Goal: Task Accomplishment & Management: Manage account settings

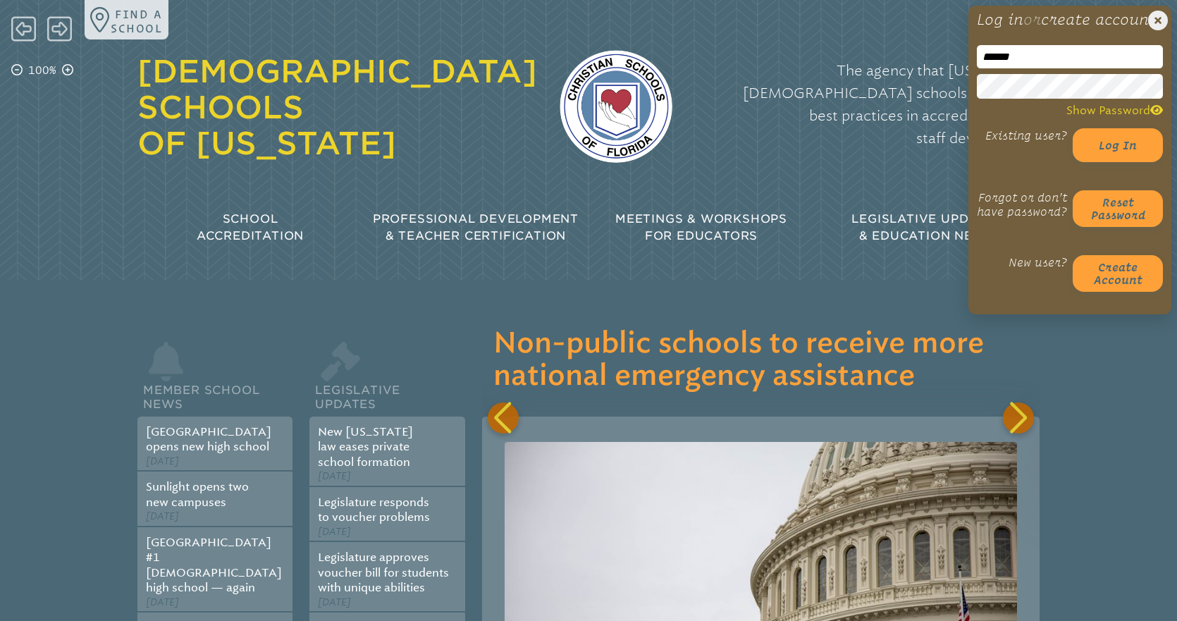
scroll to position [0, 9481]
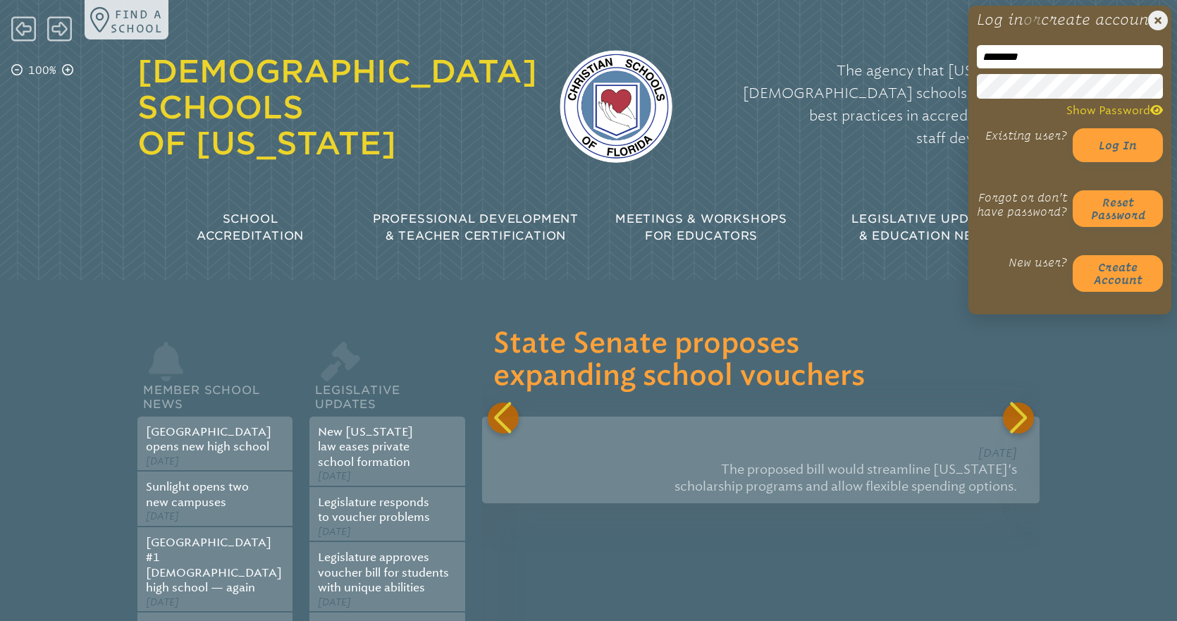
type input "*********"
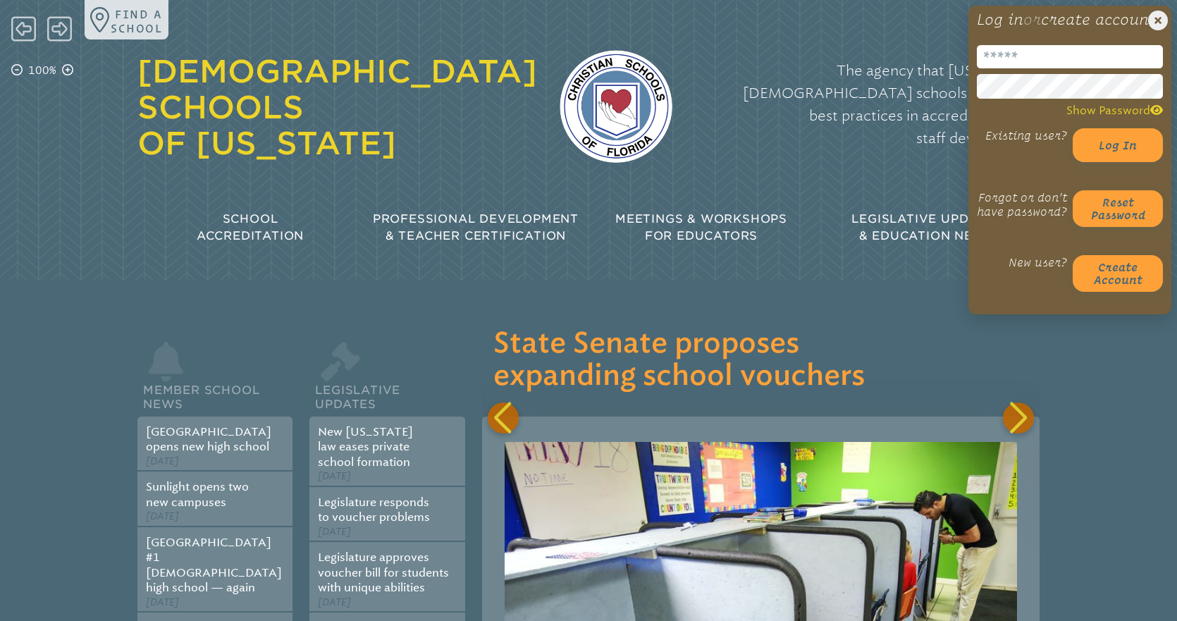
type input "**********"
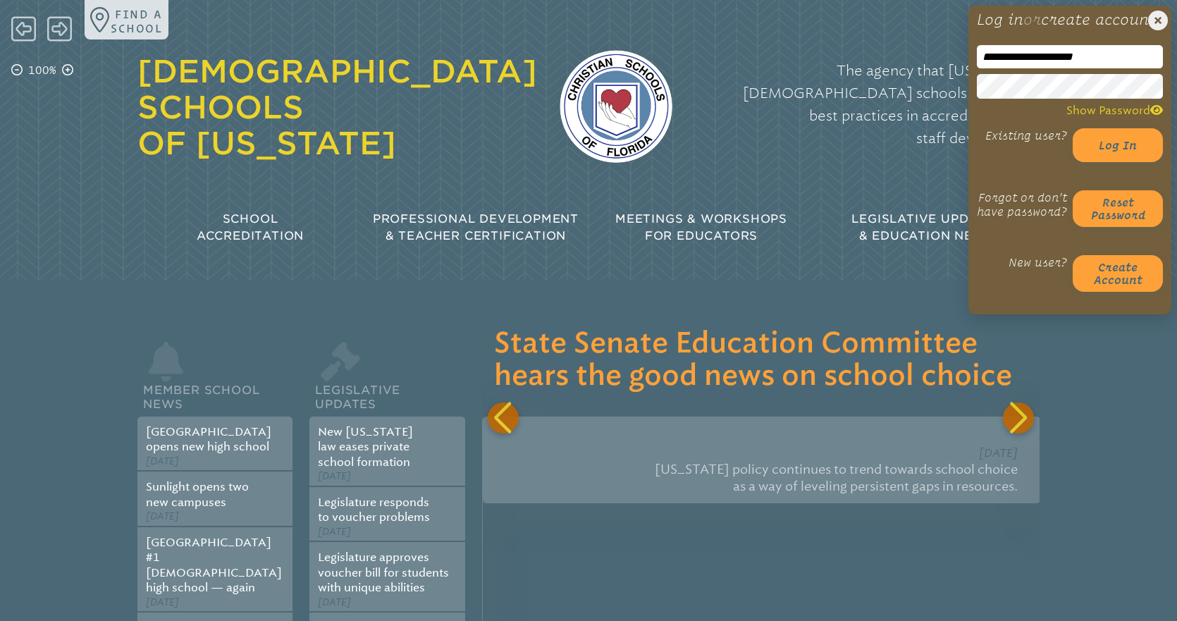
scroll to position [0, 10039]
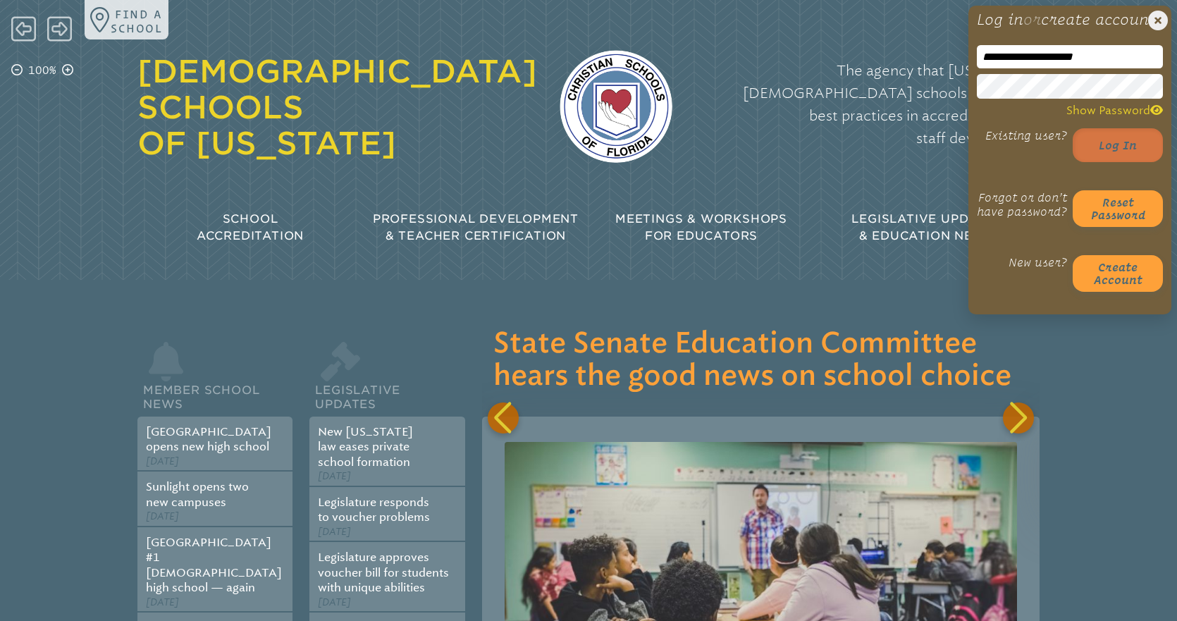
click at [1118, 162] on button "Log in" at bounding box center [1118, 145] width 90 height 34
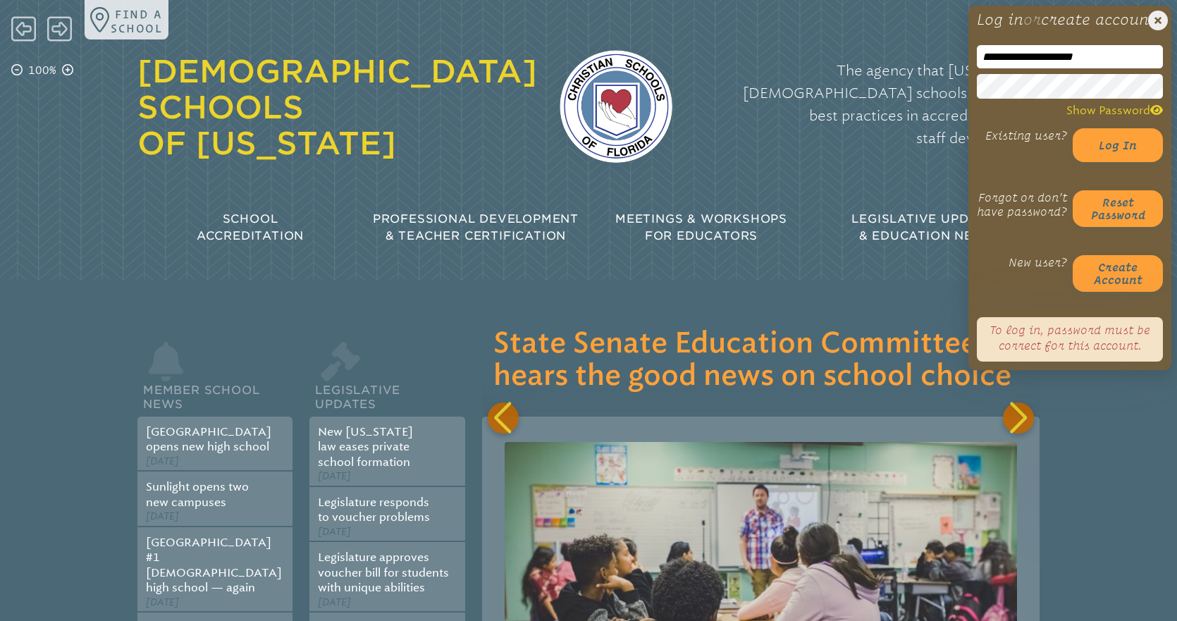
scroll to position [0, 10596]
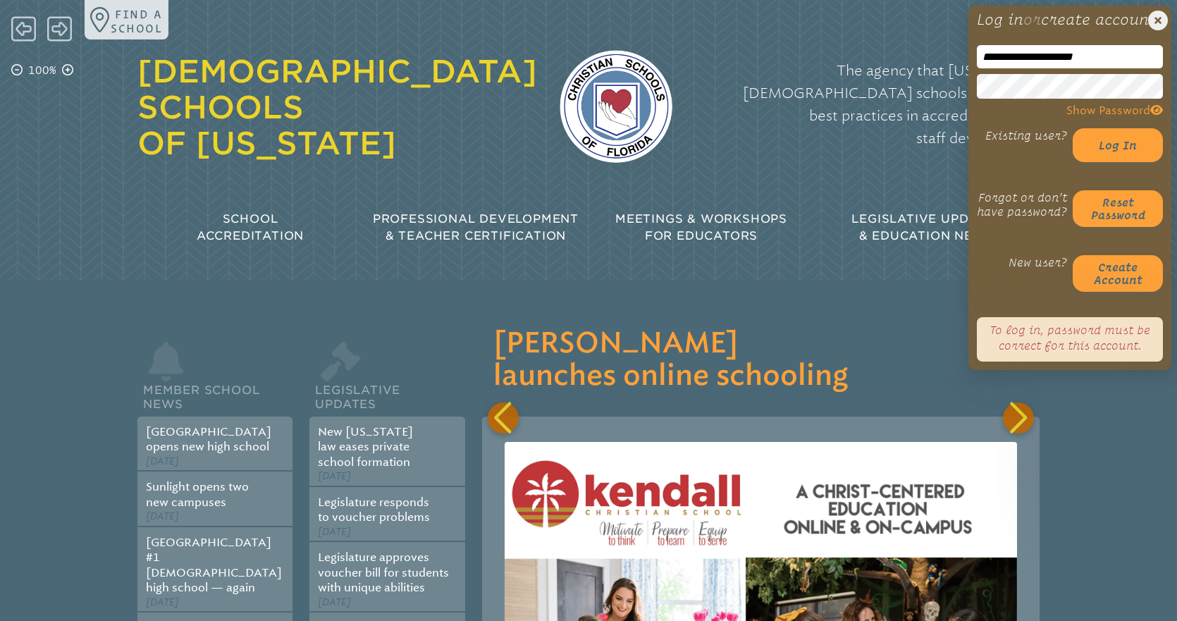
click at [1158, 116] on icon at bounding box center [1157, 109] width 13 height 11
click at [1124, 162] on button "Log in" at bounding box center [1118, 145] width 90 height 34
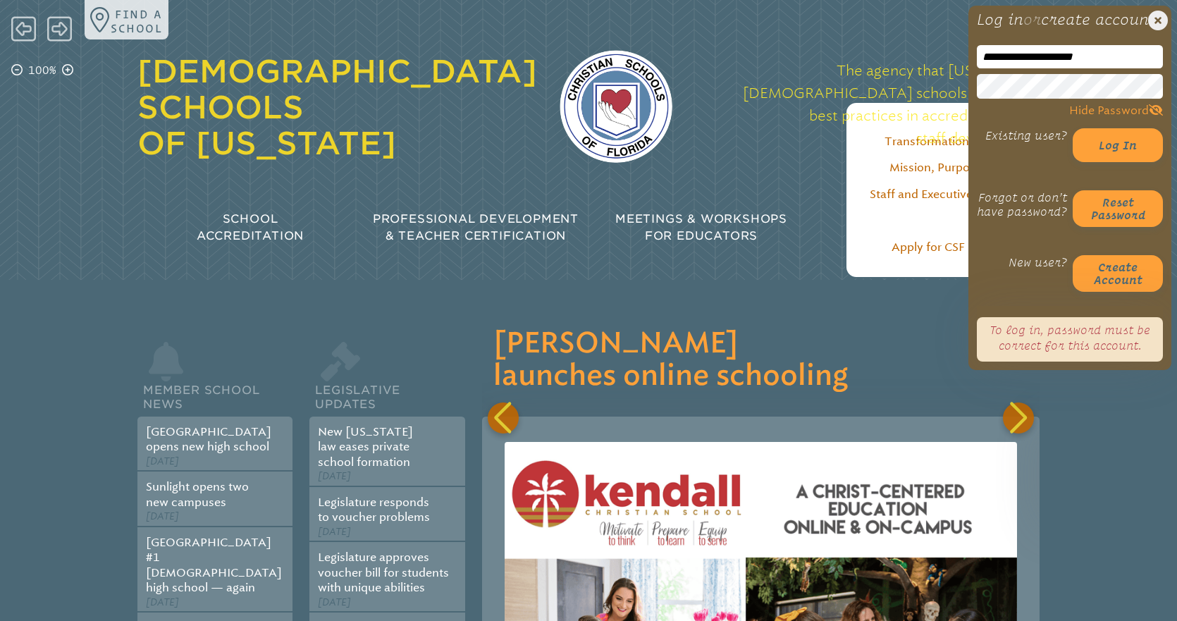
scroll to position [0, 11154]
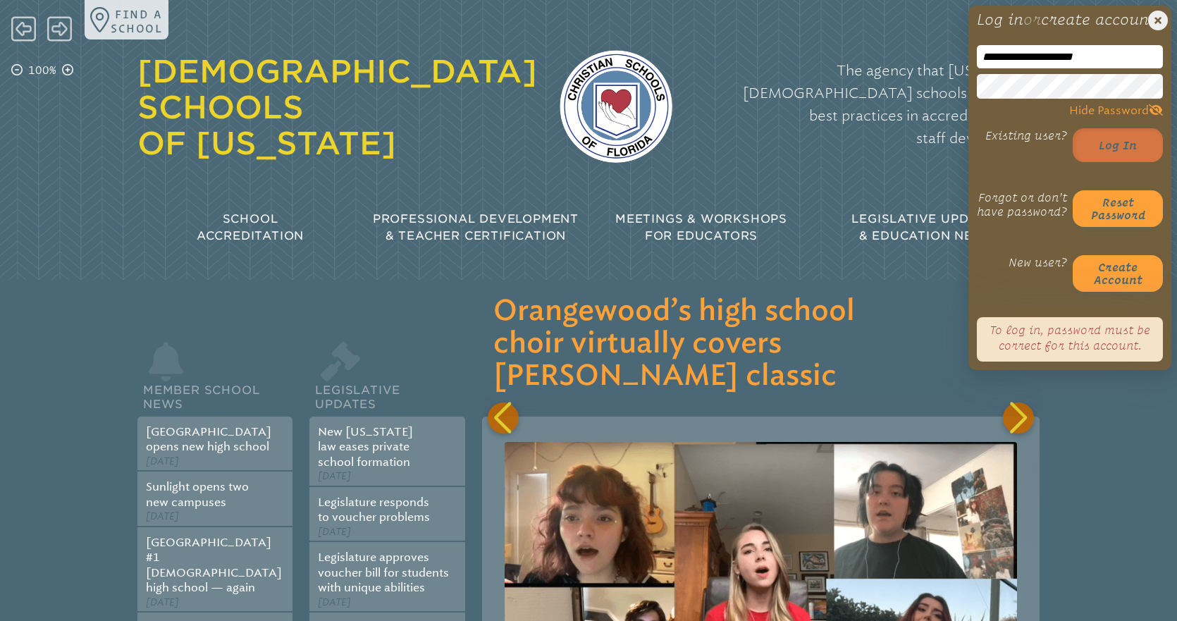
click at [1110, 157] on button "Log in" at bounding box center [1118, 145] width 90 height 34
click at [891, 152] on div "Christian Schools of Florida The agency that Florida’s Christian schools rely o…" at bounding box center [588, 129] width 902 height 259
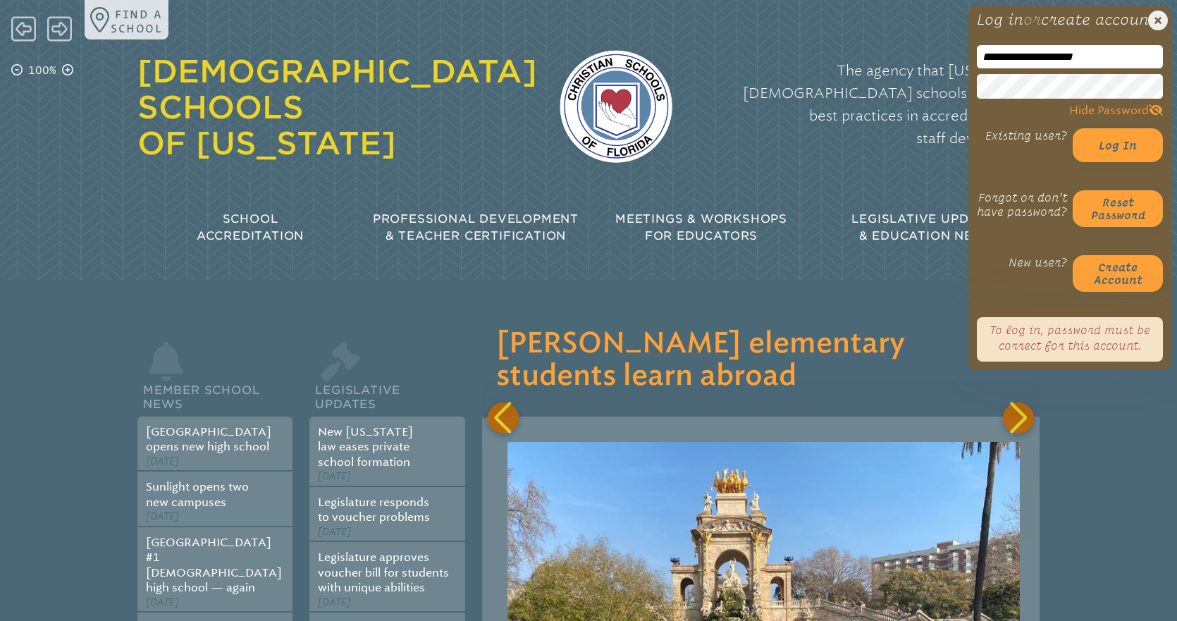
scroll to position [0, 11712]
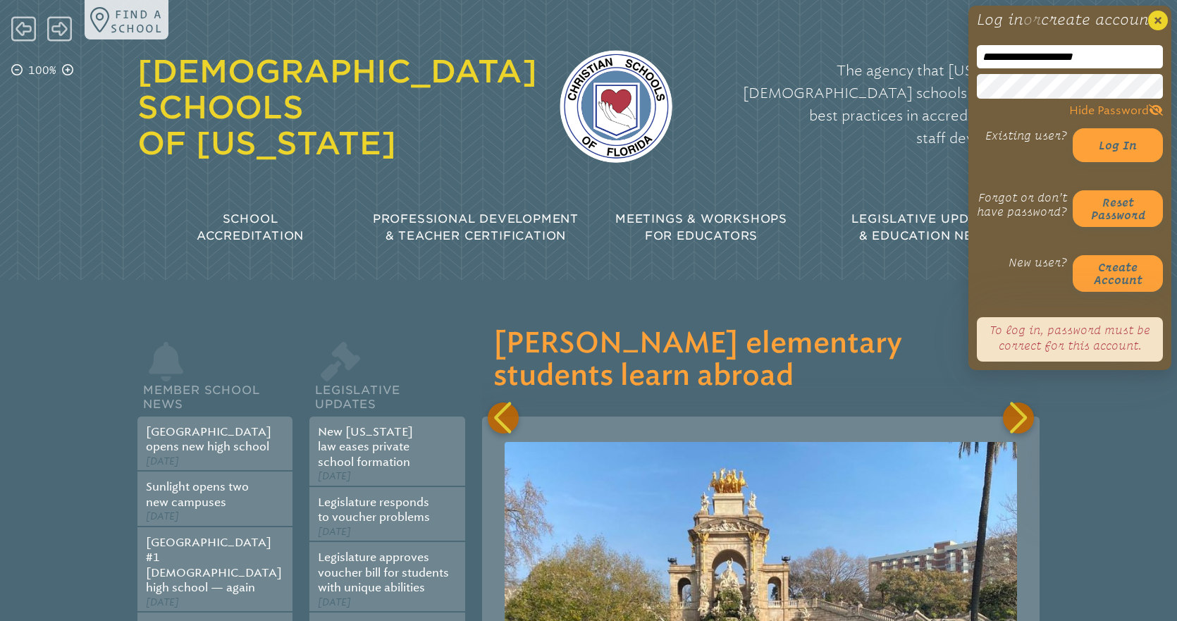
click at [1158, 23] on icon "Close Login Area" at bounding box center [1159, 21] width 20 height 20
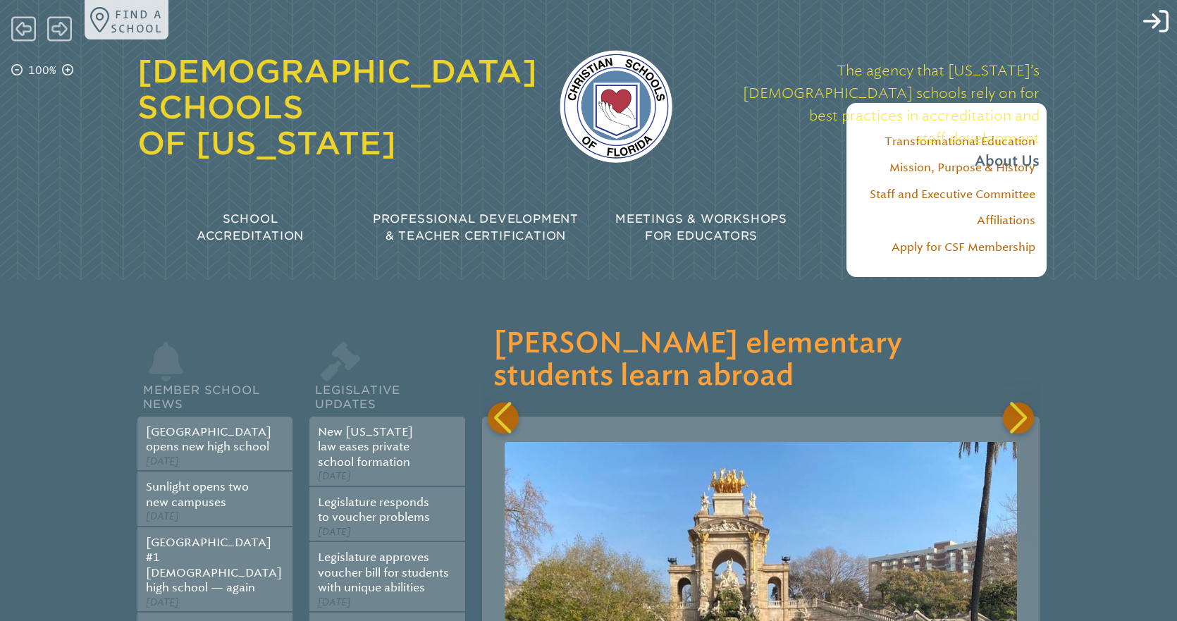
click at [1100, 77] on div "**********" at bounding box center [588, 129] width 1177 height 259
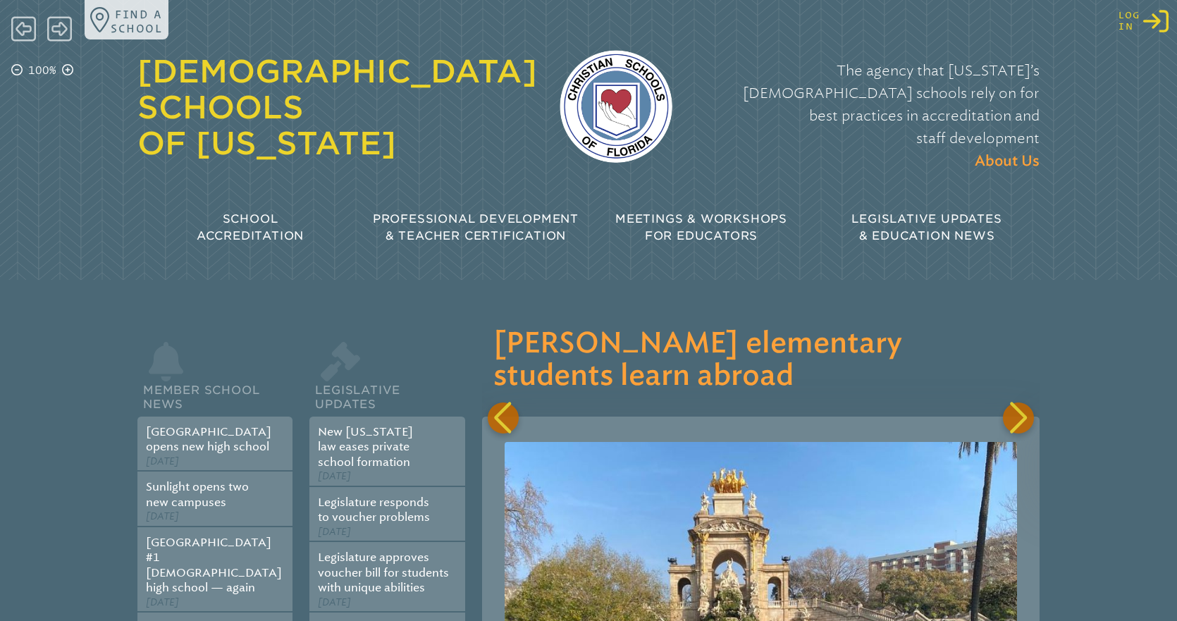
click at [1153, 28] on icon "Log in or Create Account" at bounding box center [1156, 20] width 25 height 25
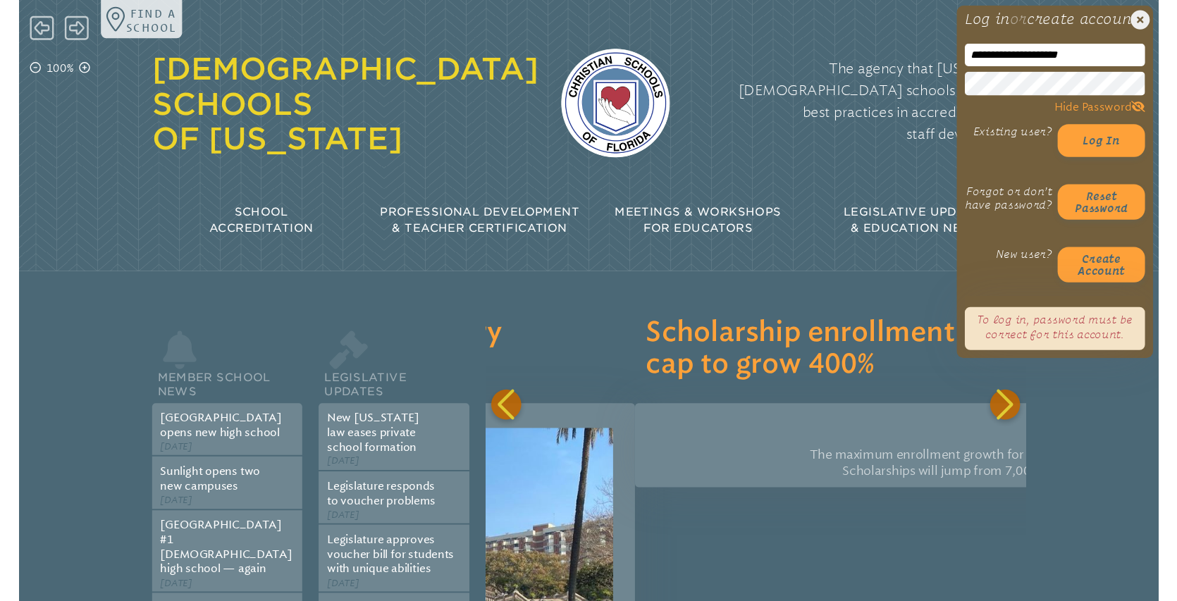
scroll to position [0, 12270]
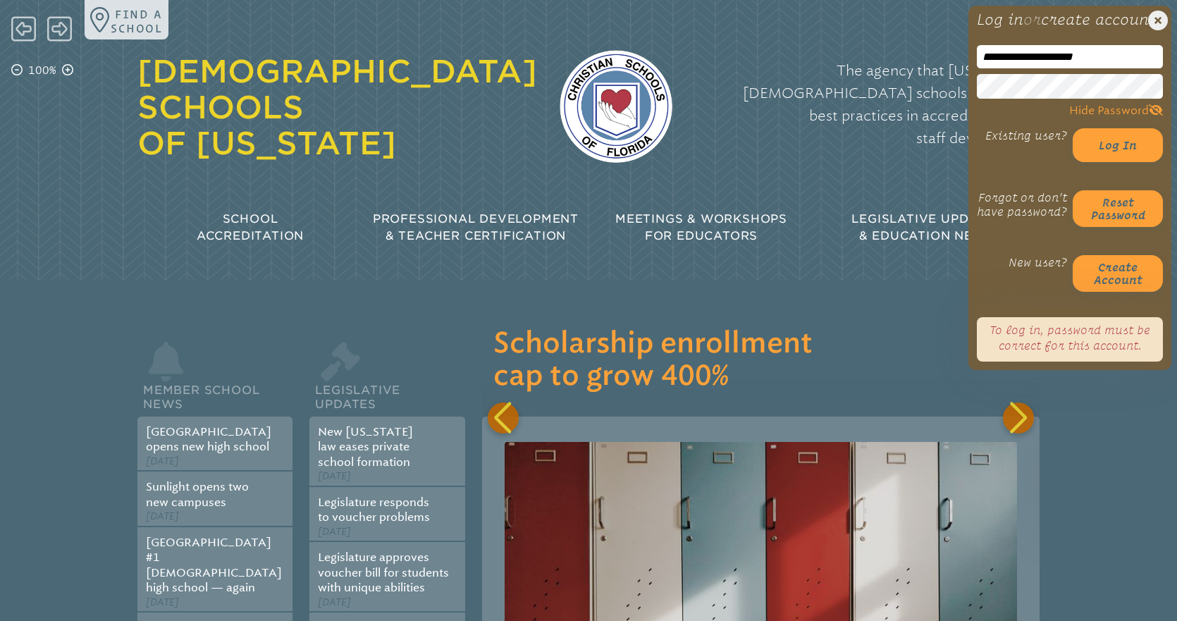
click at [730, 146] on div "The agency that Florida’s Christian schools rely on for best practices in accre…" at bounding box center [867, 108] width 345 height 149
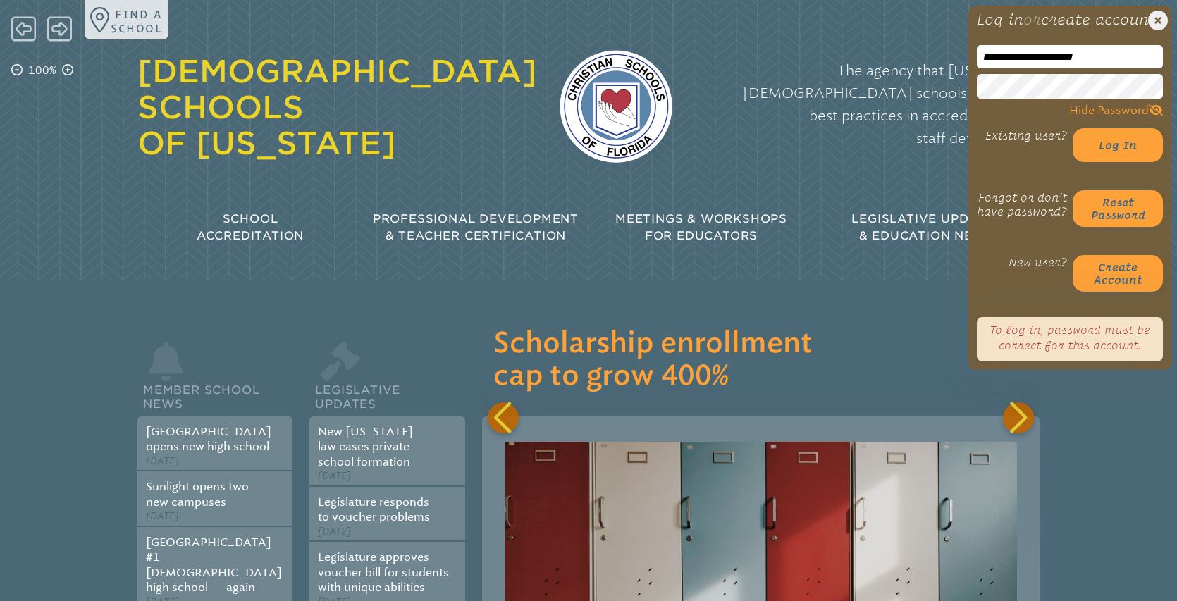
click at [943, 106] on div "**********" at bounding box center [588, 129] width 1177 height 259
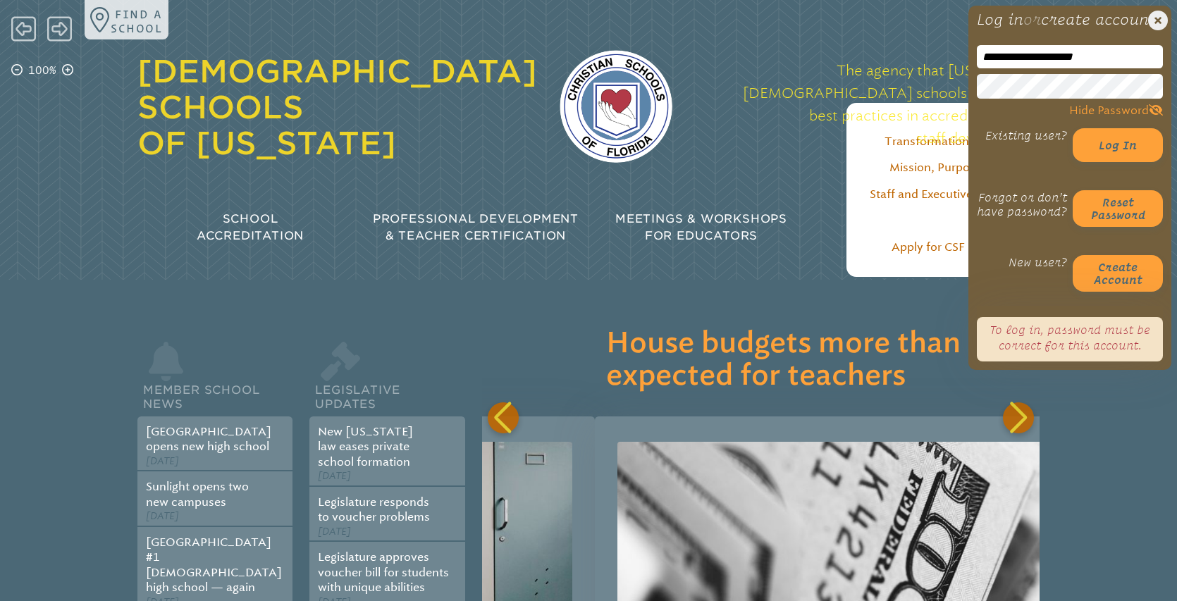
scroll to position [0, 12827]
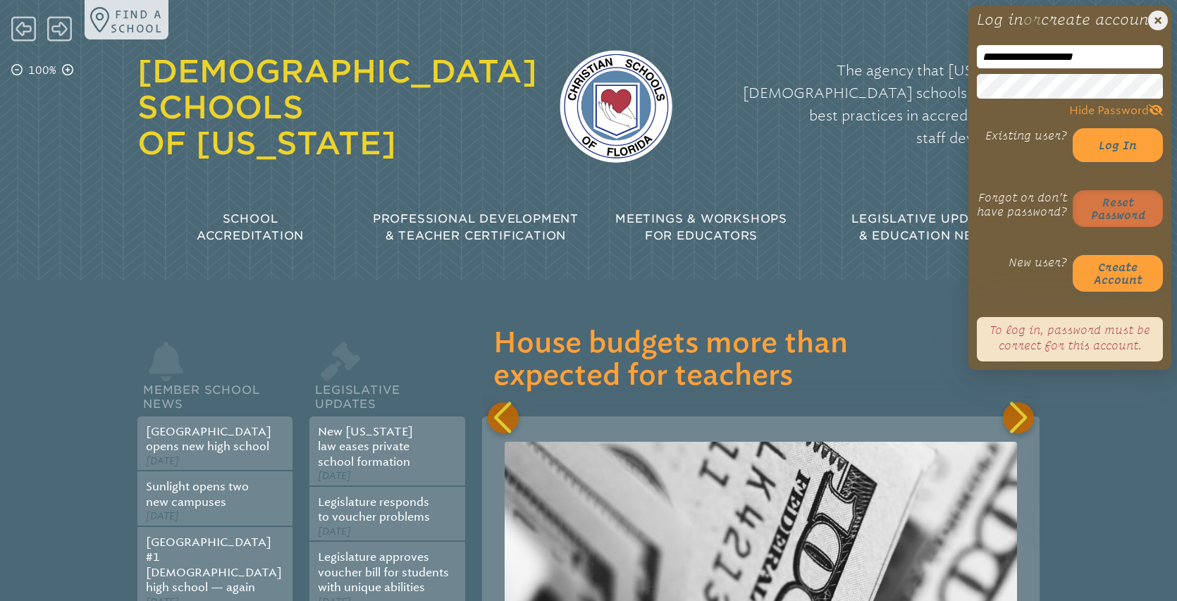
click at [1121, 227] on button "Reset password" at bounding box center [1118, 208] width 90 height 37
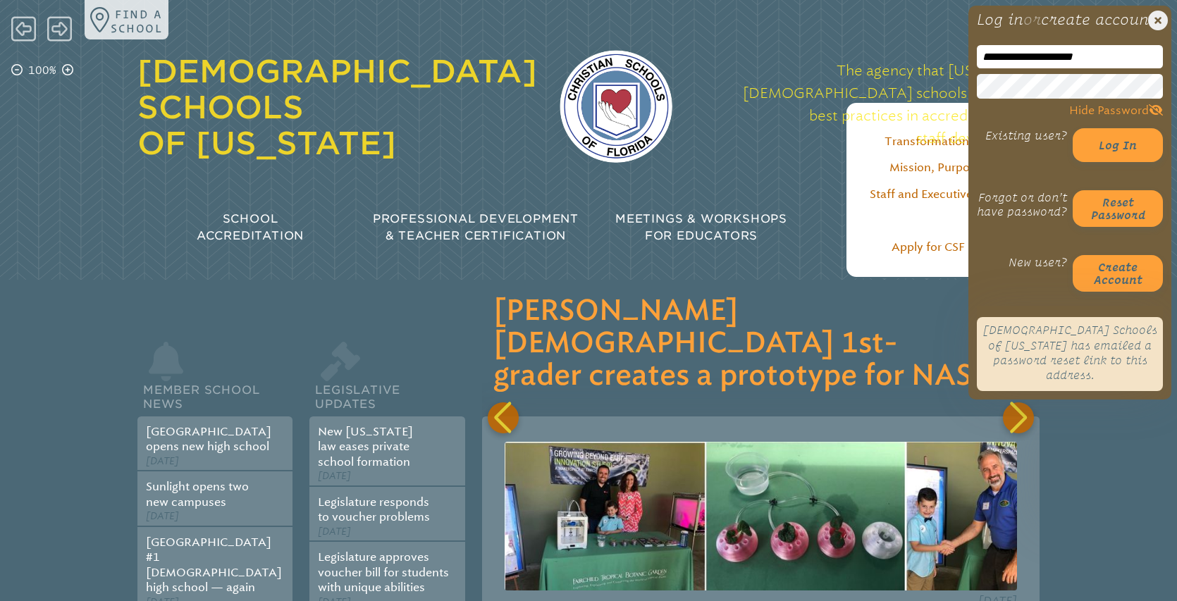
scroll to position [0, 20078]
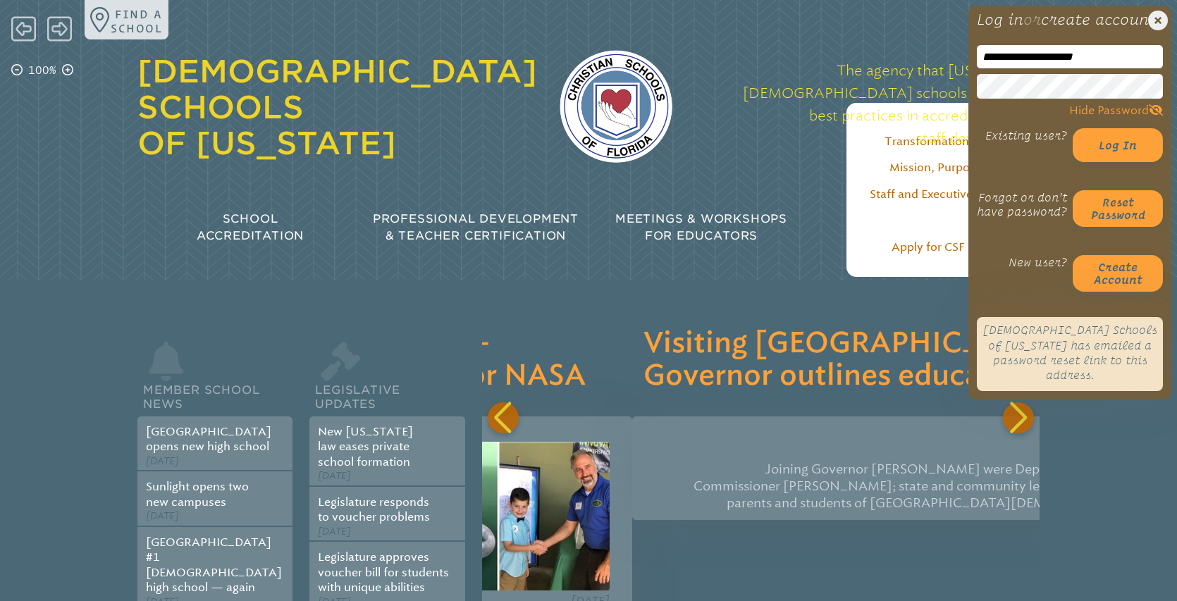
click at [791, 140] on div "The agency that Florida’s Christian schools rely on for best practices in accre…" at bounding box center [867, 116] width 345 height 142
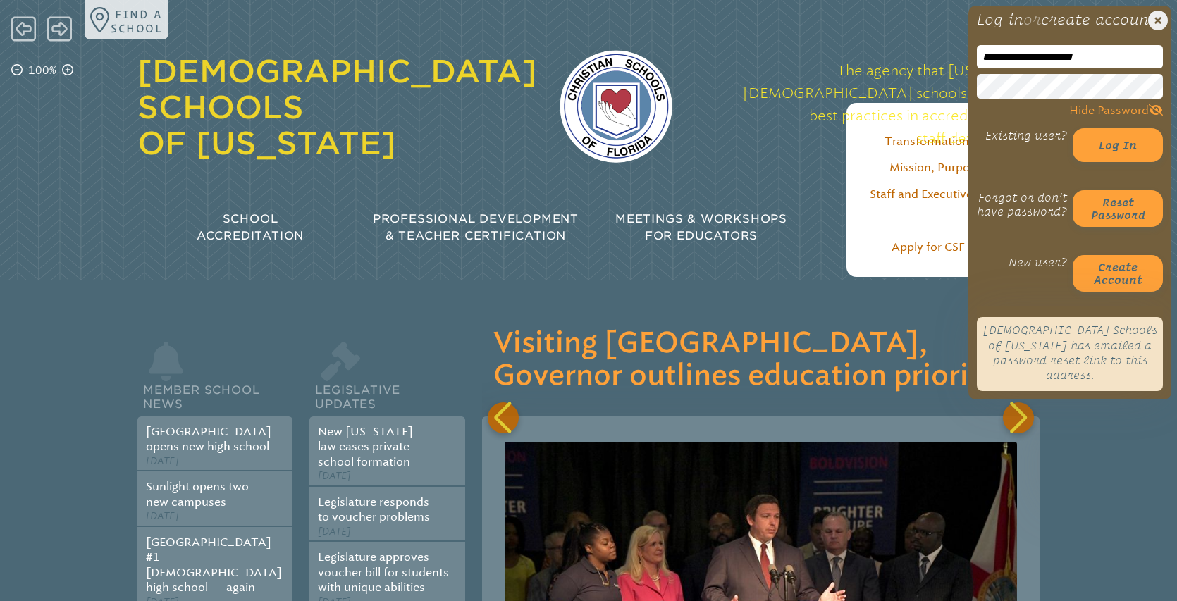
click at [730, 134] on div "The agency that Florida’s Christian schools rely on for best practices in accre…" at bounding box center [867, 116] width 345 height 142
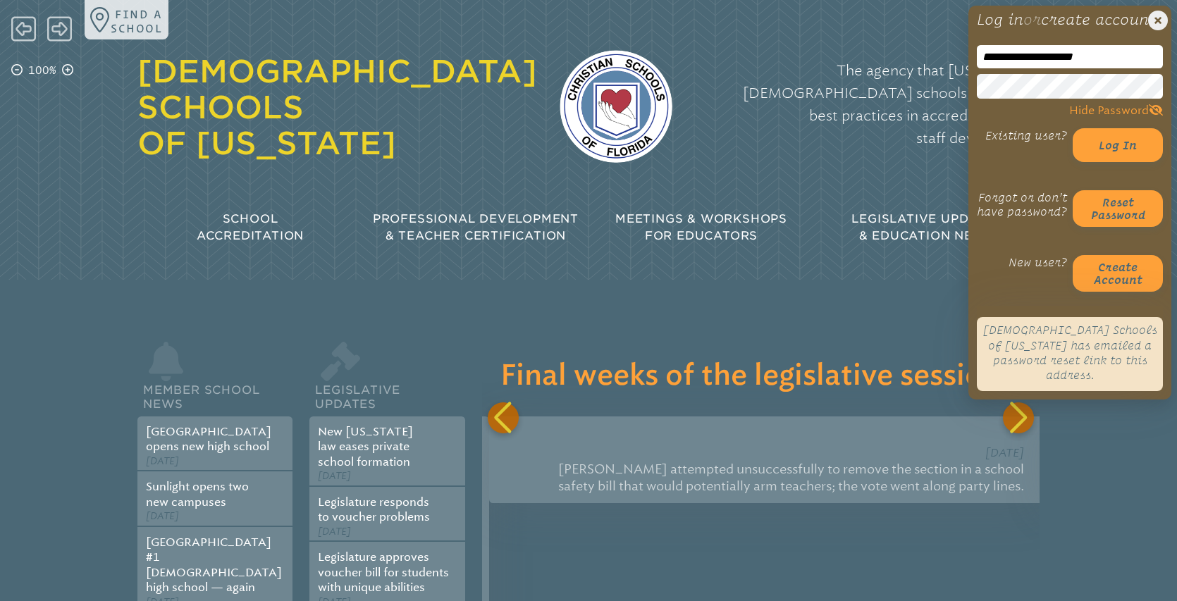
scroll to position [0, 20635]
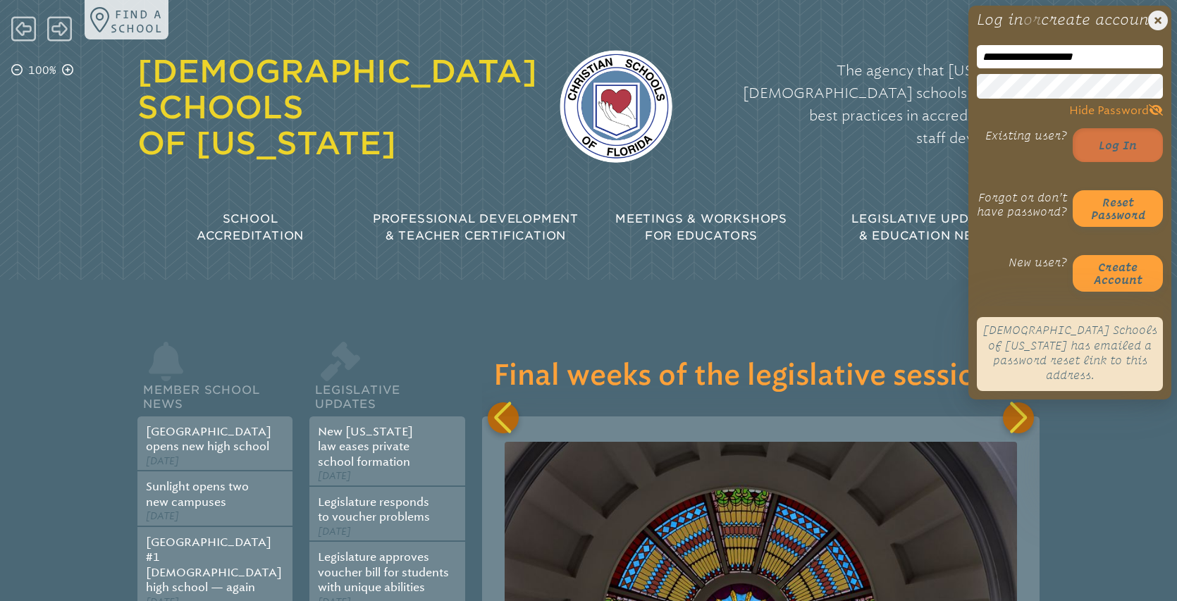
click at [1120, 159] on button "Log in" at bounding box center [1118, 145] width 90 height 34
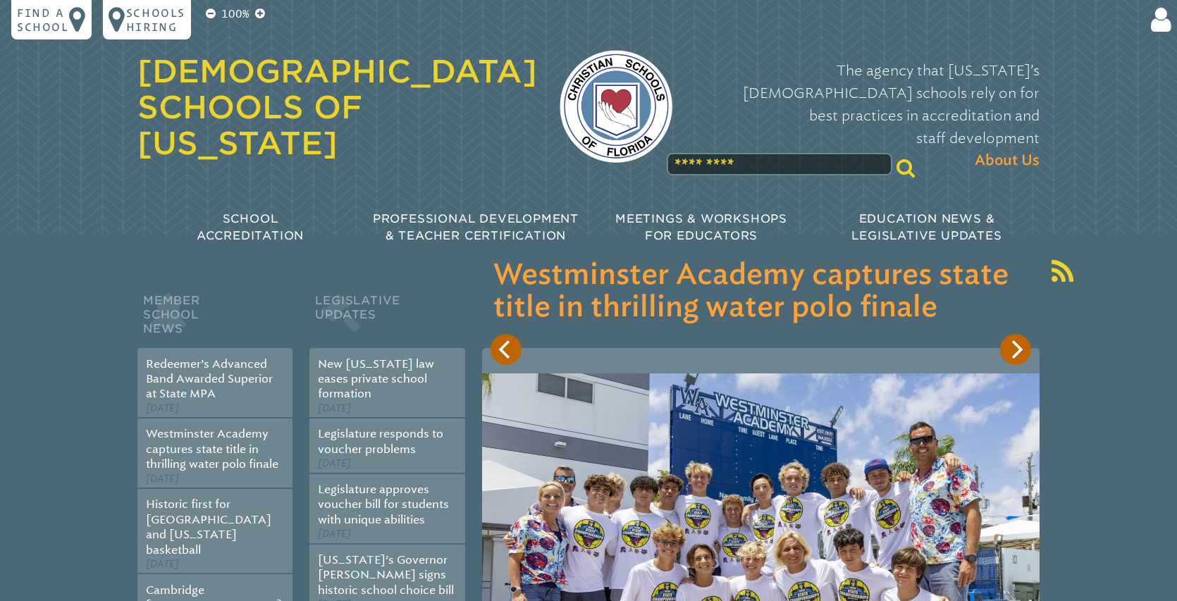
scroll to position [128, 0]
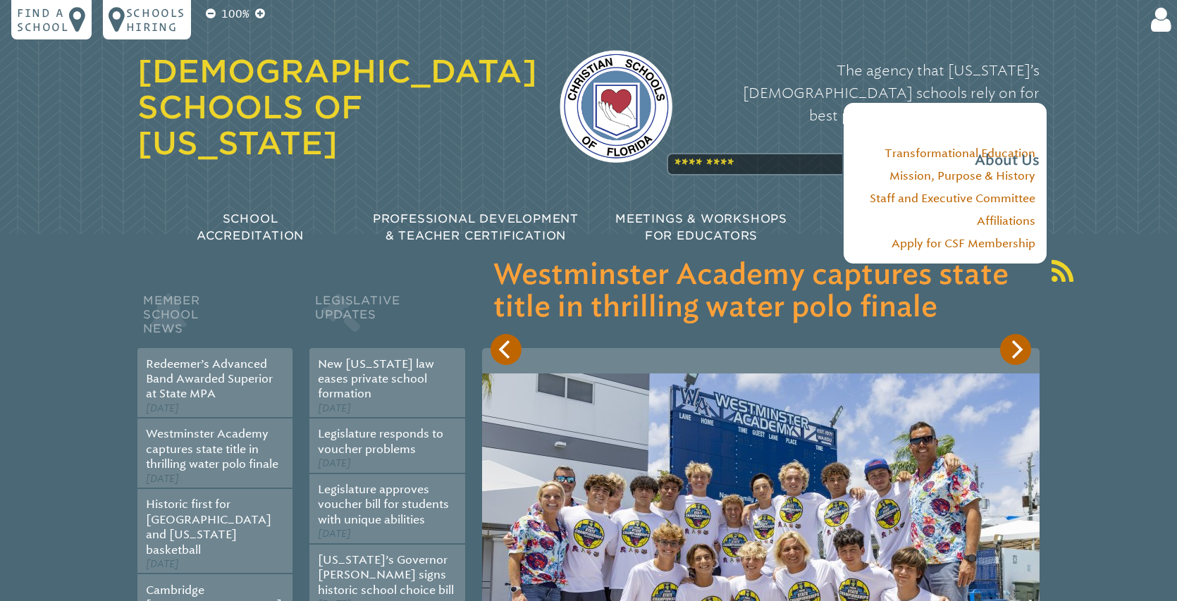
type input "**********"
click at [1022, 166] on input "******" at bounding box center [1023, 183] width 113 height 34
type input "**********"
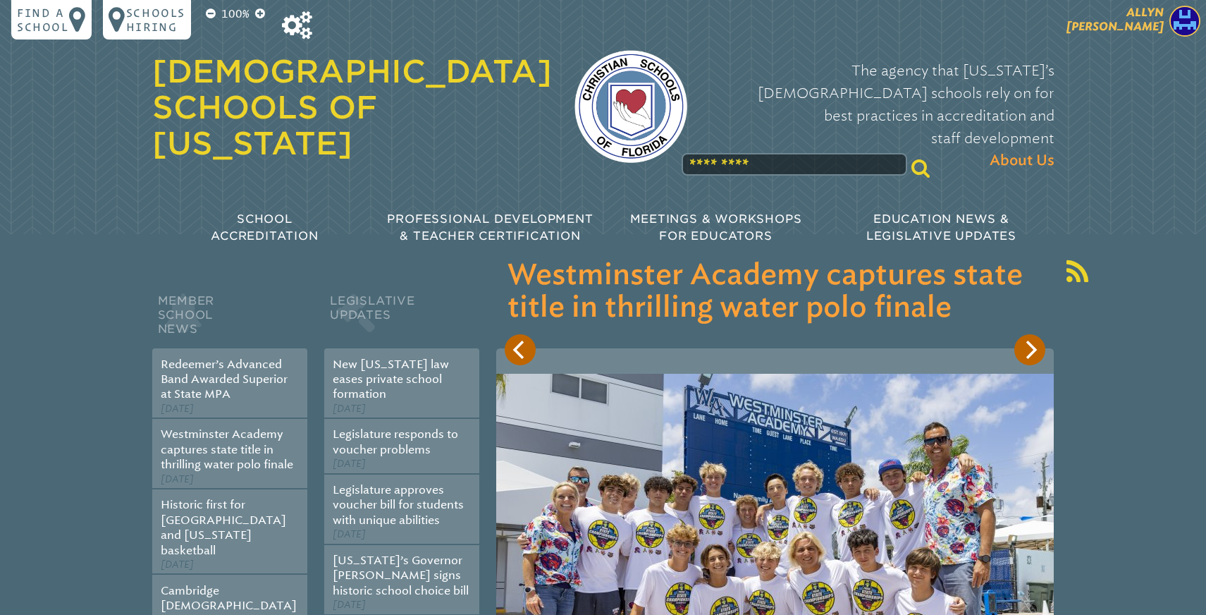
click at [1142, 23] on span "[PERSON_NAME]" at bounding box center [1115, 19] width 97 height 27
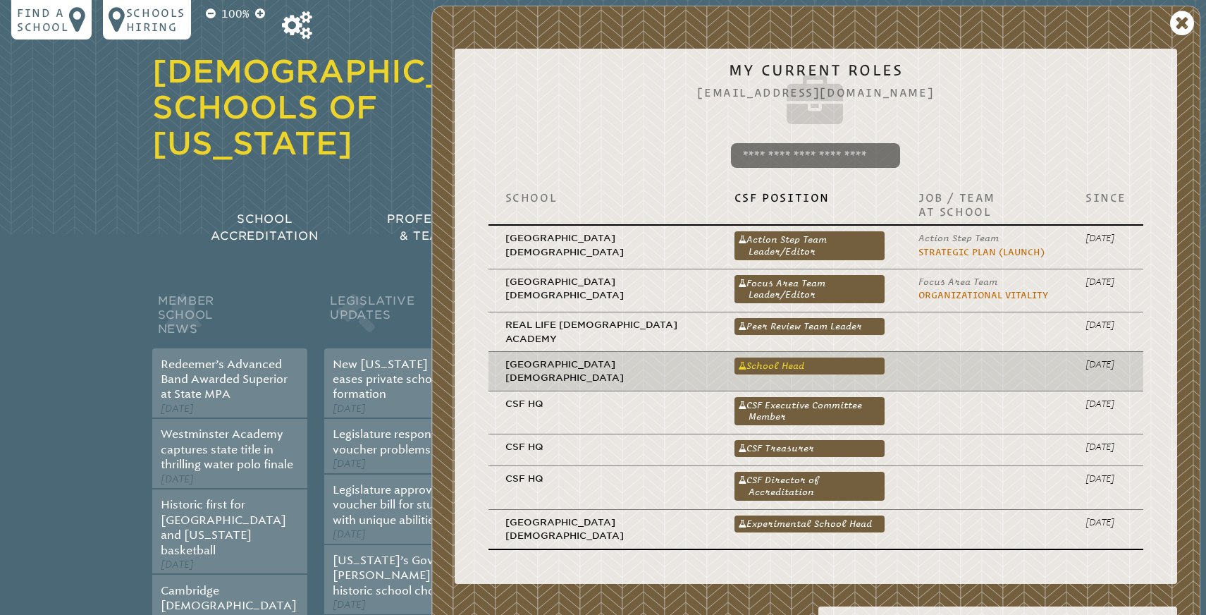
click at [765, 357] on link "School Head" at bounding box center [810, 365] width 150 height 17
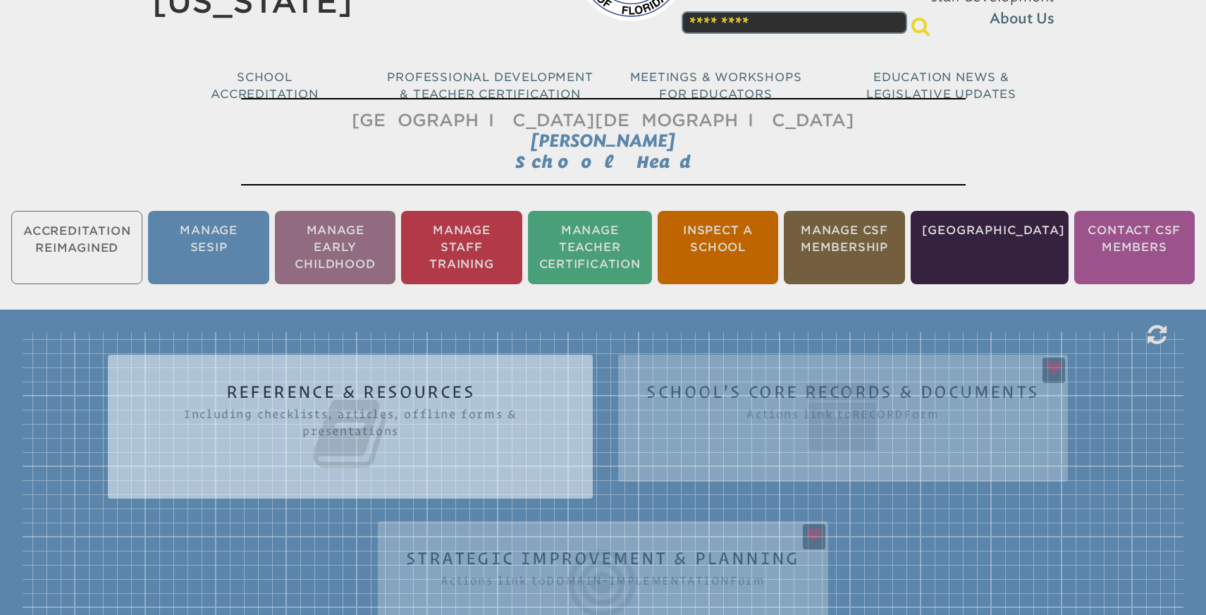
scroll to position [285, 0]
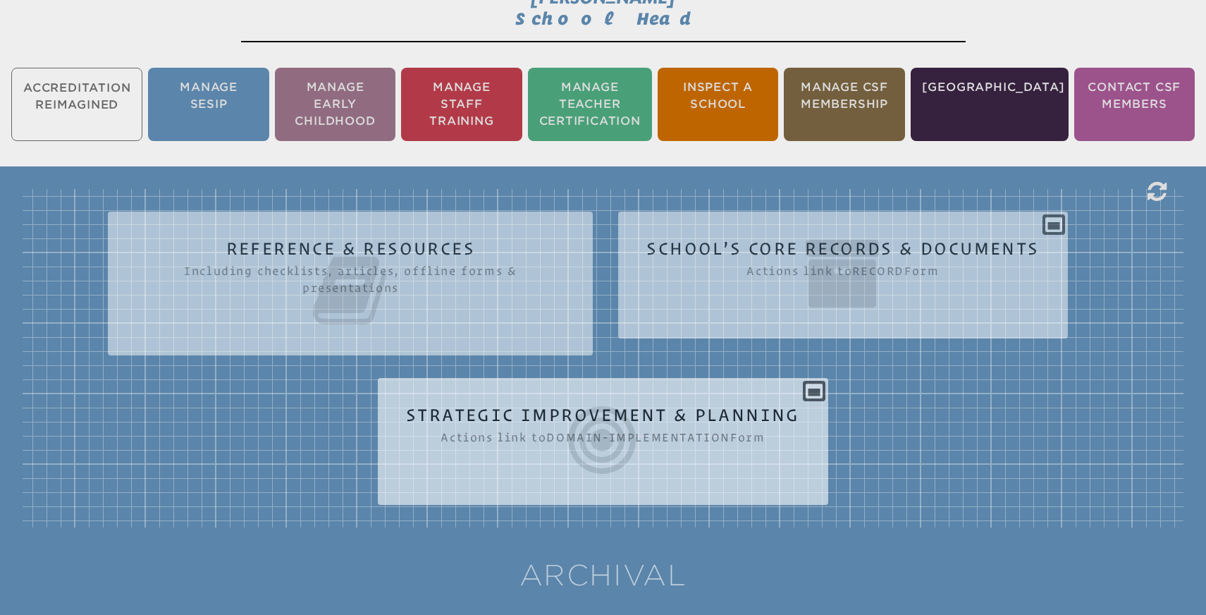
click at [583, 401] on icon at bounding box center [603, 439] width 394 height 79
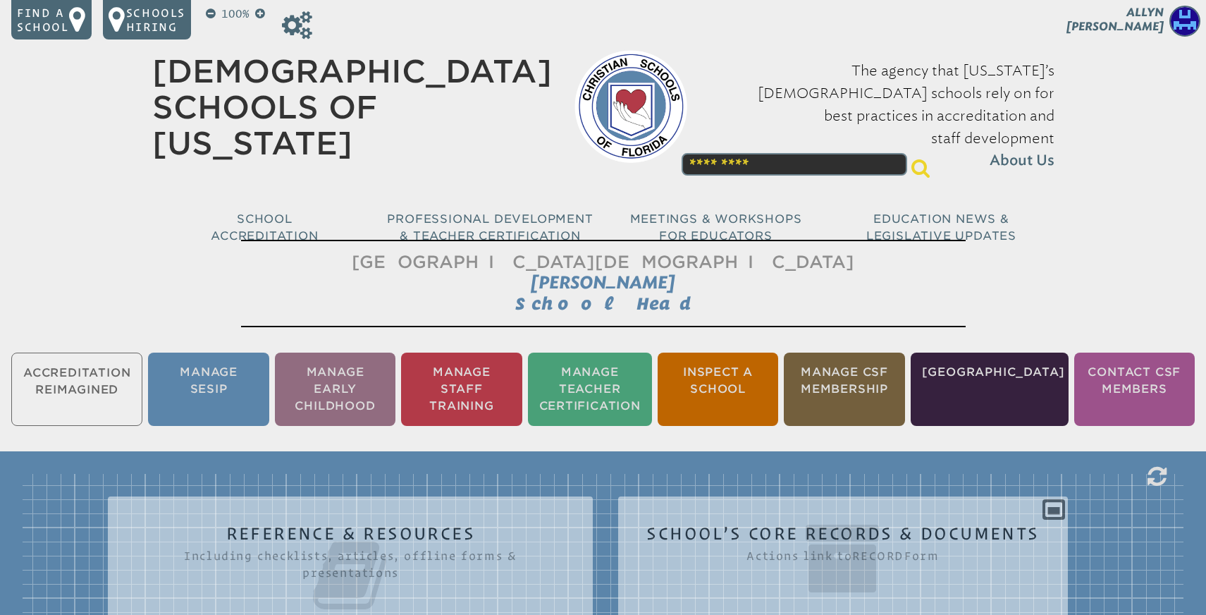
scroll to position [0, 0]
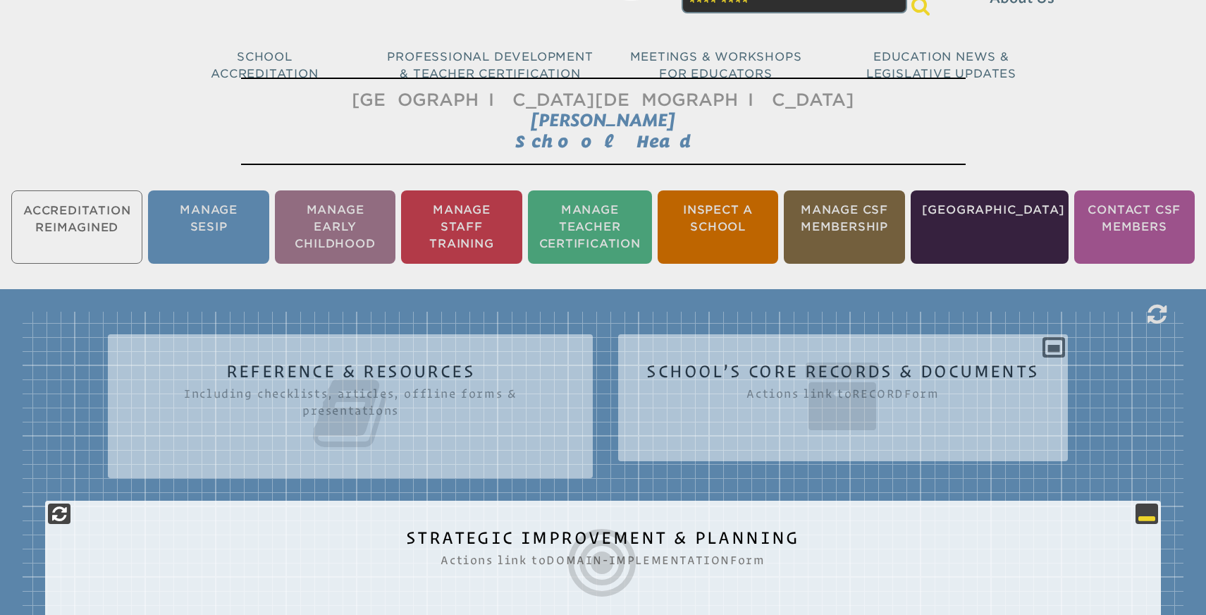
click at [1144, 508] on icon at bounding box center [1147, 513] width 17 height 17
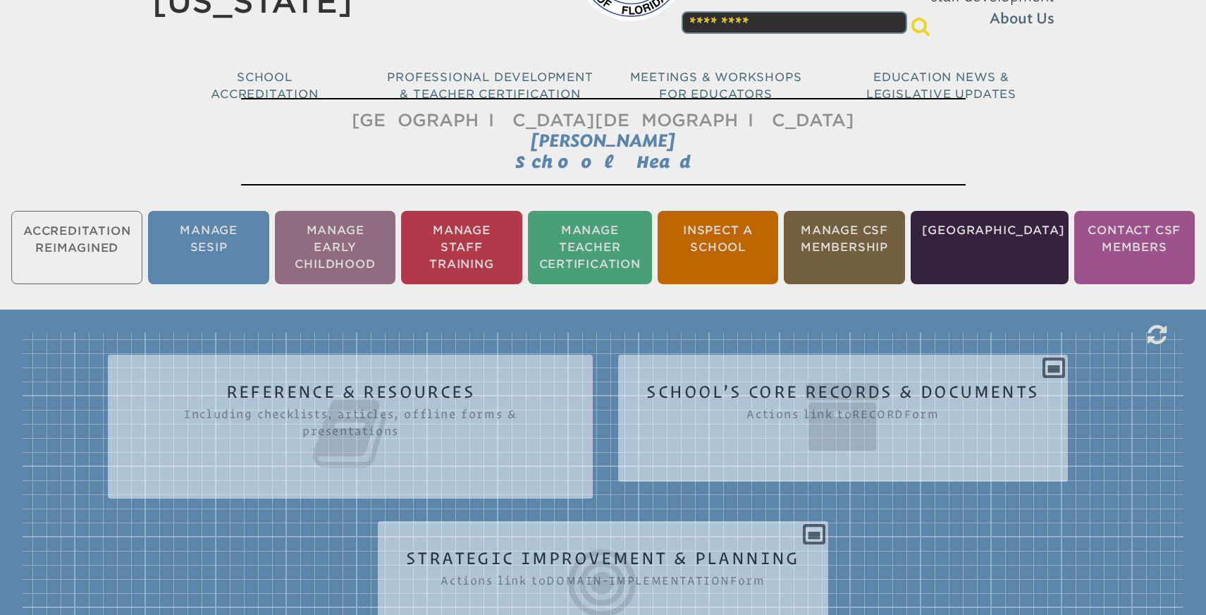
scroll to position [222, 0]
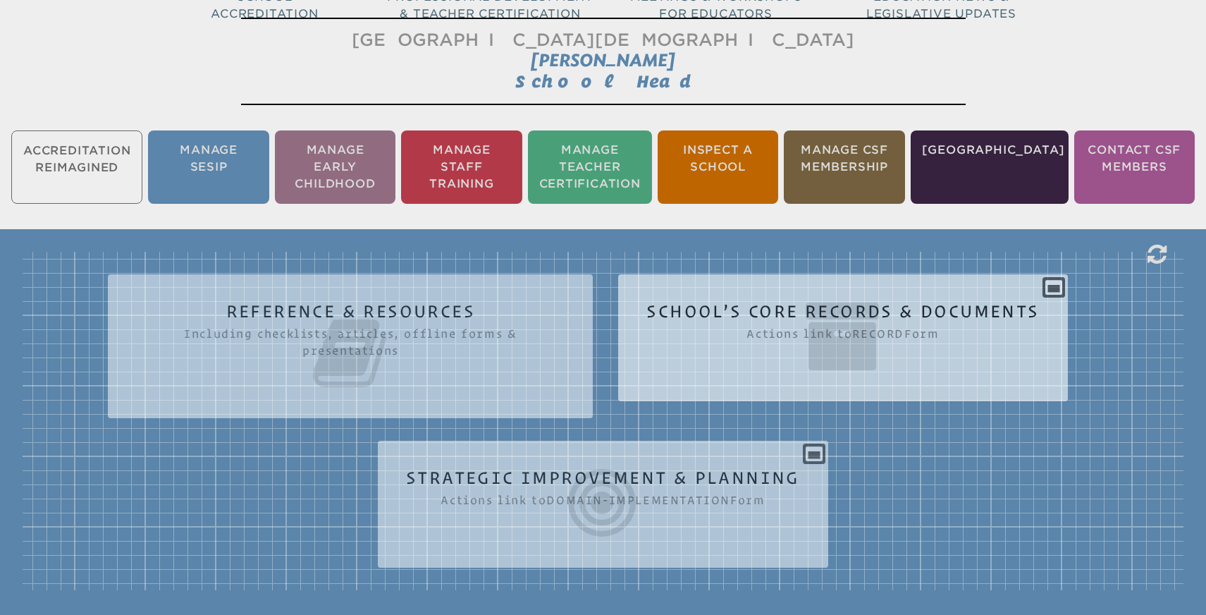
click at [1003, 310] on icon at bounding box center [843, 336] width 393 height 79
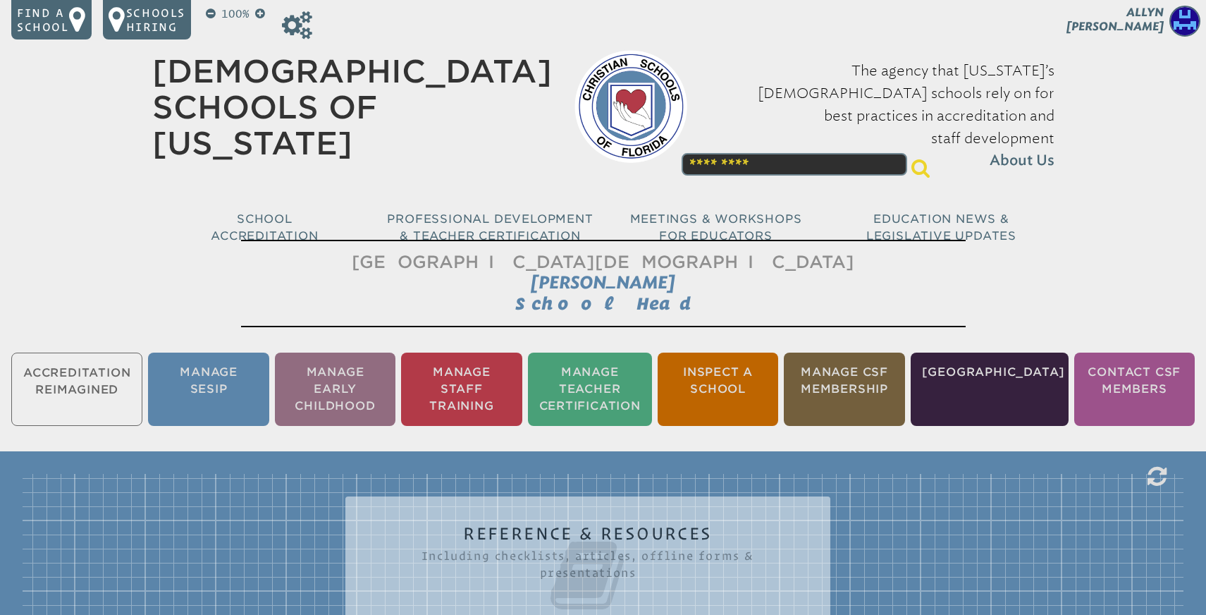
scroll to position [0, 0]
click at [305, 26] on icon at bounding box center [297, 25] width 30 height 28
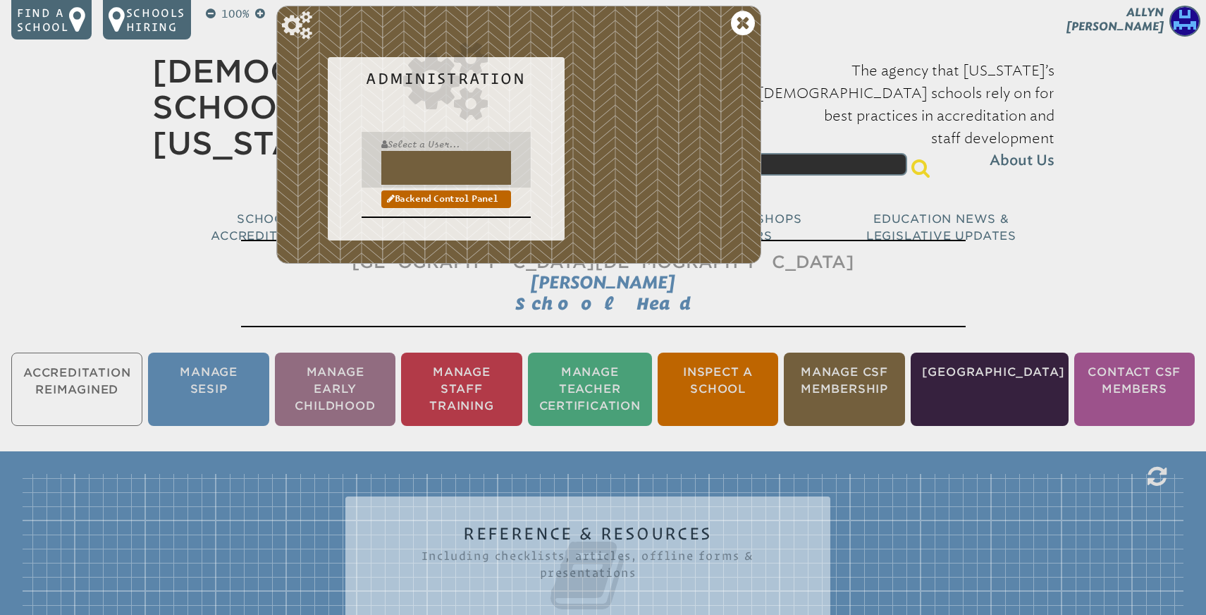
click at [404, 161] on input "text" at bounding box center [446, 168] width 130 height 34
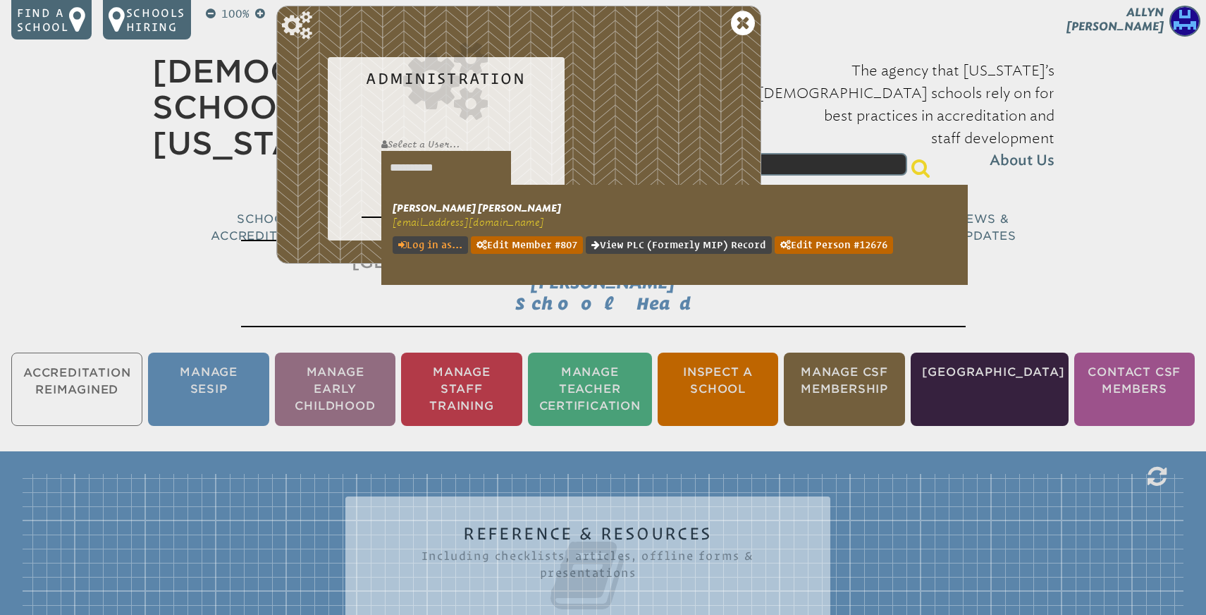
type input "**********"
click at [426, 242] on link "Log in as..." at bounding box center [430, 245] width 75 height 18
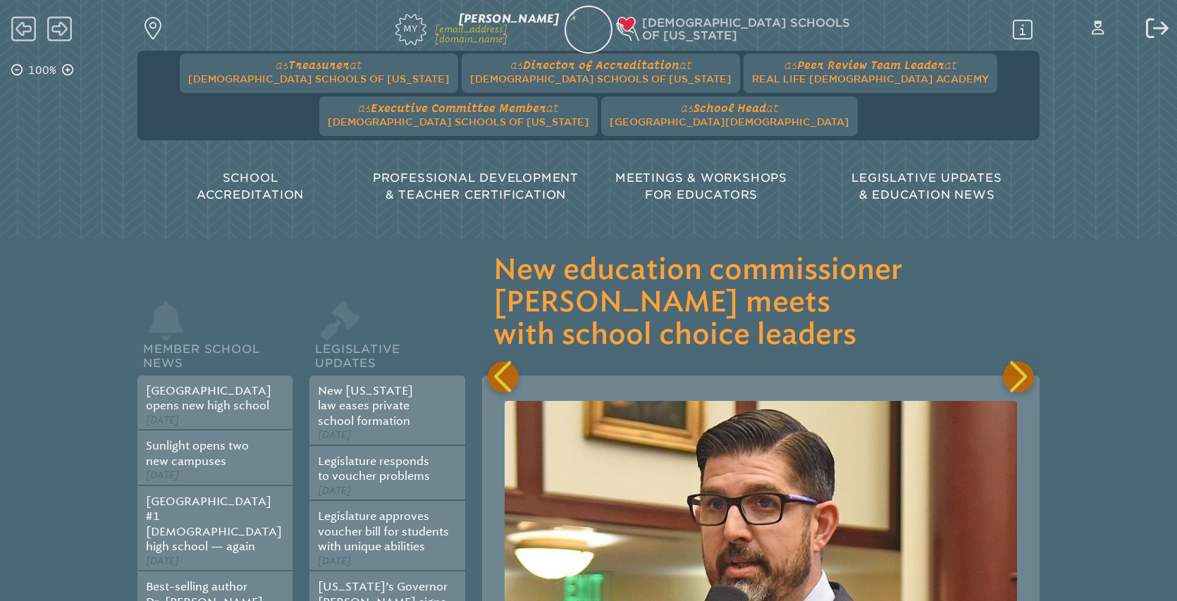
scroll to position [0, 6135]
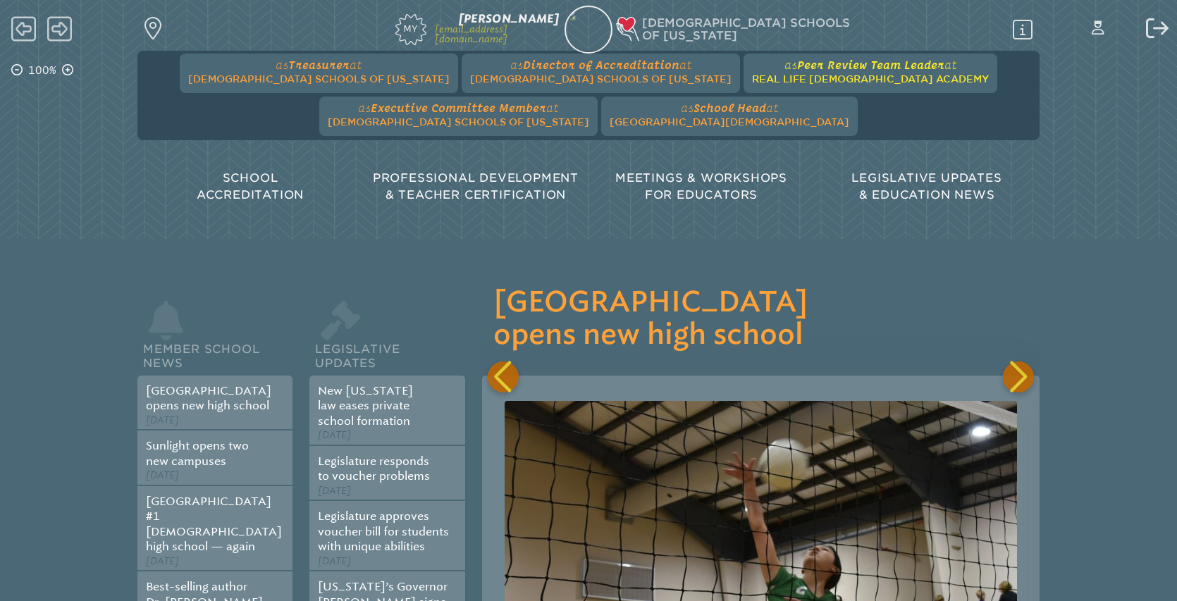
scroll to position [0, 558]
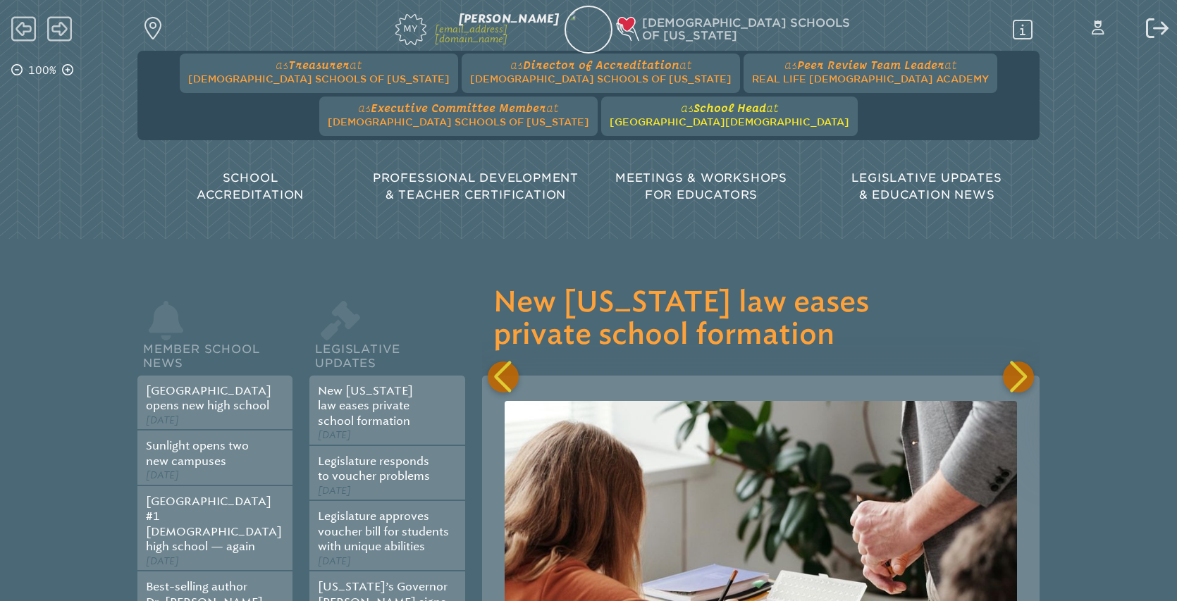
click at [694, 109] on span "School Head" at bounding box center [730, 108] width 73 height 13
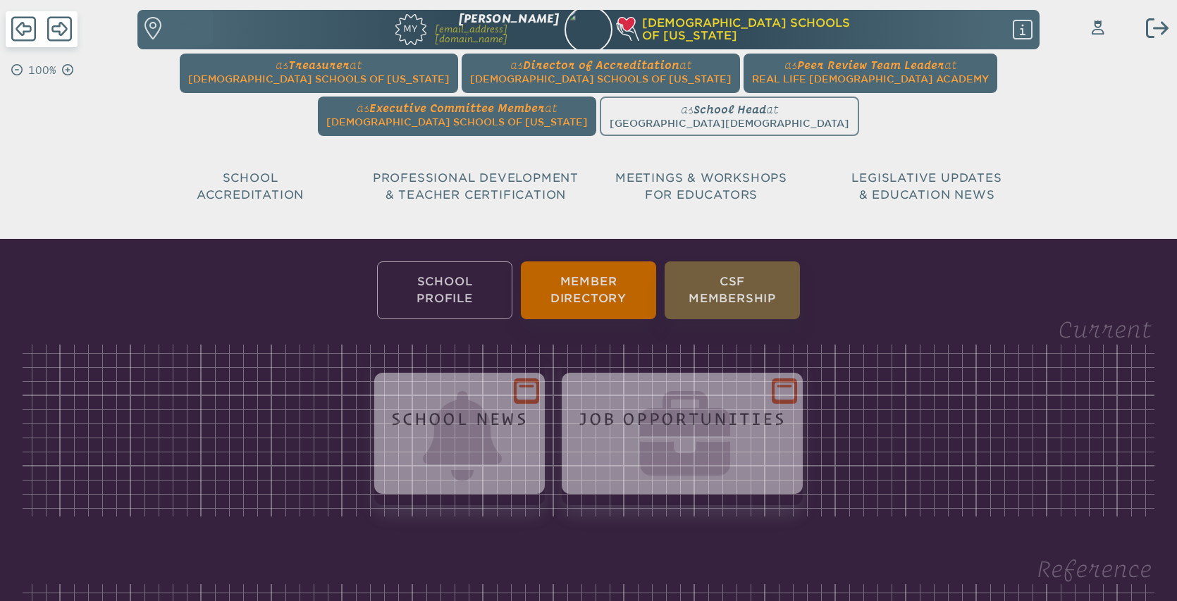
click at [254, 190] on span "School Accreditation" at bounding box center [250, 186] width 107 height 30
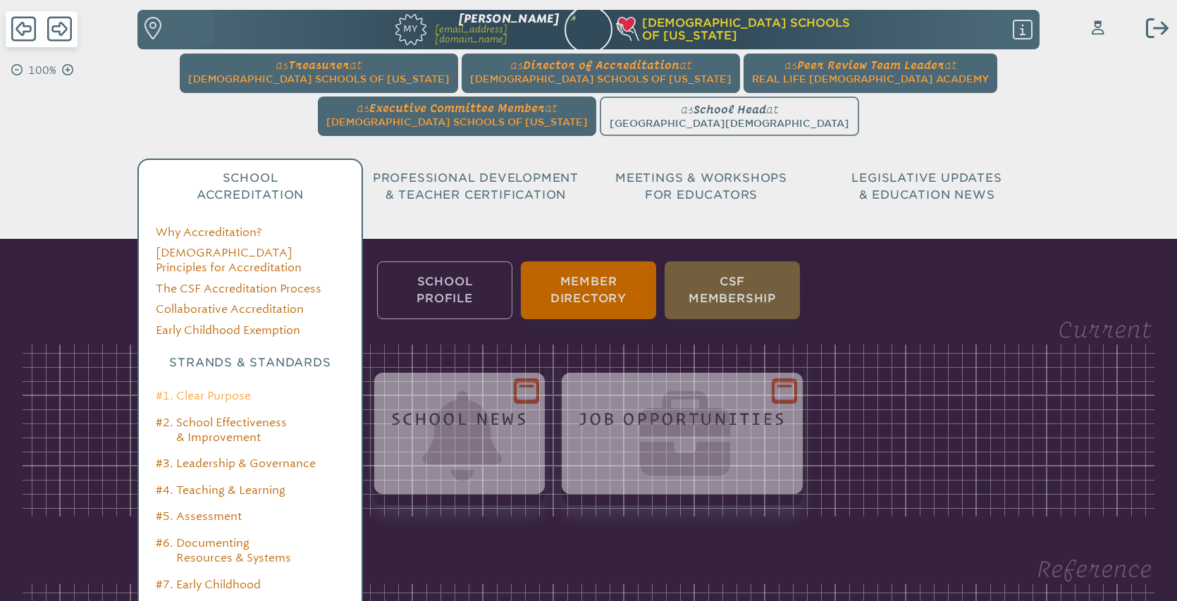
click at [230, 389] on link "#1. Clear Purpose" at bounding box center [203, 395] width 95 height 13
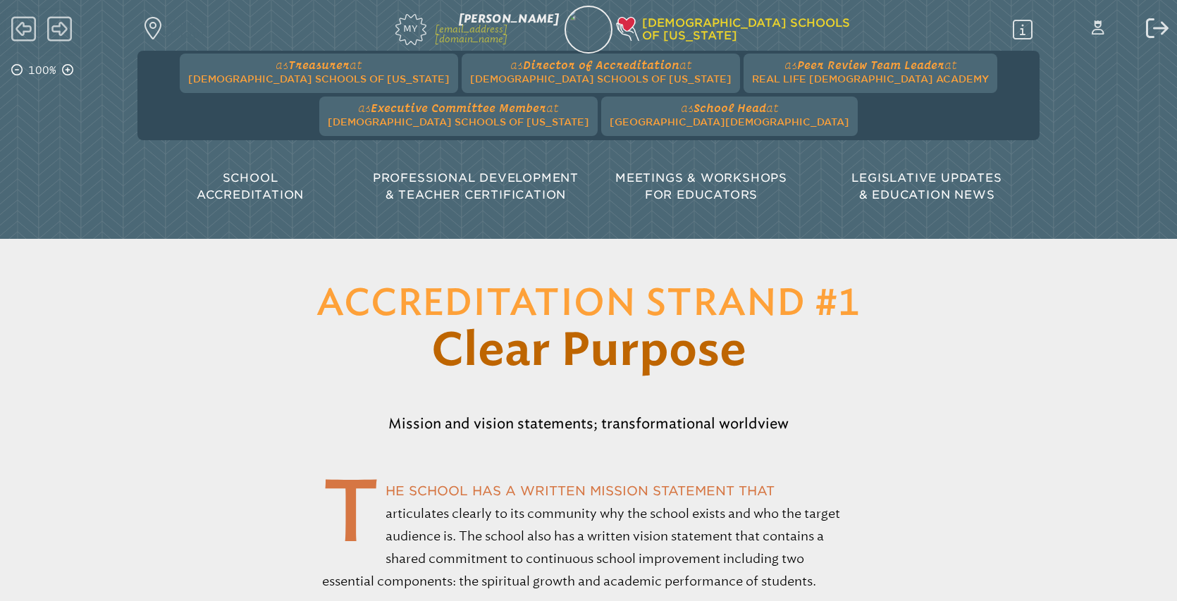
click at [722, 183] on span "Meetings & Workshops for Educators" at bounding box center [702, 186] width 172 height 30
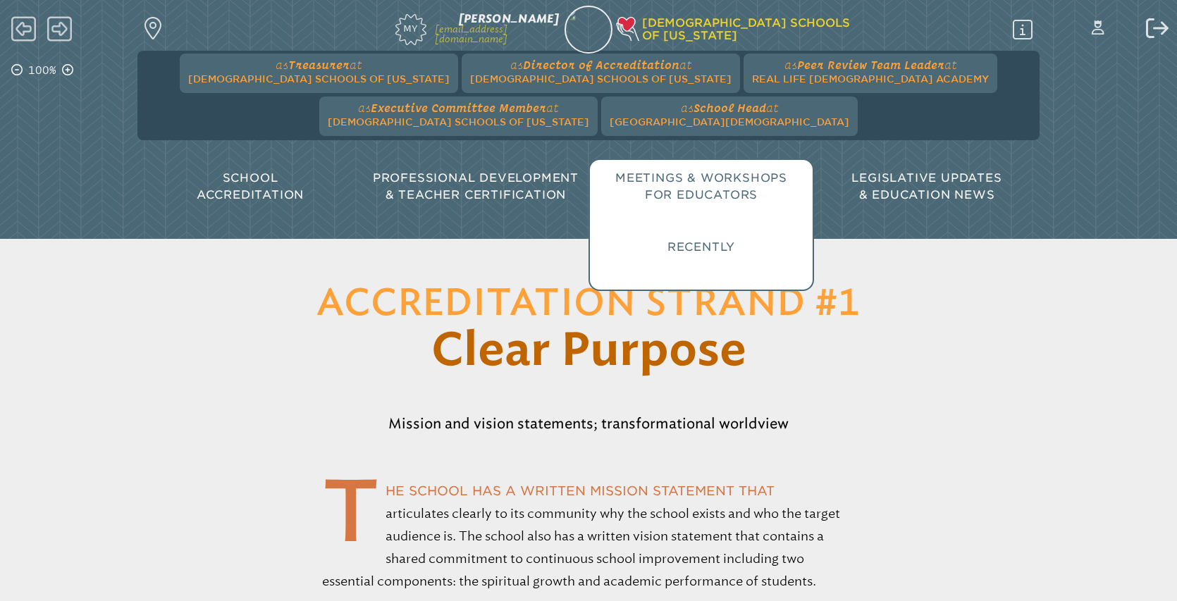
click at [922, 262] on header "Accreditation Strand #1 Clear Purpose Mission and vision statements; transforma…" at bounding box center [588, 337] width 1177 height 196
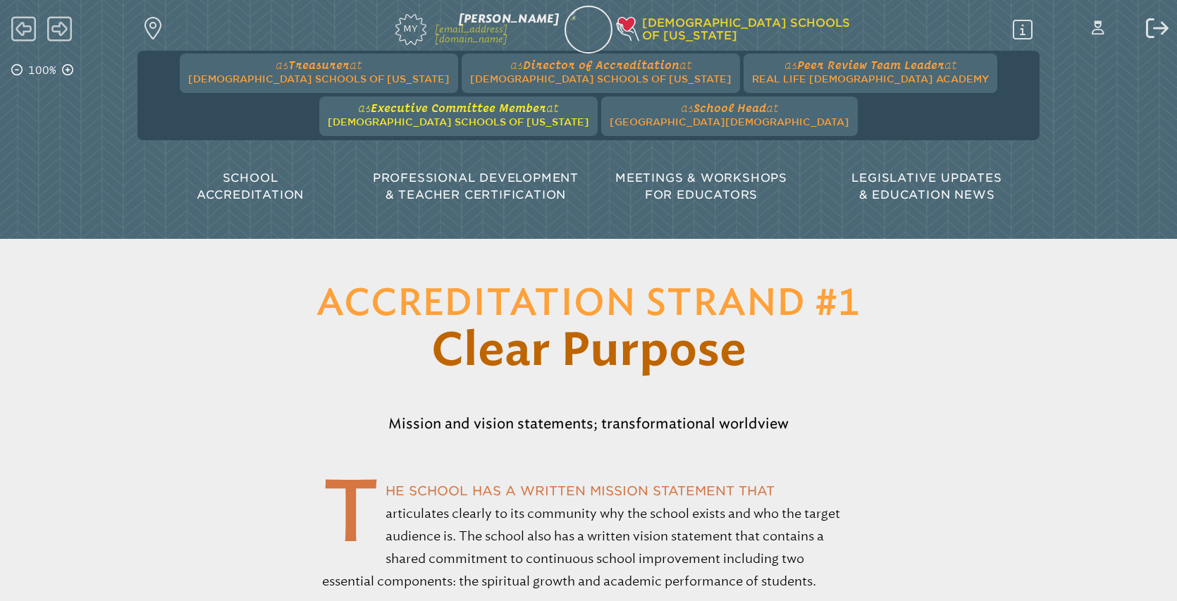
click at [546, 102] on span "Executive Committee Member" at bounding box center [459, 108] width 176 height 13
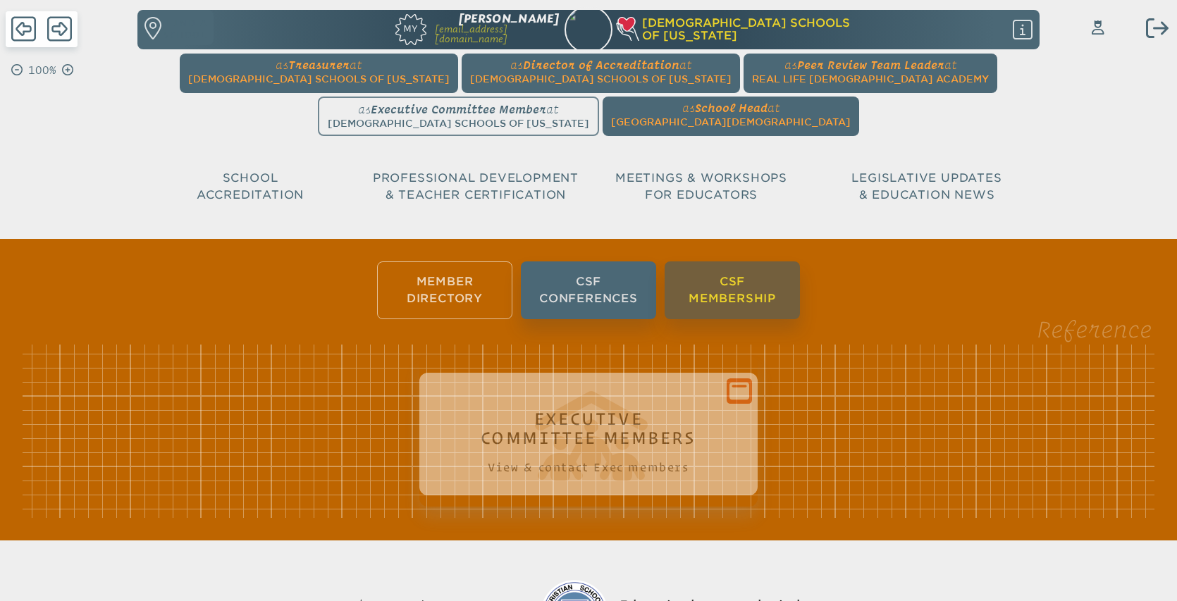
click at [729, 283] on li "CSF Membership" at bounding box center [732, 291] width 135 height 58
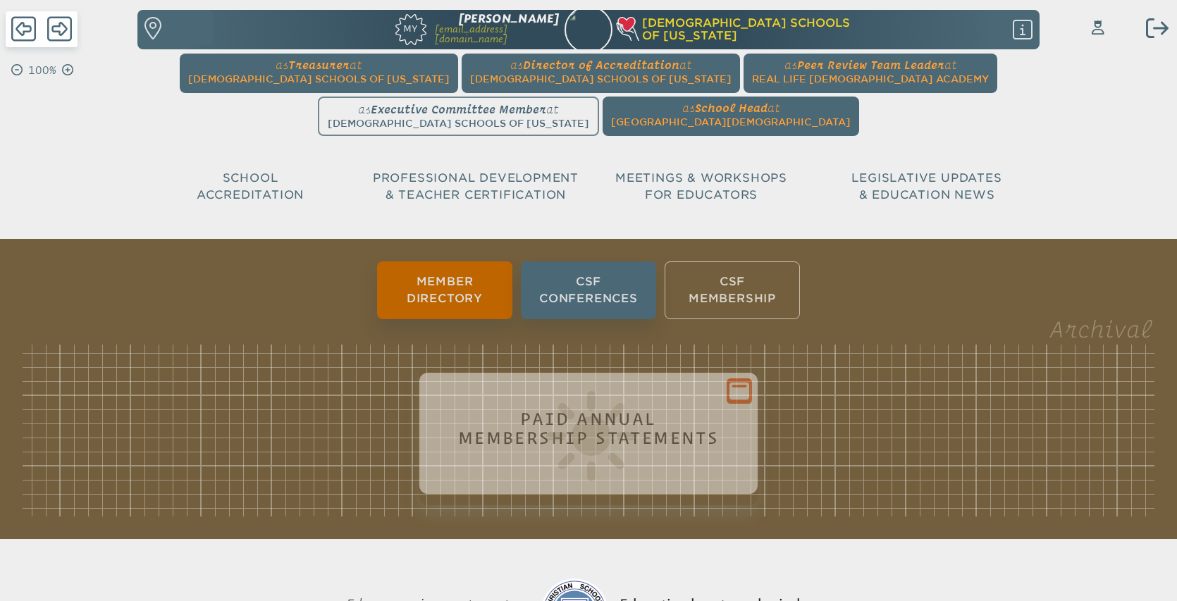
click at [510, 188] on span "Professional Development & Teacher Certification" at bounding box center [476, 186] width 206 height 30
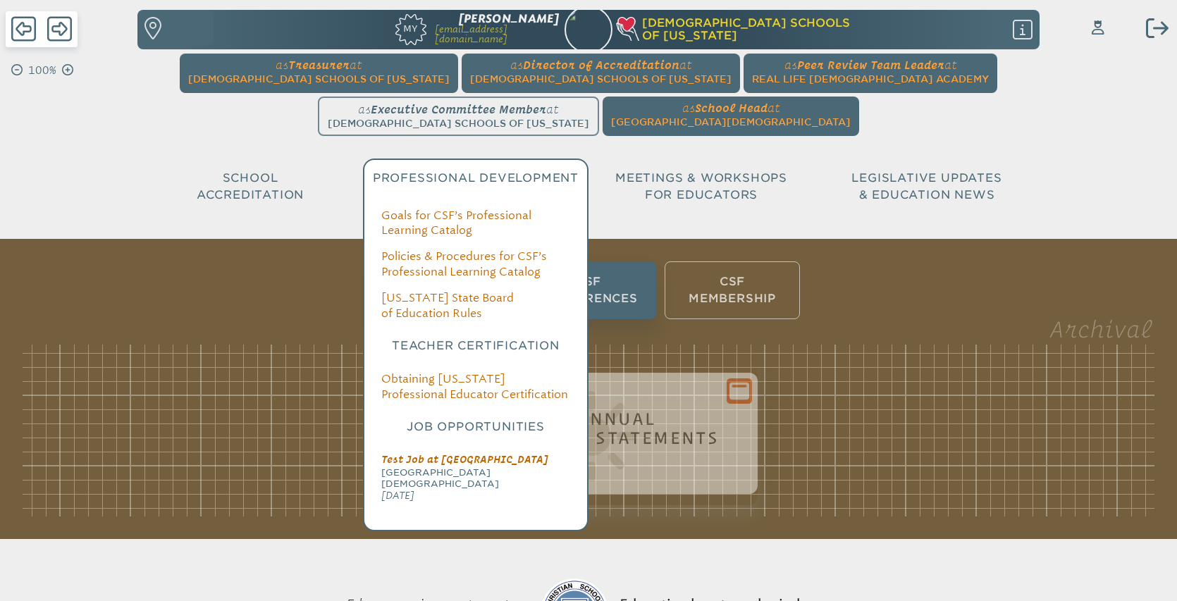
click at [244, 185] on p "School Accreditation" at bounding box center [250, 187] width 226 height 34
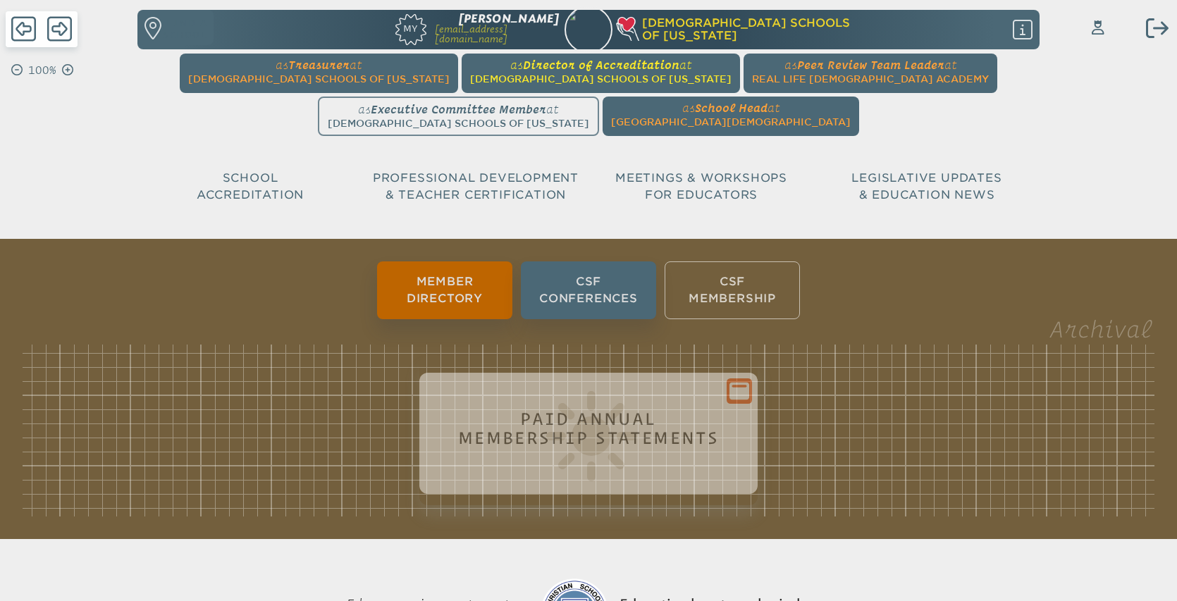
click at [470, 72] on span "at Christian Schools of Florida" at bounding box center [601, 72] width 262 height 27
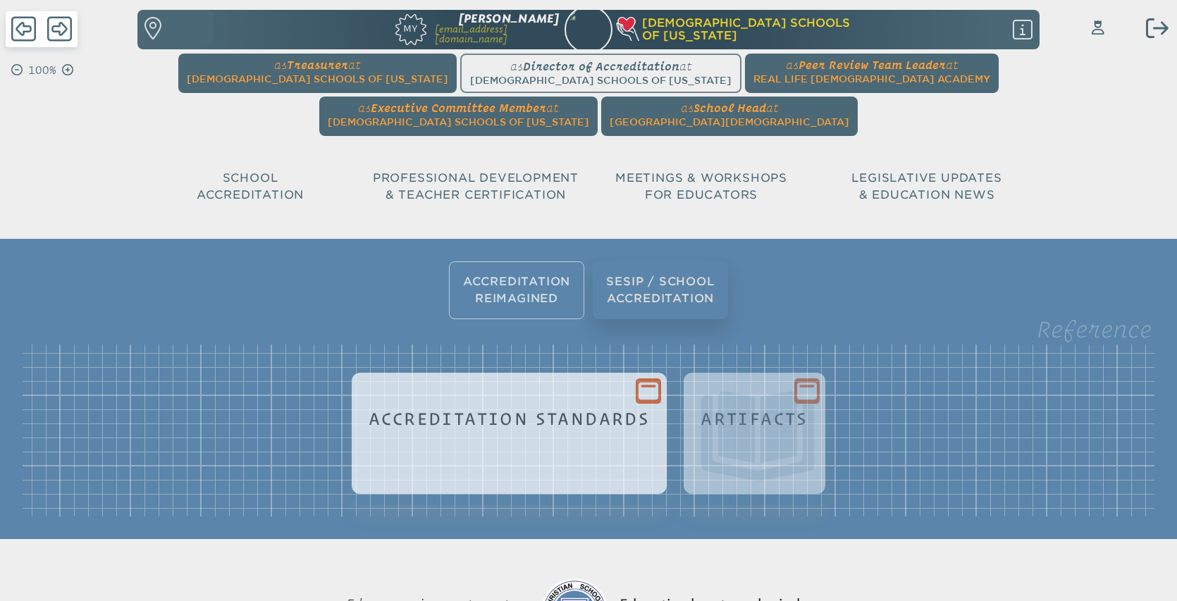
click at [509, 410] on h1 "Accreditation Standards" at bounding box center [509, 419] width 281 height 19
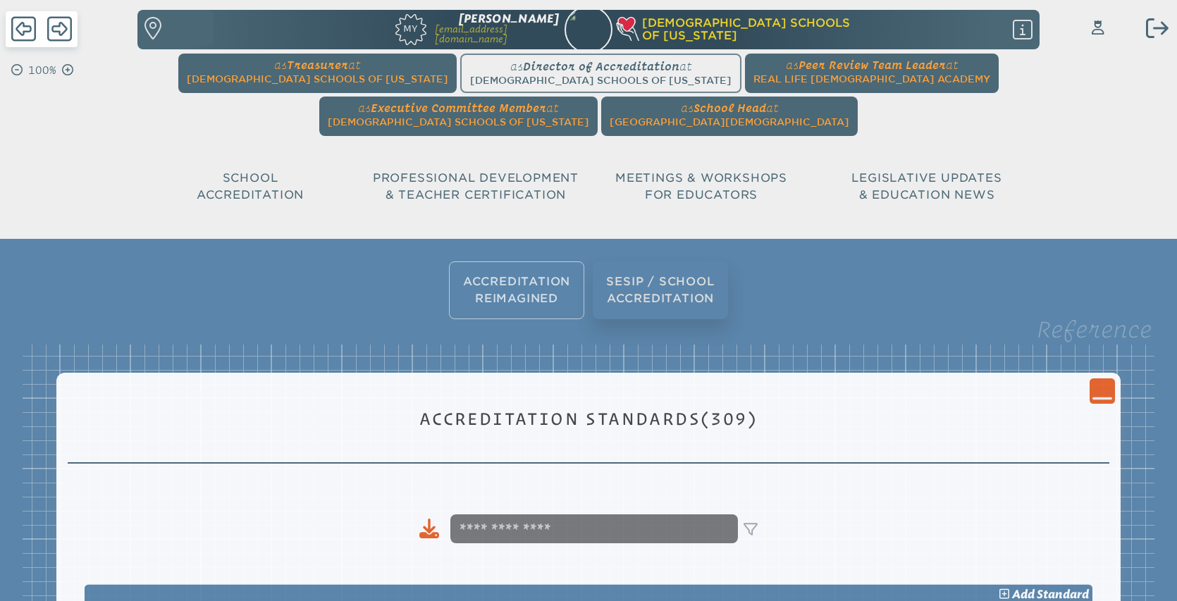
click at [503, 185] on p "Professional Development & Teacher Certification" at bounding box center [476, 187] width 226 height 34
click at [1098, 386] on icon "Close Console" at bounding box center [1103, 391] width 20 height 20
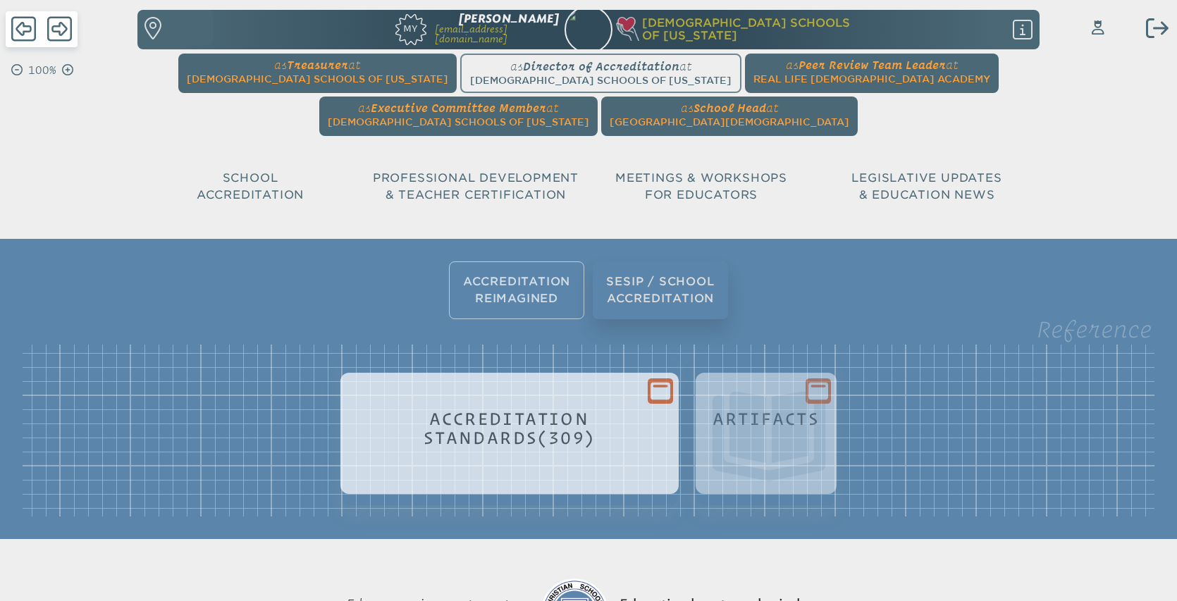
click at [685, 28] on h1 "[DEMOGRAPHIC_DATA] Schools of [US_STATE]" at bounding box center [790, 30] width 344 height 26
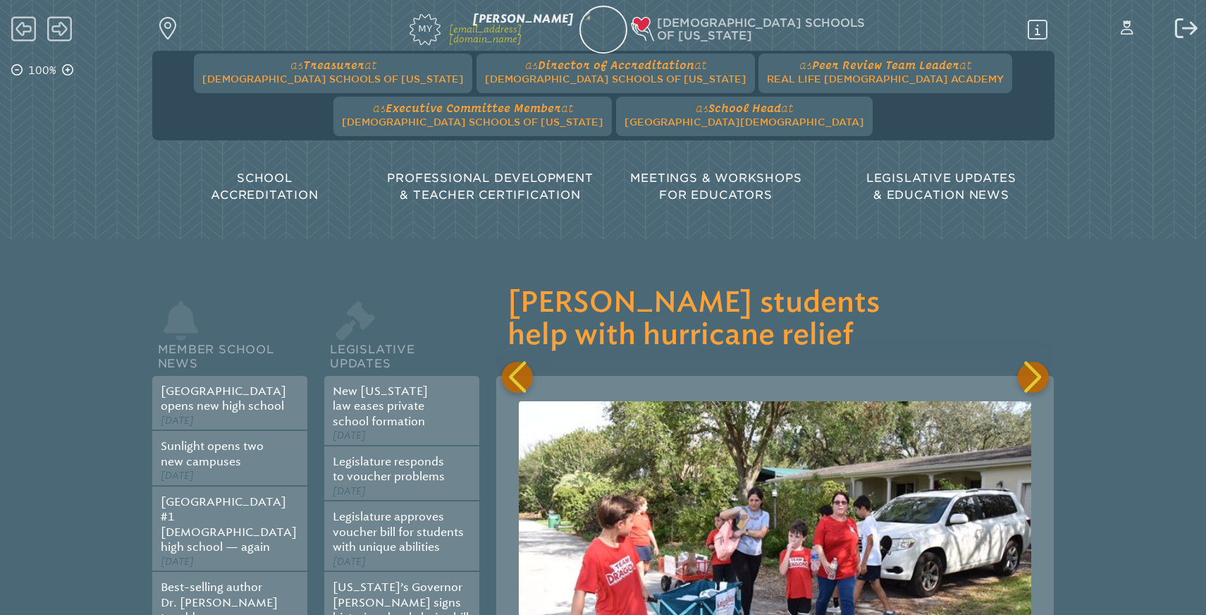
scroll to position [0, 27328]
click at [1027, 372] on div "Next slide" at bounding box center [1033, 377] width 31 height 31
click at [625, 124] on span "[GEOGRAPHIC_DATA][DEMOGRAPHIC_DATA]" at bounding box center [745, 121] width 240 height 11
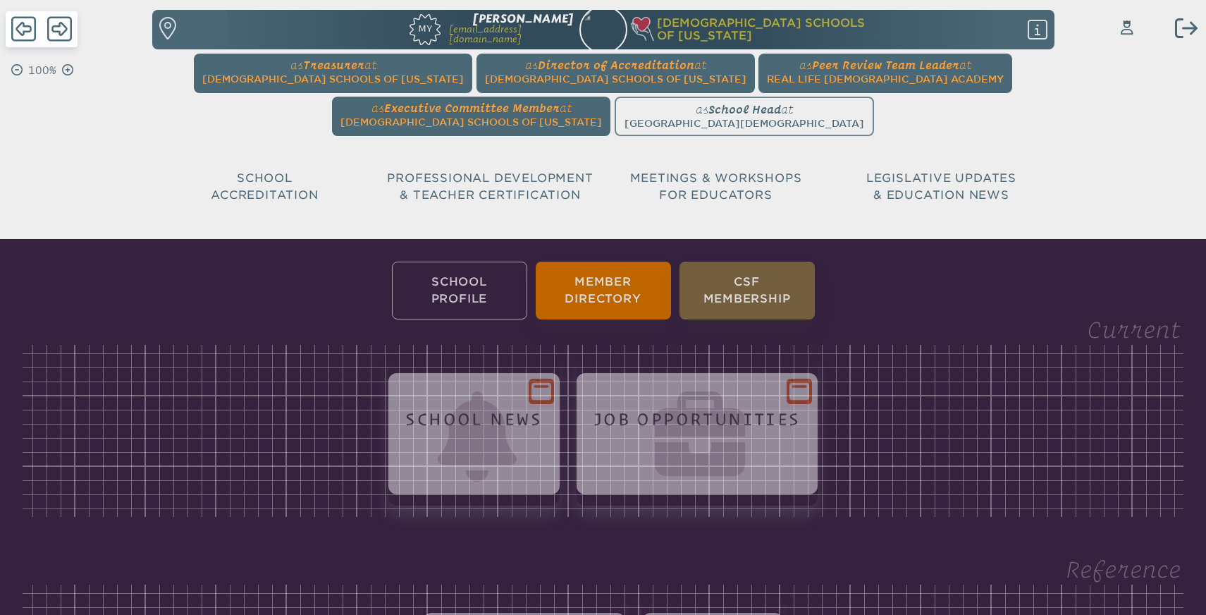
click at [709, 23] on h1 "[DEMOGRAPHIC_DATA] Schools of [US_STATE]" at bounding box center [805, 30] width 344 height 26
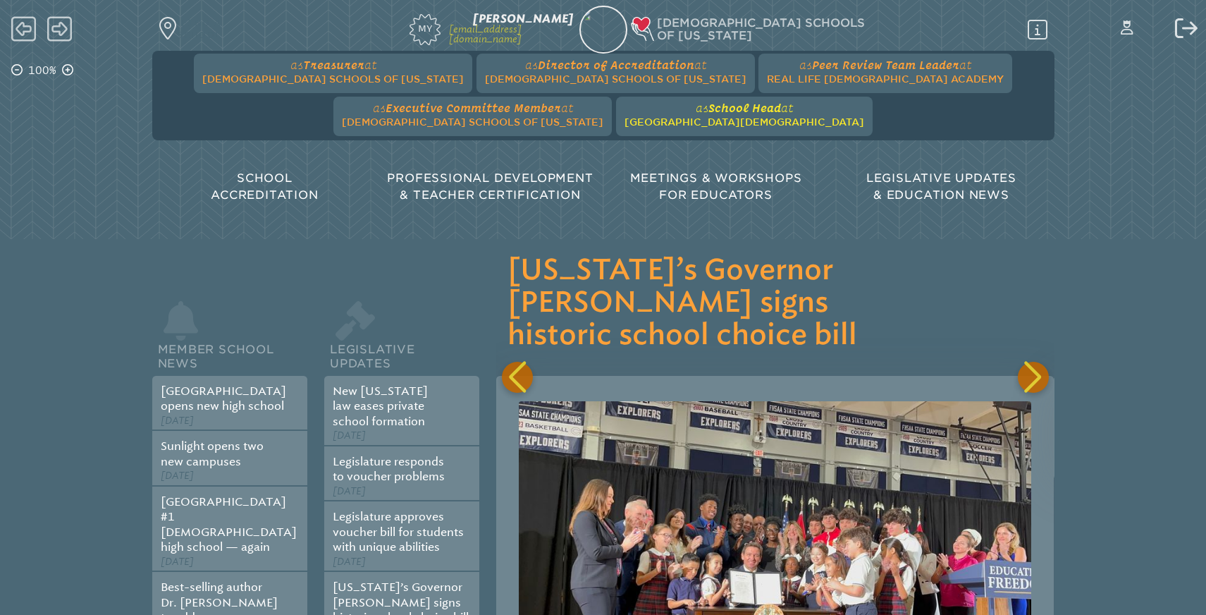
scroll to position [0, 3904]
click at [709, 111] on span "School Head" at bounding box center [745, 108] width 73 height 13
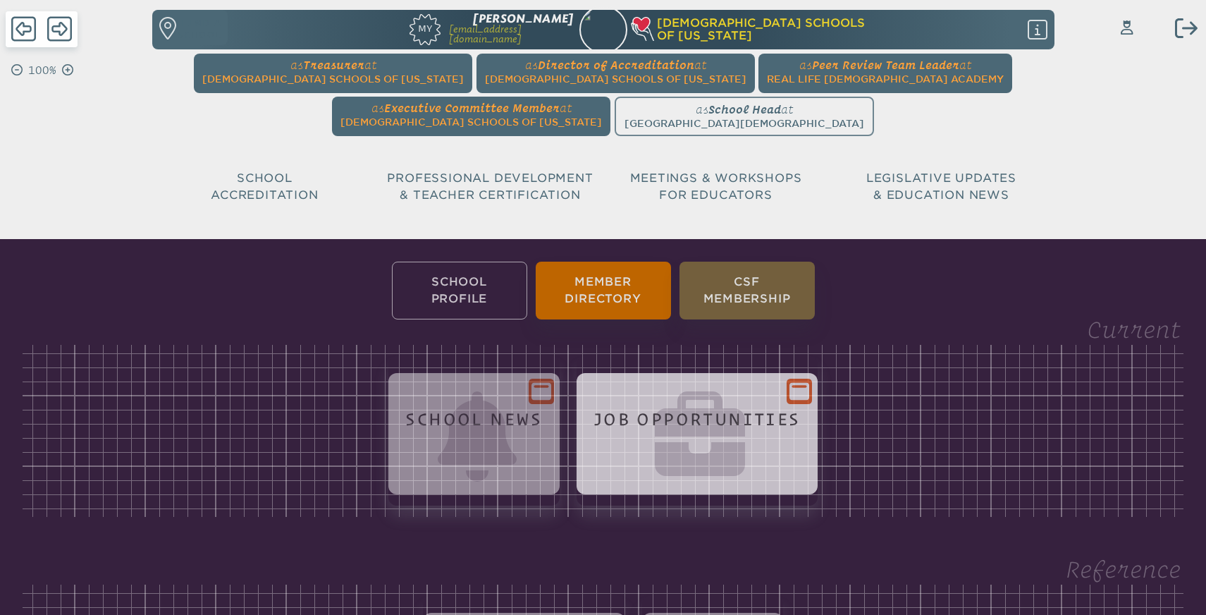
click at [799, 392] on icon at bounding box center [800, 391] width 20 height 18
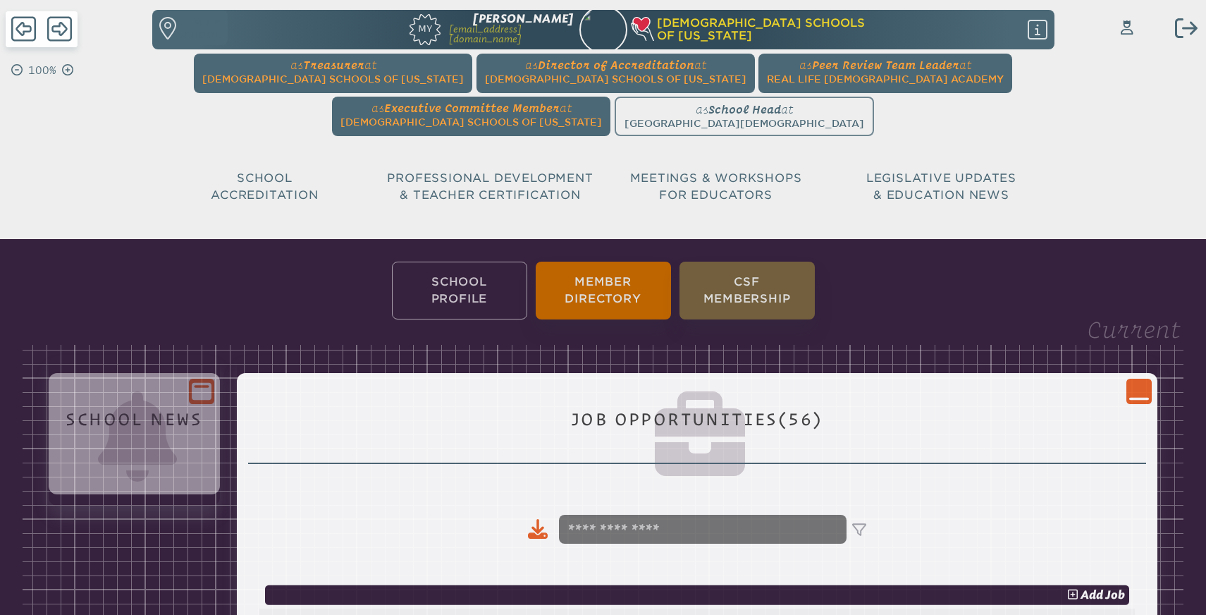
click at [1130, 401] on icon "Close Console" at bounding box center [1140, 391] width 20 height 20
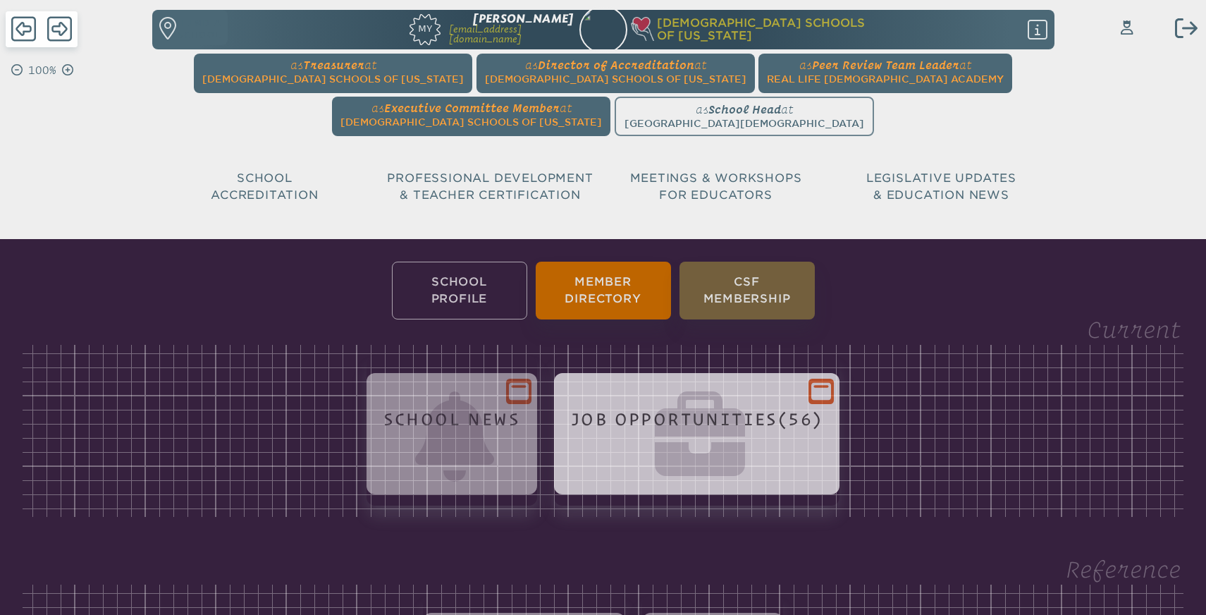
click at [697, 32] on h1 "[DEMOGRAPHIC_DATA] Schools of [US_STATE]" at bounding box center [805, 30] width 344 height 26
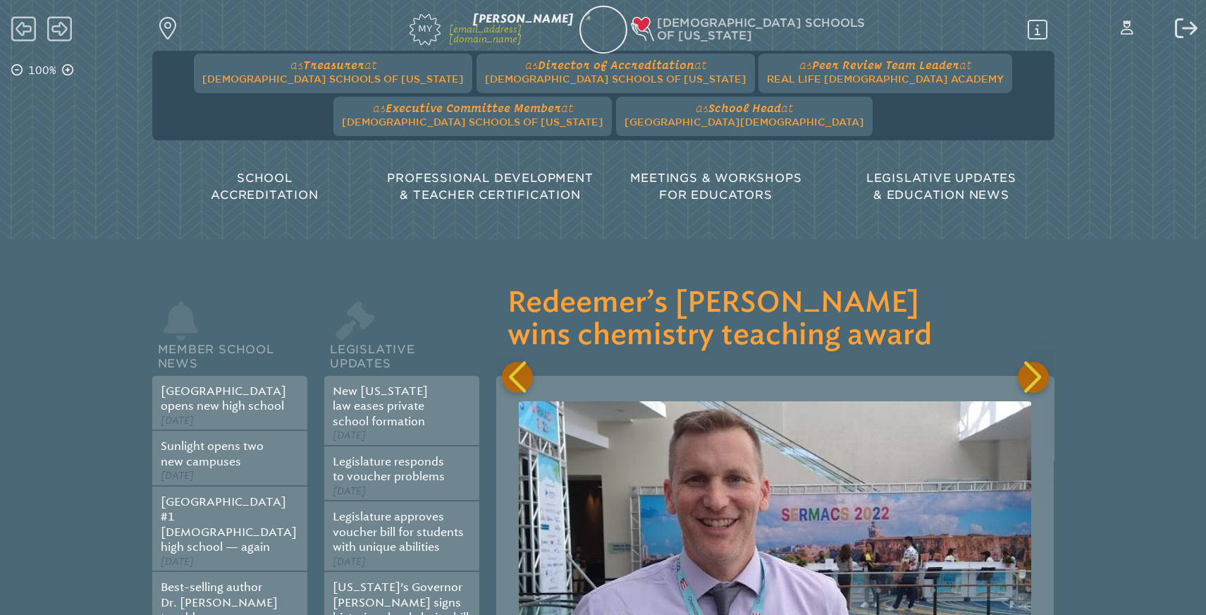
scroll to position [0, 5577]
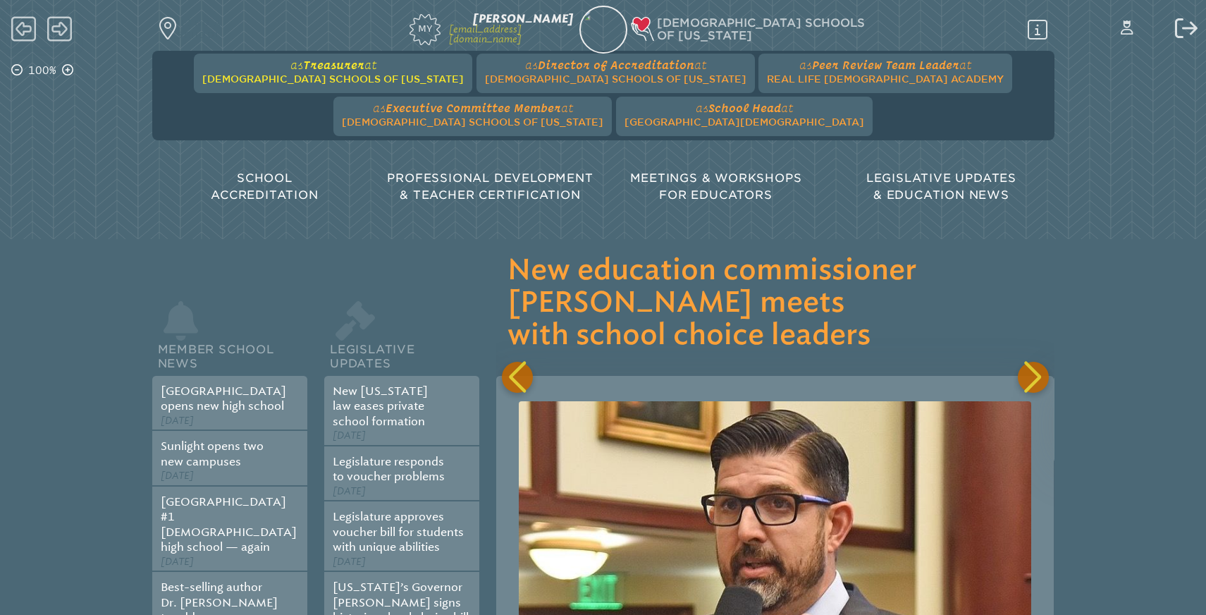
click at [287, 76] on span "[DEMOGRAPHIC_DATA] Schools of [US_STATE]" at bounding box center [333, 78] width 262 height 11
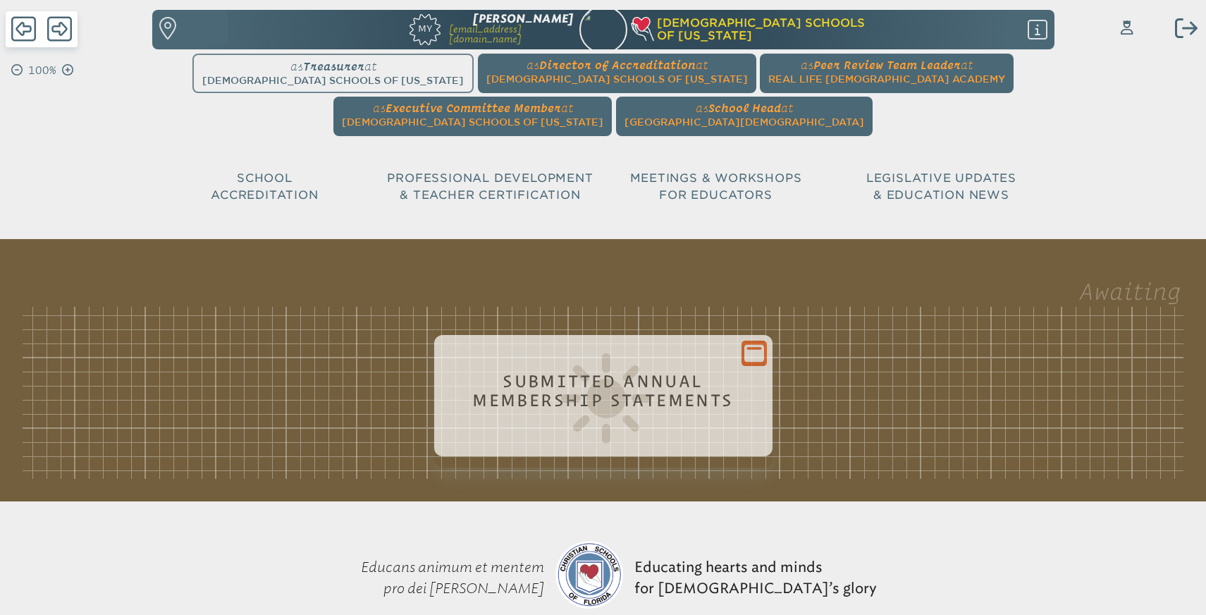
click at [754, 355] on icon at bounding box center [755, 353] width 20 height 18
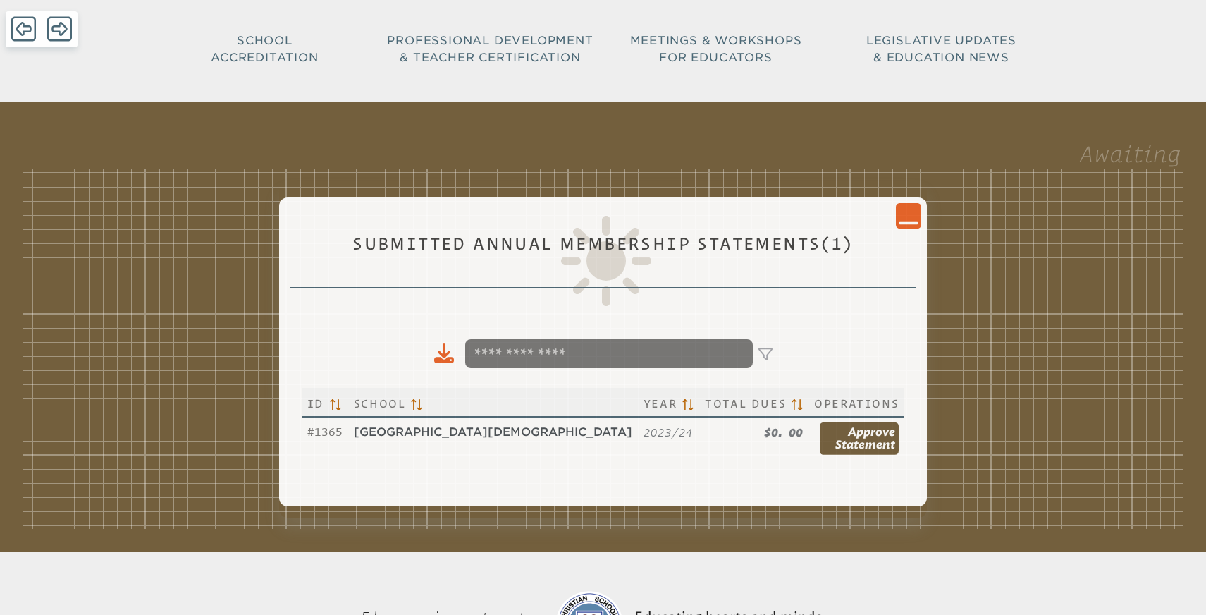
scroll to position [121, 0]
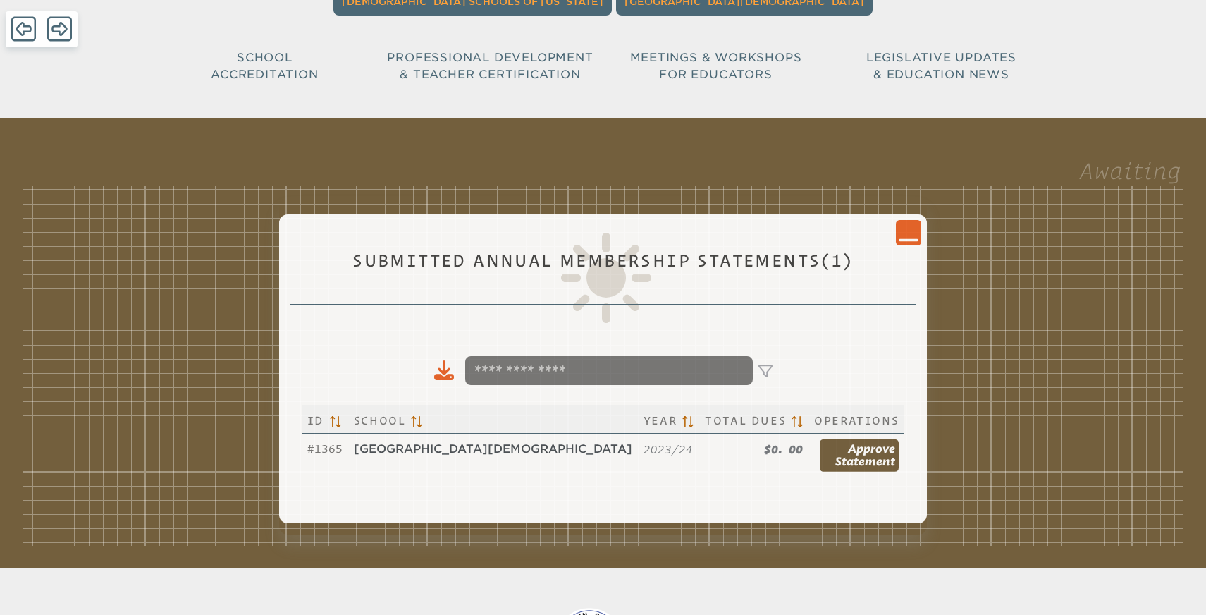
click at [899, 233] on icon "Close Console" at bounding box center [909, 233] width 20 height 20
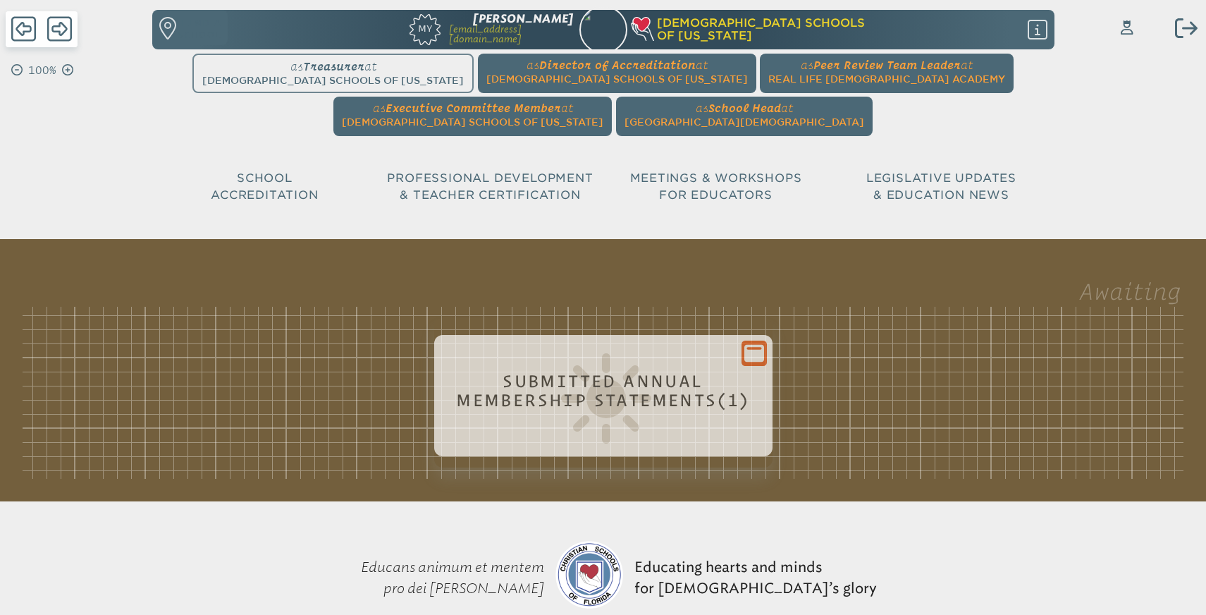
scroll to position [0, 0]
click at [625, 116] on span "[GEOGRAPHIC_DATA][DEMOGRAPHIC_DATA]" at bounding box center [745, 121] width 240 height 11
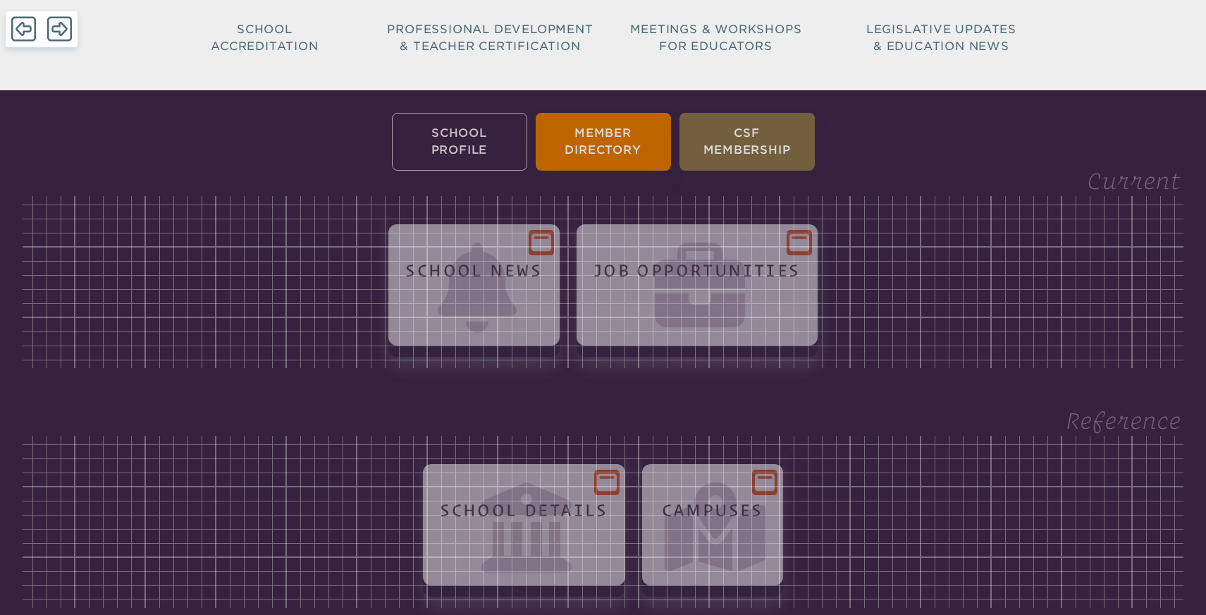
scroll to position [248, 0]
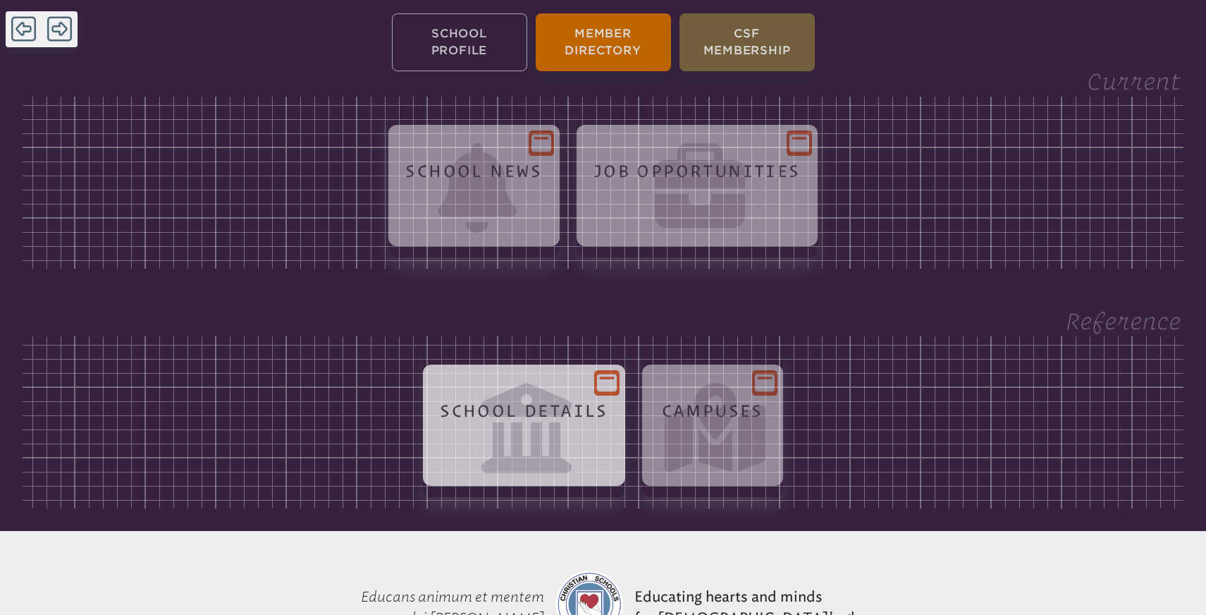
click at [616, 391] on div at bounding box center [606, 382] width 25 height 25
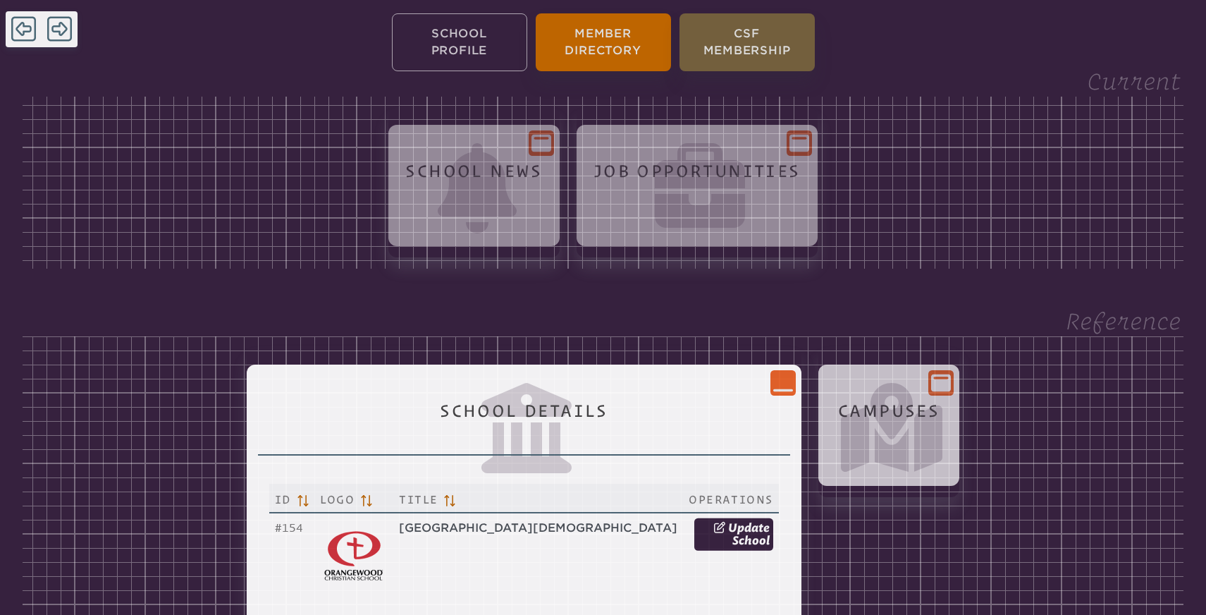
click at [931, 381] on icon at bounding box center [941, 383] width 20 height 18
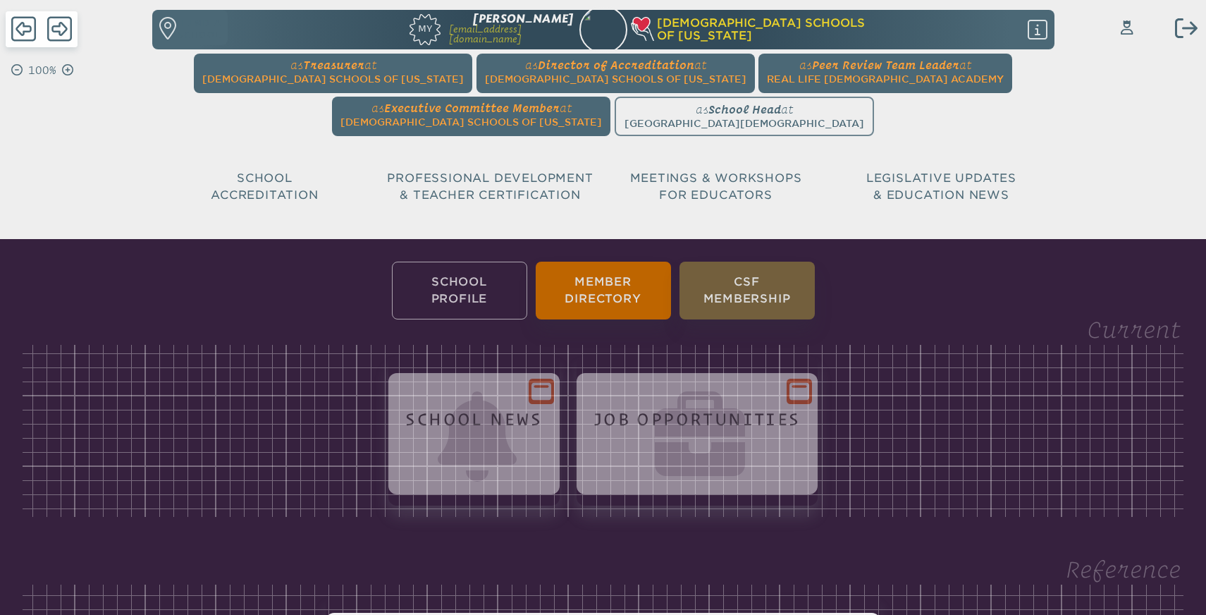
scroll to position [0, 0]
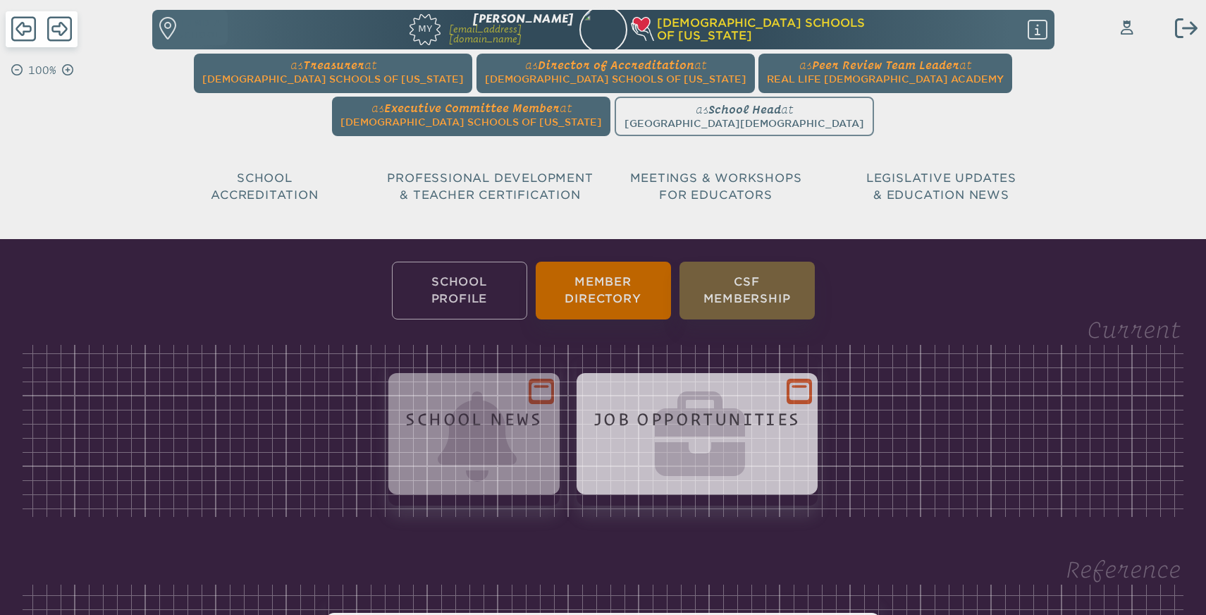
click at [793, 391] on icon at bounding box center [800, 391] width 20 height 18
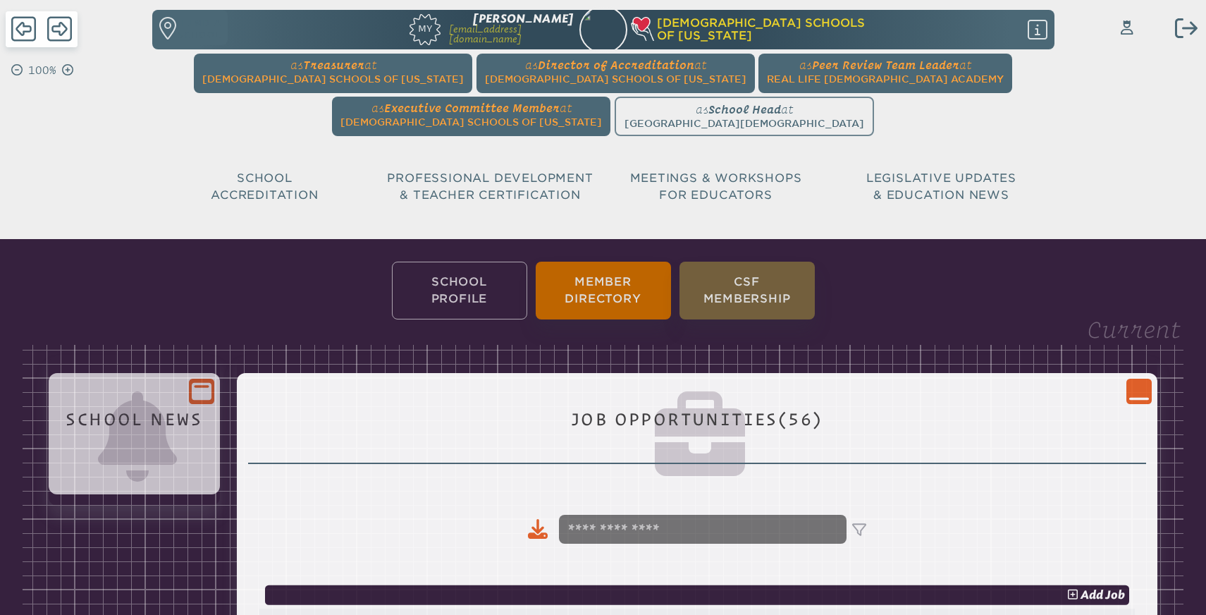
click at [212, 384] on icon at bounding box center [202, 391] width 20 height 18
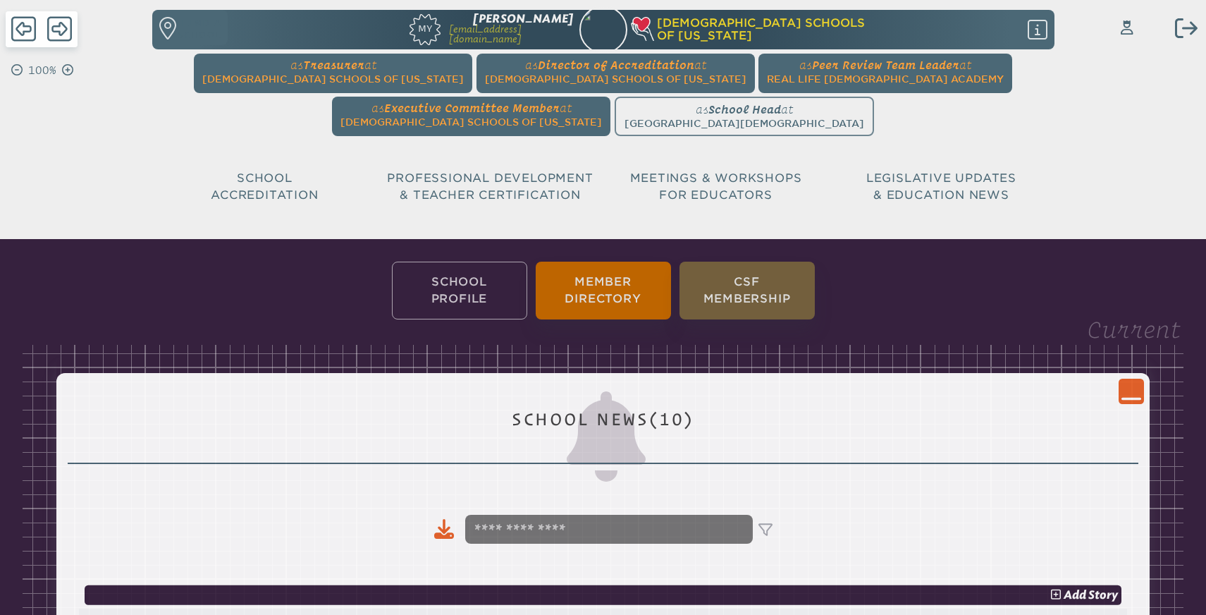
click at [1140, 401] on icon "Close Console" at bounding box center [1132, 391] width 20 height 20
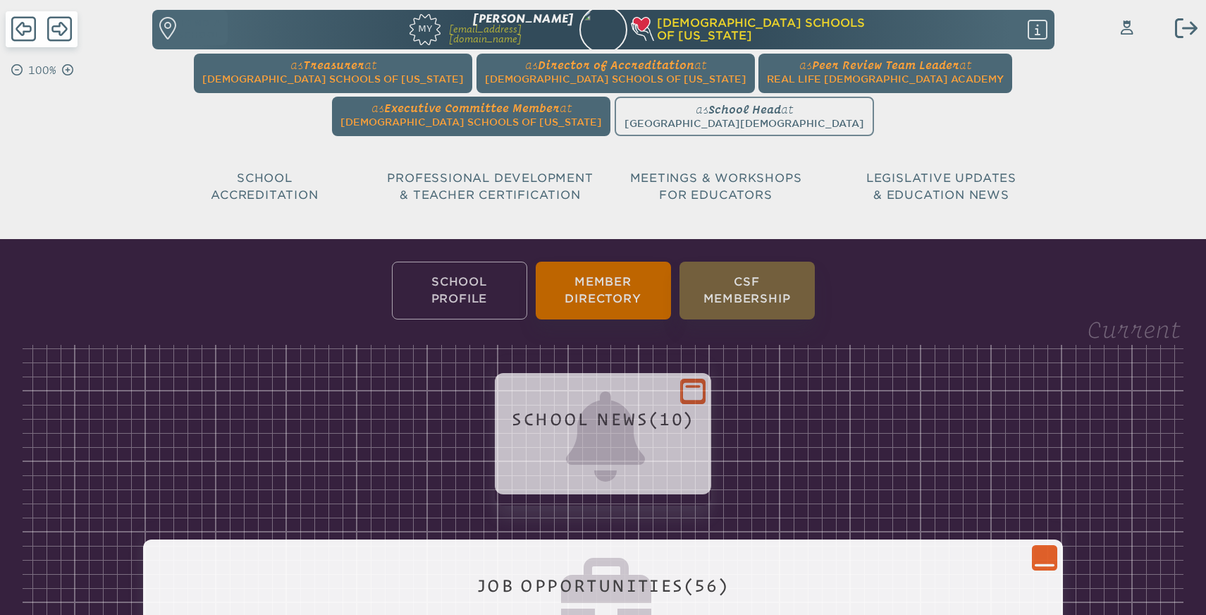
click at [1055, 561] on icon "Close Console" at bounding box center [1045, 558] width 20 height 20
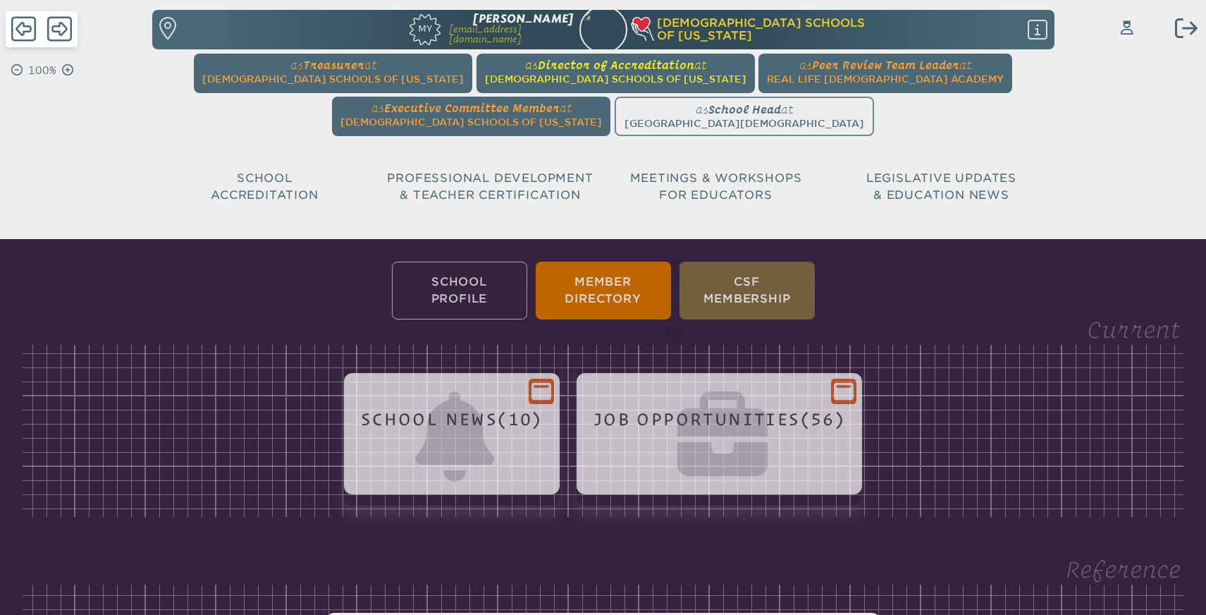
click at [503, 72] on span "at Christian Schools of Florida" at bounding box center [616, 72] width 262 height 27
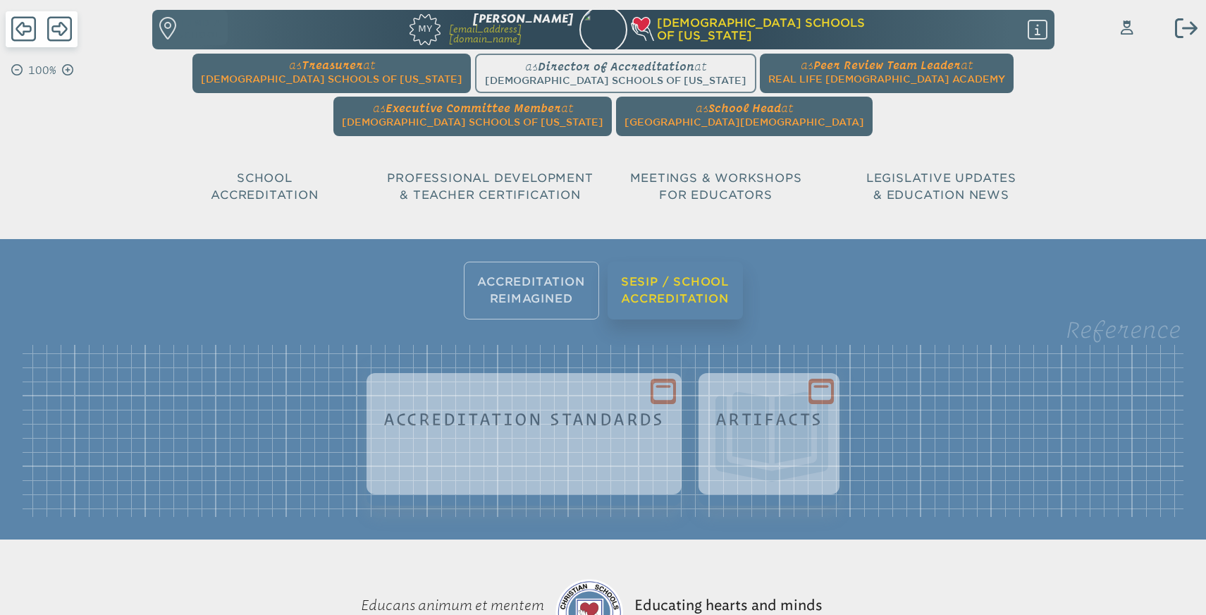
click at [659, 290] on li "SESIP / School Accreditation" at bounding box center [675, 291] width 135 height 58
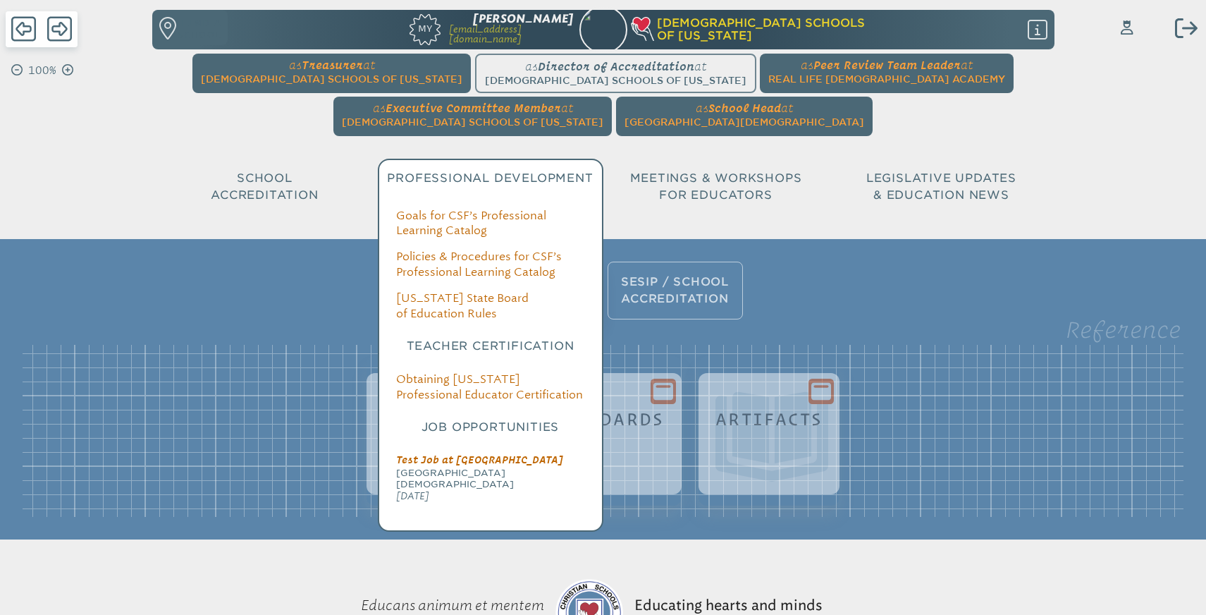
click at [281, 173] on span "School Accreditation" at bounding box center [264, 186] width 107 height 30
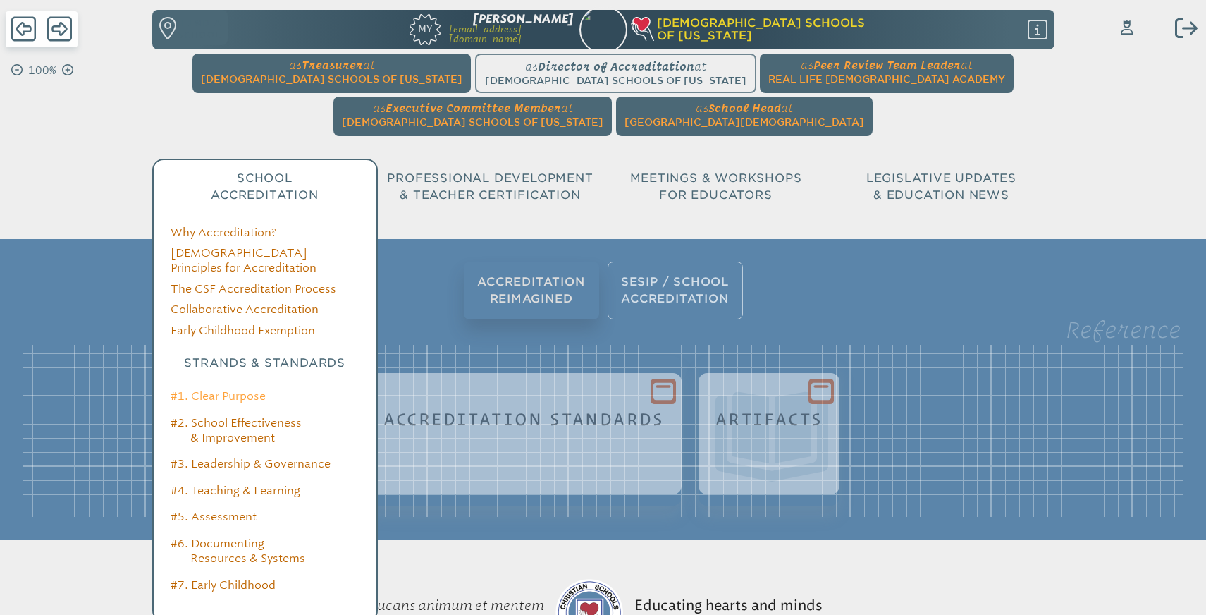
click at [252, 389] on link "#1. Clear Purpose" at bounding box center [218, 395] width 95 height 13
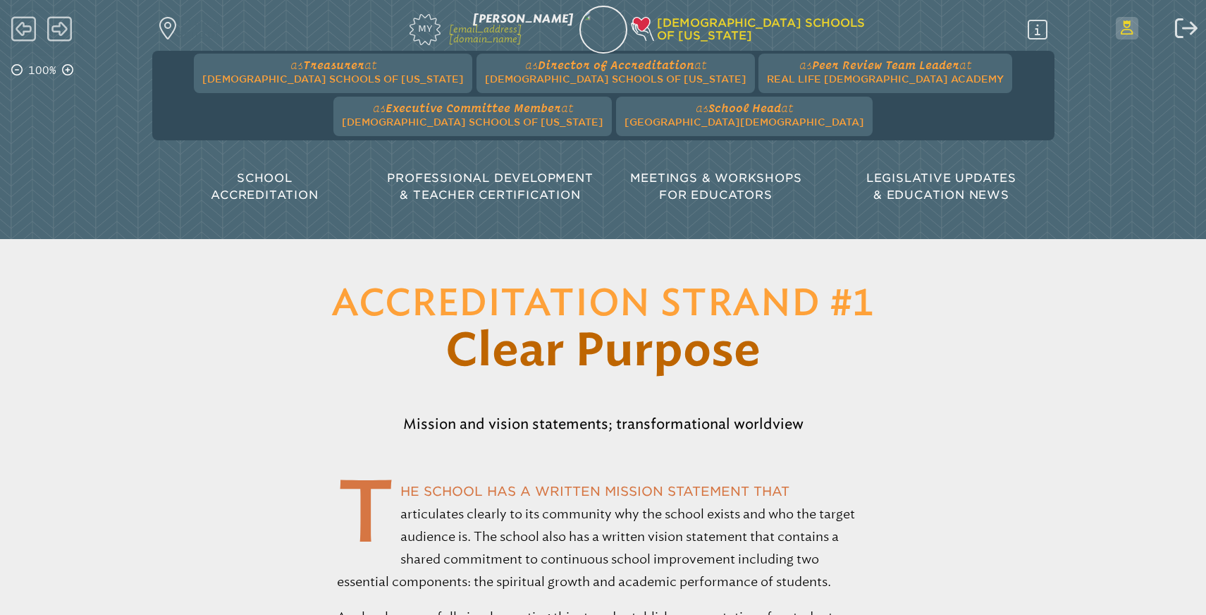
click at [1127, 37] on span "Switch Users..." at bounding box center [1127, 28] width 23 height 23
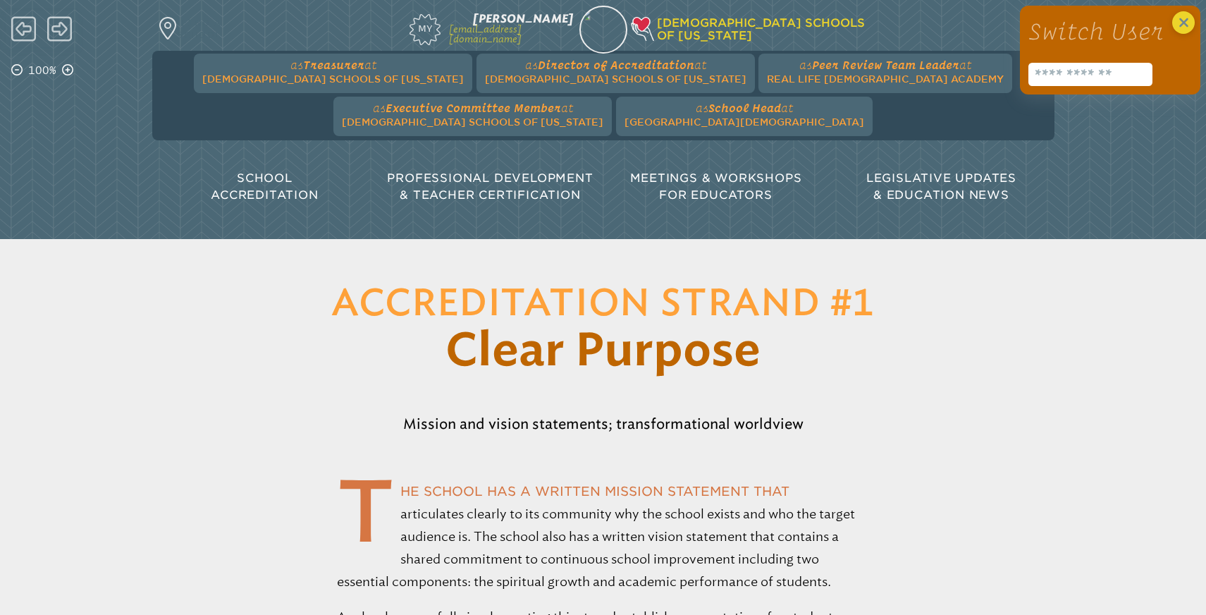
click at [1120, 192] on div "Log out Log out 100% Find a school Inservice Record My Allyn Williams awilliams…" at bounding box center [603, 109] width 1206 height 219
click at [1129, 180] on div "Log out Log out 100% Find a school Inservice Record My Allyn Williams awilliams…" at bounding box center [603, 109] width 1206 height 219
click at [1177, 32] on div at bounding box center [1184, 22] width 23 height 23
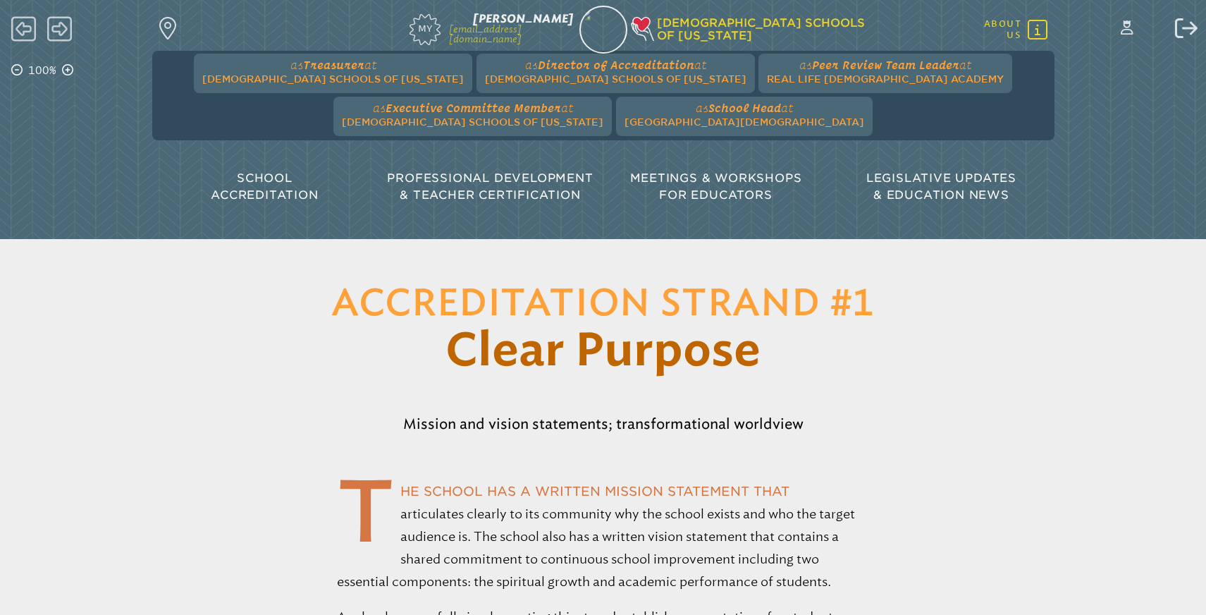
click at [1035, 30] on icon at bounding box center [1038, 29] width 20 height 23
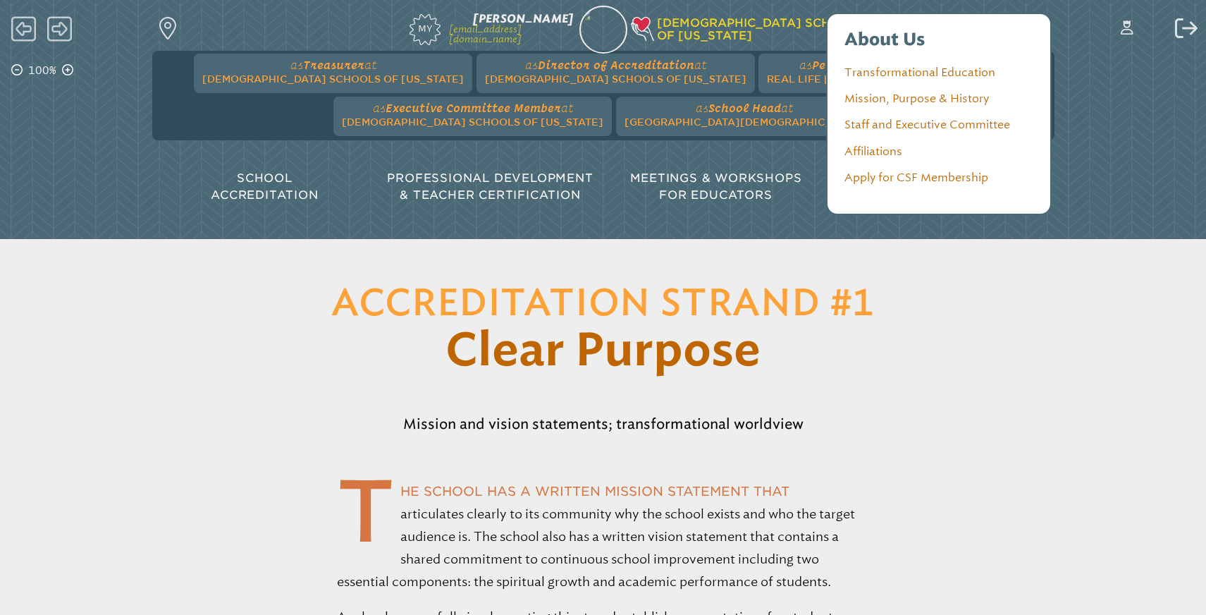
click at [1035, 30] on div "About Us Transformational Education Mission, Purpose & History Staff and Execut…" at bounding box center [939, 114] width 223 height 200
click at [1098, 80] on div "Log out Log out 100% Find a school Inservice Record My Allyn Williams awilliams…" at bounding box center [603, 109] width 1206 height 219
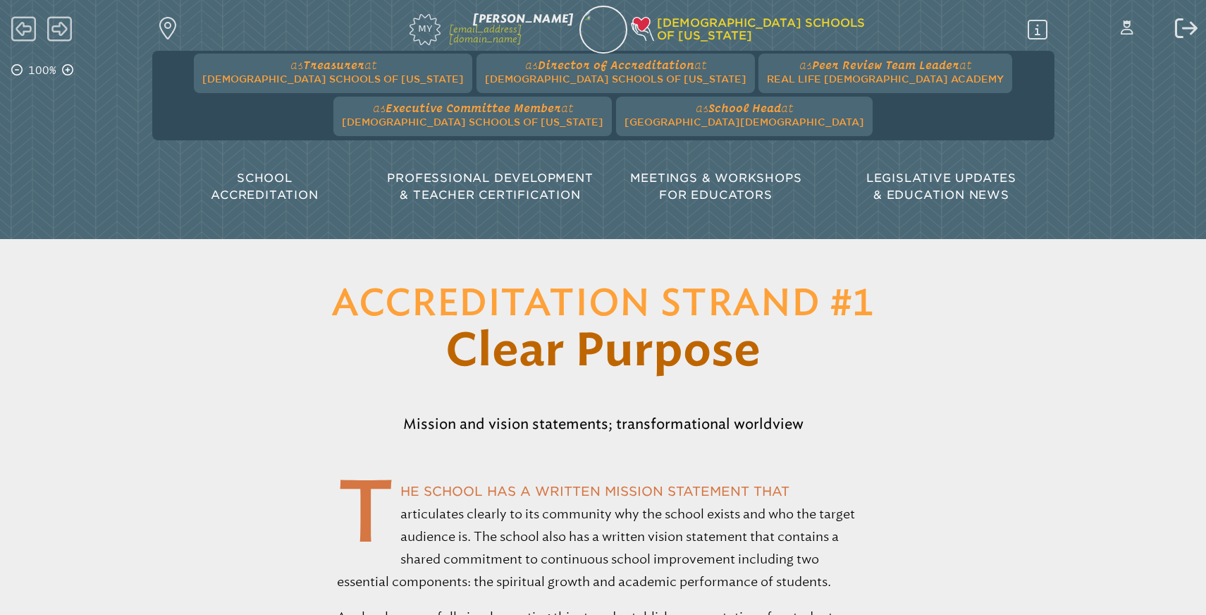
click at [601, 32] on img at bounding box center [603, 34] width 60 height 60
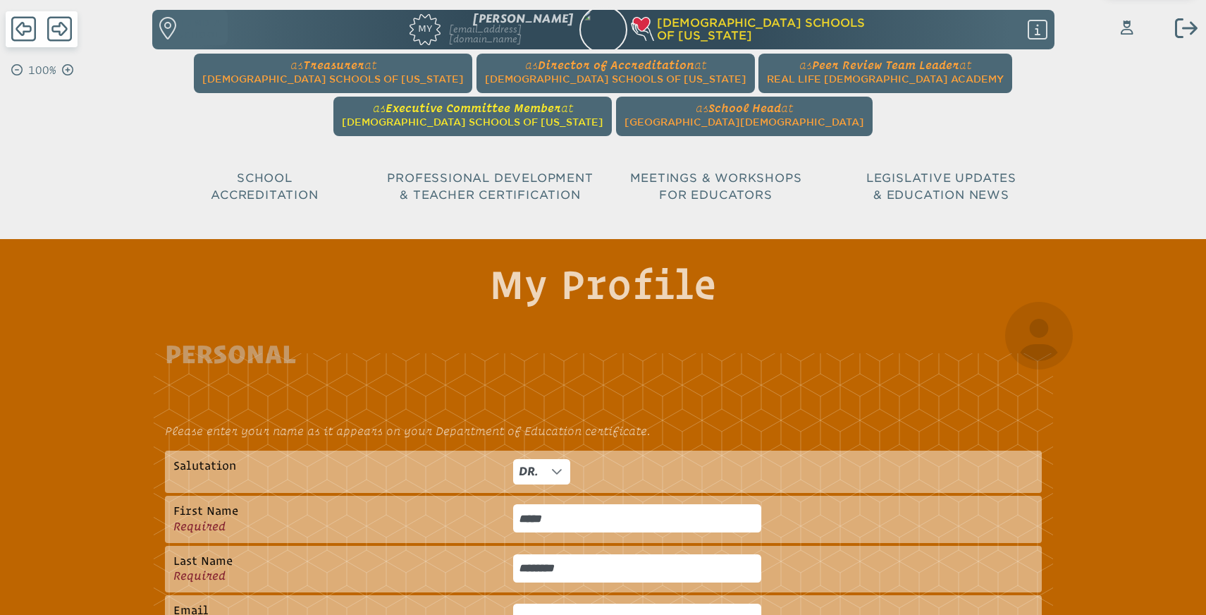
click at [604, 116] on span "[DEMOGRAPHIC_DATA] Schools of [US_STATE]" at bounding box center [473, 121] width 262 height 11
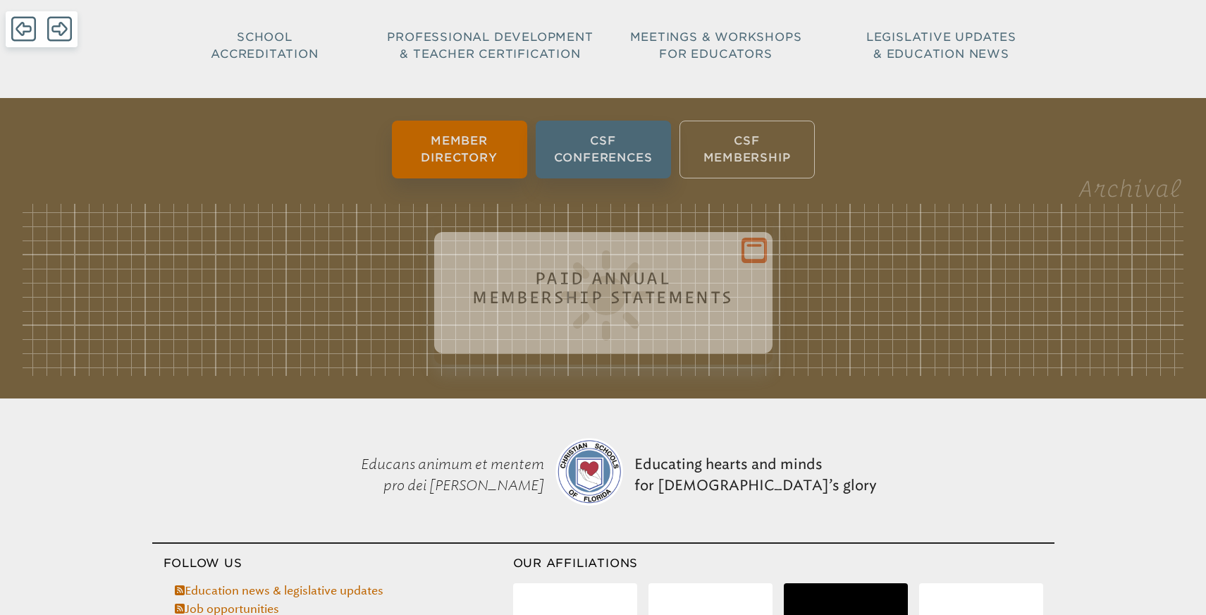
scroll to position [151, 0]
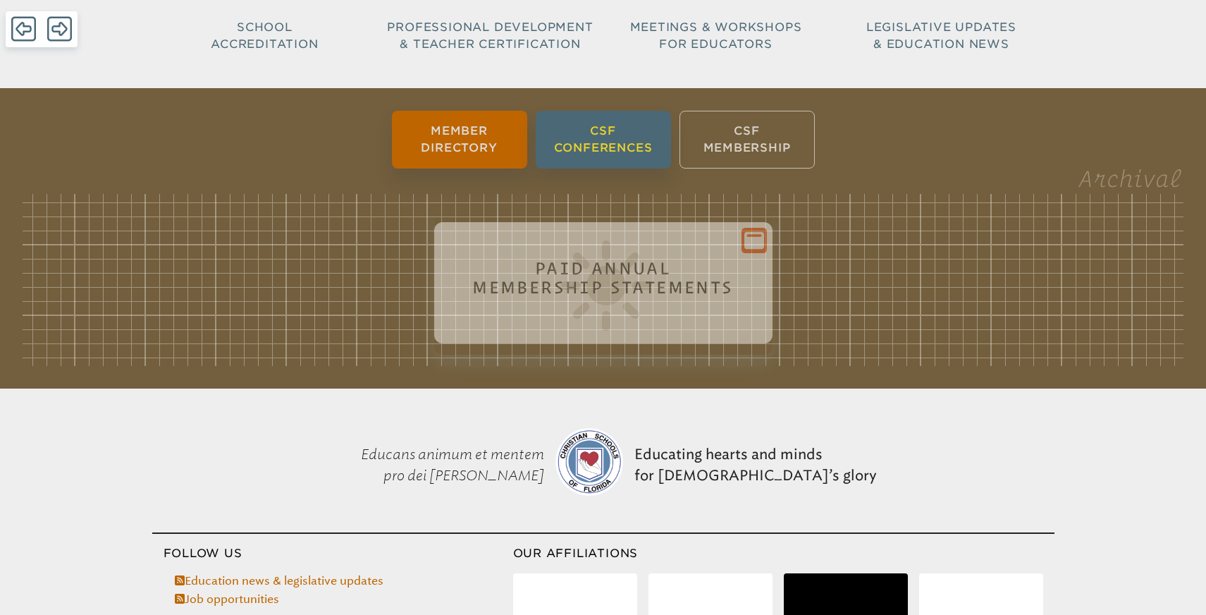
click at [587, 133] on li "CSF Conferences" at bounding box center [603, 140] width 135 height 58
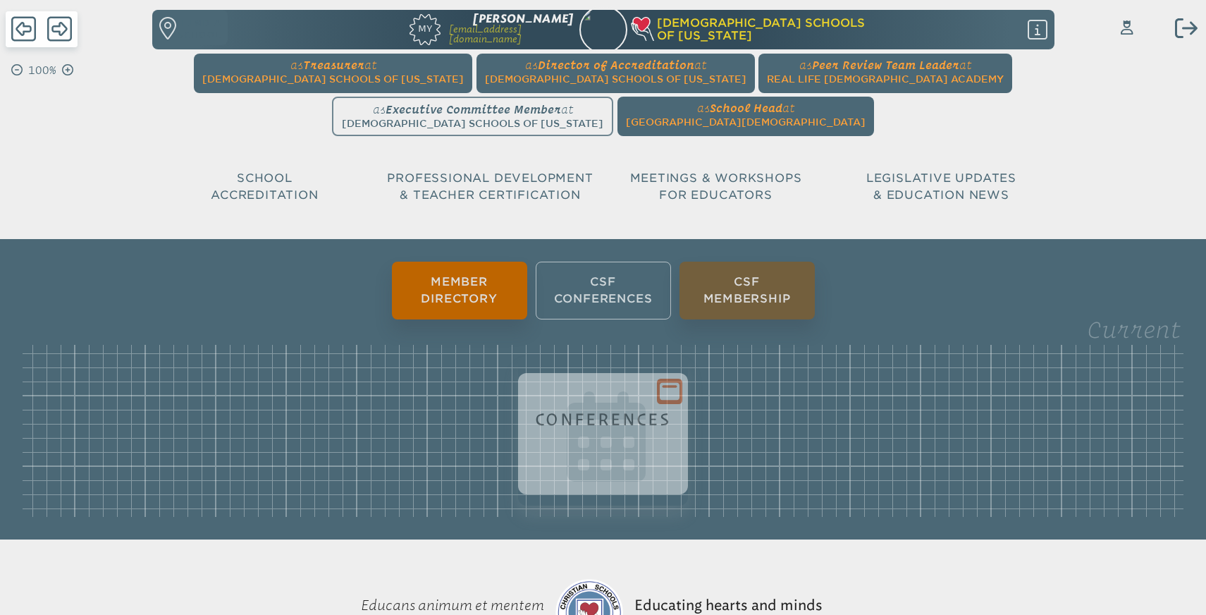
scroll to position [0, 0]
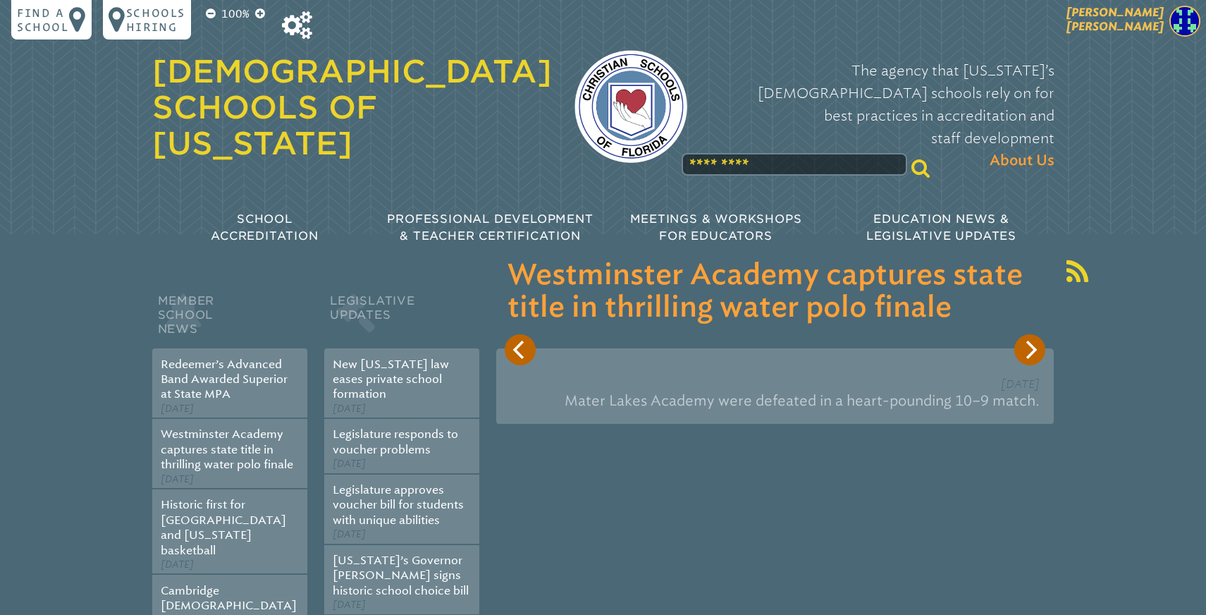
click at [1134, 30] on span "[PERSON_NAME]" at bounding box center [1115, 19] width 97 height 27
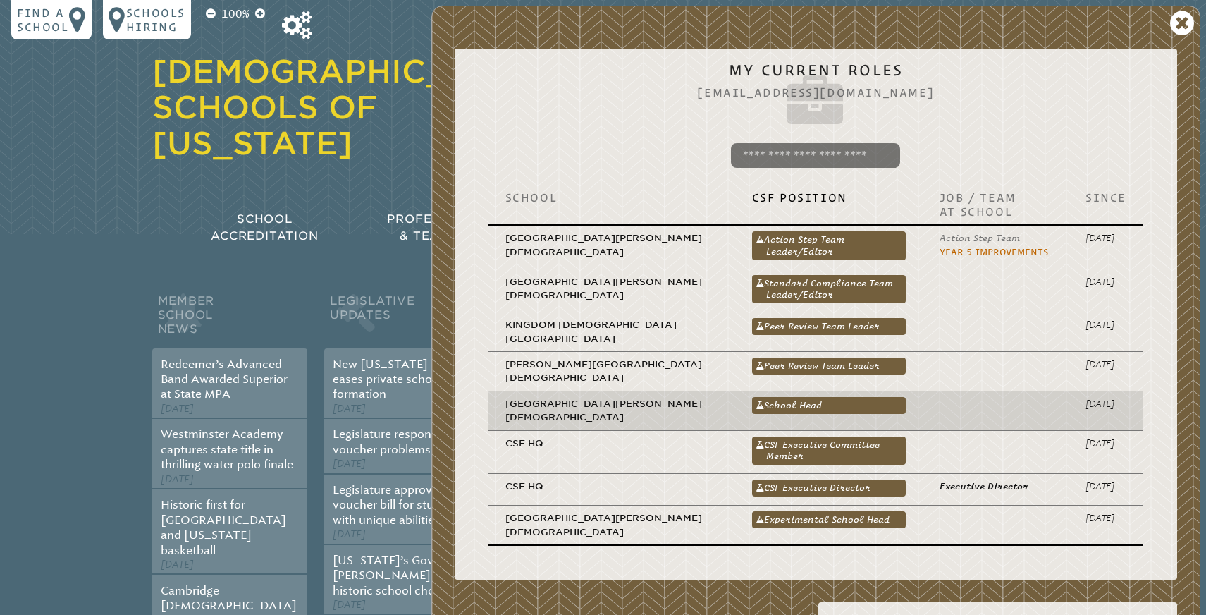
click at [742, 391] on td "School Head School Head" at bounding box center [829, 410] width 188 height 39
click at [752, 397] on link "School Head" at bounding box center [829, 405] width 154 height 17
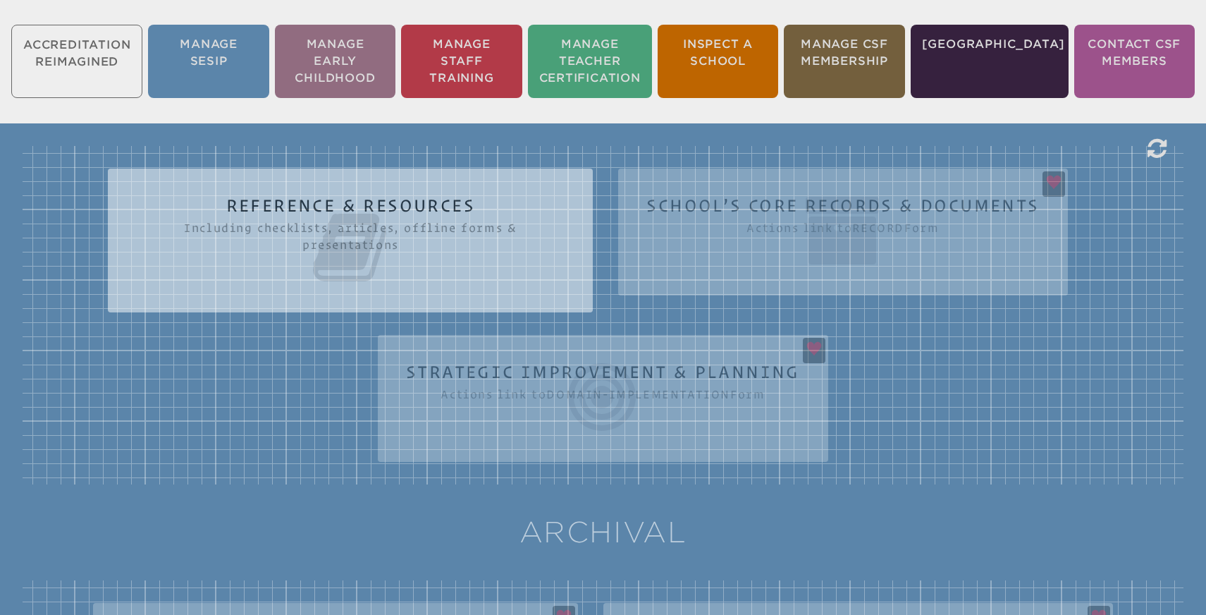
scroll to position [351, 0]
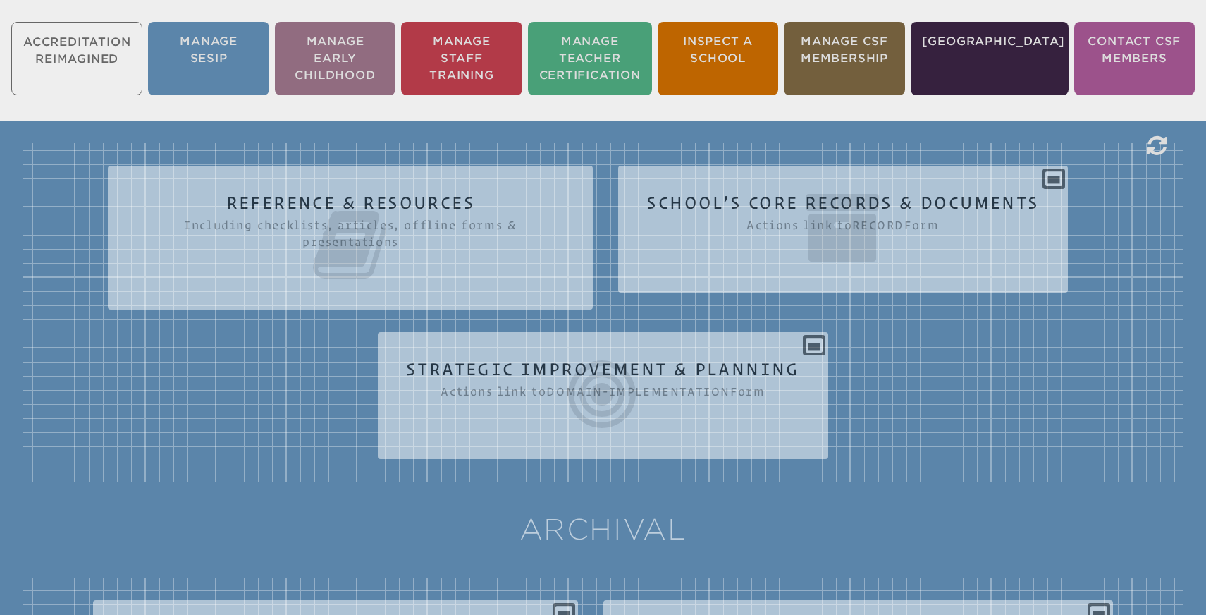
click at [608, 355] on icon at bounding box center [603, 394] width 394 height 79
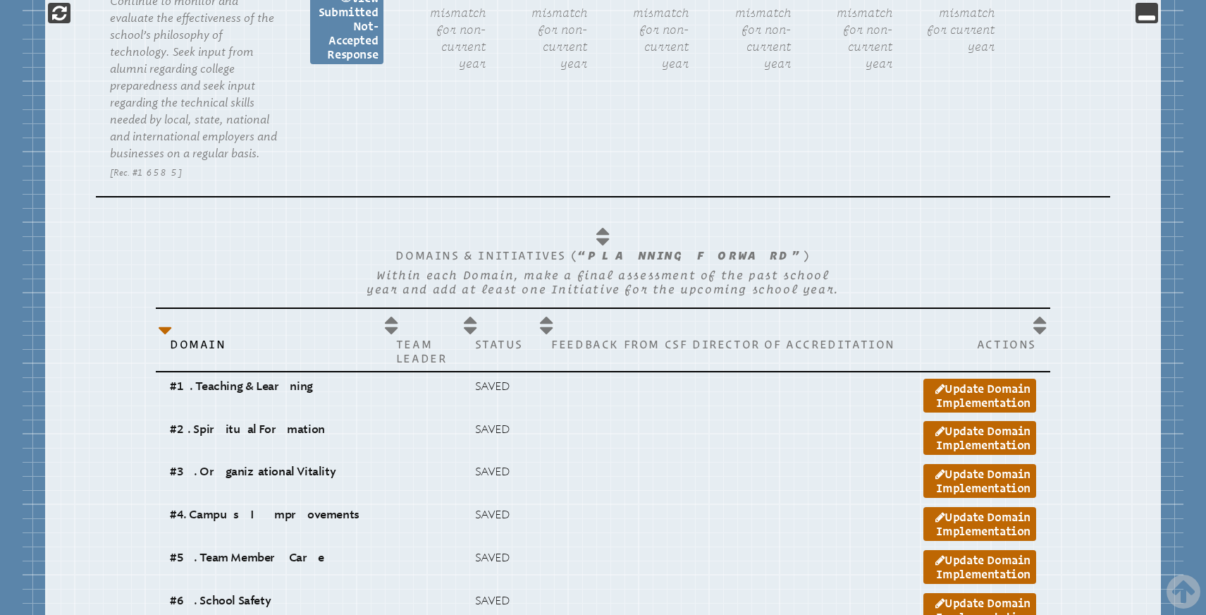
scroll to position [1950, 0]
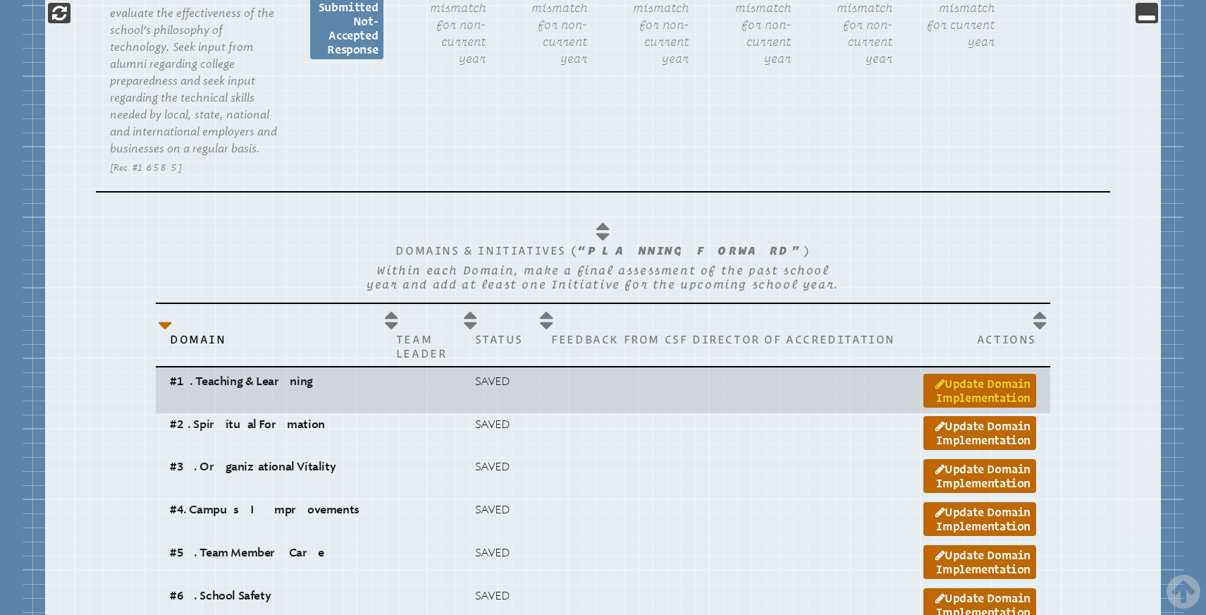
click at [964, 374] on link "Update Domain Implementation" at bounding box center [980, 391] width 113 height 34
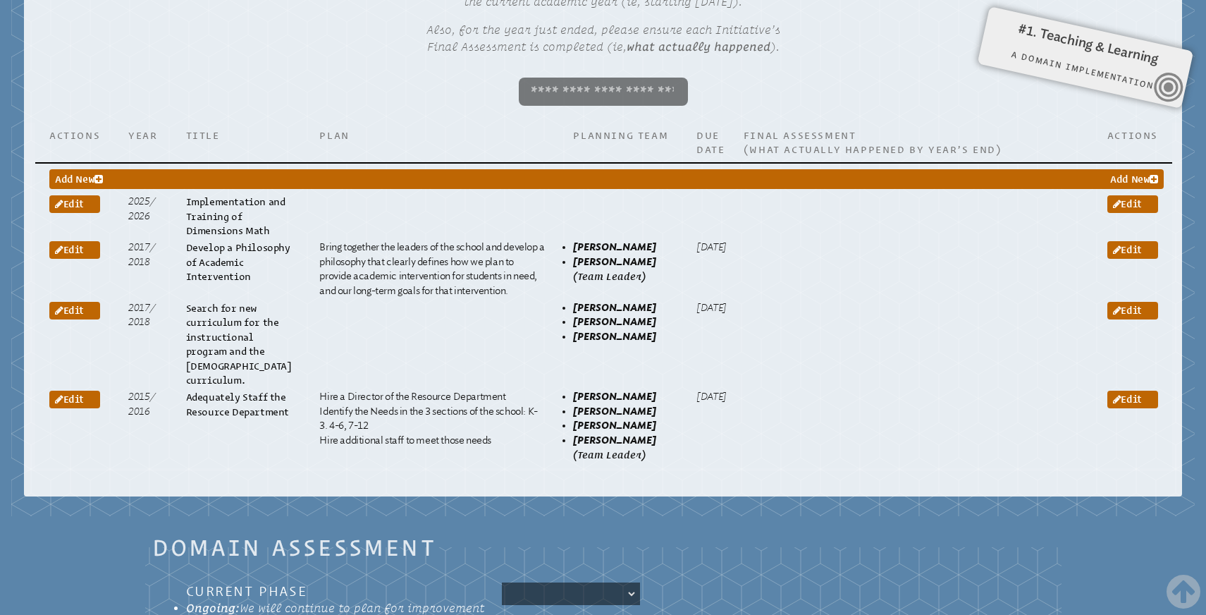
scroll to position [1242, 0]
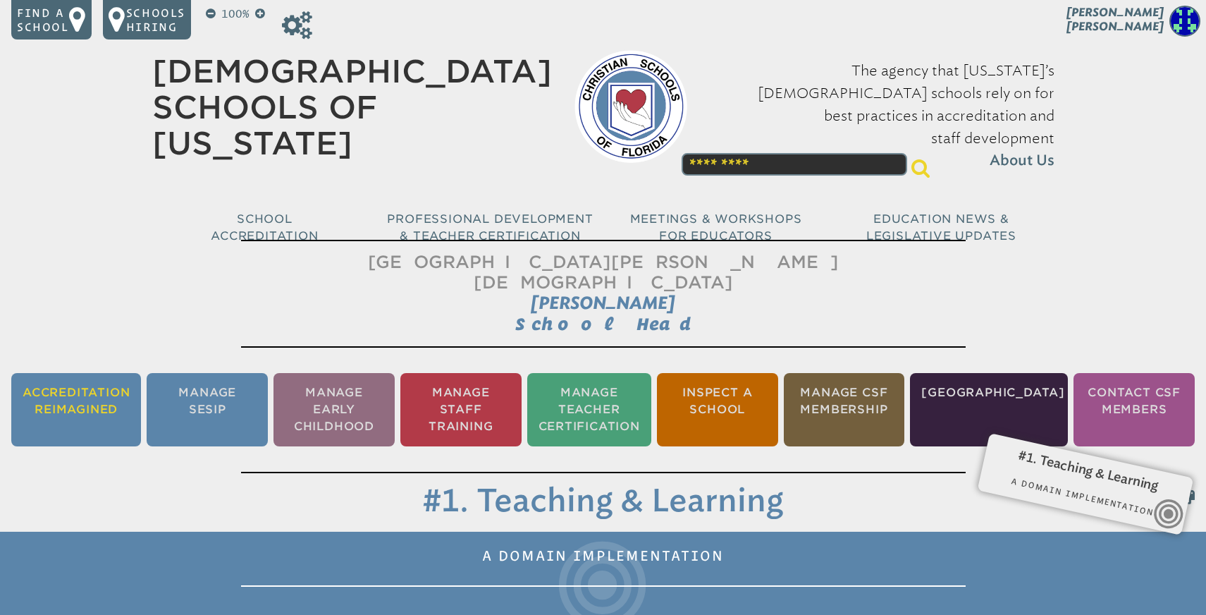
click at [80, 379] on li "Accreditation Reimagined" at bounding box center [76, 409] width 130 height 73
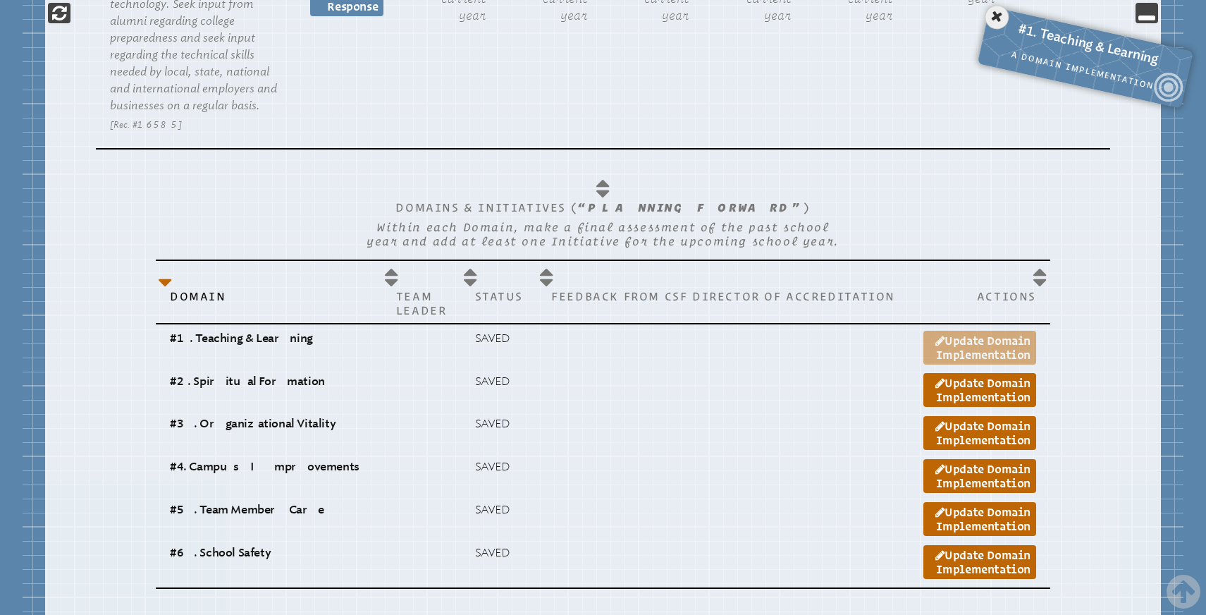
scroll to position [2003, 0]
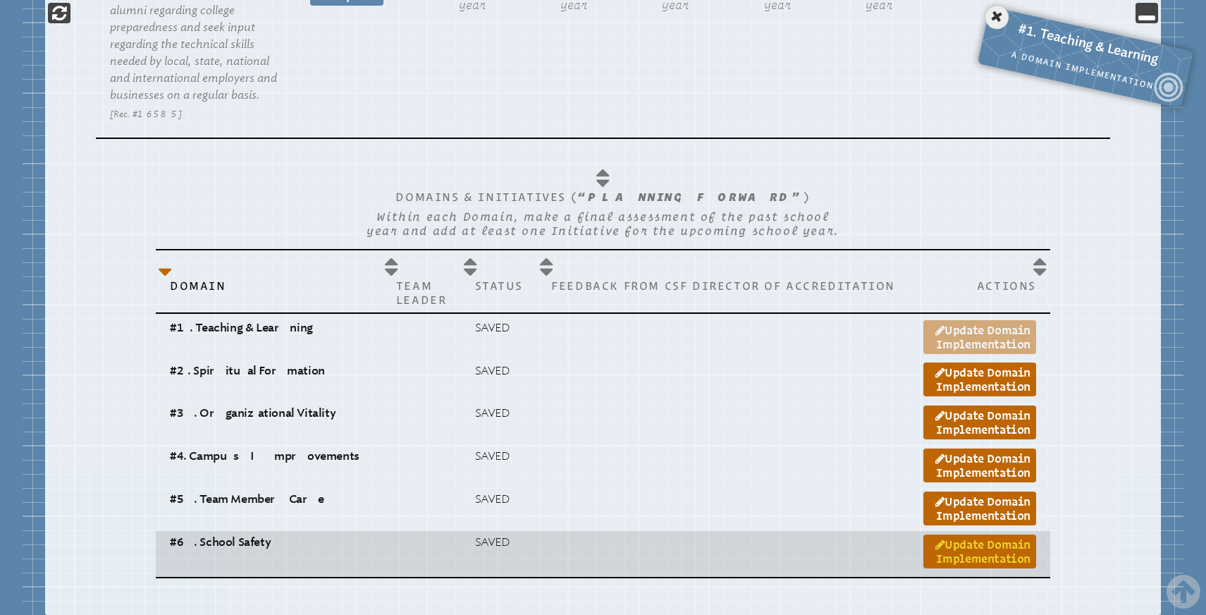
click at [962, 534] on link "Update Domain Implementation" at bounding box center [980, 551] width 113 height 34
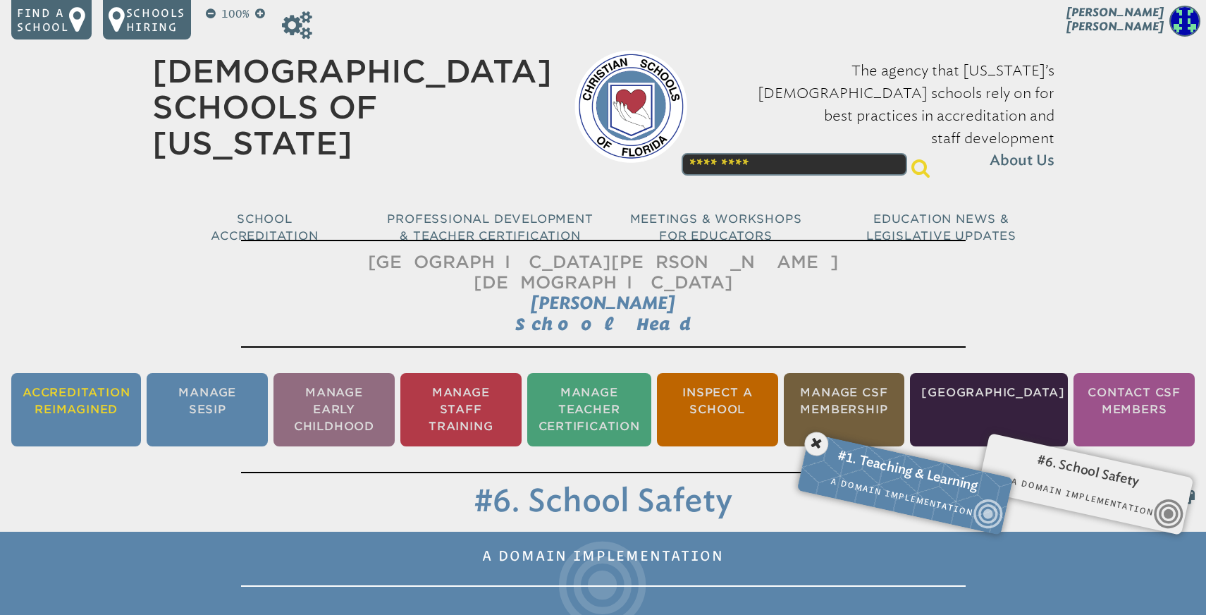
click at [80, 384] on li "Accreditation Reimagined" at bounding box center [76, 409] width 130 height 73
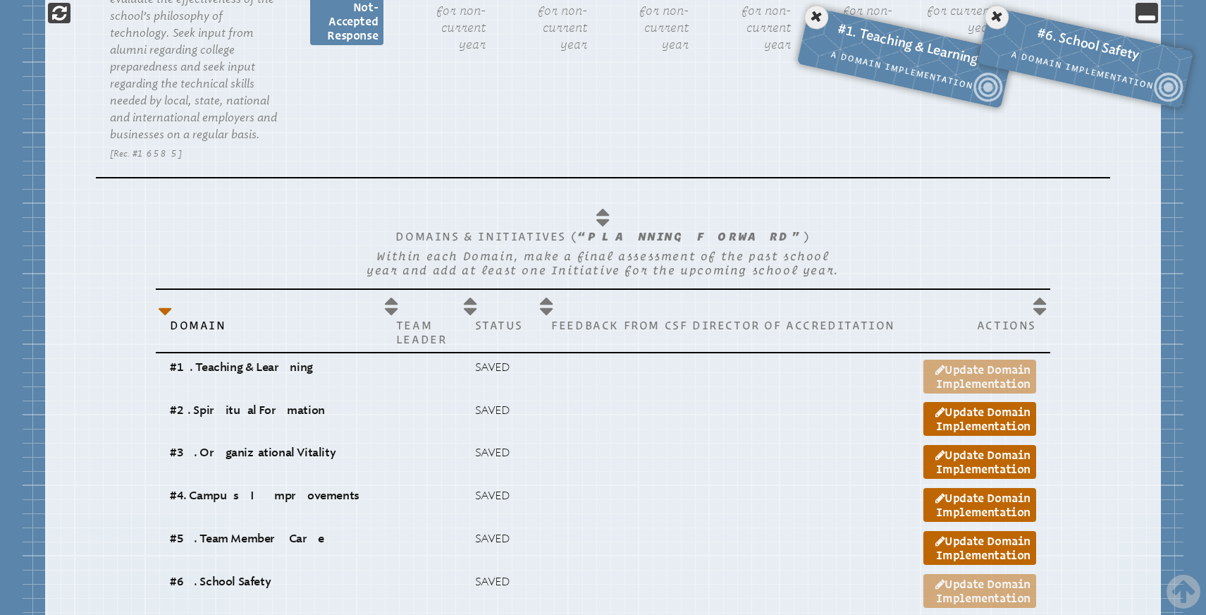
scroll to position [1965, 0]
click at [1000, 17] on icon at bounding box center [997, 17] width 29 height 29
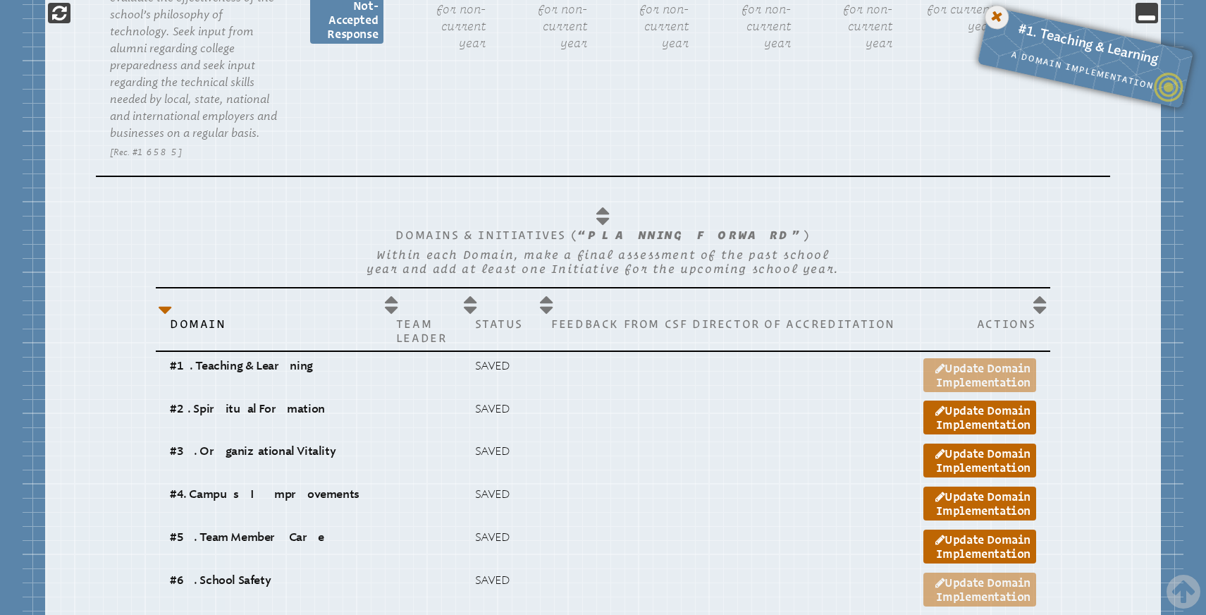
click at [996, 26] on icon at bounding box center [997, 17] width 29 height 29
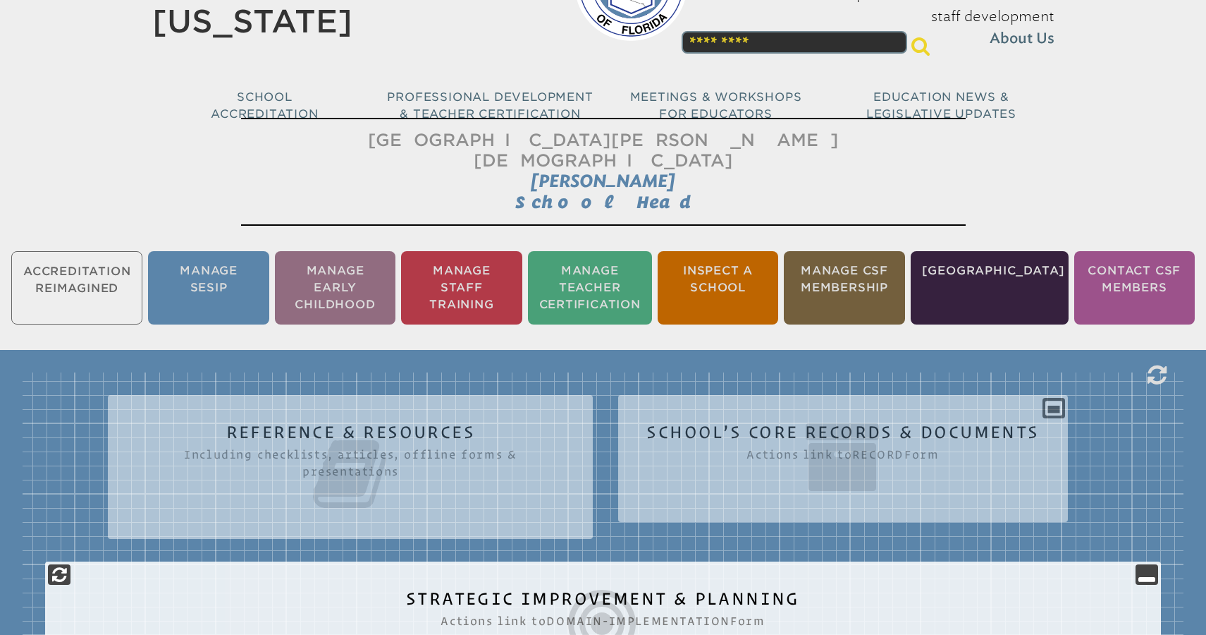
scroll to position [125, 0]
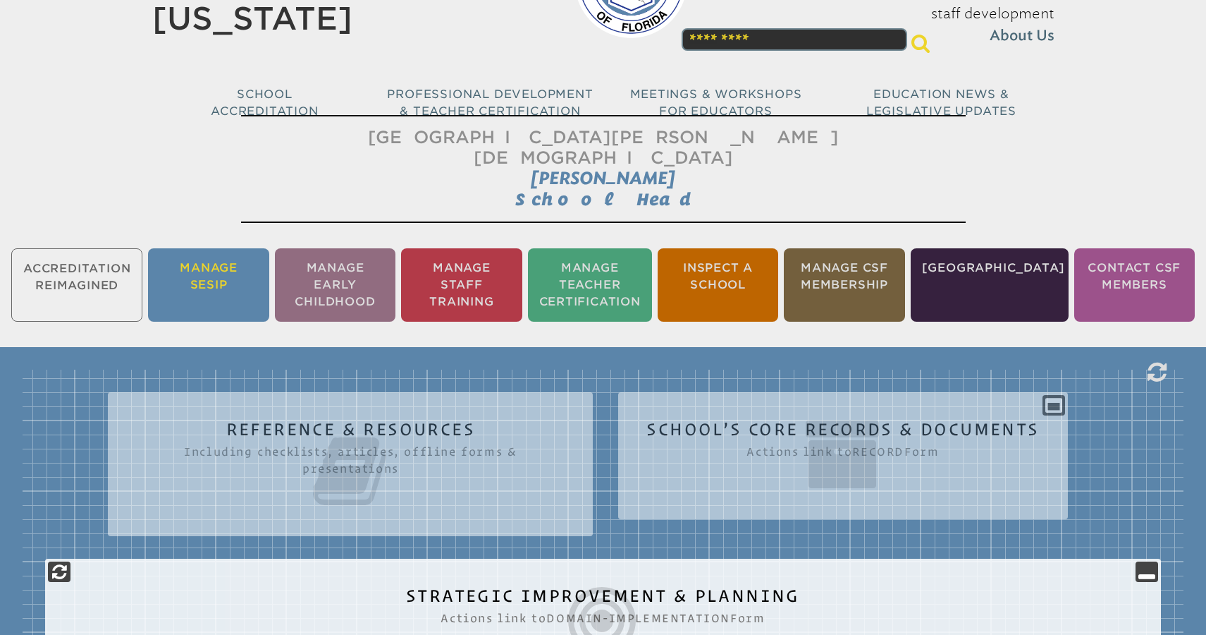
click at [217, 252] on li "Manage SESIP" at bounding box center [208, 284] width 121 height 73
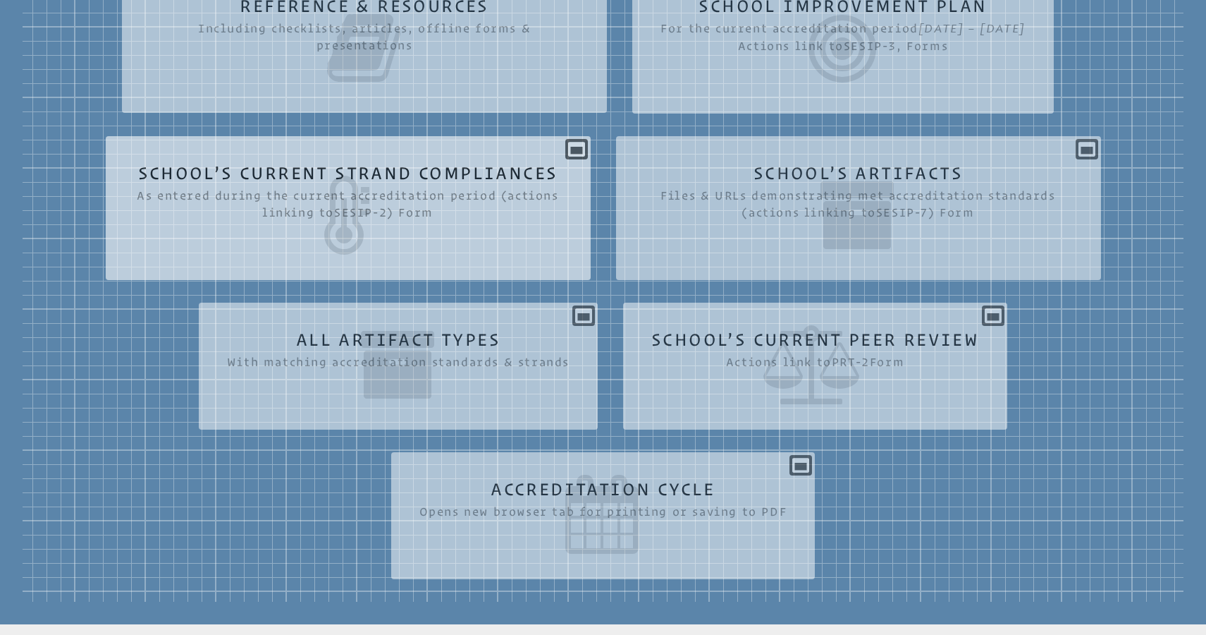
scroll to position [594, 0]
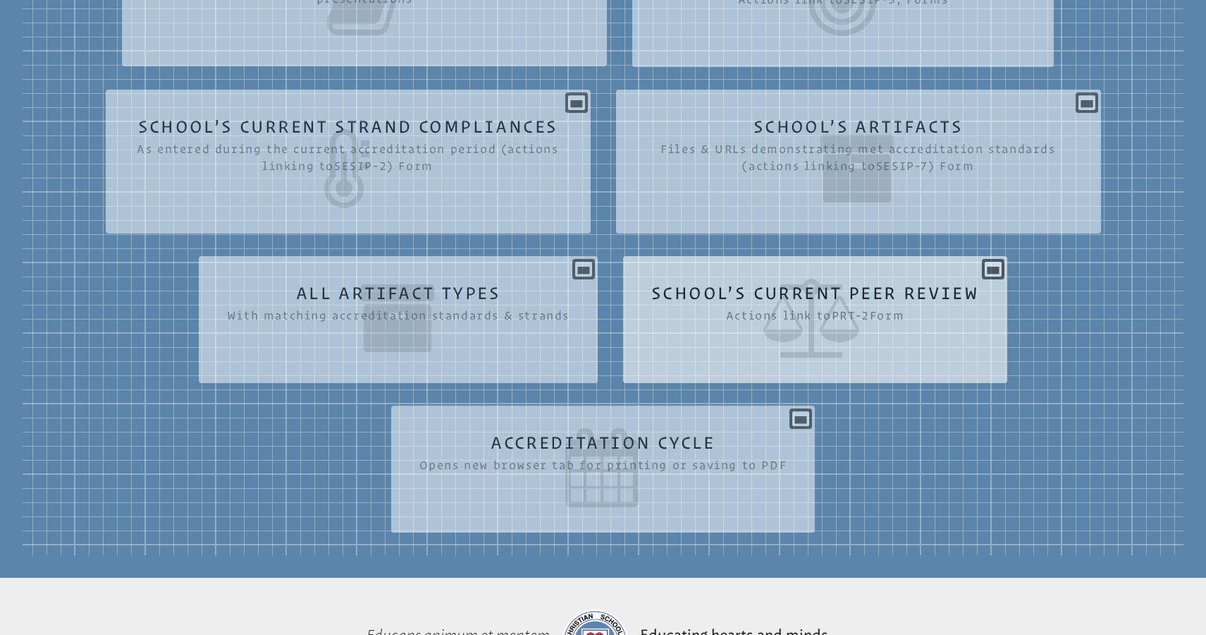
click at [824, 302] on icon at bounding box center [815, 318] width 328 height 79
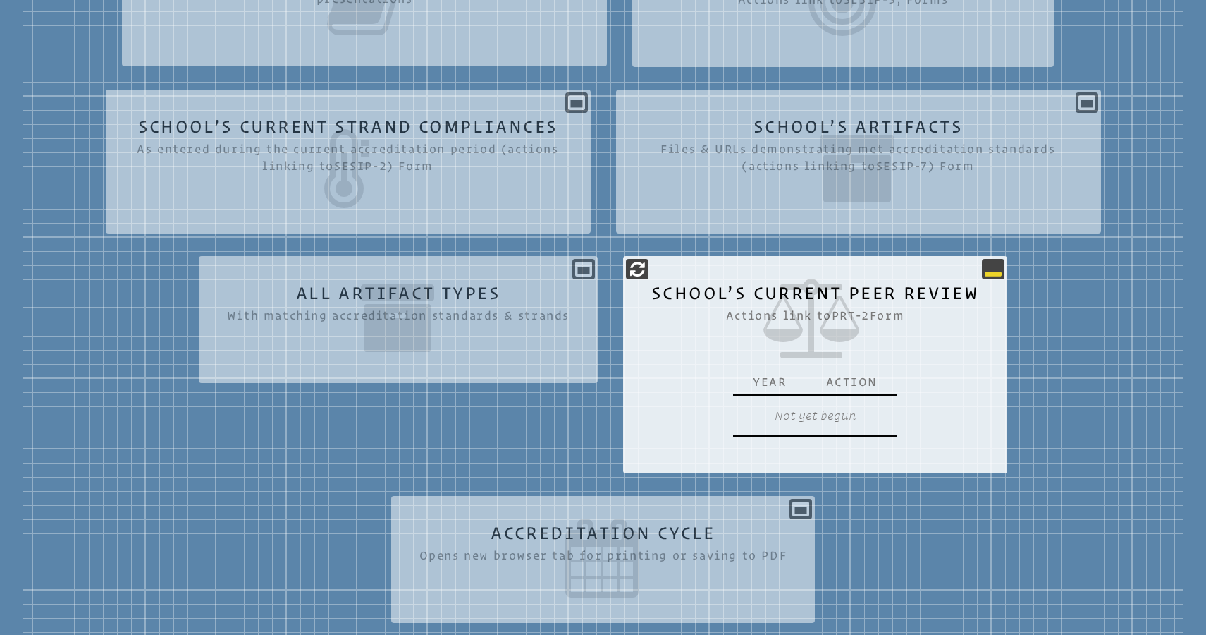
click at [998, 268] on icon at bounding box center [993, 268] width 17 height 17
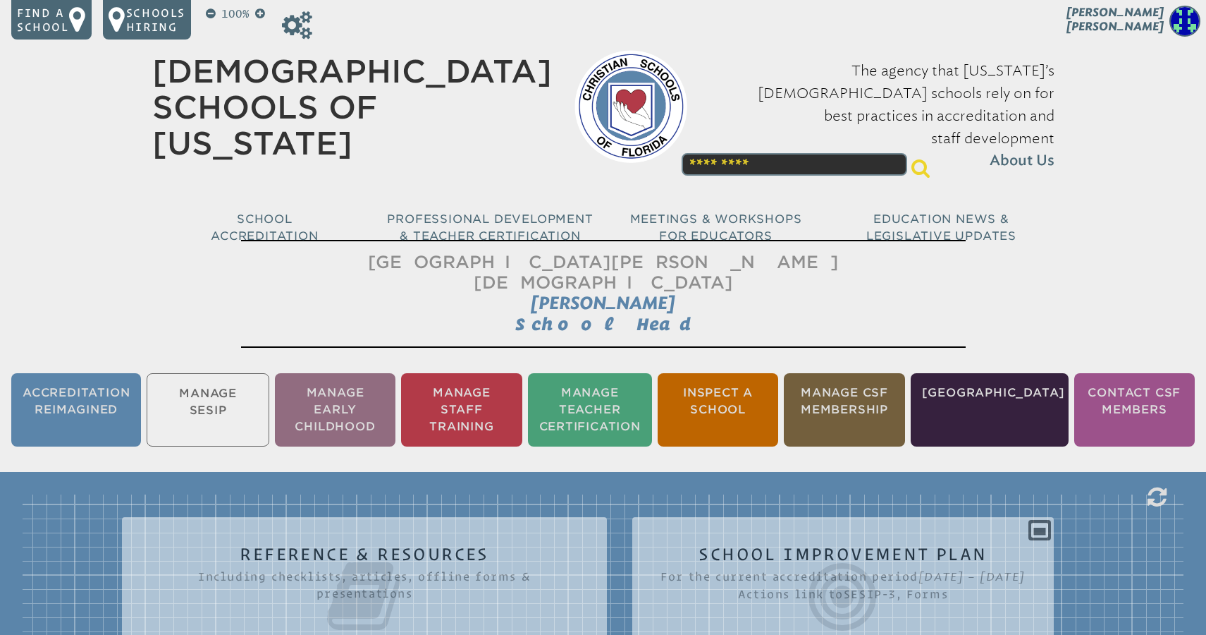
scroll to position [0, 0]
click at [67, 386] on li "Accreditation Reimagined" at bounding box center [76, 409] width 130 height 73
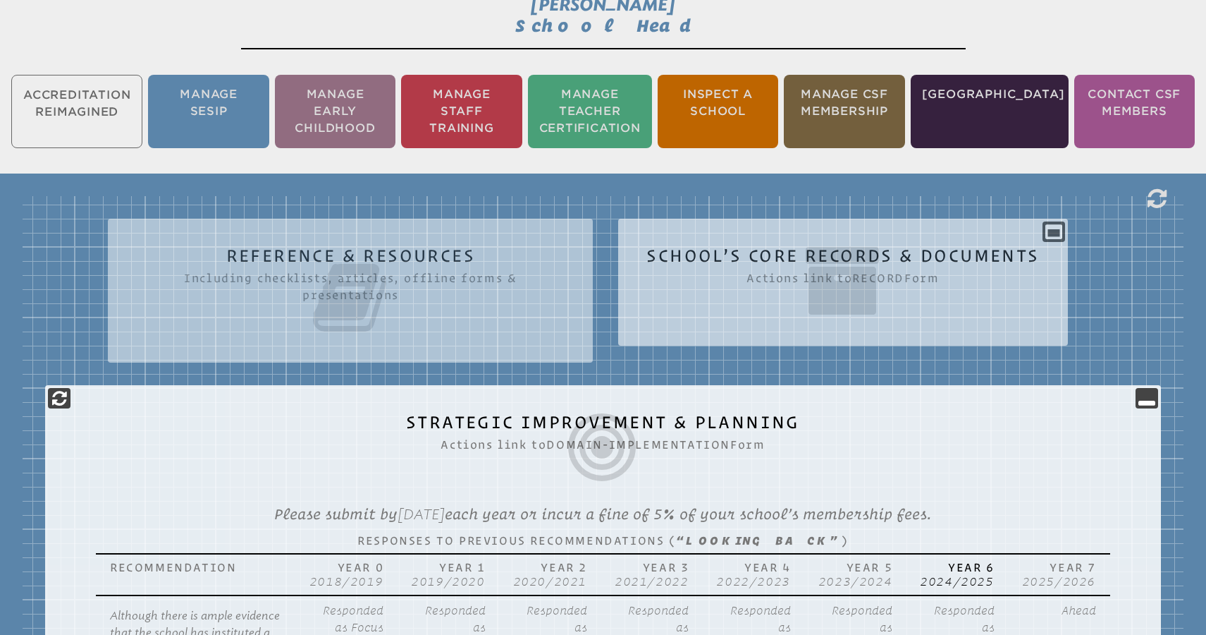
scroll to position [290, 0]
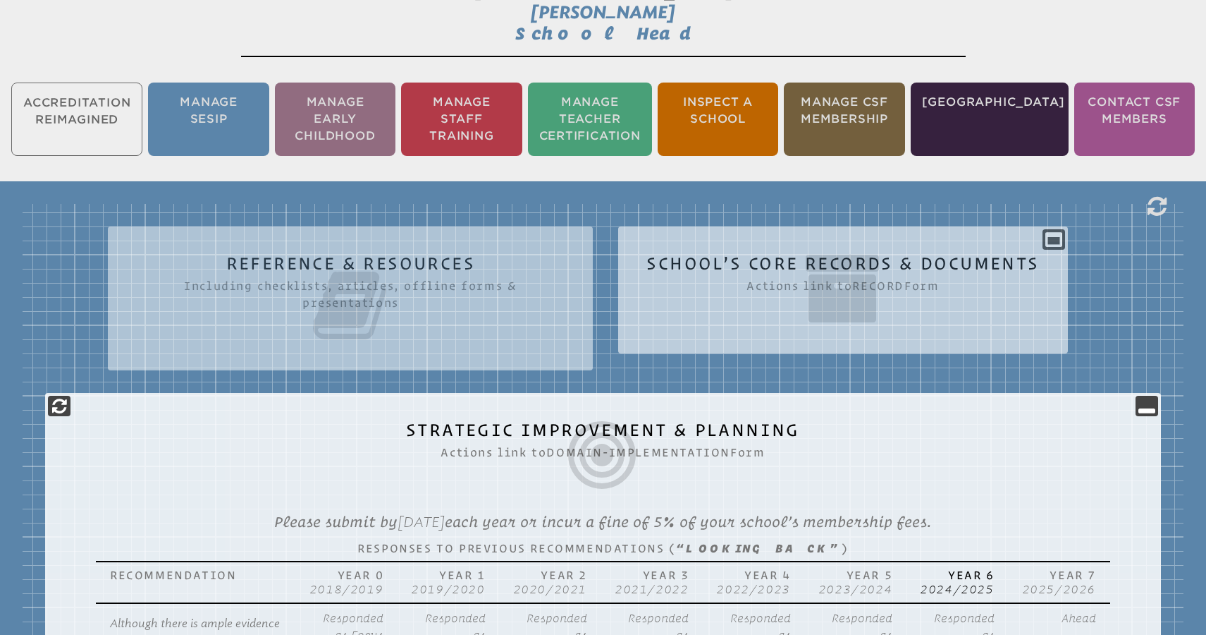
click at [759, 249] on icon at bounding box center [843, 288] width 393 height 79
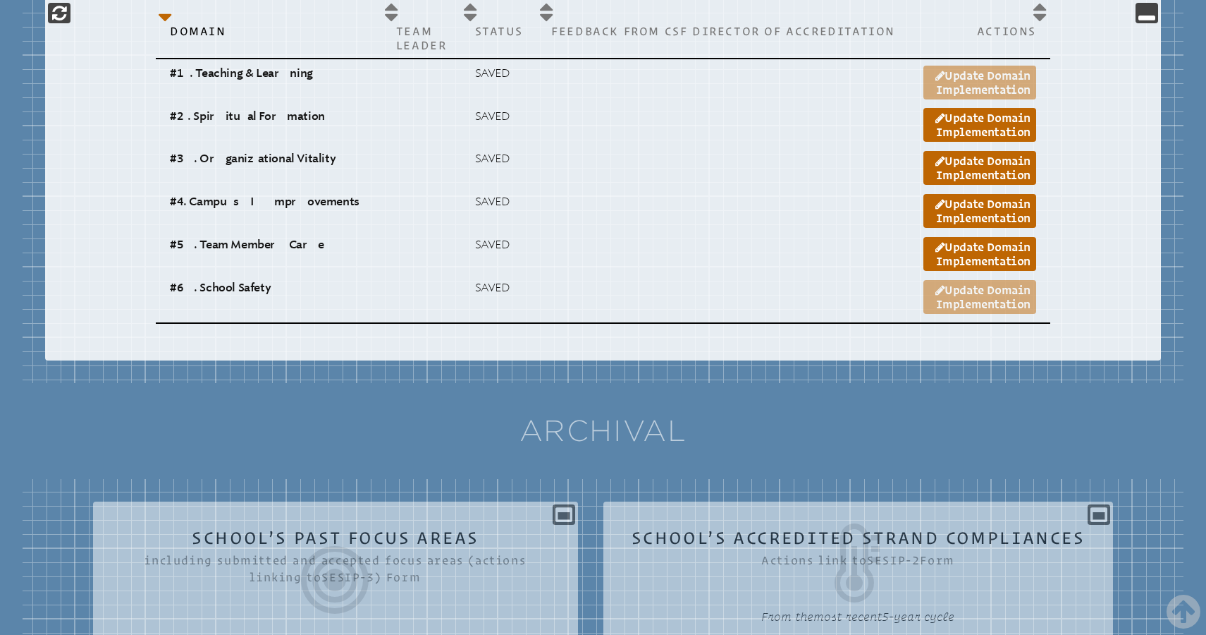
scroll to position [7467, 0]
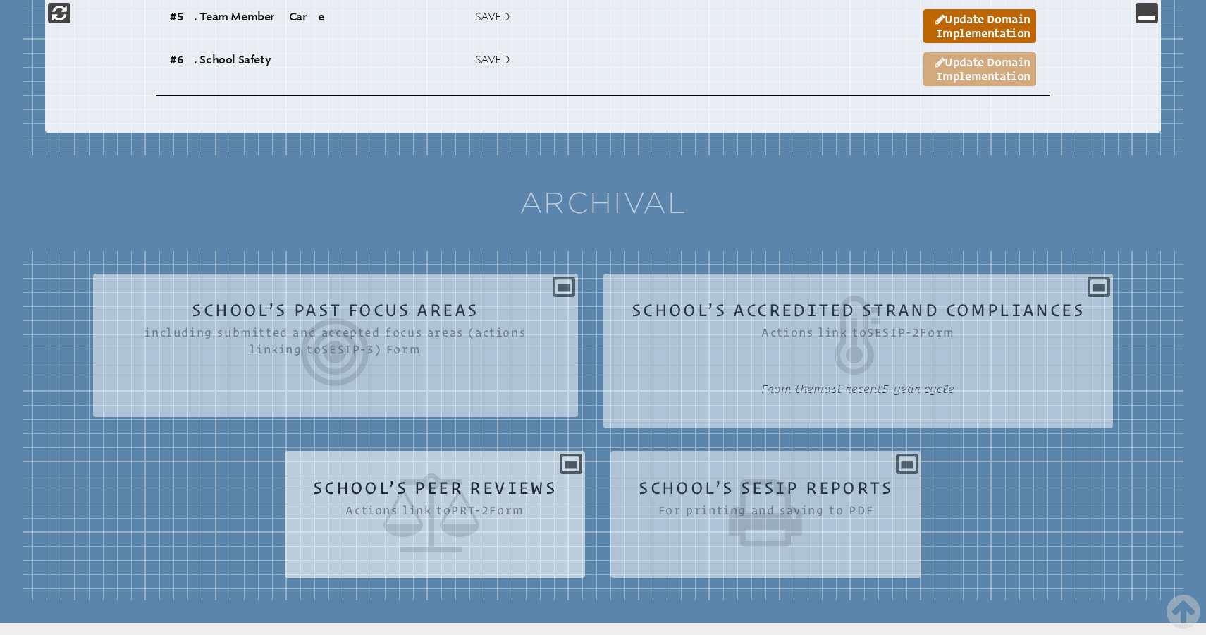
scroll to position [7694, 0]
click at [572, 454] on icon at bounding box center [571, 462] width 17 height 17
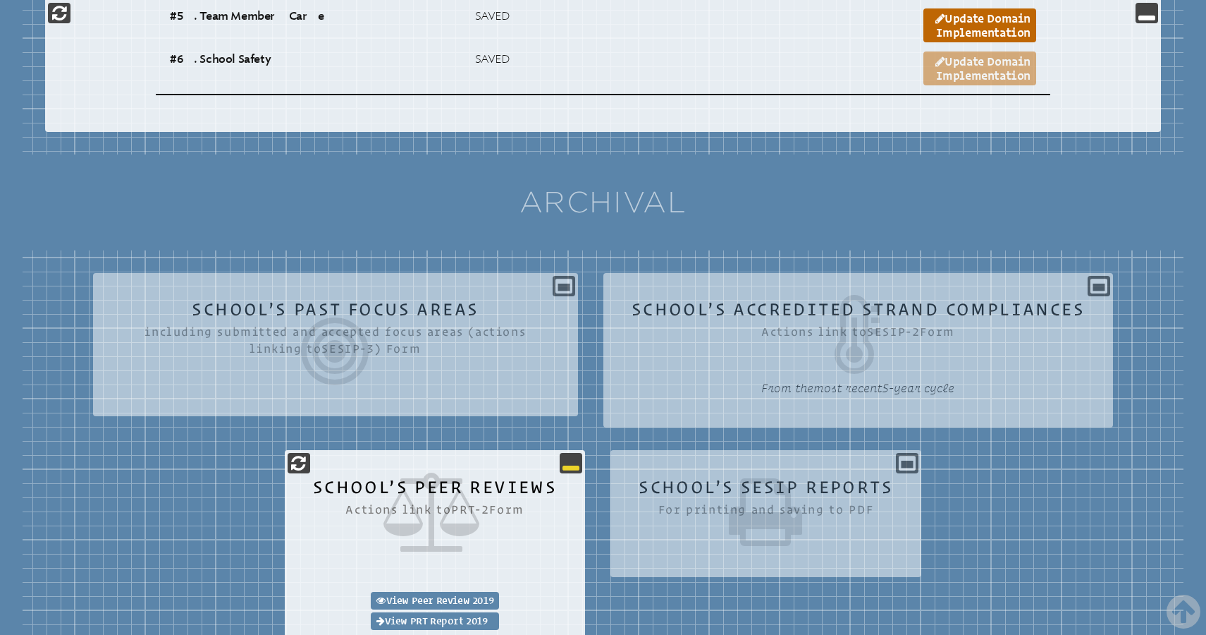
click at [573, 454] on icon at bounding box center [571, 462] width 17 height 17
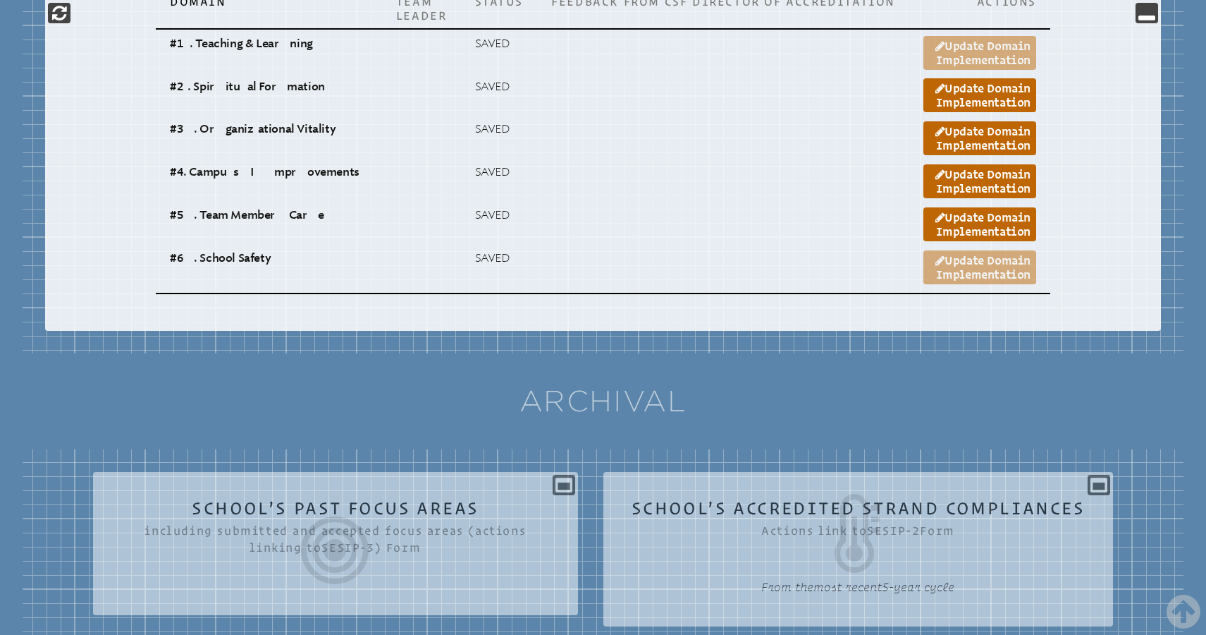
scroll to position [7487, 0]
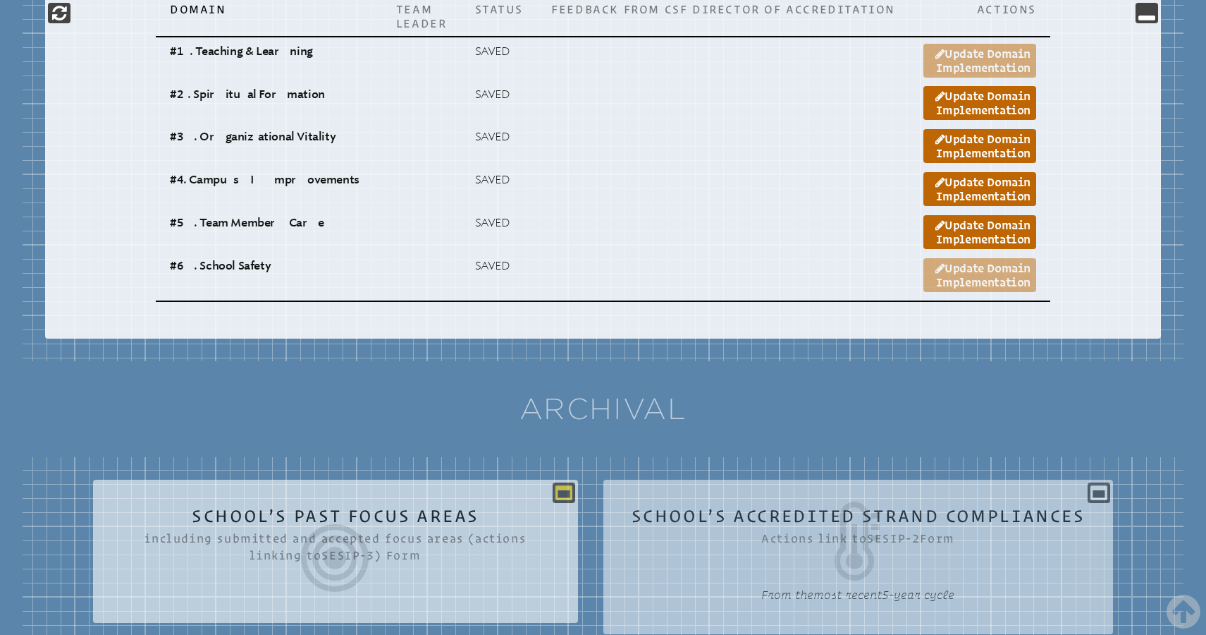
click at [571, 484] on icon at bounding box center [564, 492] width 17 height 17
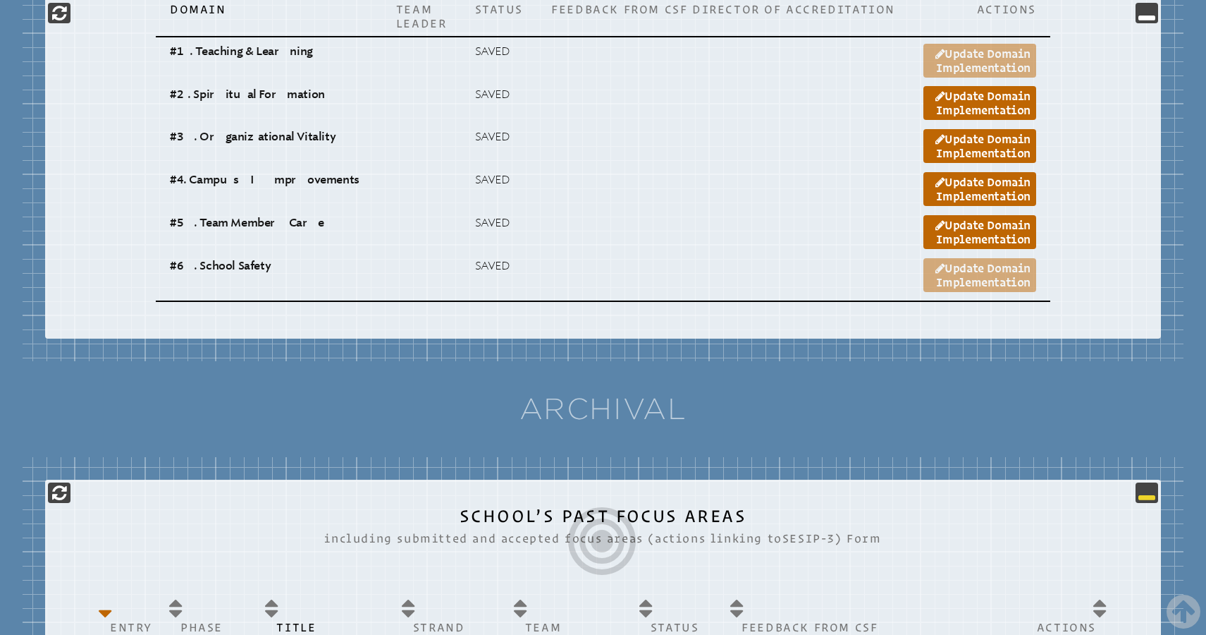
click at [1150, 484] on icon at bounding box center [1147, 492] width 17 height 17
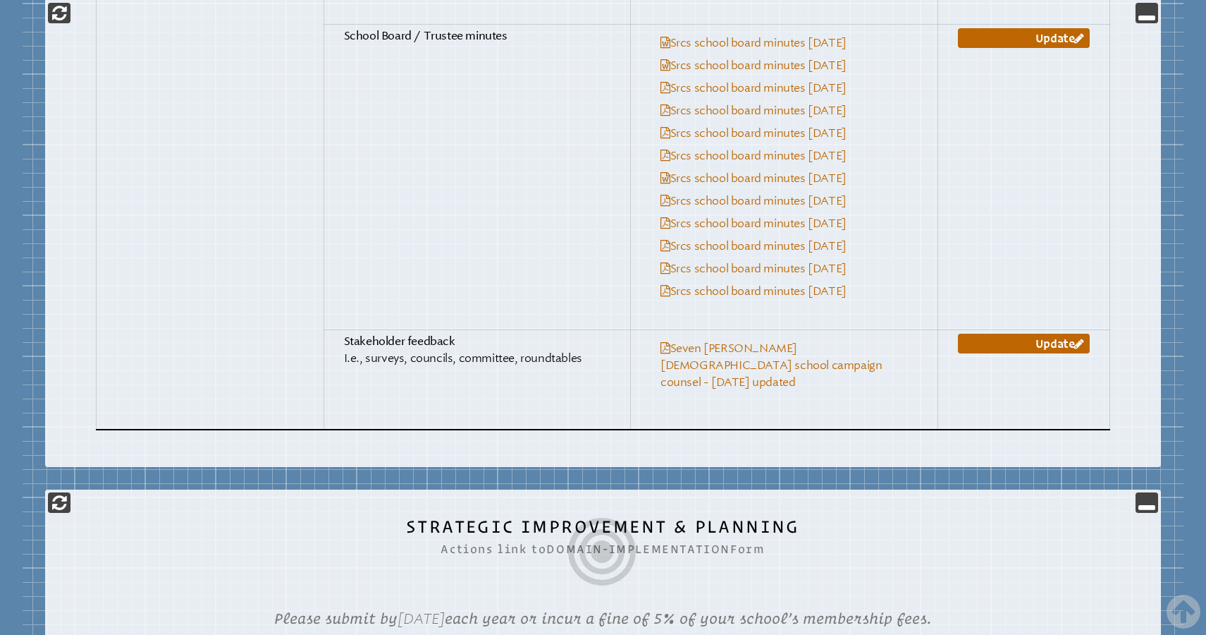
scroll to position [5399, 0]
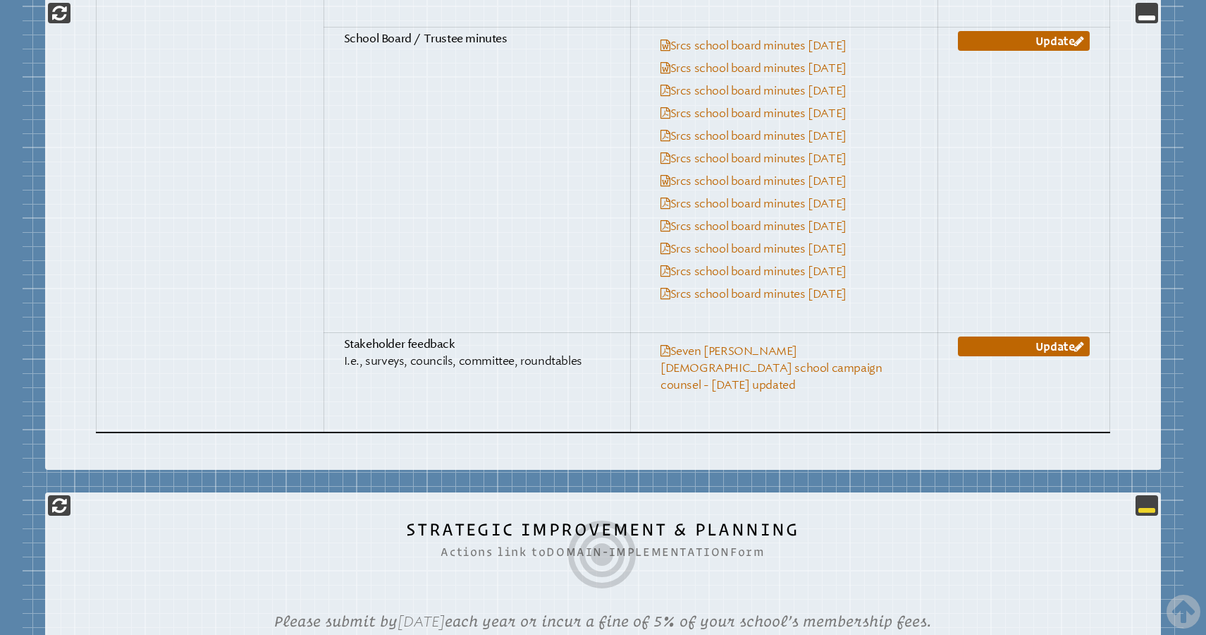
click at [1144, 496] on icon at bounding box center [1147, 504] width 17 height 17
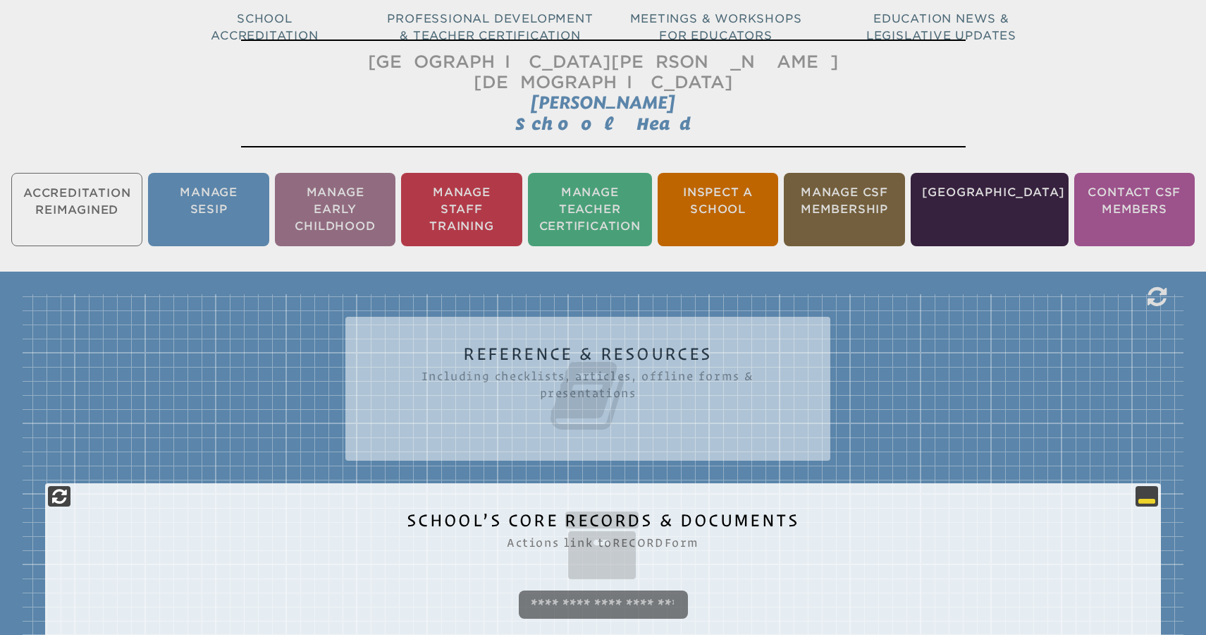
click at [1149, 487] on icon at bounding box center [1147, 495] width 17 height 17
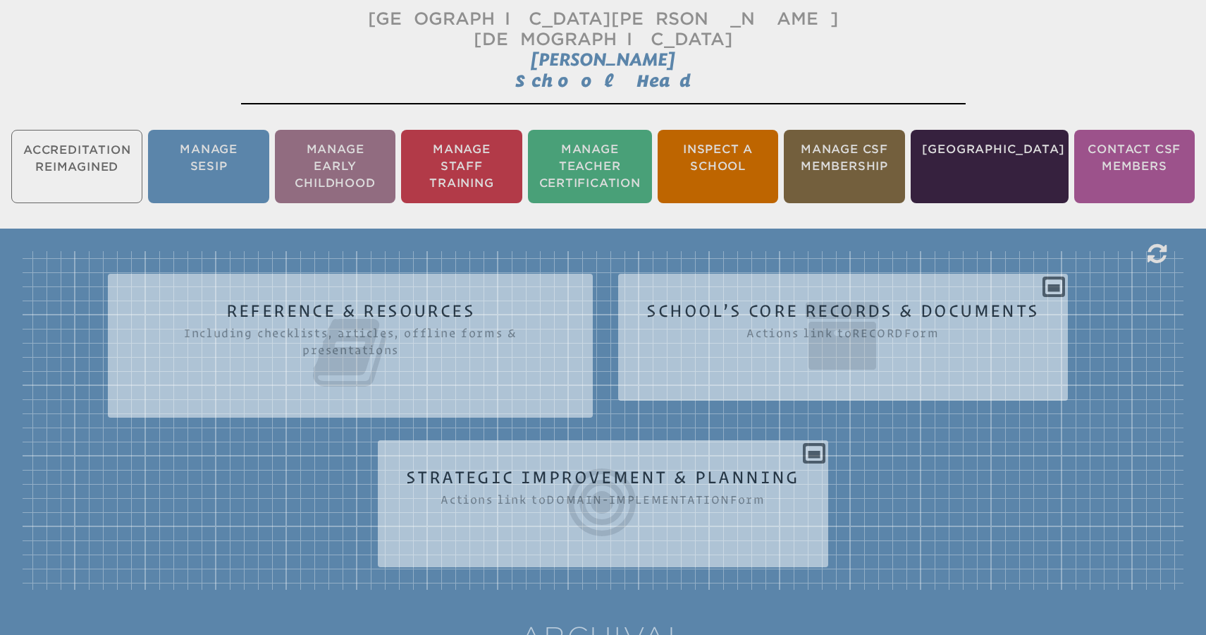
scroll to position [229, 0]
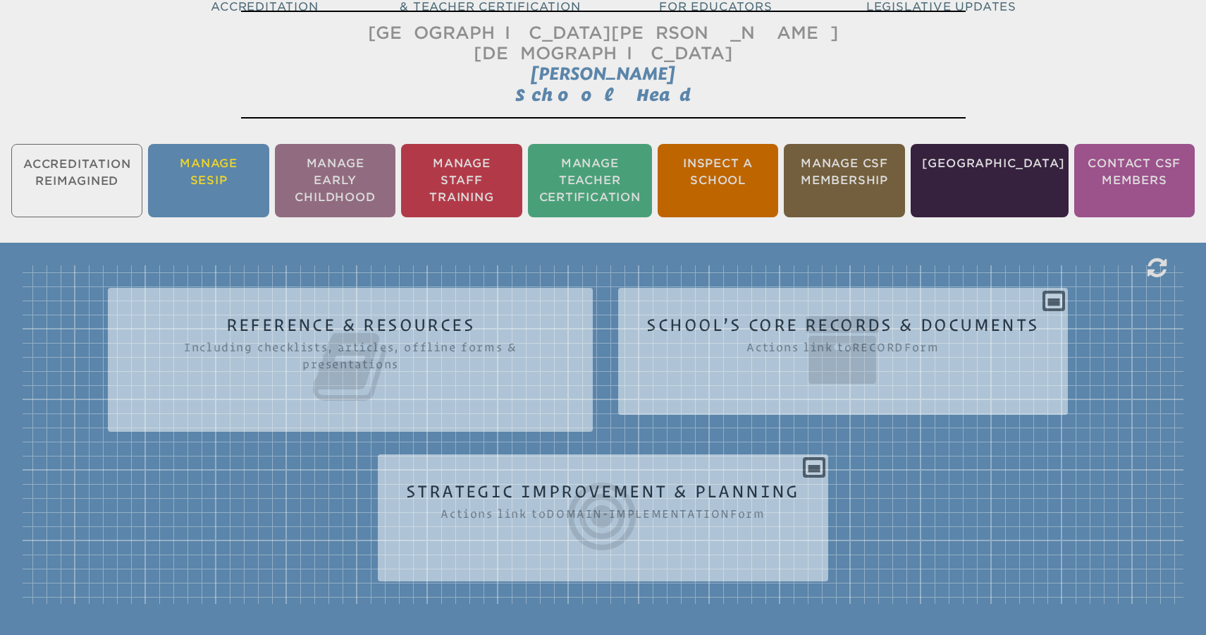
click at [218, 154] on li "Manage SESIP" at bounding box center [208, 180] width 121 height 73
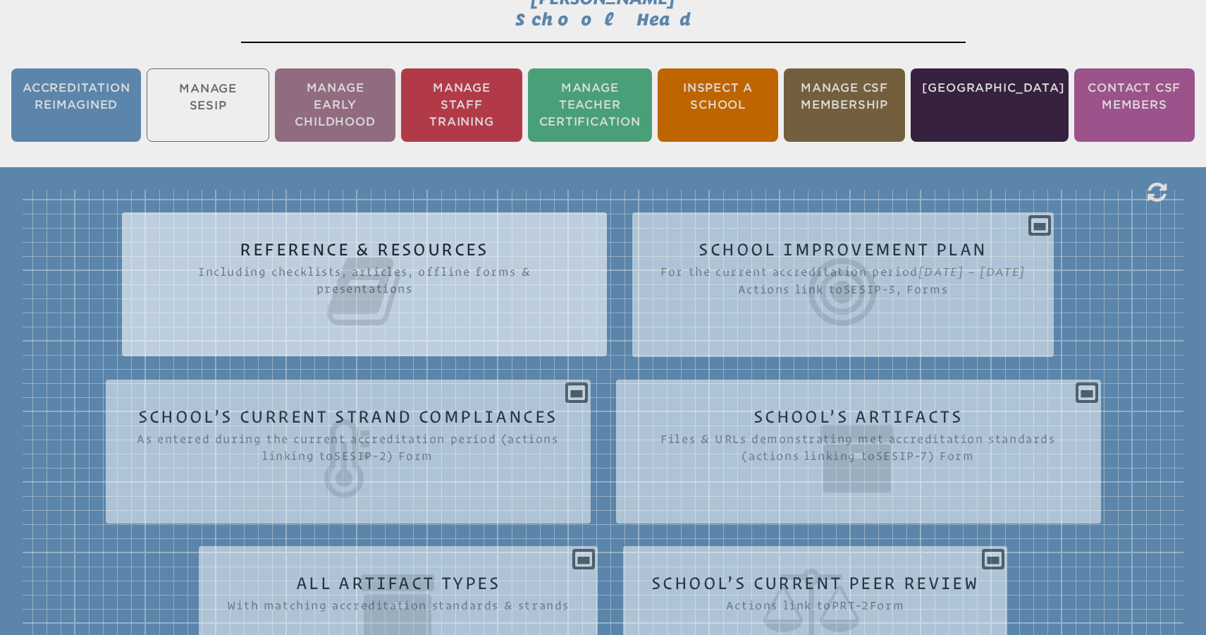
scroll to position [306, 0]
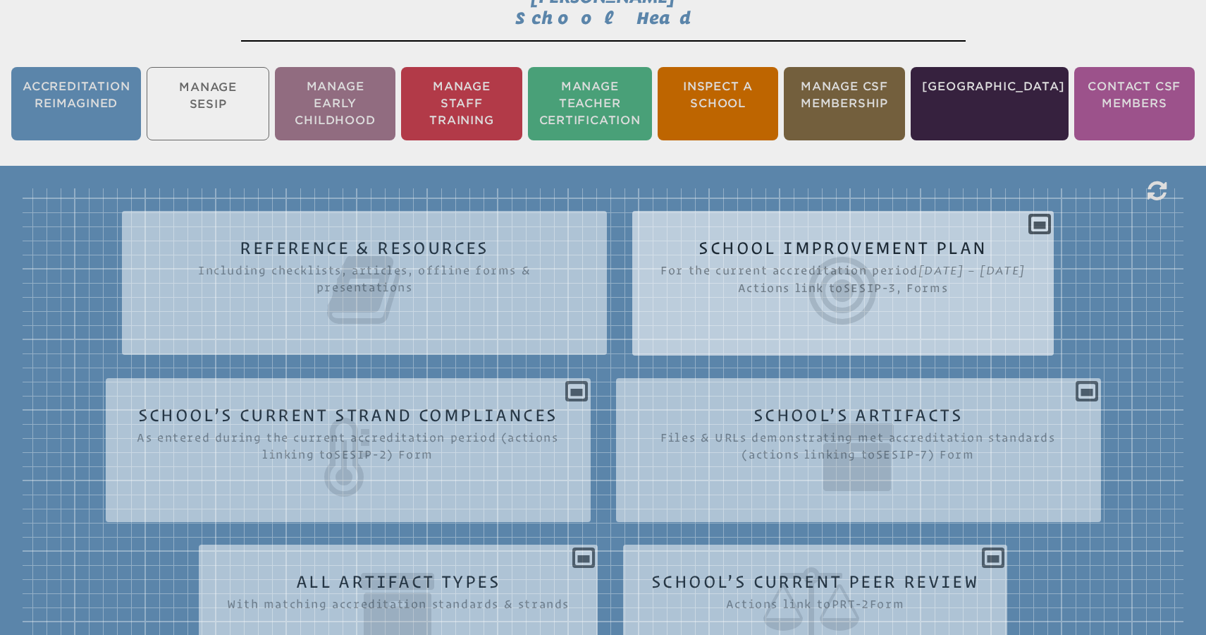
click at [747, 256] on span "For the current accreditation period Apr 25, 2019 – Jun 1, 2026 Actions link to…" at bounding box center [843, 276] width 365 height 40
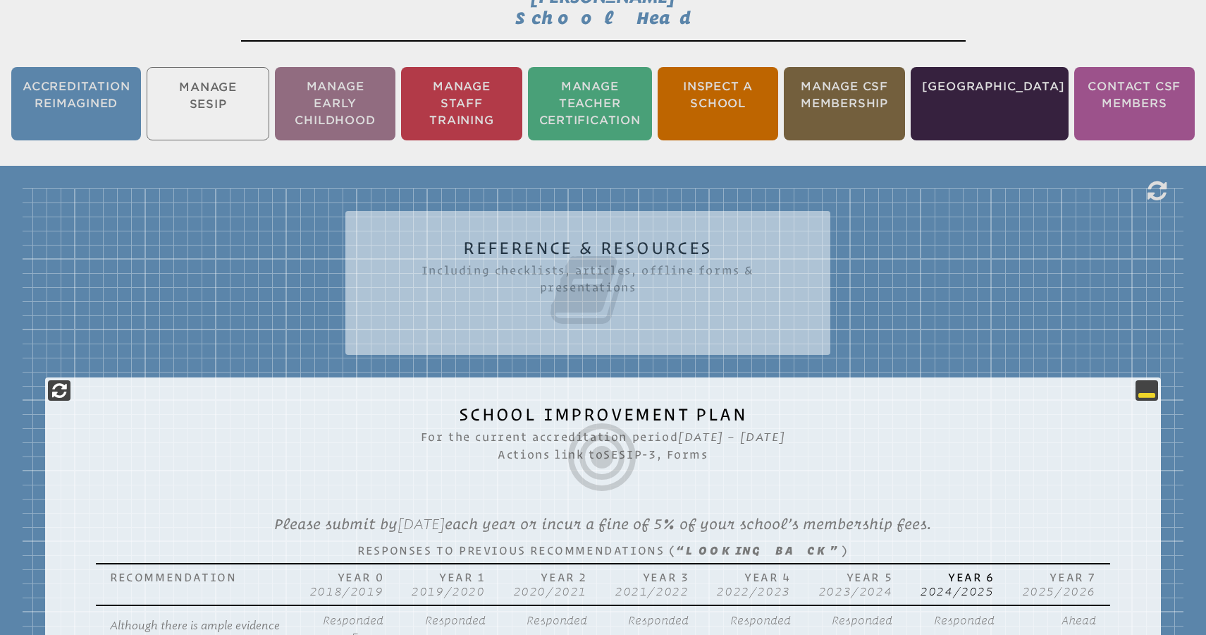
click at [1143, 381] on icon at bounding box center [1147, 389] width 17 height 17
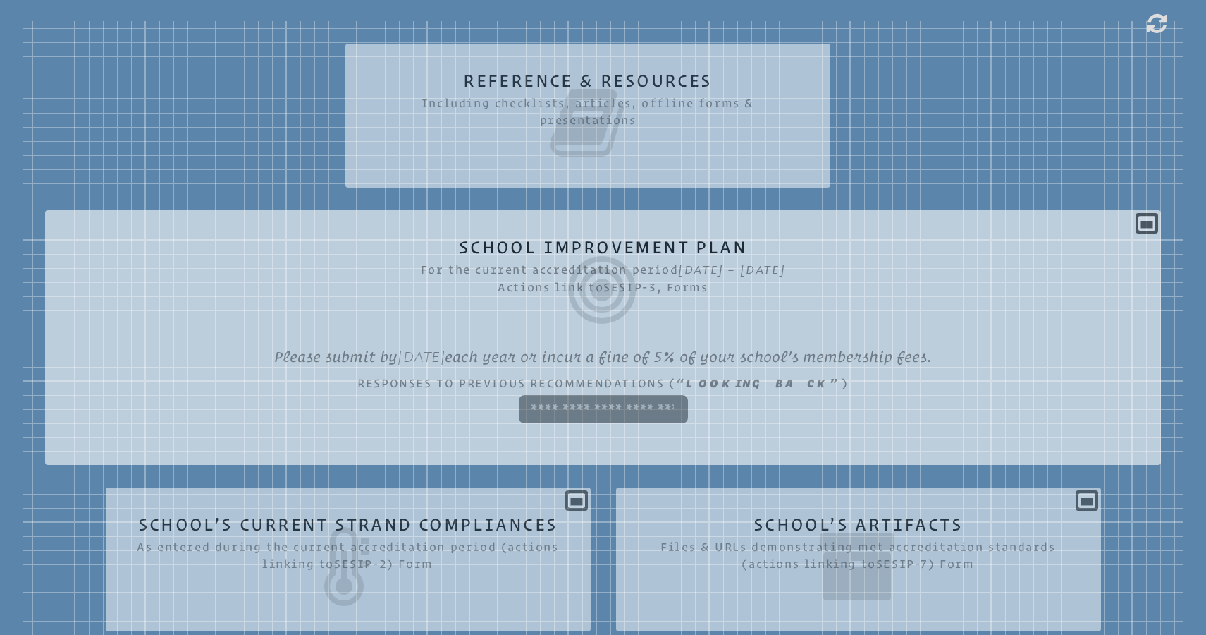
scroll to position [504, 0]
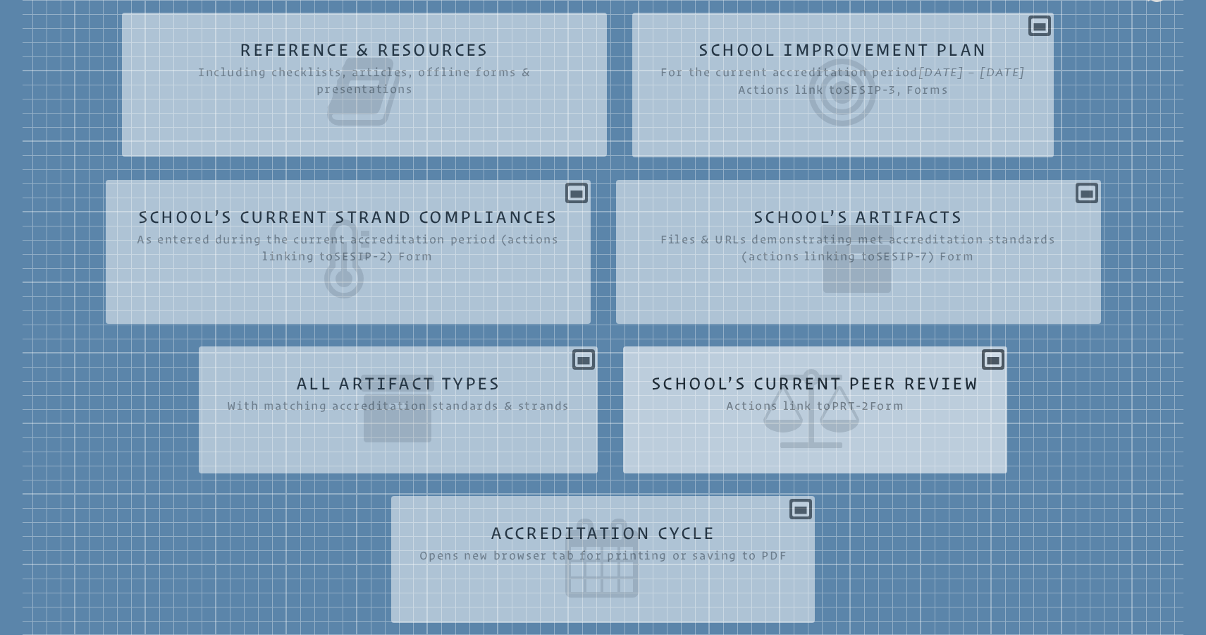
click at [766, 388] on icon at bounding box center [815, 408] width 328 height 79
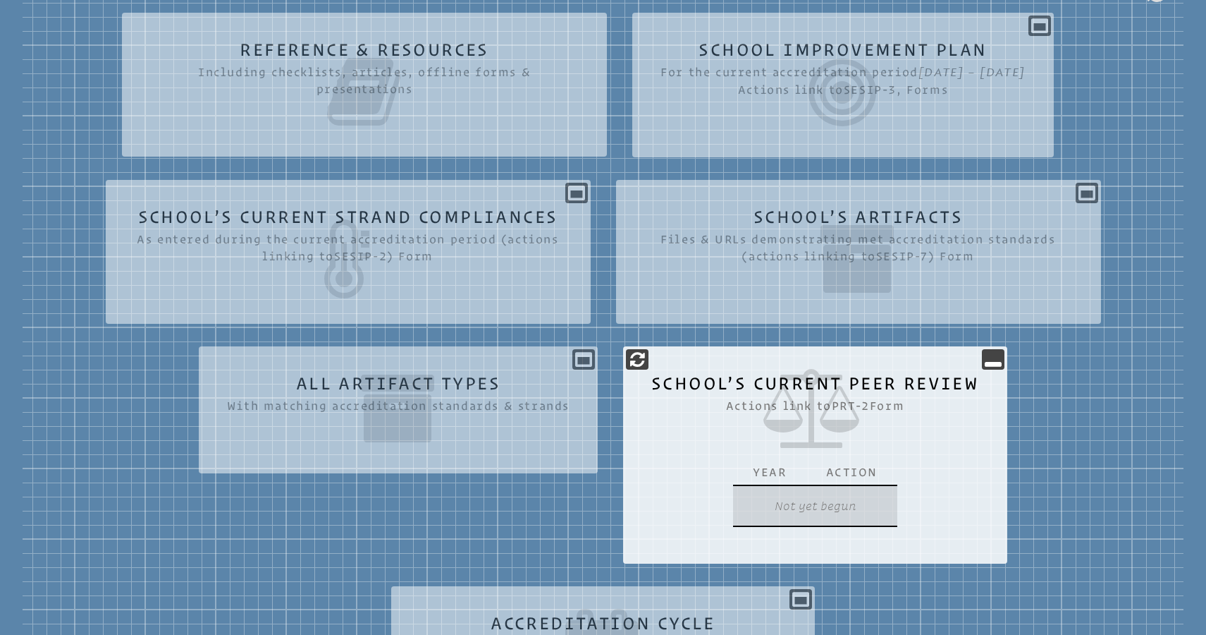
click at [826, 498] on p "Not yet begun" at bounding box center [815, 505] width 147 height 28
click at [812, 505] on p "Not yet begun" at bounding box center [815, 505] width 147 height 28
click at [989, 356] on icon at bounding box center [993, 358] width 17 height 17
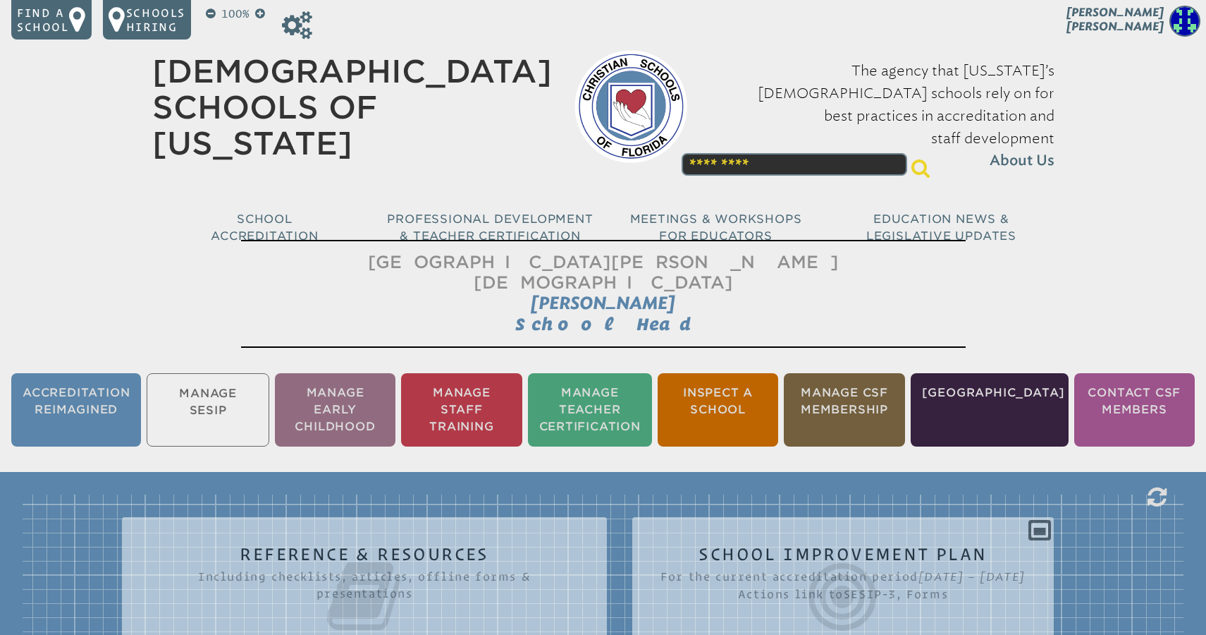
scroll to position [0, 0]
click at [1149, 27] on span "[PERSON_NAME]" at bounding box center [1115, 19] width 97 height 27
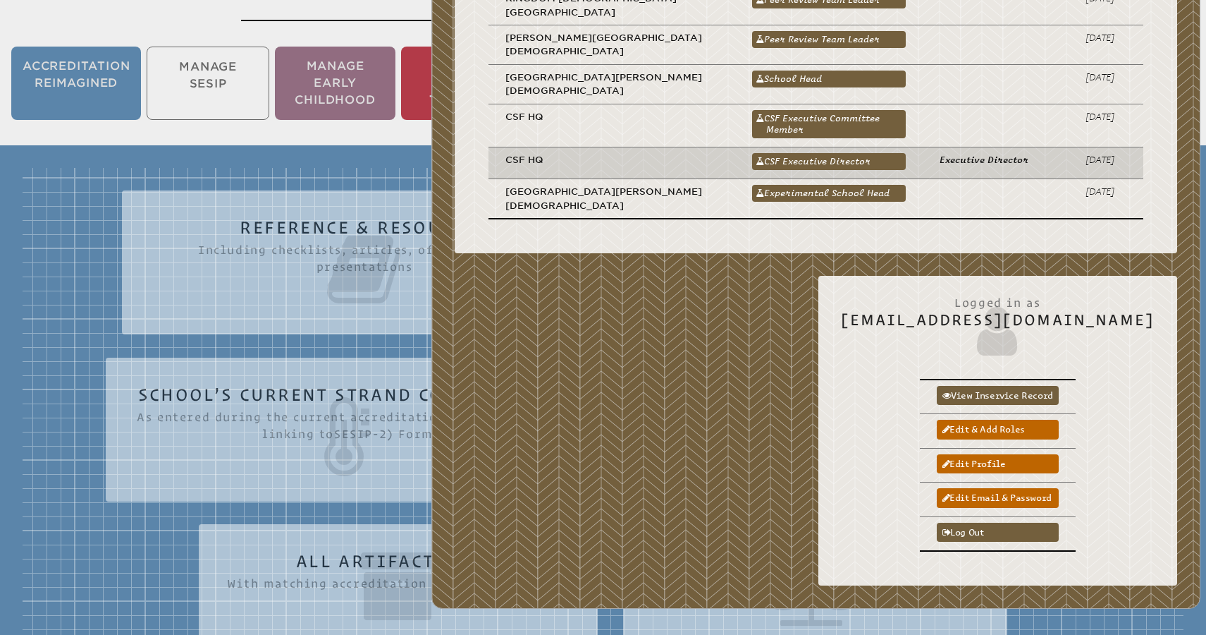
scroll to position [384, 0]
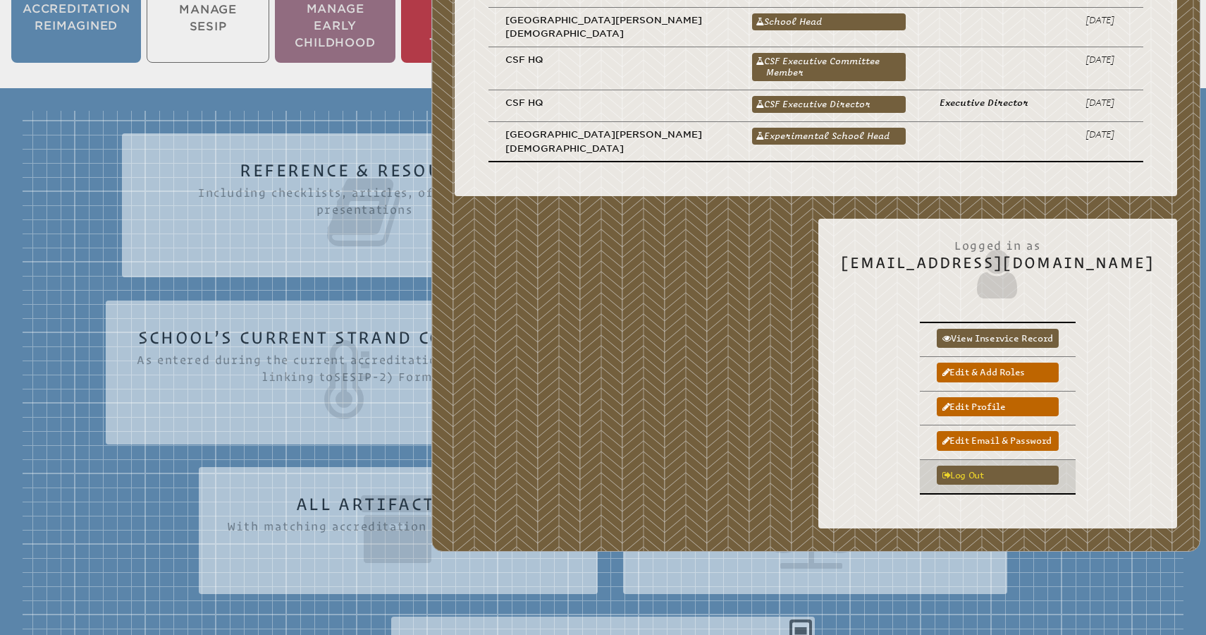
click at [1009, 465] on link "Log out" at bounding box center [998, 474] width 122 height 19
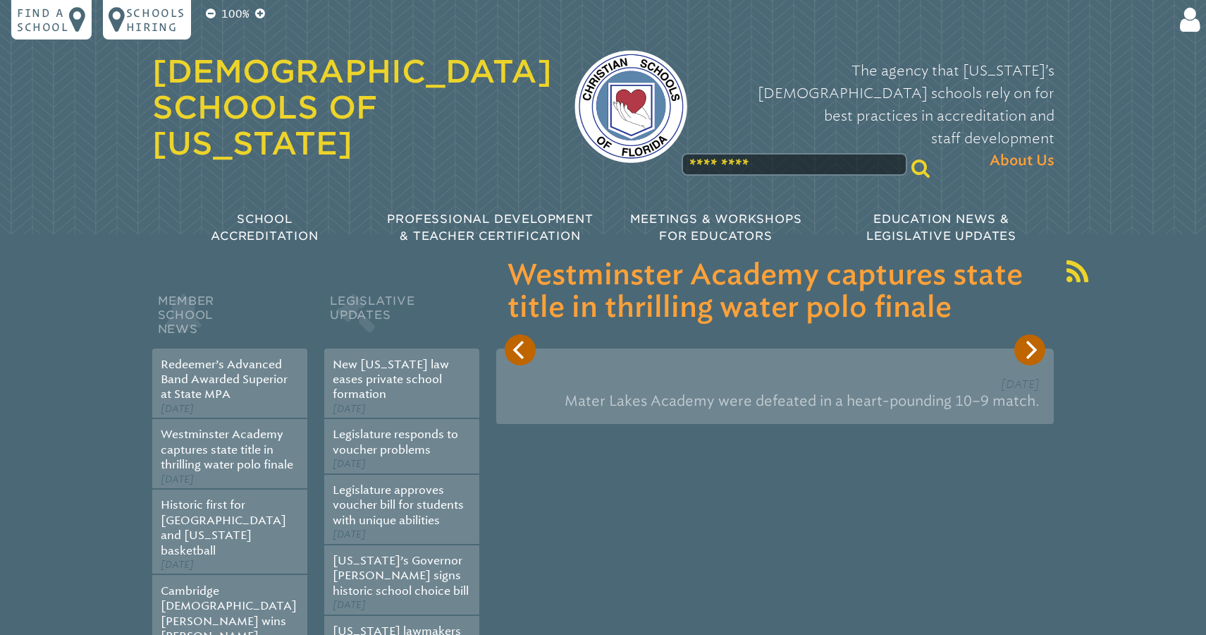
type input "**********"
click at [1051, 295] on input "******" at bounding box center [1052, 312] width 113 height 34
type input "**********"
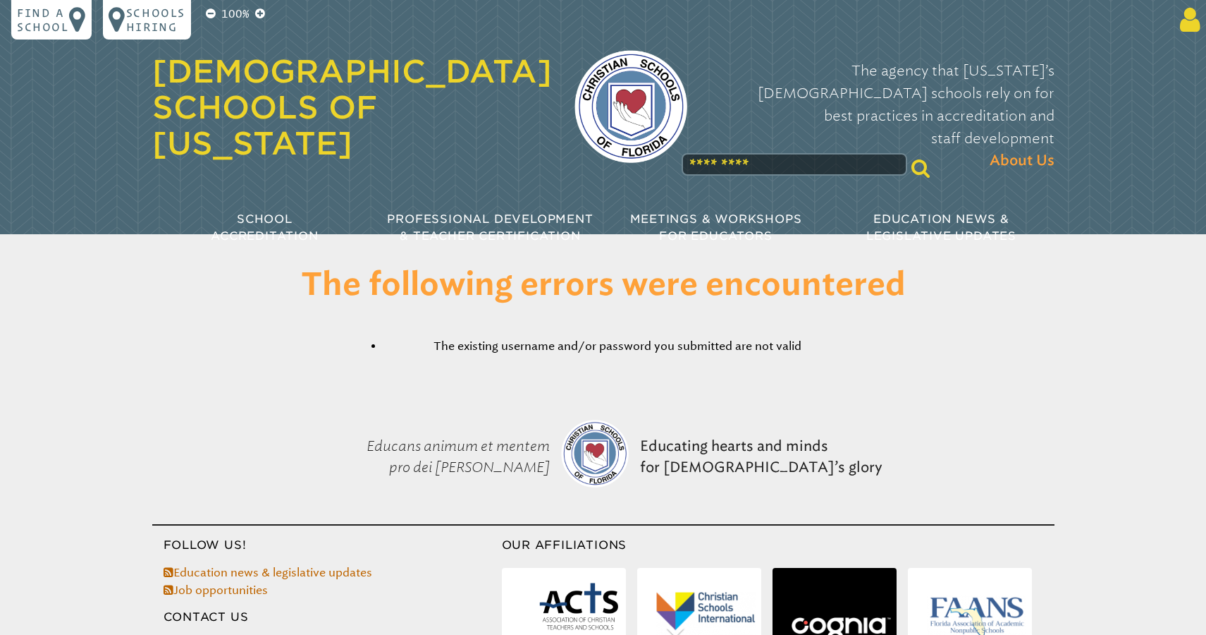
click at [1185, 23] on icon at bounding box center [1188, 20] width 26 height 28
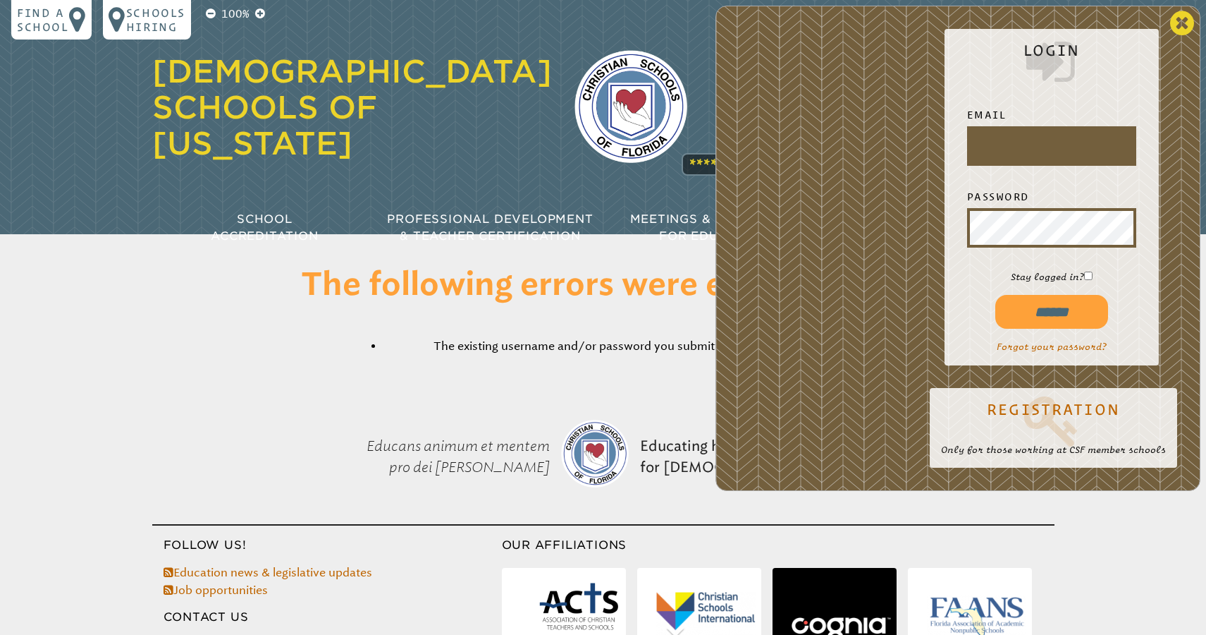
click at [1180, 30] on icon at bounding box center [1182, 23] width 24 height 28
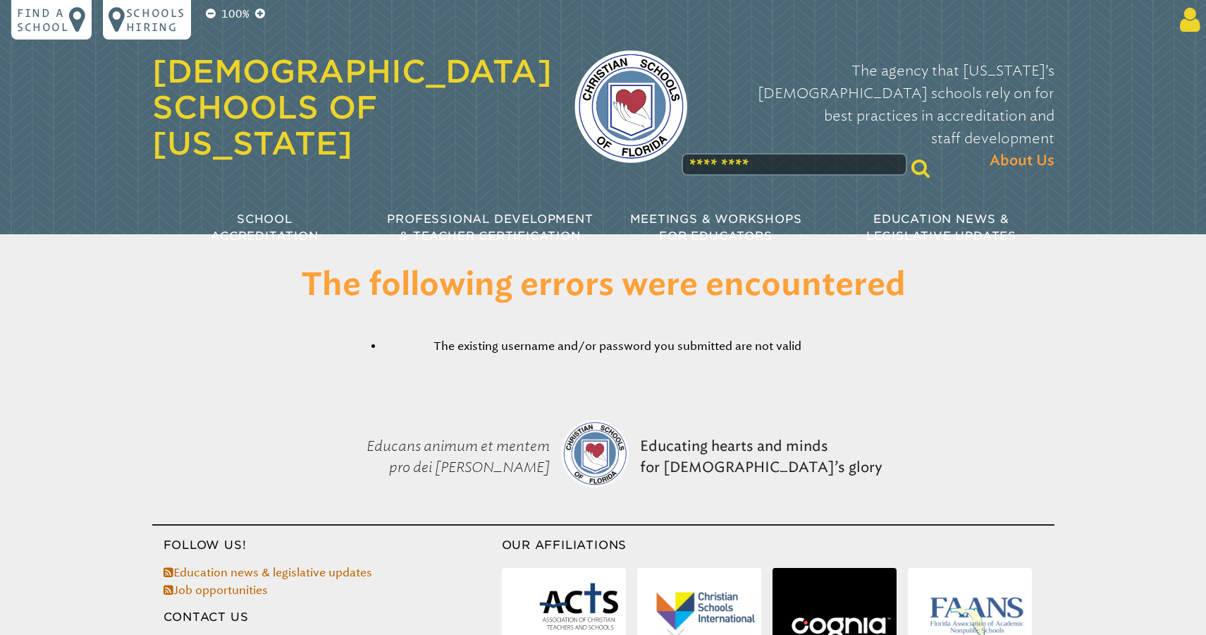
click at [1180, 30] on icon at bounding box center [1188, 20] width 26 height 28
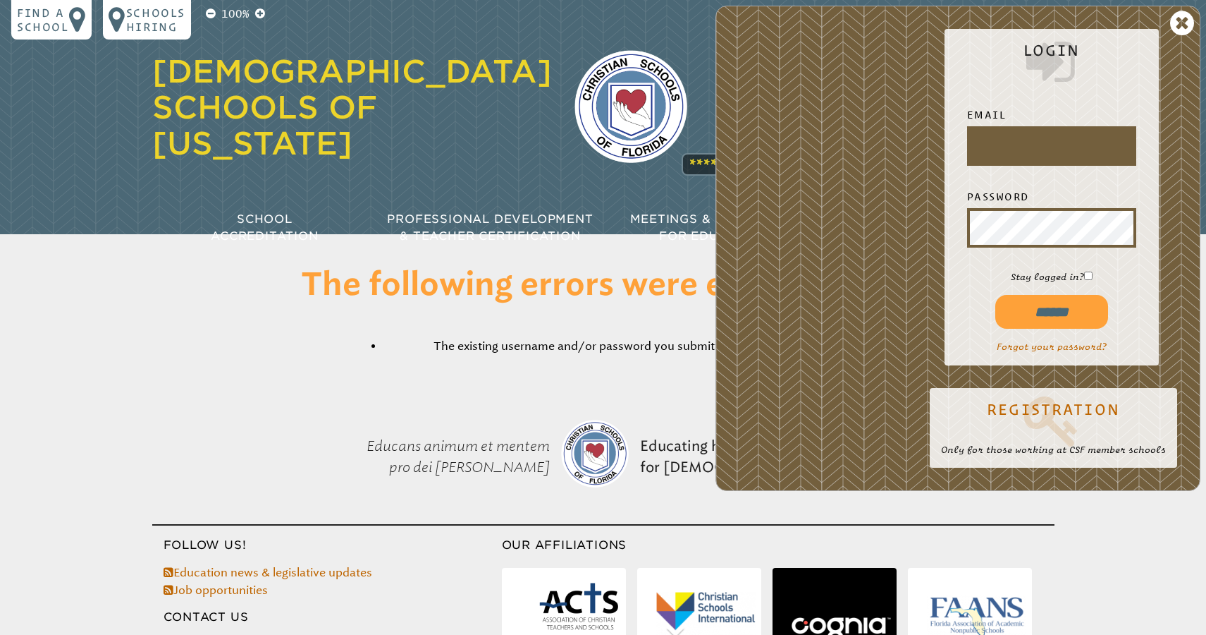
click at [1016, 157] on input "text" at bounding box center [1052, 146] width 164 height 34
type input "**********"
click at [1060, 319] on input "******" at bounding box center [1052, 312] width 113 height 34
type input "**********"
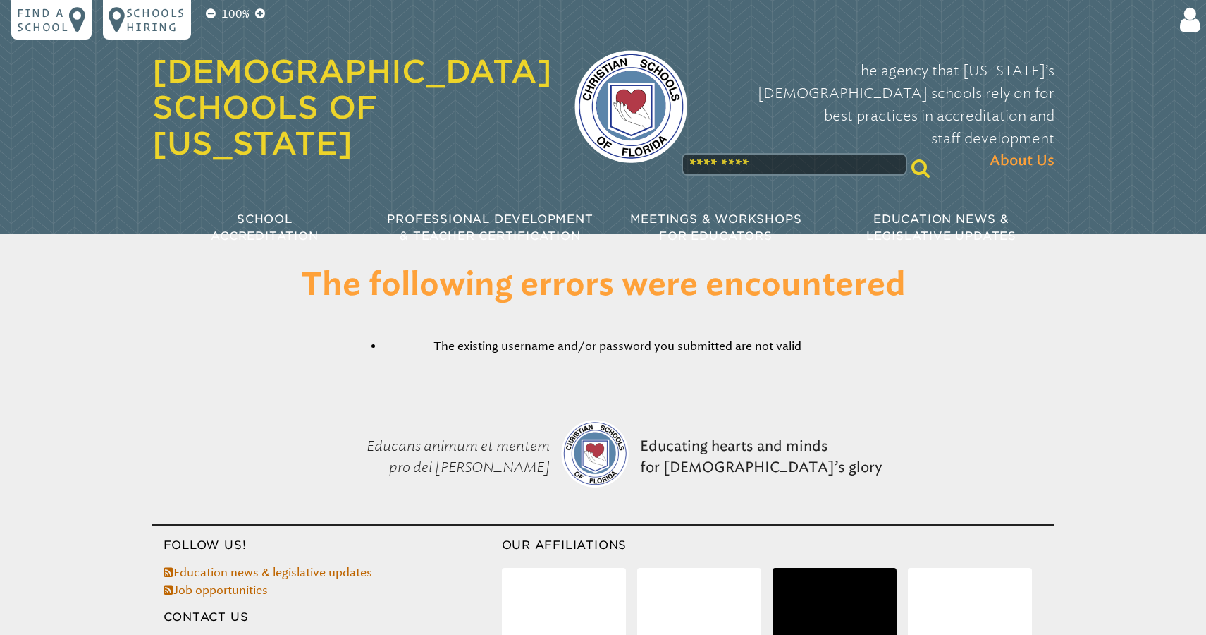
type input "**********"
click at [1187, 30] on icon at bounding box center [1188, 20] width 26 height 28
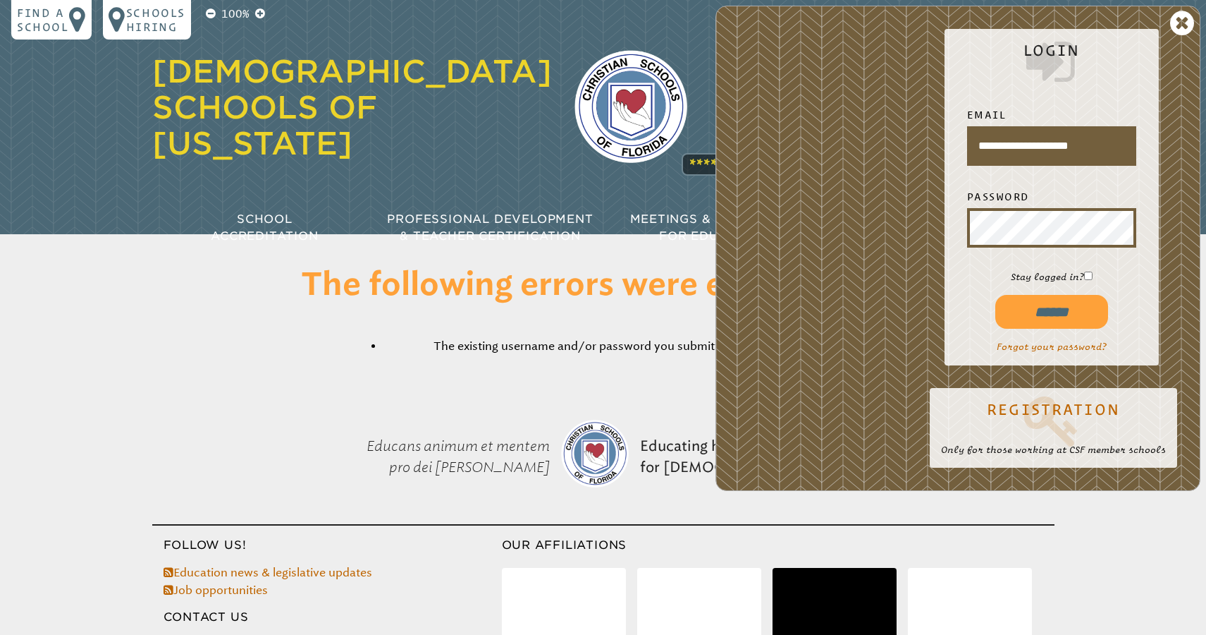
click at [1044, 310] on input "******" at bounding box center [1052, 312] width 113 height 34
type input "**********"
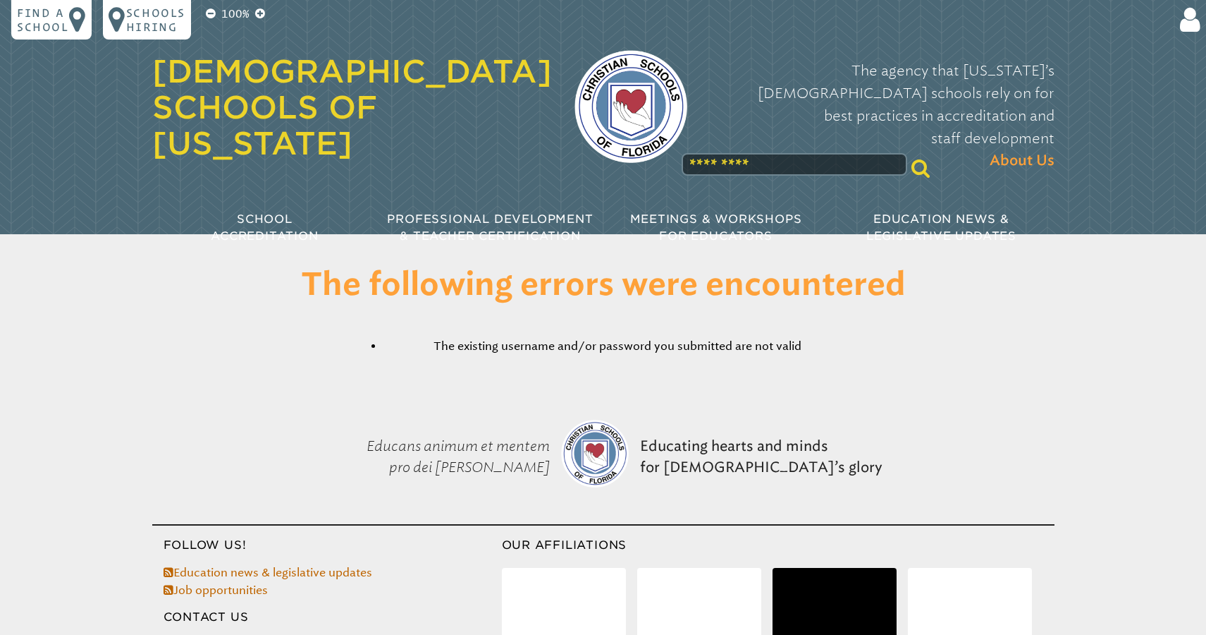
scroll to position [128, 0]
click at [1191, 35] on div "100% Find a school Schools Hiring Login Email Password Stay logged in? ****** F…" at bounding box center [603, 133] width 1206 height 267
click at [1193, 23] on icon at bounding box center [1188, 20] width 26 height 28
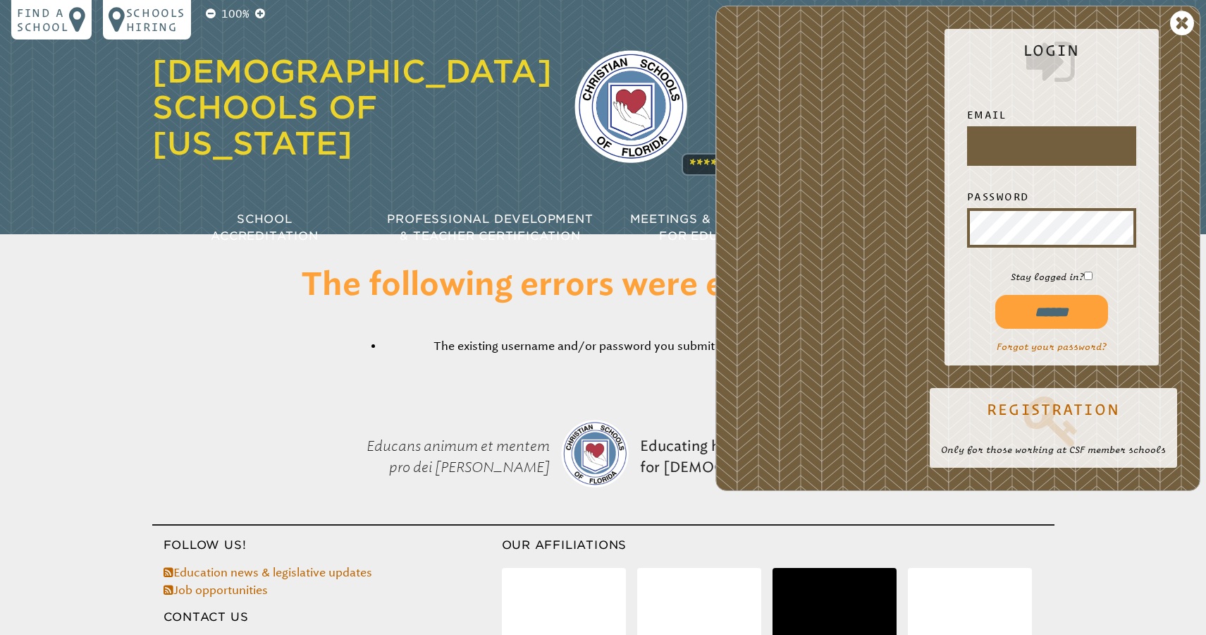
scroll to position [0, 0]
click at [1034, 135] on input "text" at bounding box center [1052, 146] width 164 height 34
type input "**********"
click at [1048, 310] on input "******" at bounding box center [1052, 312] width 113 height 34
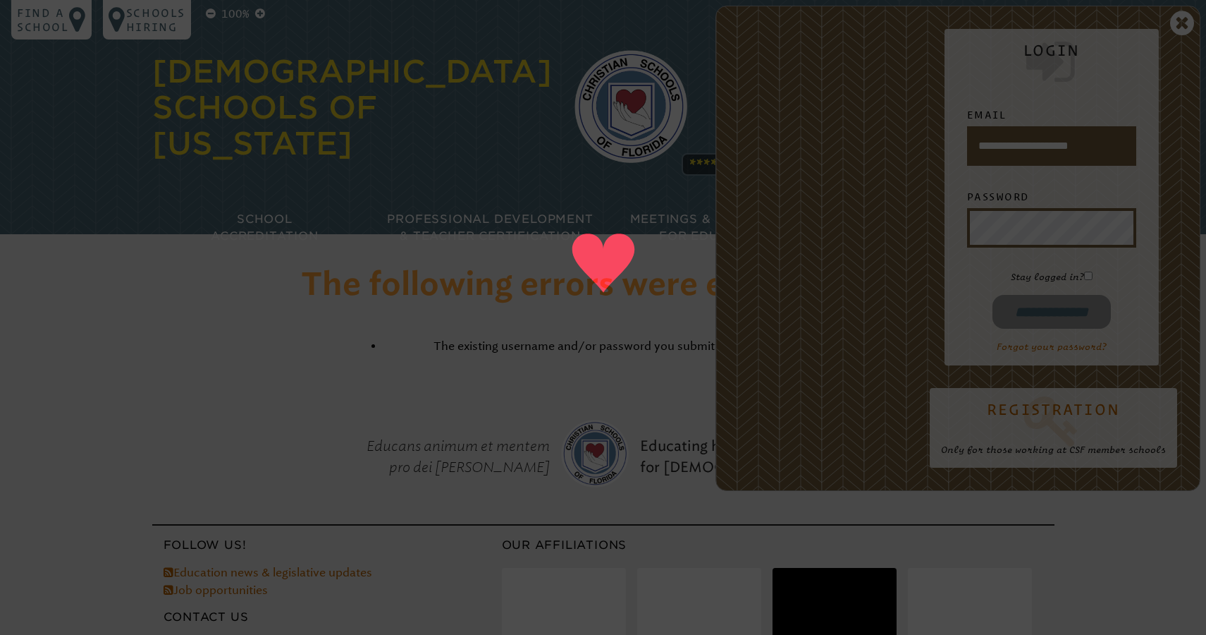
type input "**********"
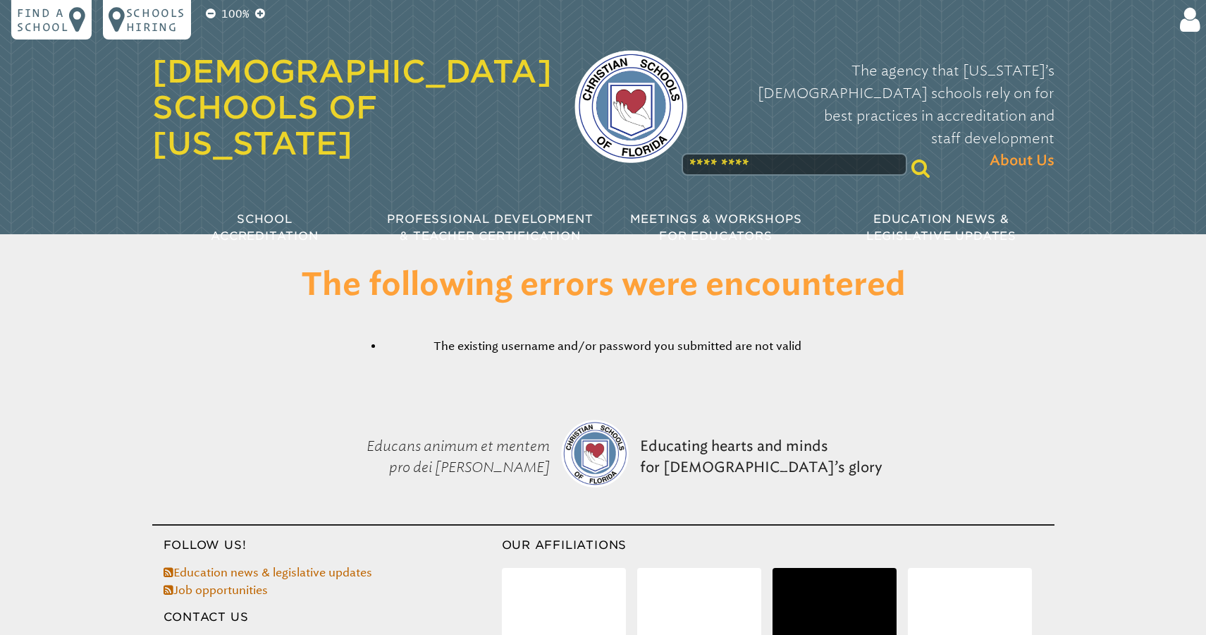
scroll to position [128, 0]
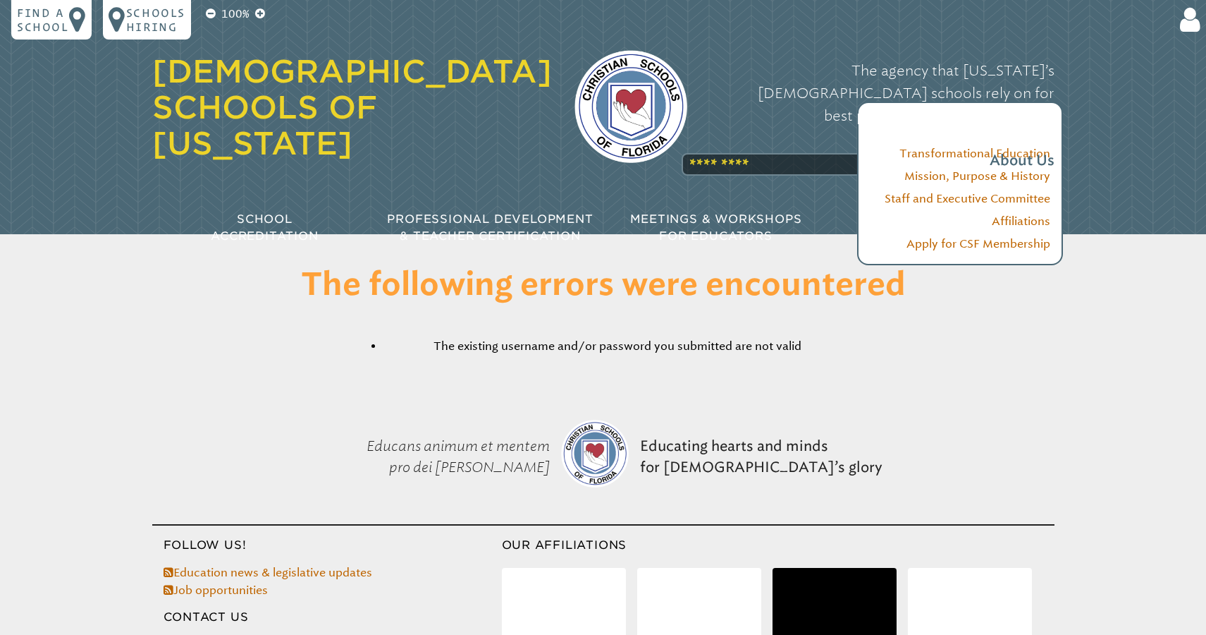
type input "**********"
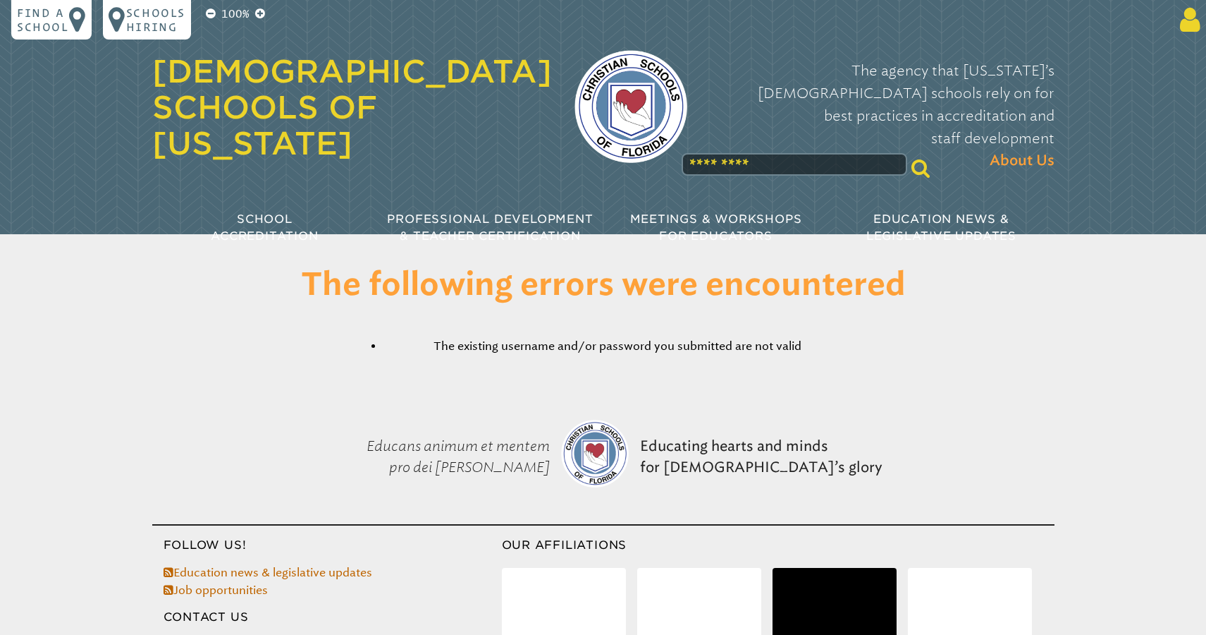
click at [1188, 15] on icon at bounding box center [1188, 20] width 26 height 28
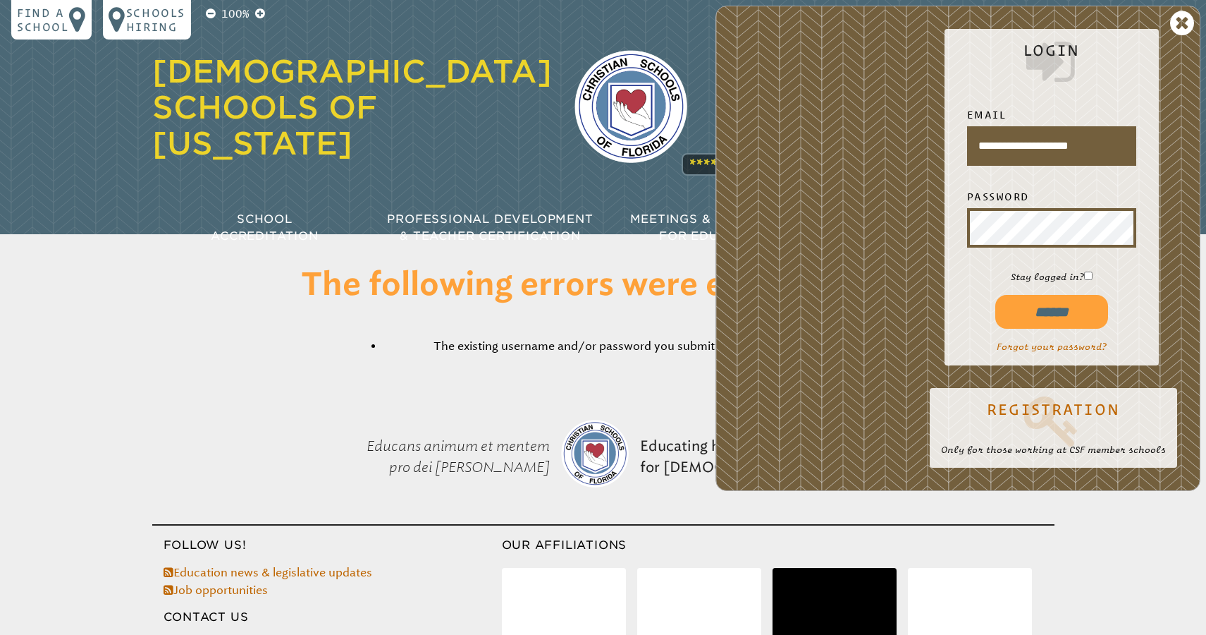
scroll to position [0, 0]
click at [924, 234] on div "**********" at bounding box center [958, 248] width 485 height 485
click at [914, 228] on div "**********" at bounding box center [958, 248] width 485 height 485
click at [1038, 307] on input "******" at bounding box center [1052, 312] width 113 height 34
type input "**********"
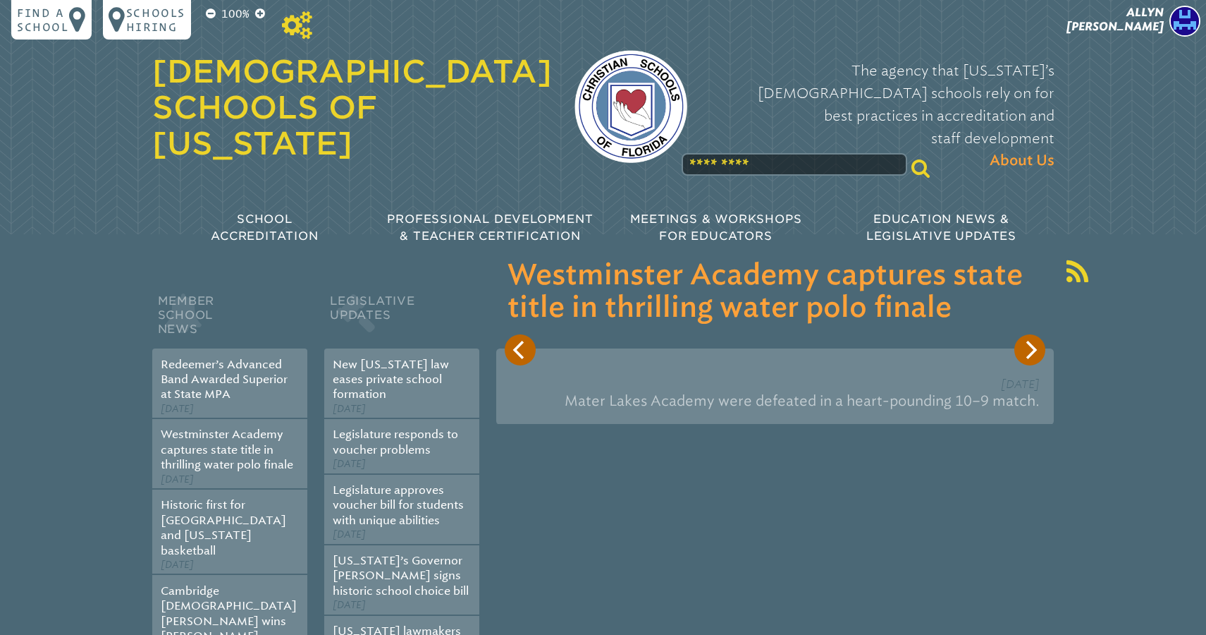
click at [302, 30] on icon at bounding box center [297, 25] width 30 height 28
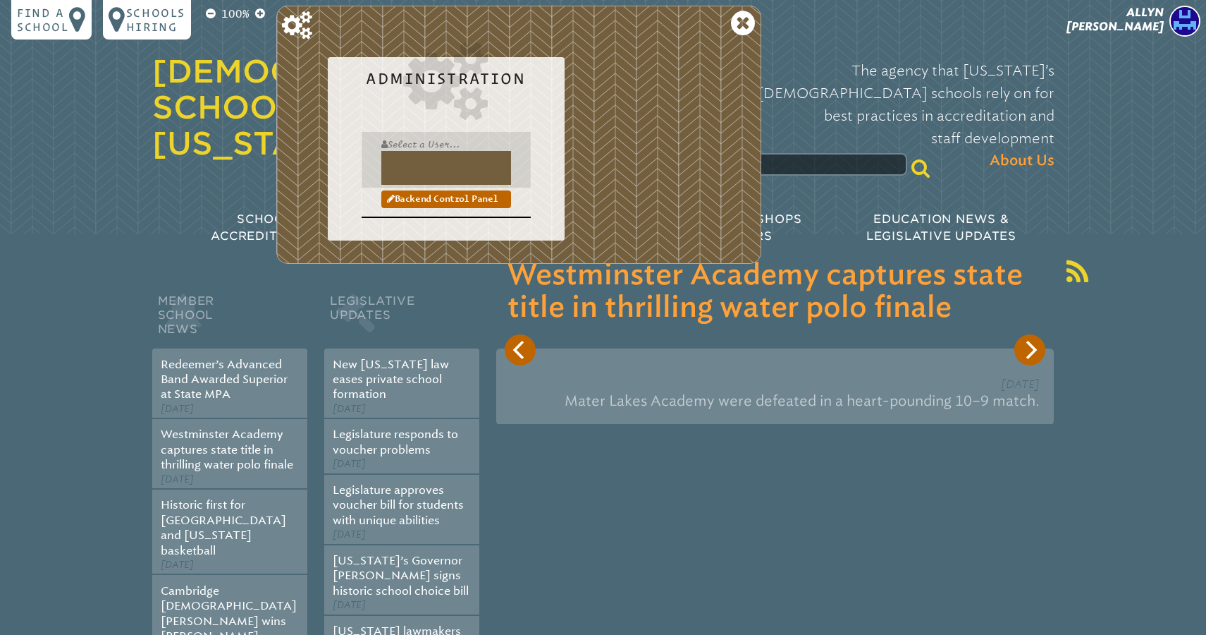
click at [414, 170] on input "text" at bounding box center [446, 168] width 130 height 34
type input "**********"
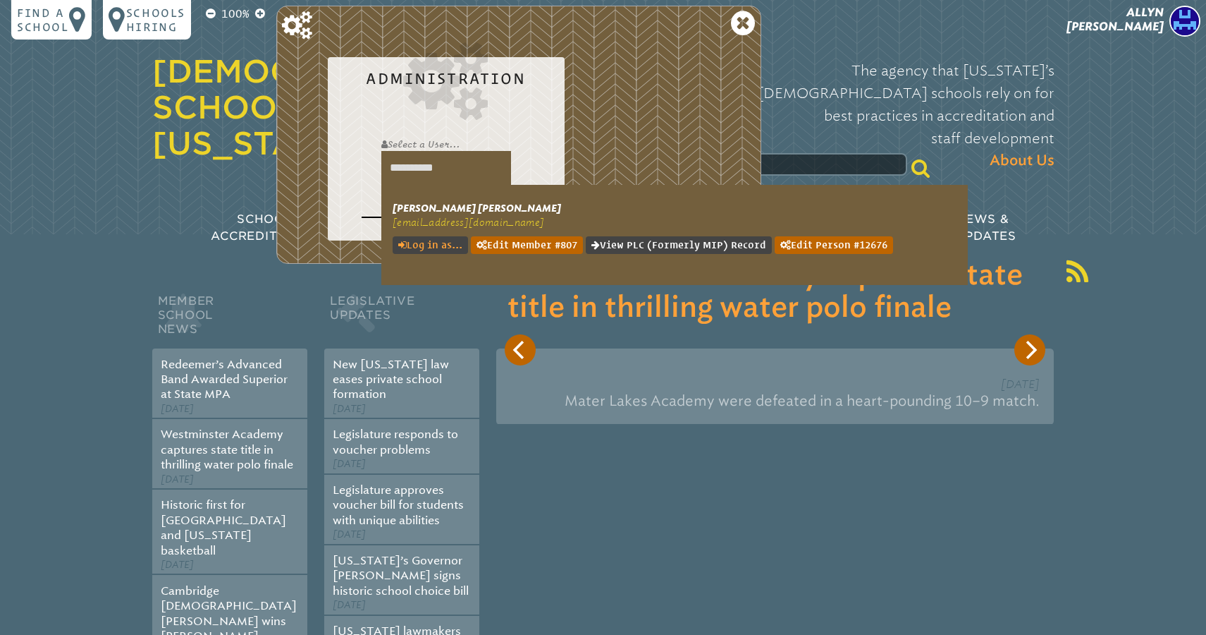
click at [424, 239] on link "Log in as..." at bounding box center [430, 245] width 75 height 18
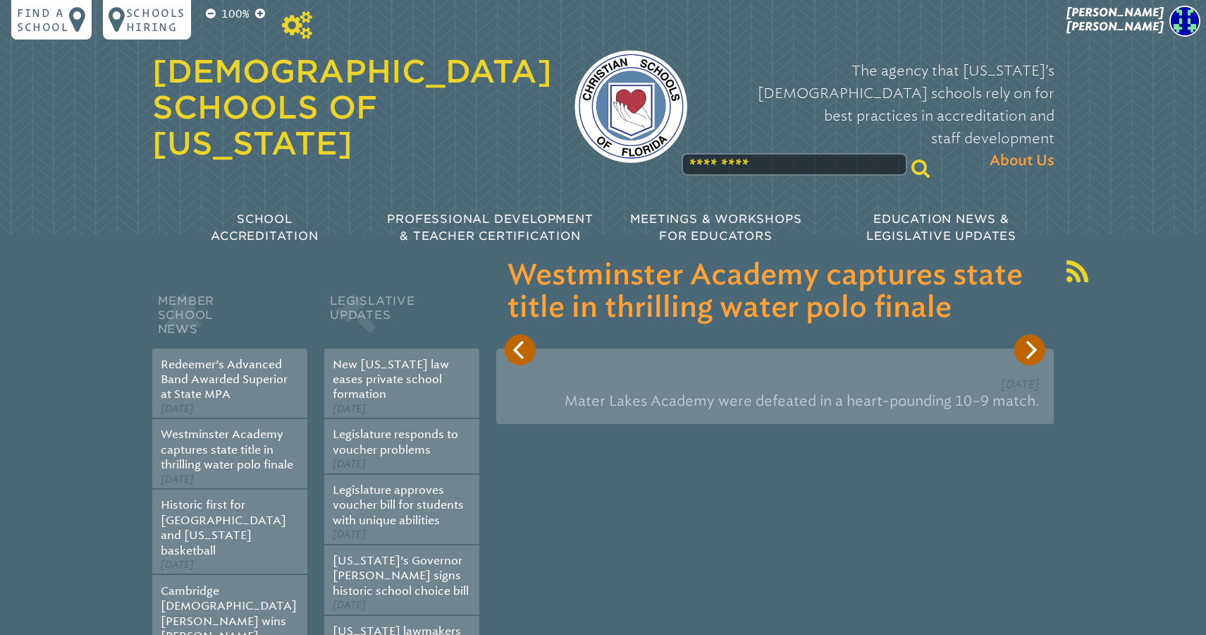
click at [300, 30] on icon at bounding box center [297, 25] width 30 height 28
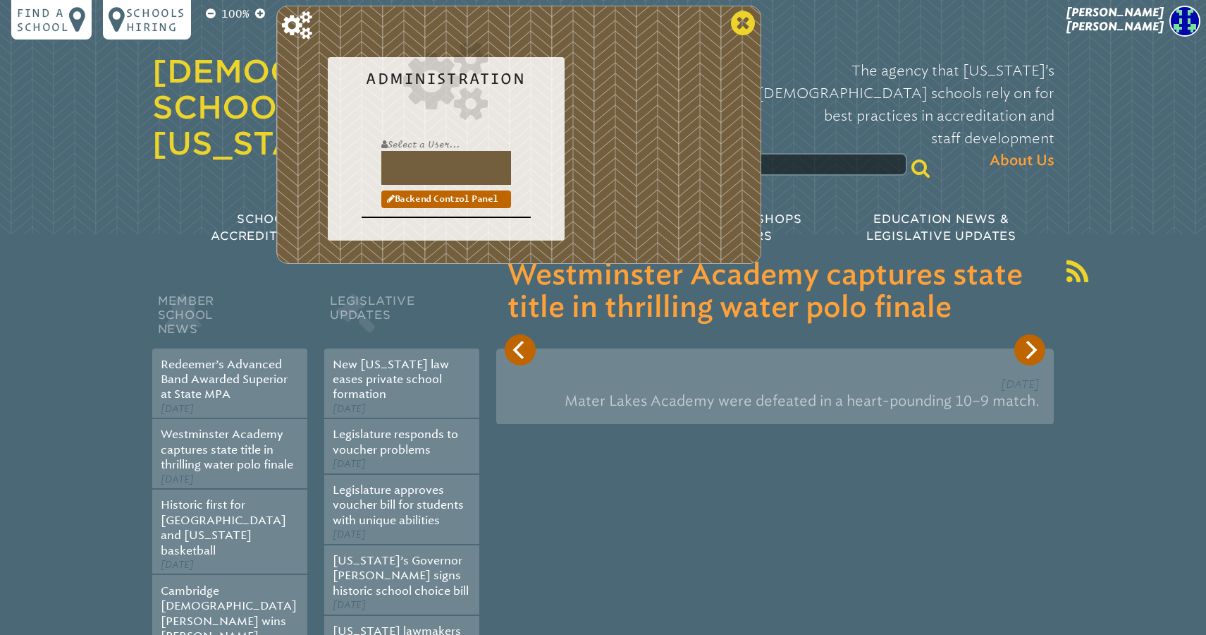
click at [745, 35] on icon at bounding box center [743, 23] width 24 height 28
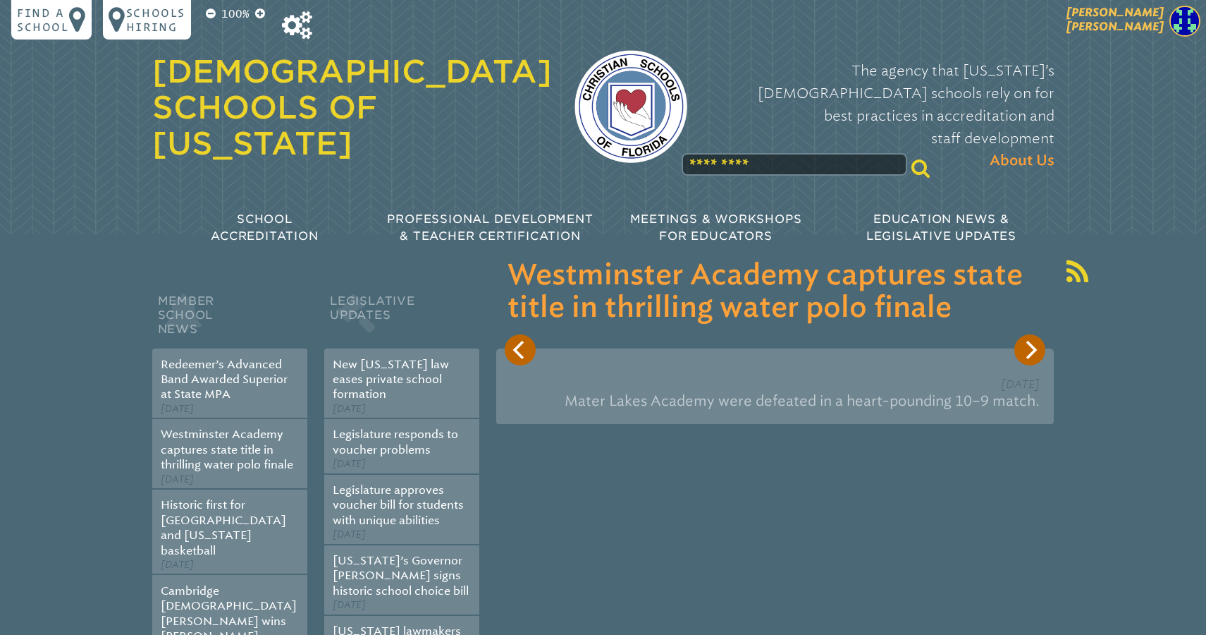
click at [1139, 15] on span "[PERSON_NAME]" at bounding box center [1115, 19] width 97 height 27
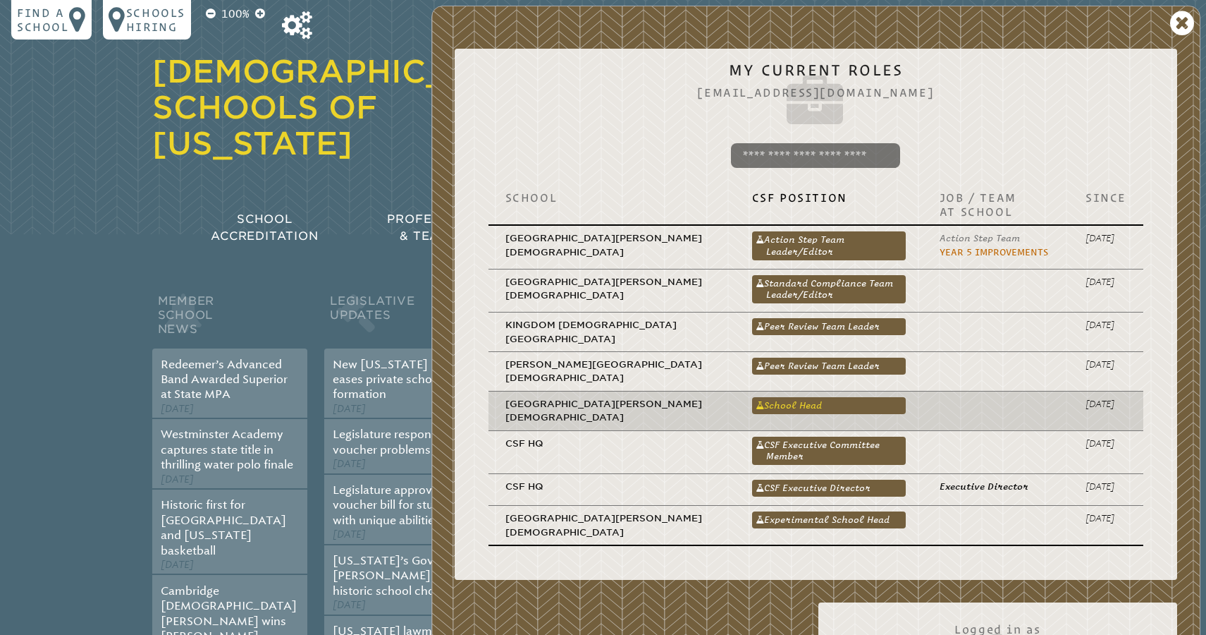
click at [752, 397] on link "School Head" at bounding box center [829, 405] width 154 height 17
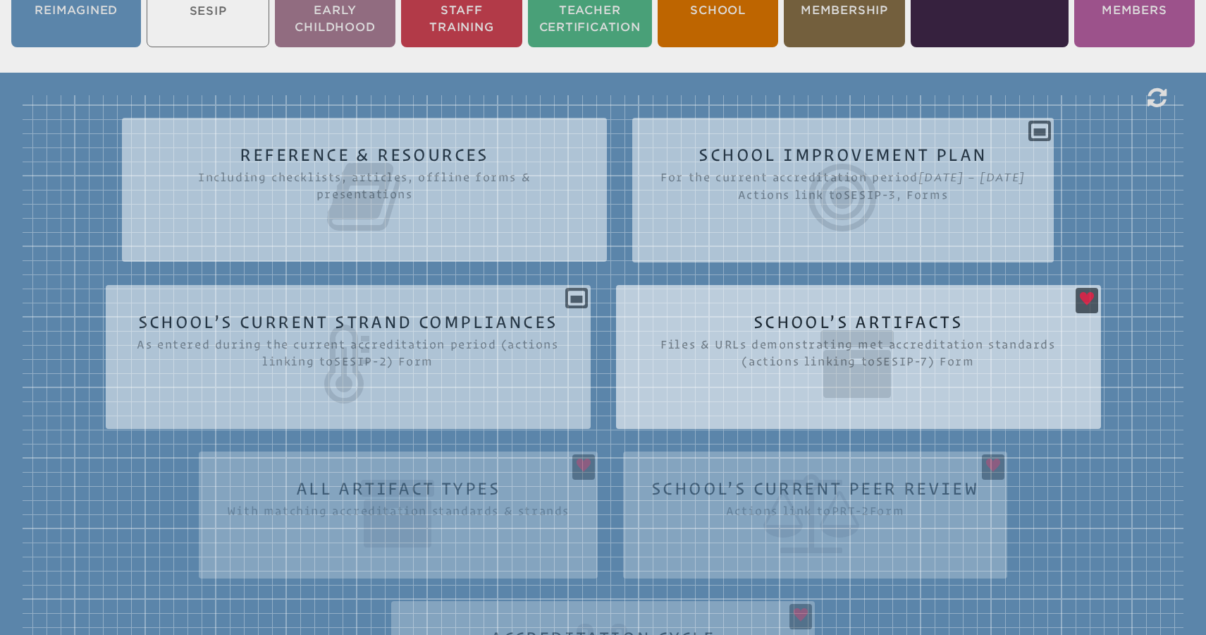
scroll to position [378, 0]
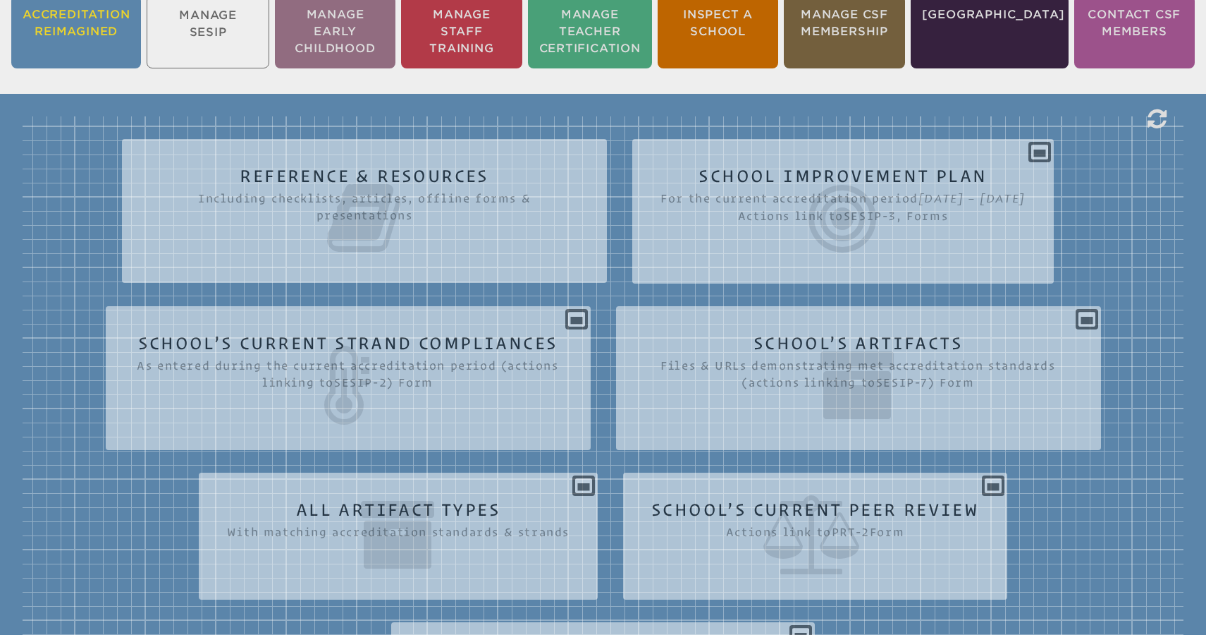
click at [100, 16] on li "Accreditation Reimagined" at bounding box center [76, 31] width 130 height 73
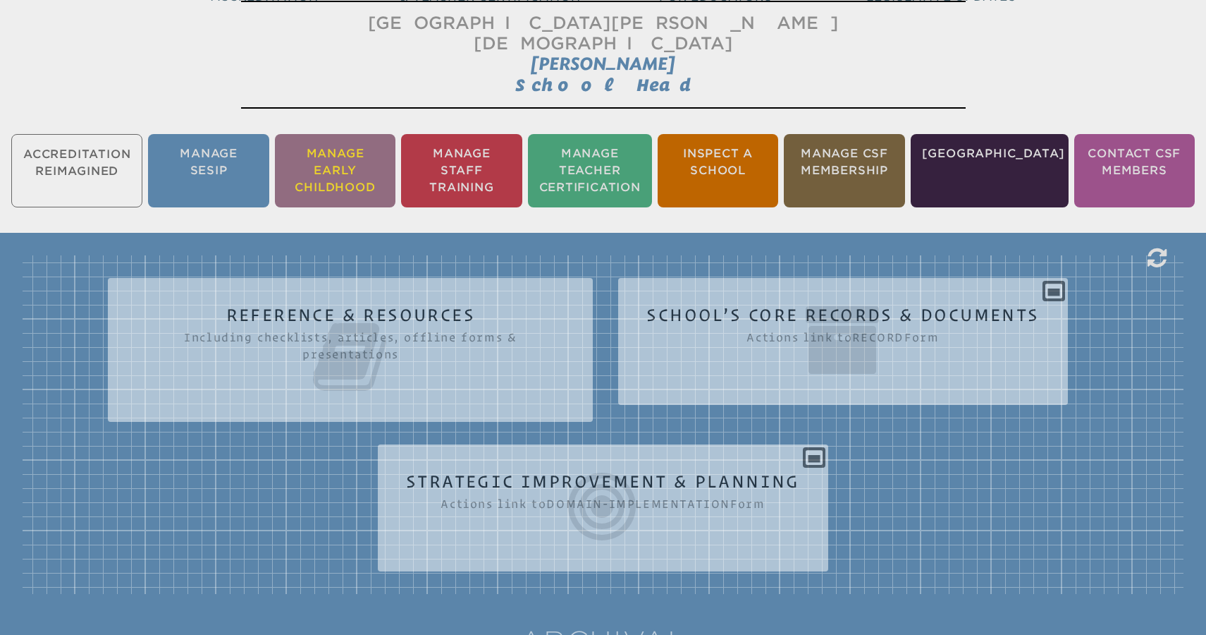
scroll to position [234, 0]
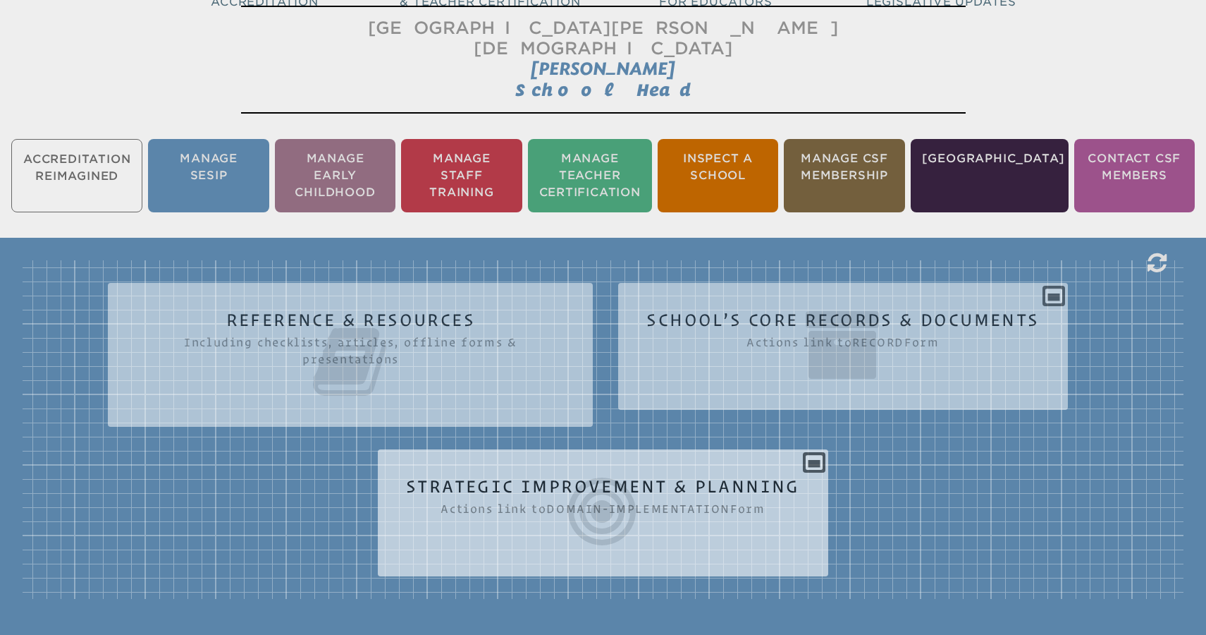
click at [584, 486] on icon at bounding box center [603, 511] width 394 height 79
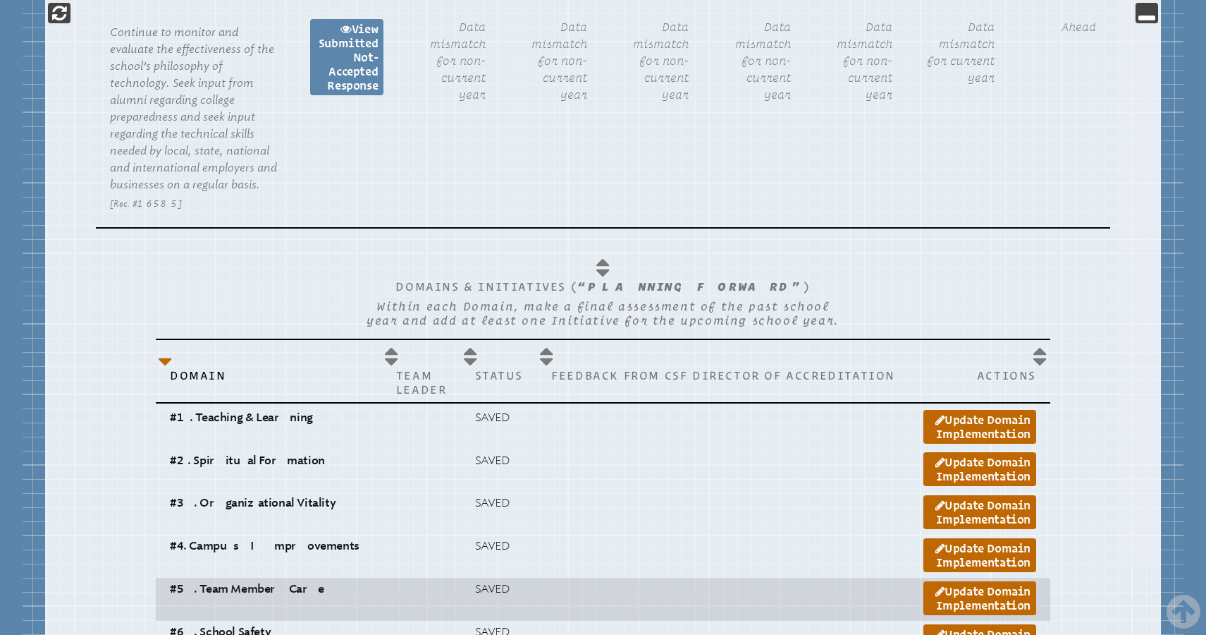
scroll to position [1914, 0]
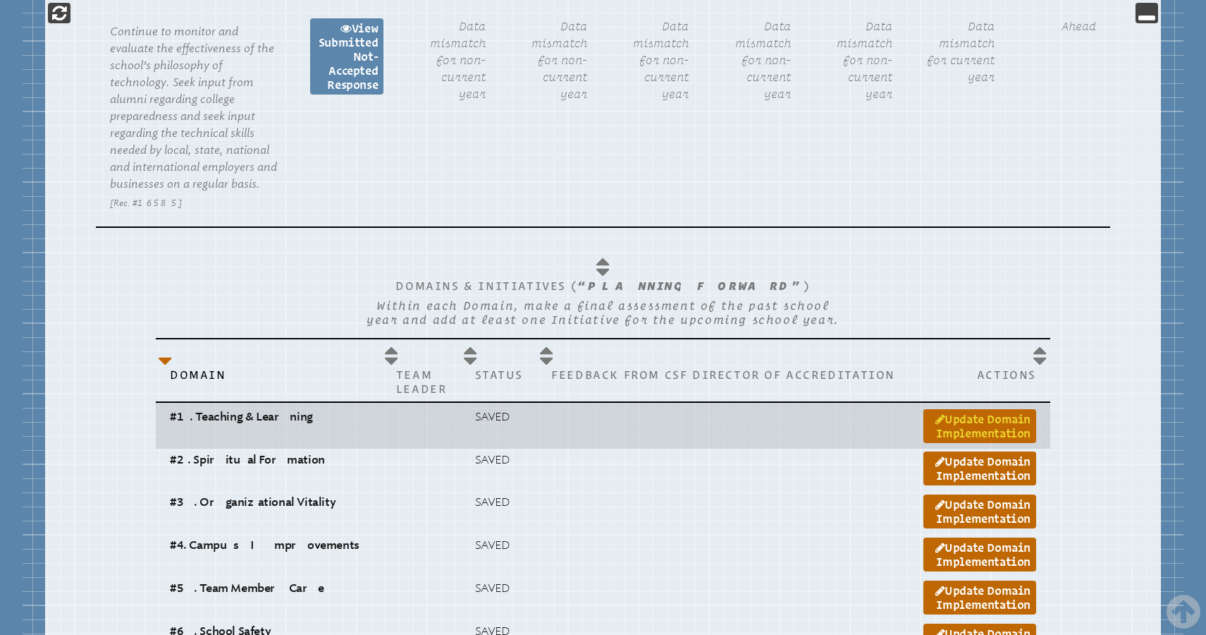
click at [961, 409] on link "Update Domain Implementation" at bounding box center [980, 426] width 113 height 34
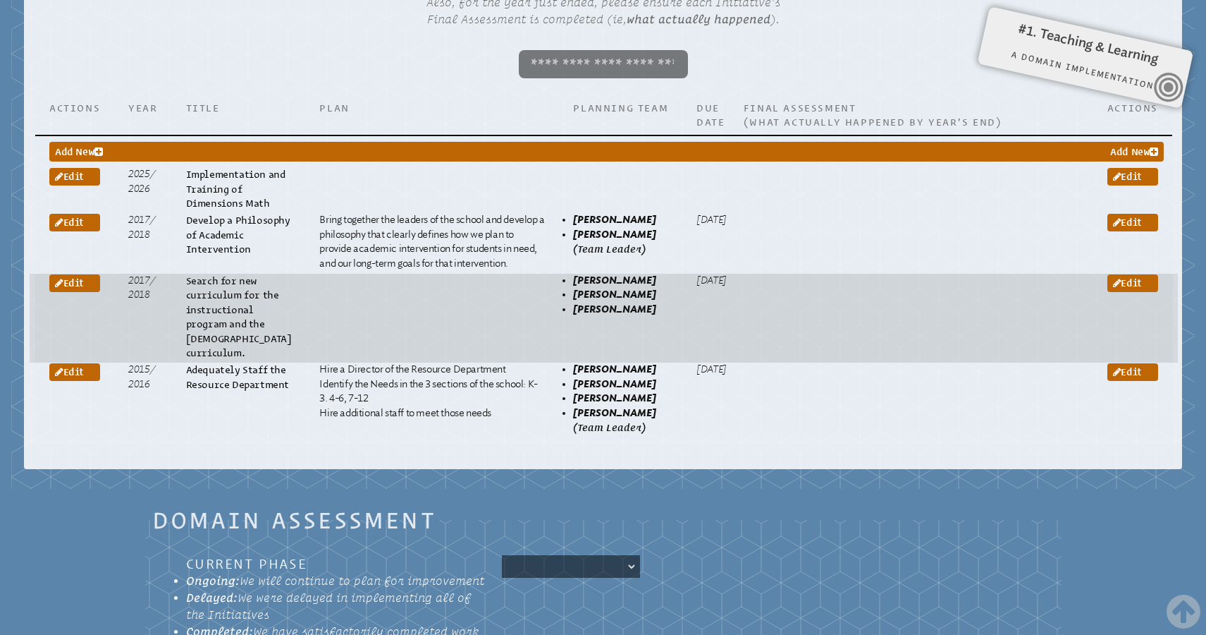
scroll to position [1241, 0]
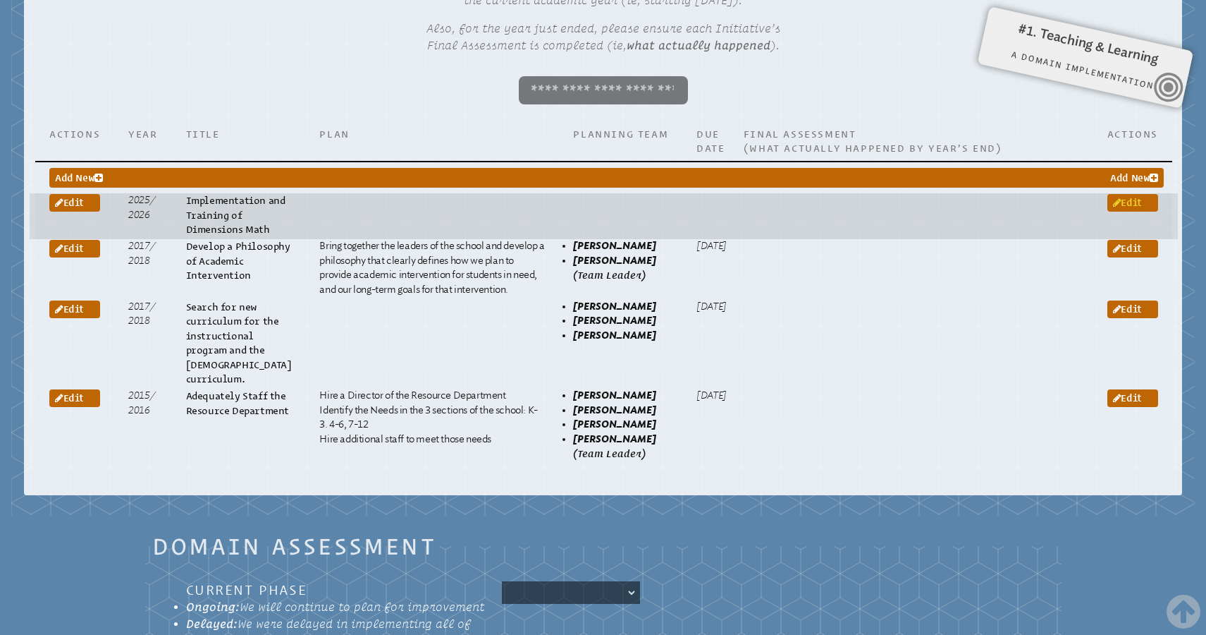
click at [1142, 197] on span "Edit" at bounding box center [1127, 202] width 29 height 11
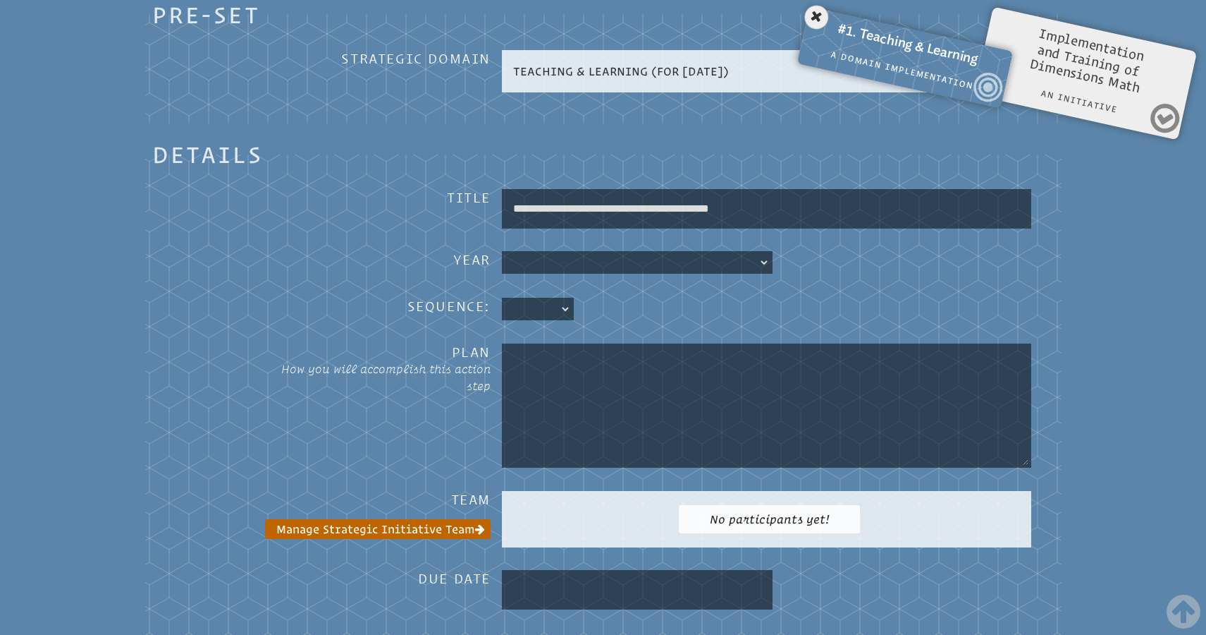
scroll to position [770, 0]
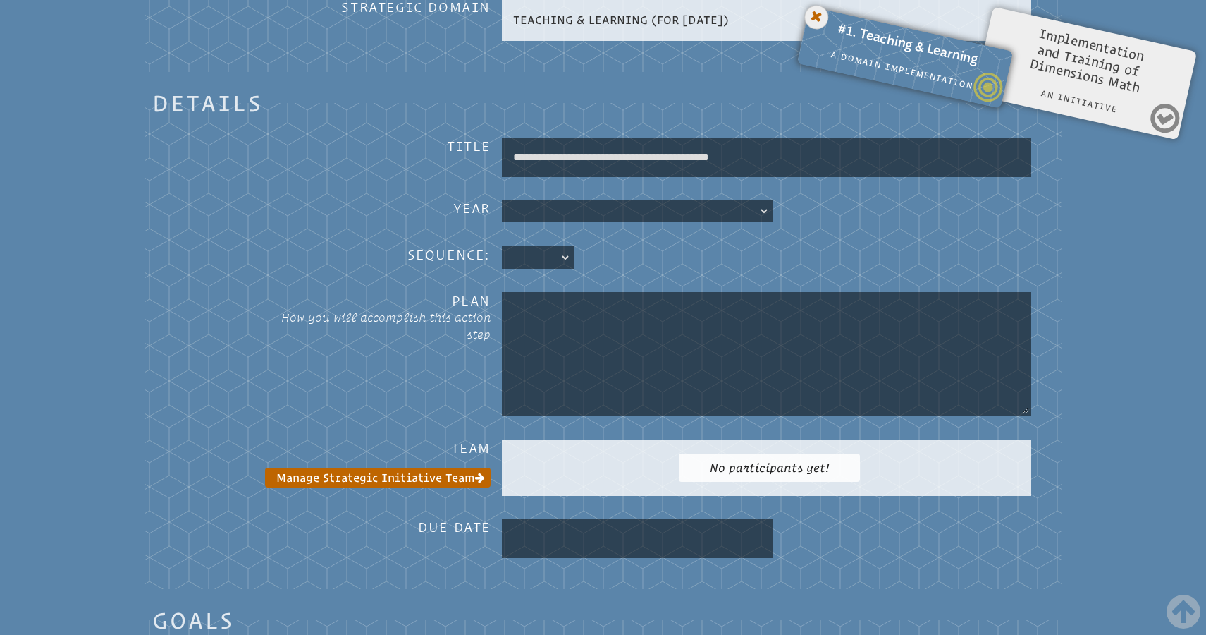
click at [816, 20] on icon at bounding box center [816, 17] width 29 height 29
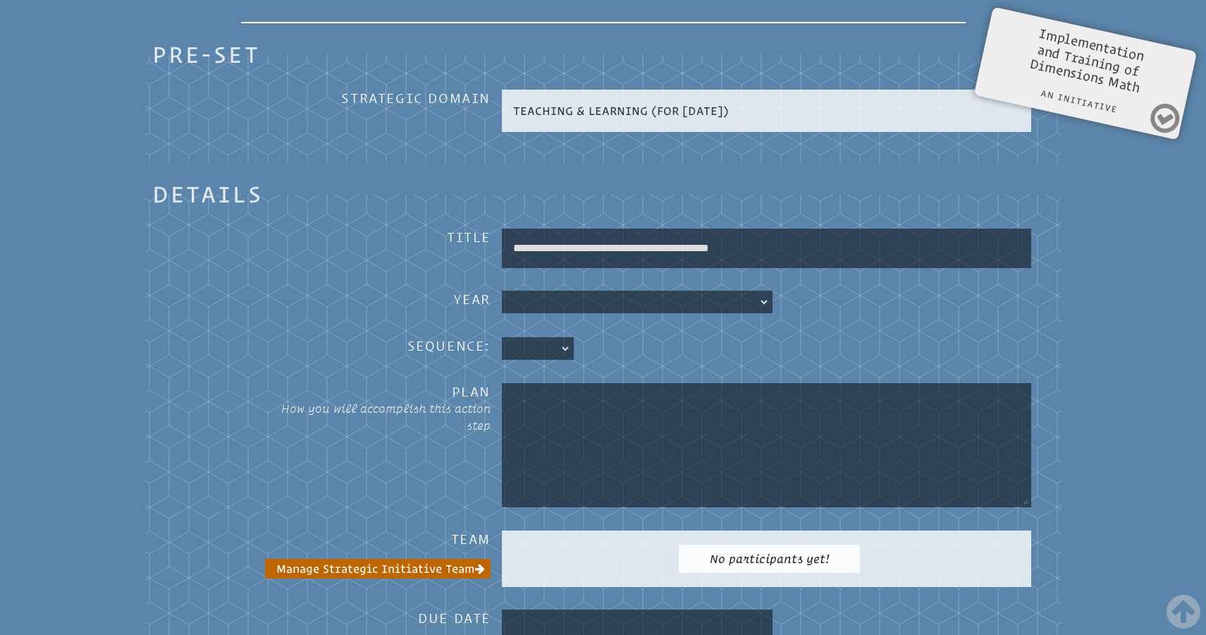
scroll to position [697, 0]
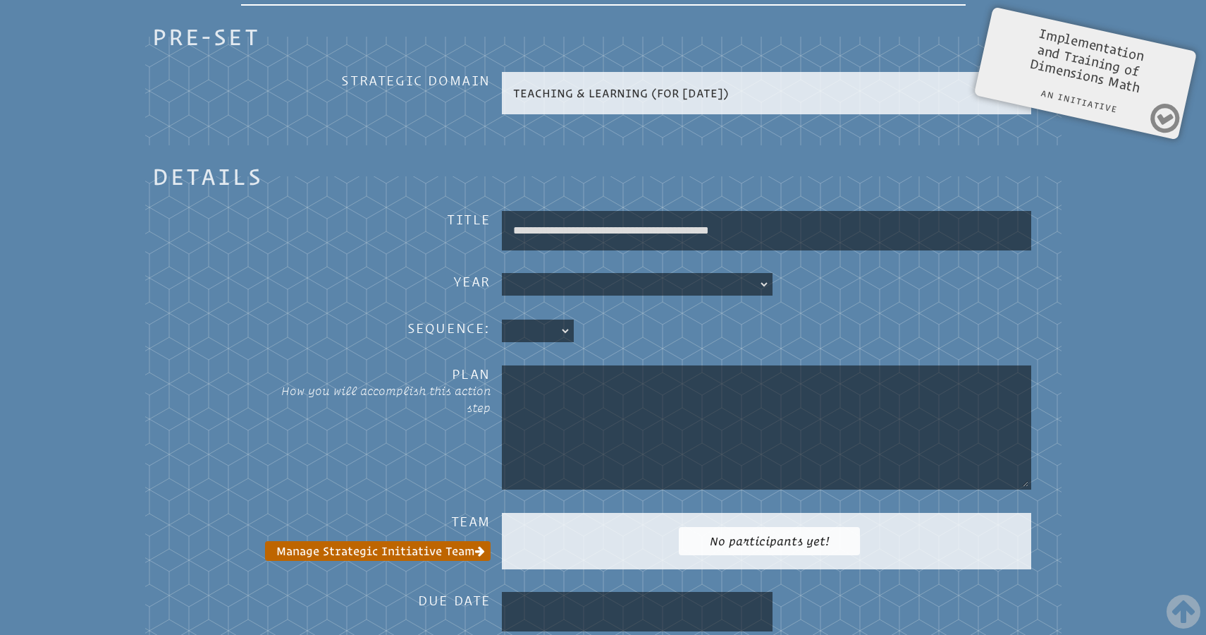
click at [764, 276] on select at bounding box center [637, 284] width 265 height 17
click at [761, 276] on select at bounding box center [637, 284] width 265 height 17
click at [741, 276] on select at bounding box center [637, 284] width 265 height 17
click at [764, 276] on select at bounding box center [637, 284] width 265 height 17
click at [730, 276] on select at bounding box center [637, 284] width 265 height 17
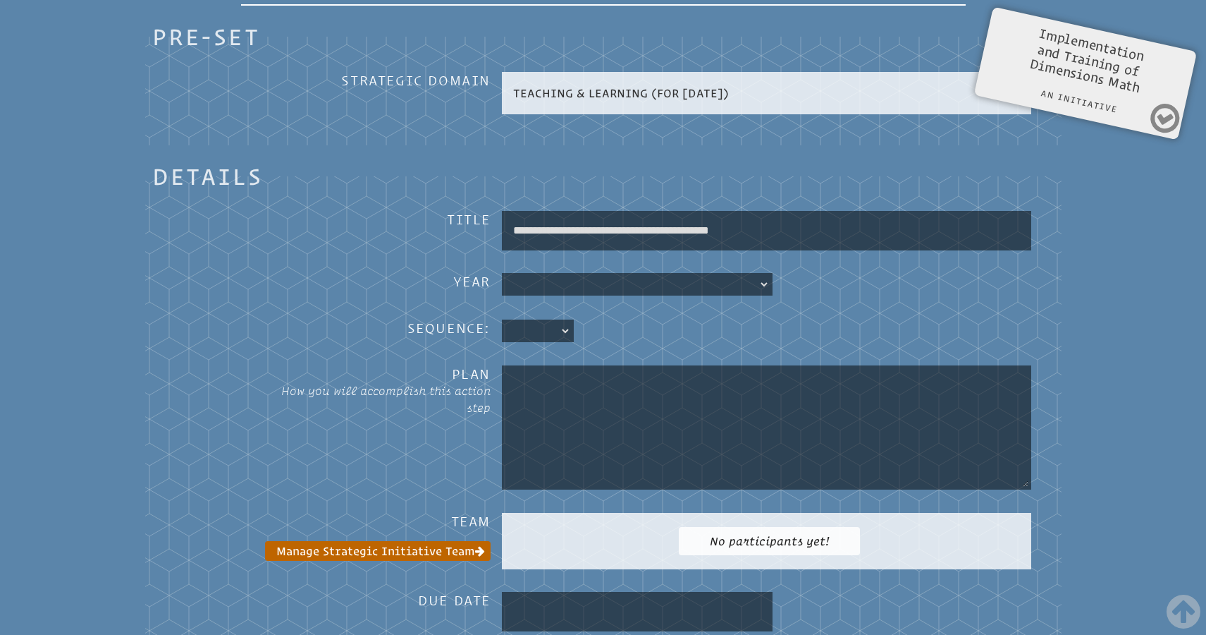
click at [809, 273] on div "2025" at bounding box center [767, 284] width 530 height 23
click at [765, 276] on select at bounding box center [637, 284] width 265 height 17
click at [728, 276] on select at bounding box center [637, 284] width 265 height 17
click at [795, 273] on div "2025" at bounding box center [767, 284] width 530 height 23
click at [762, 276] on select at bounding box center [637, 284] width 265 height 17
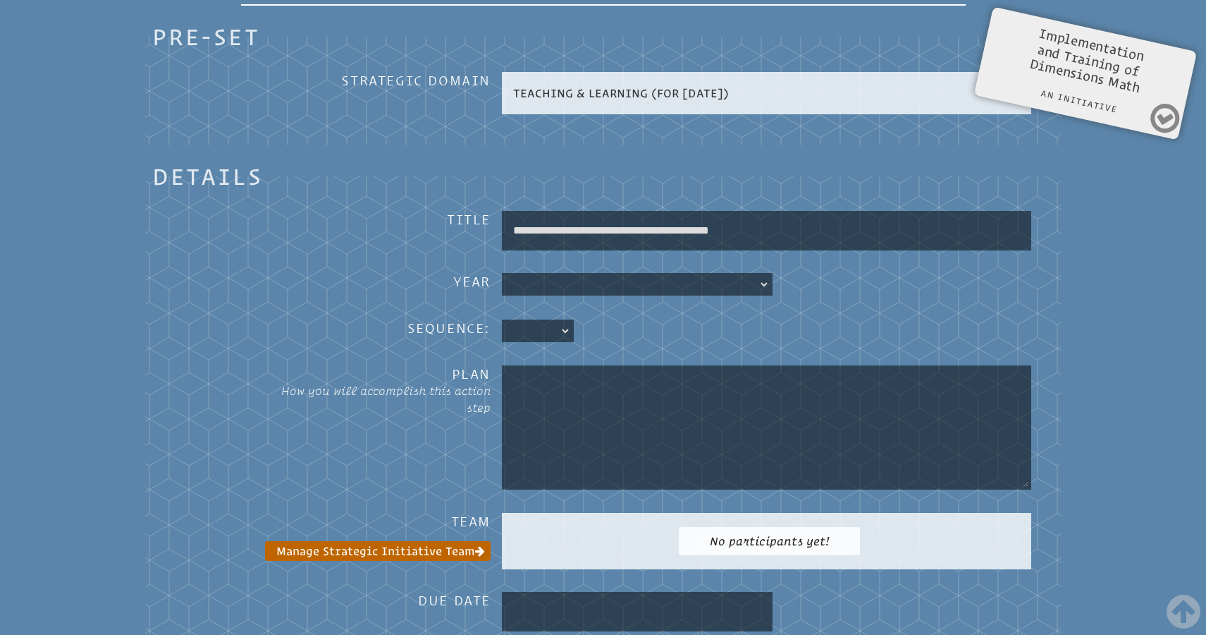
click at [816, 273] on div "2025" at bounding box center [767, 284] width 530 height 23
click at [759, 276] on select at bounding box center [637, 284] width 265 height 17
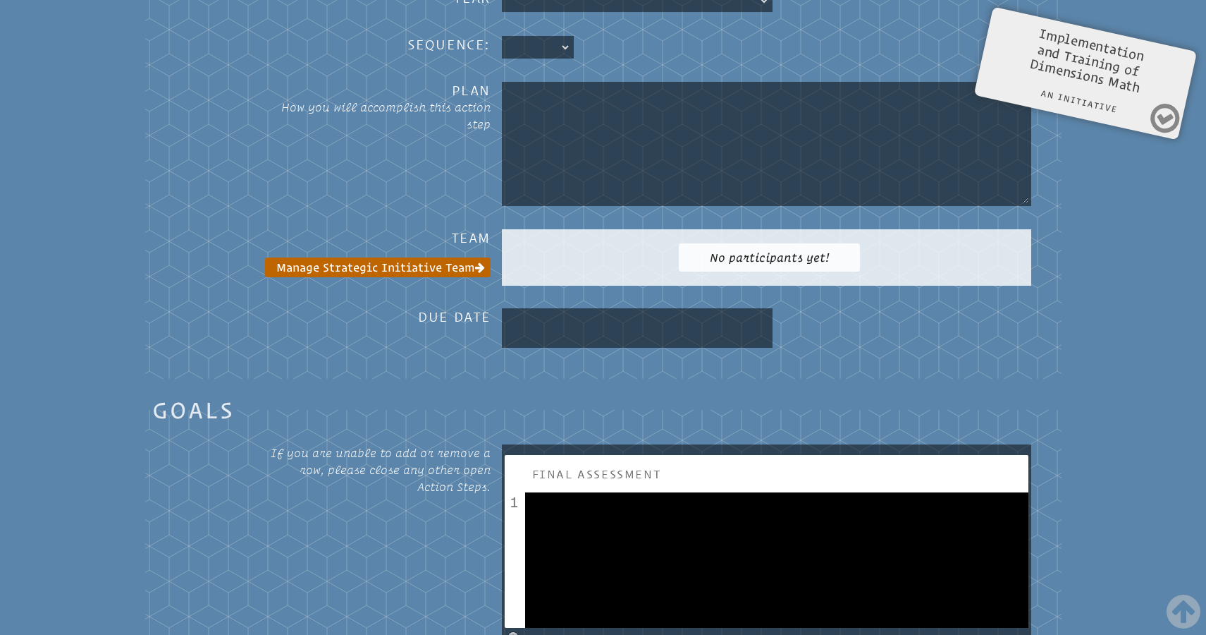
scroll to position [977, 0]
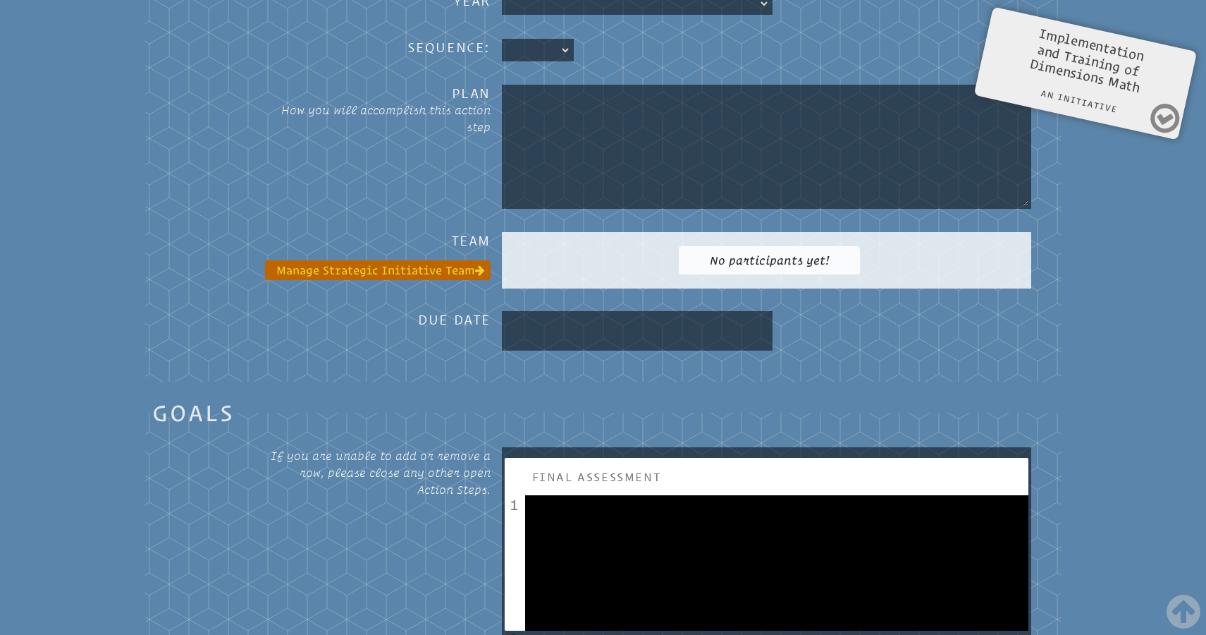
click at [388, 260] on link "Manage Strategic Initiative Team" at bounding box center [378, 270] width 226 height 20
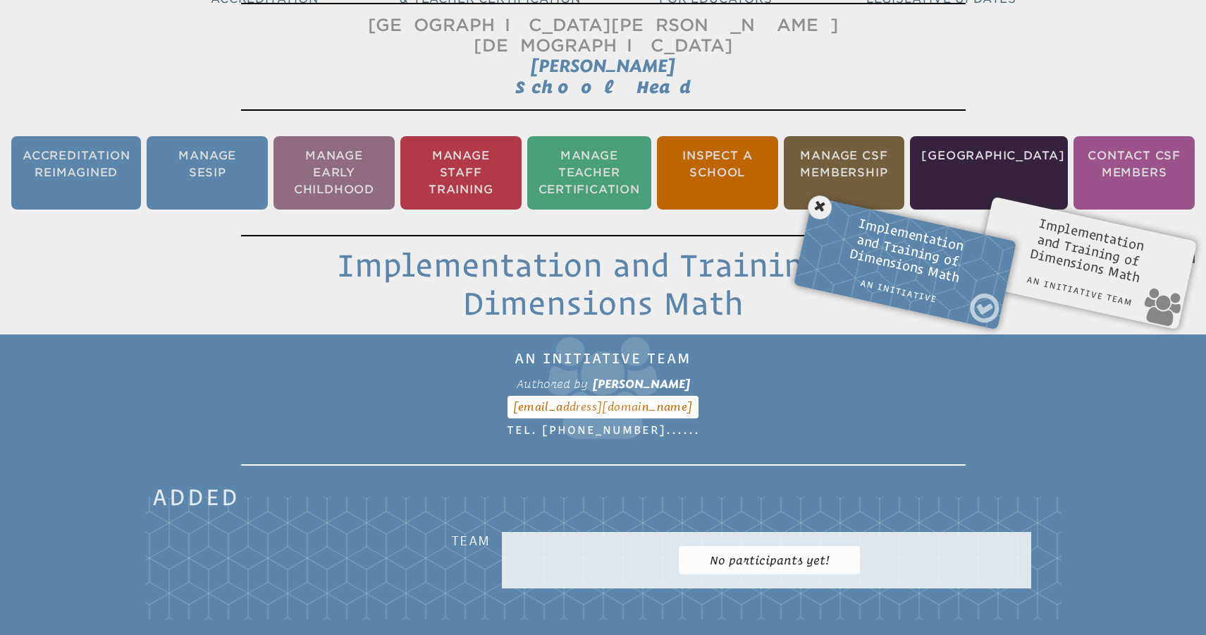
scroll to position [234, 0]
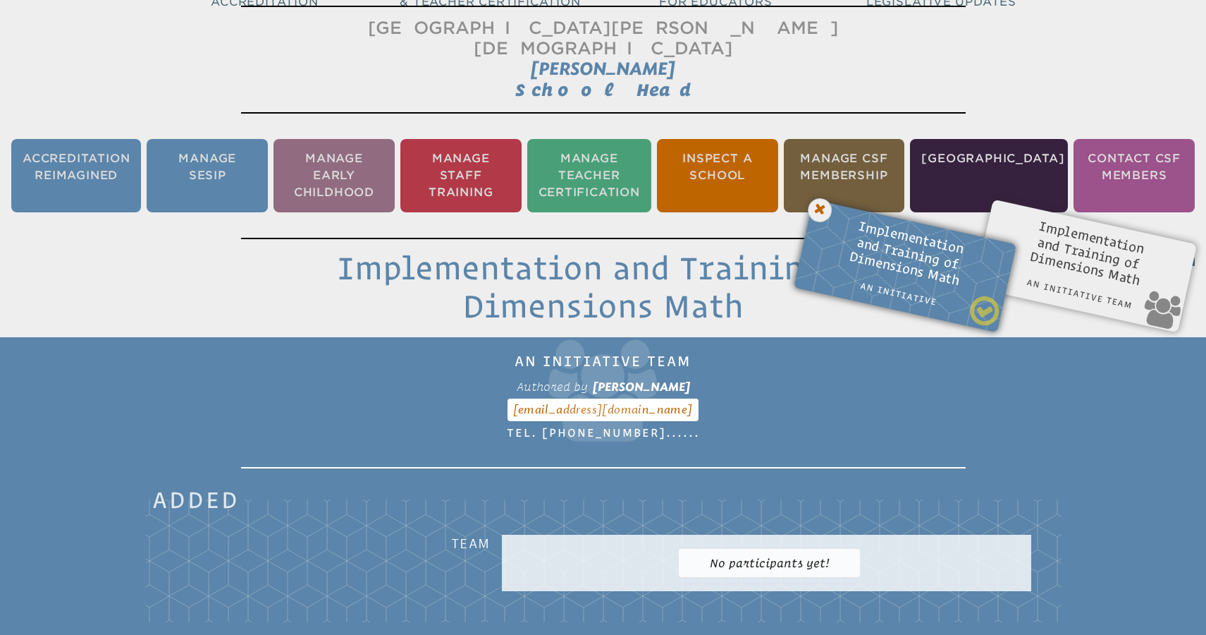
click at [814, 196] on icon at bounding box center [820, 210] width 29 height 29
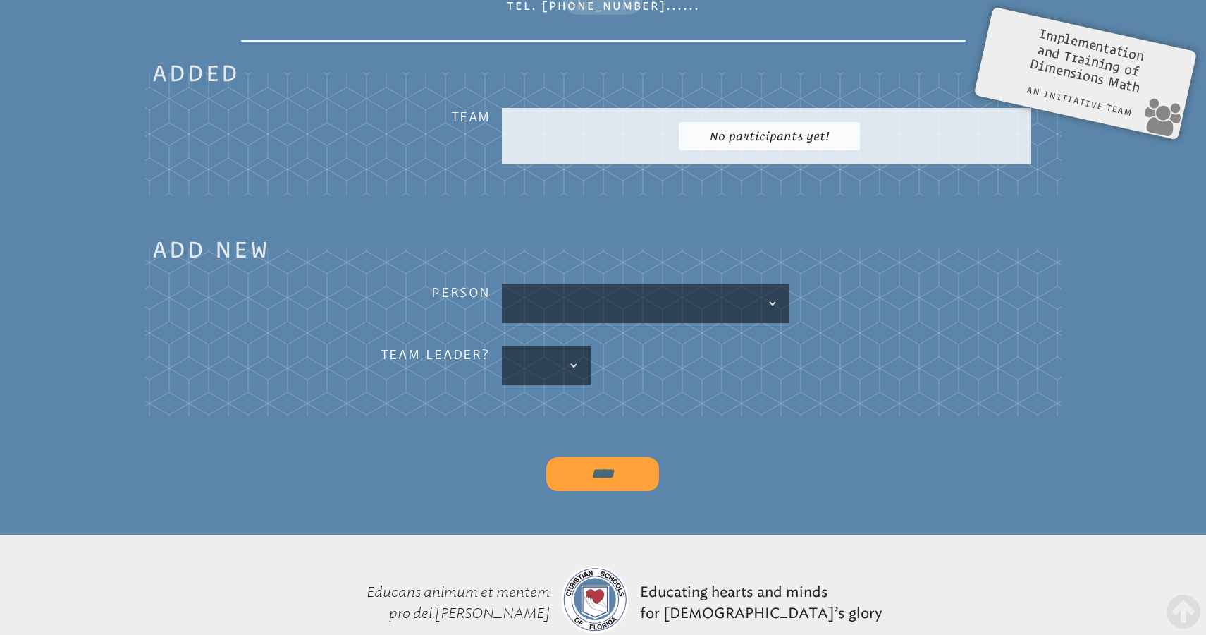
scroll to position [664, 0]
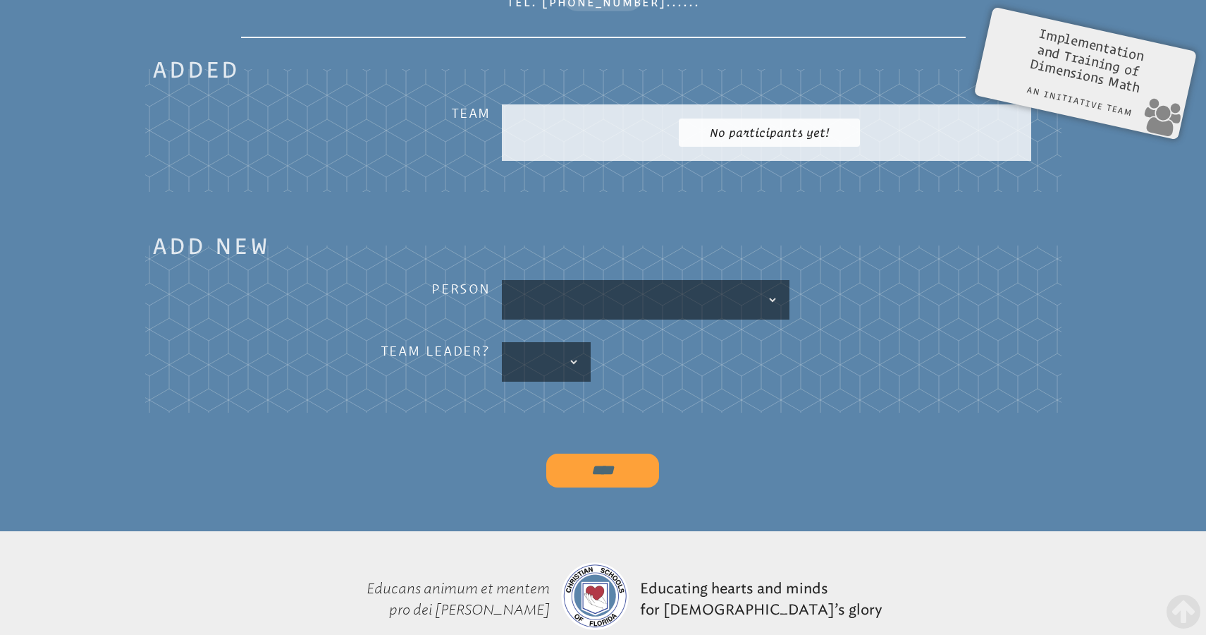
scroll to position [977, 0]
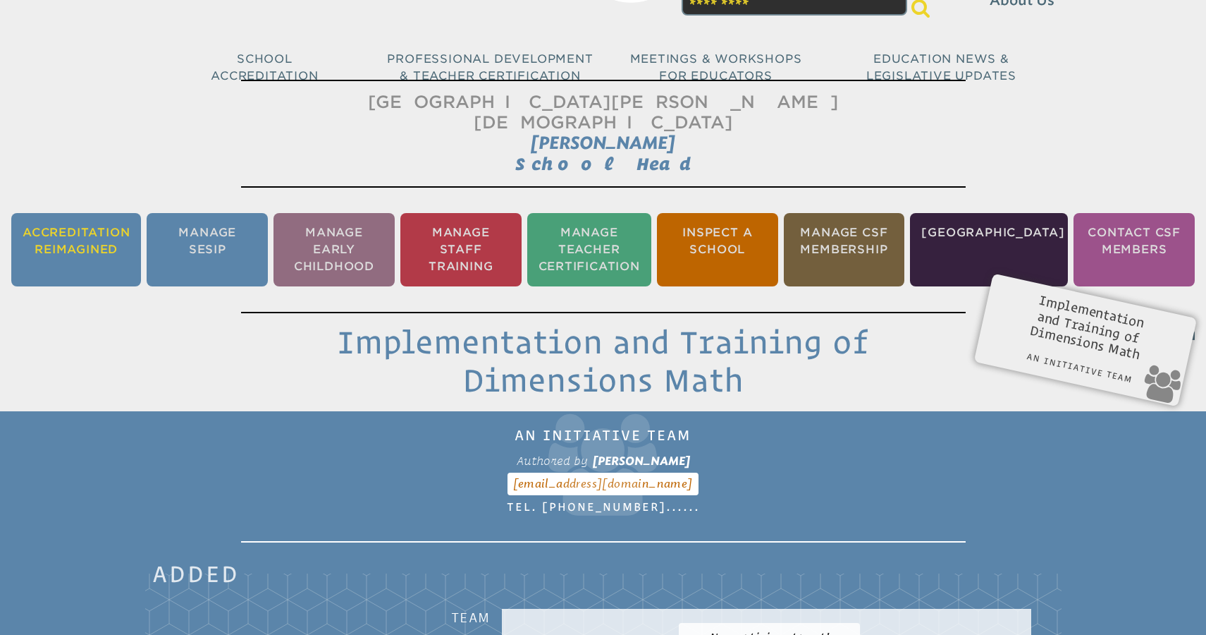
click at [104, 226] on li "Accreditation Reimagined" at bounding box center [76, 249] width 130 height 73
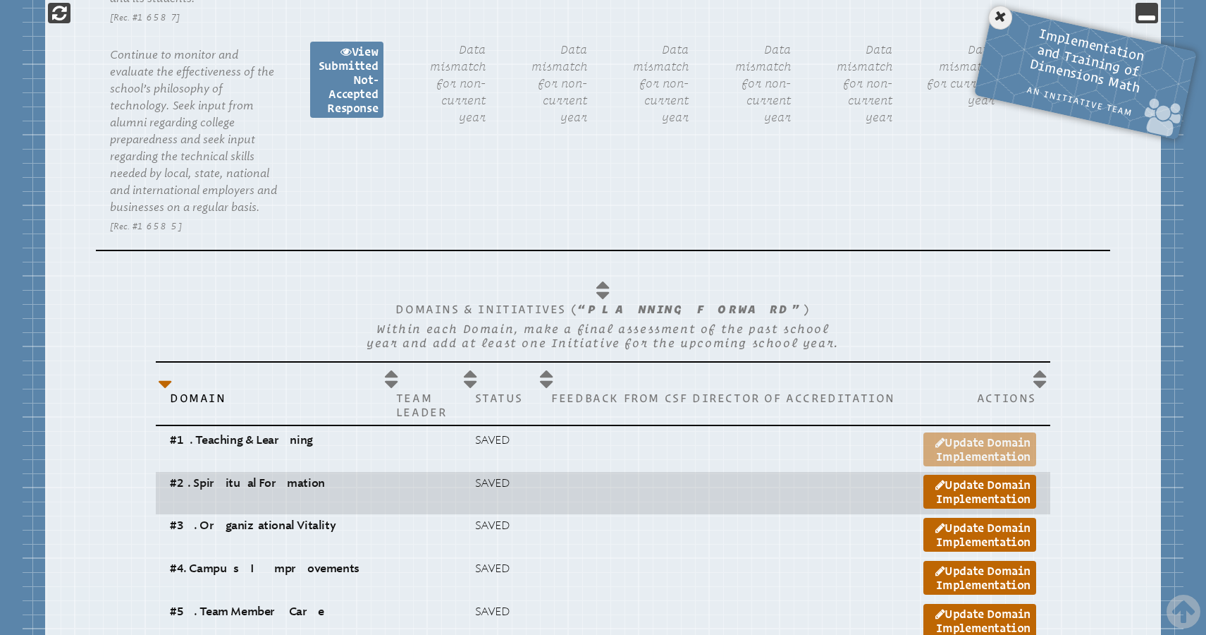
scroll to position [1876, 0]
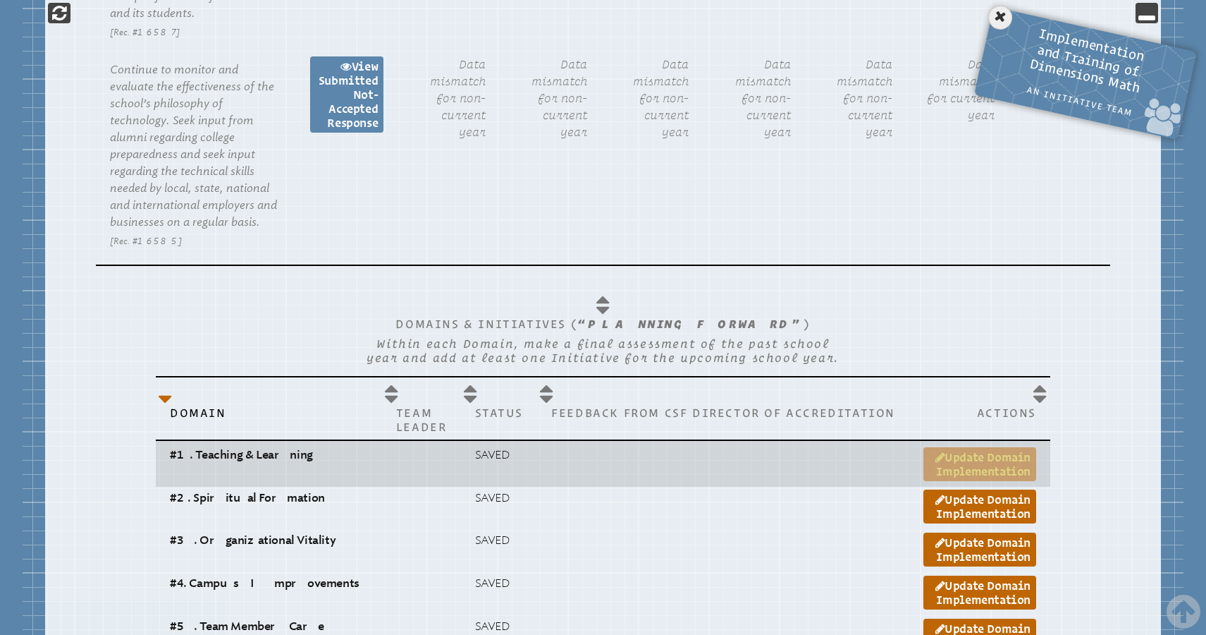
click at [924, 447] on link "Update Domain Implementation" at bounding box center [980, 464] width 113 height 34
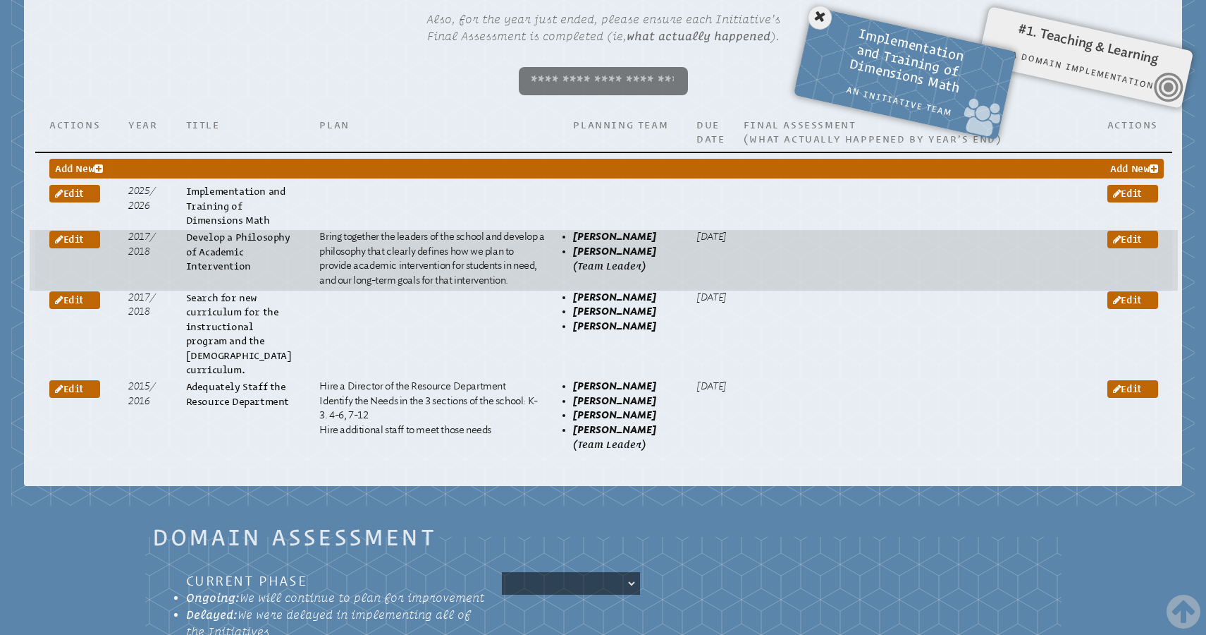
scroll to position [1230, 0]
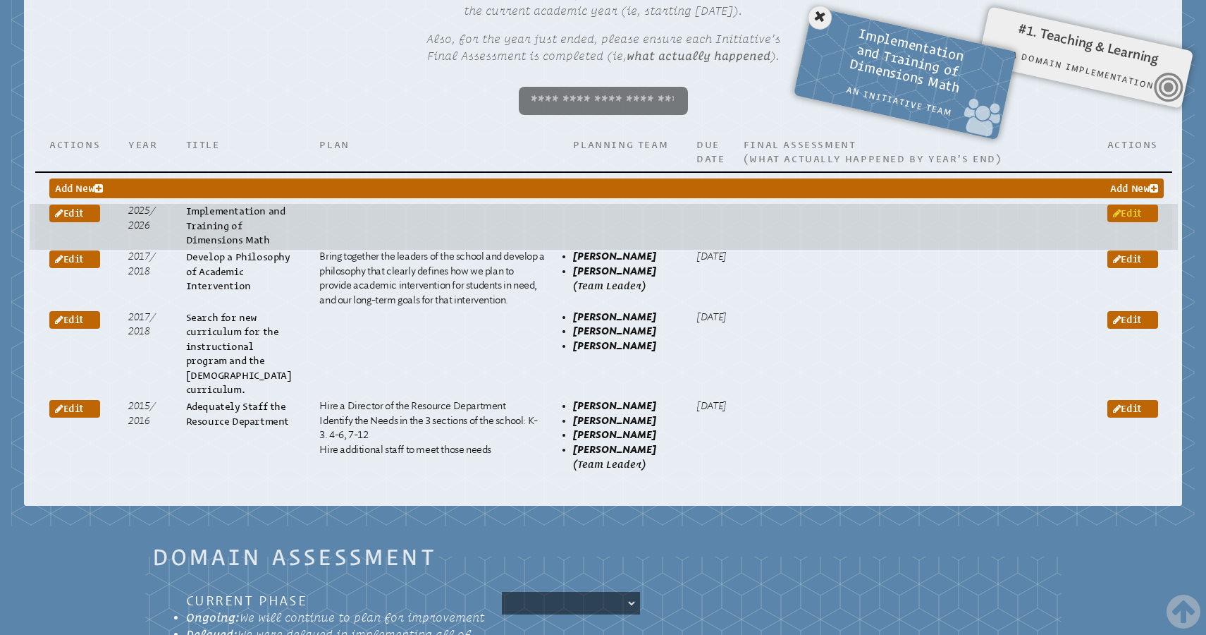
click at [1142, 207] on span "Edit" at bounding box center [1127, 212] width 29 height 11
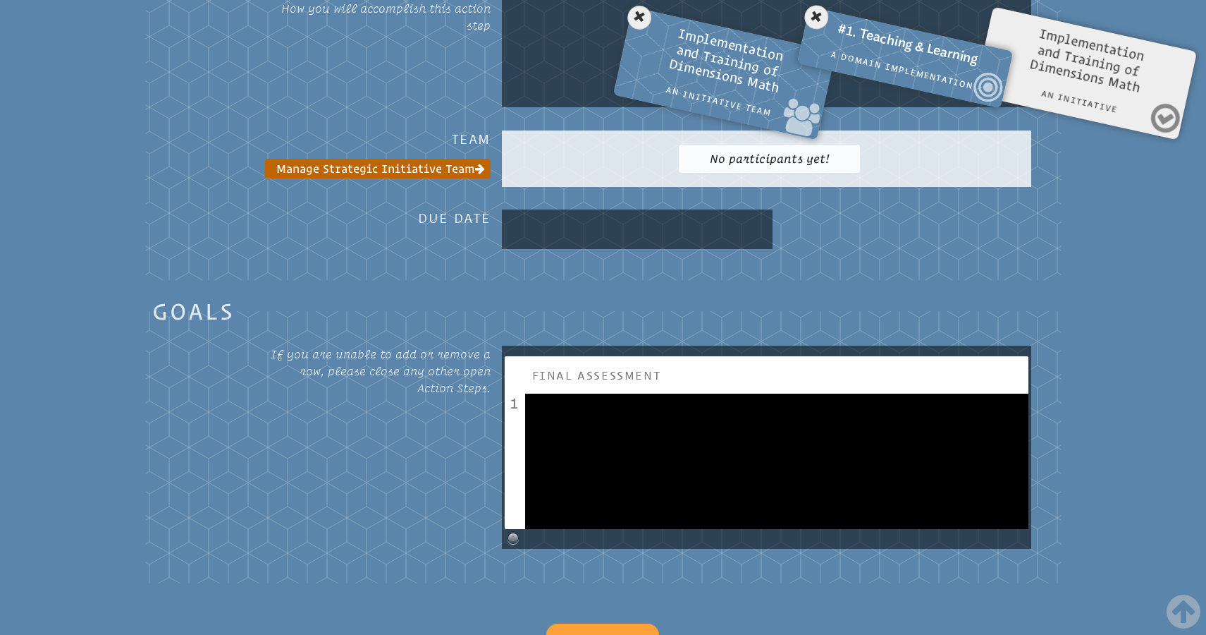
scroll to position [1103, 0]
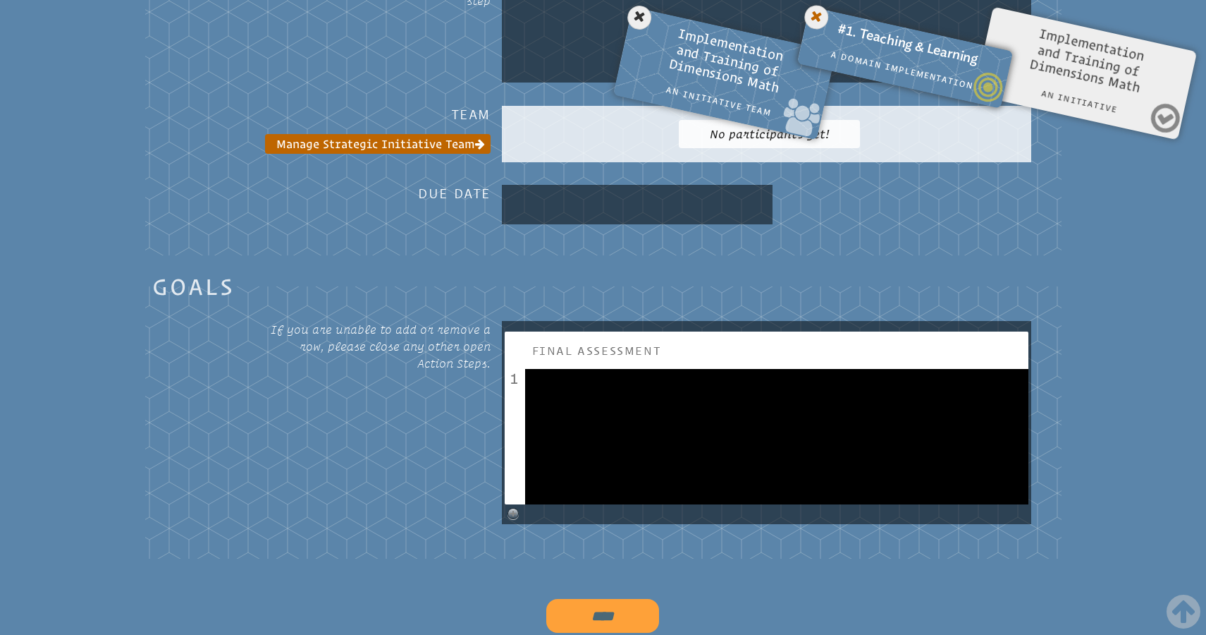
click at [821, 21] on icon at bounding box center [816, 17] width 29 height 29
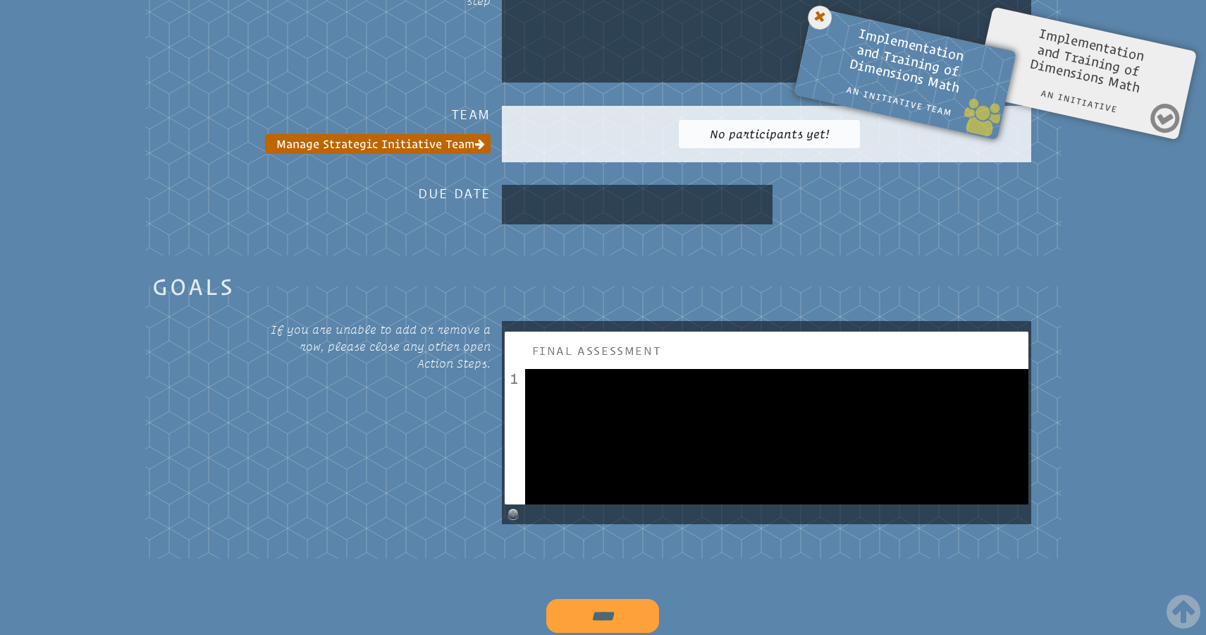
click at [818, 19] on icon at bounding box center [820, 18] width 29 height 29
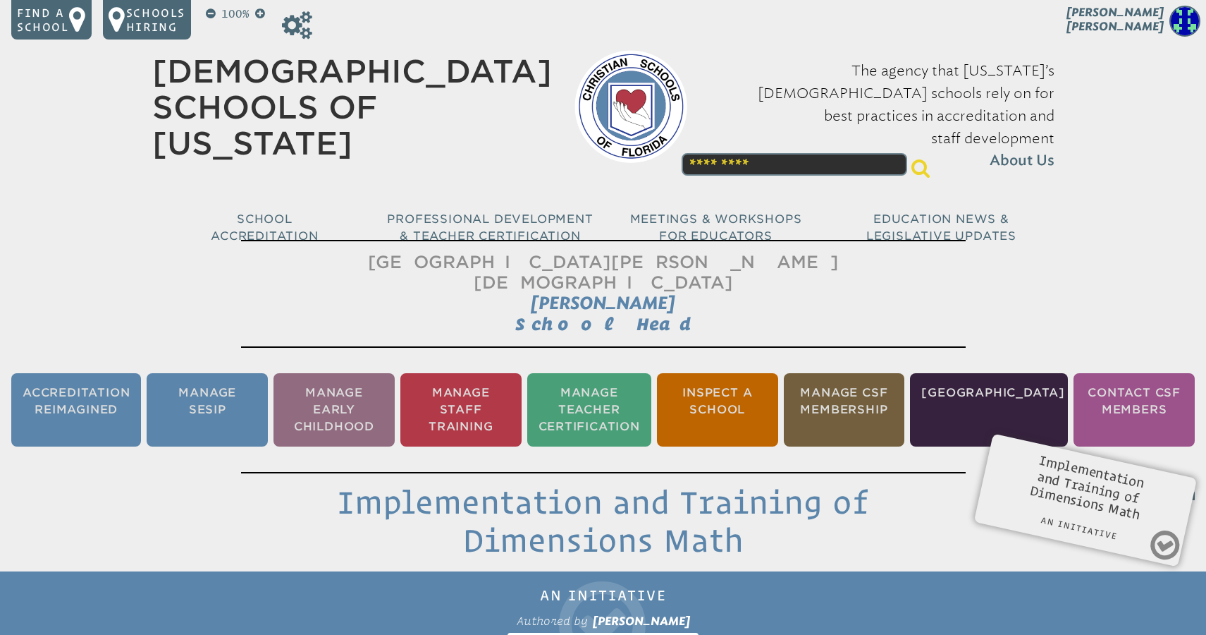
scroll to position [0, 0]
click at [93, 379] on li "Accreditation Reimagined" at bounding box center [76, 409] width 130 height 73
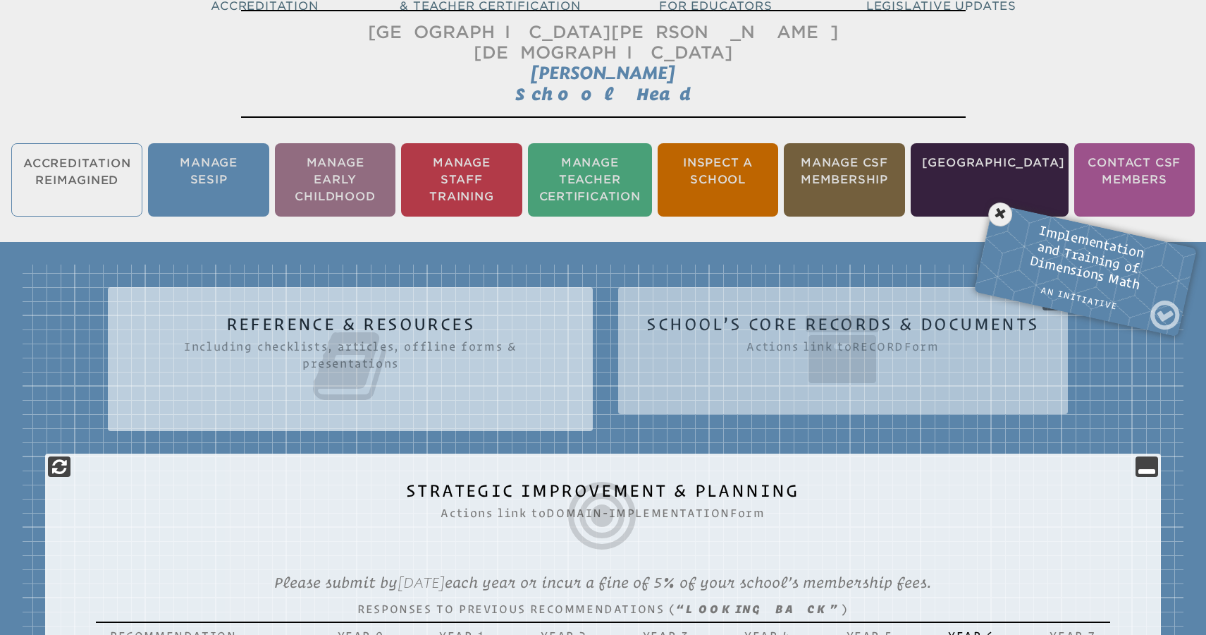
scroll to position [234, 0]
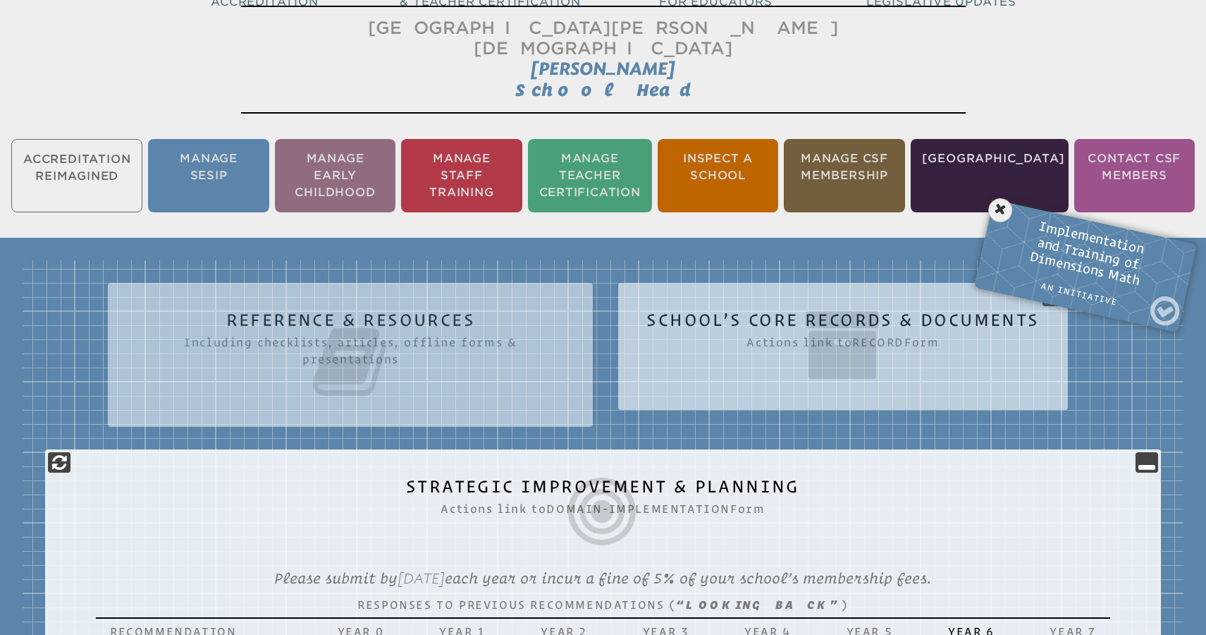
click at [800, 305] on icon at bounding box center [843, 344] width 393 height 79
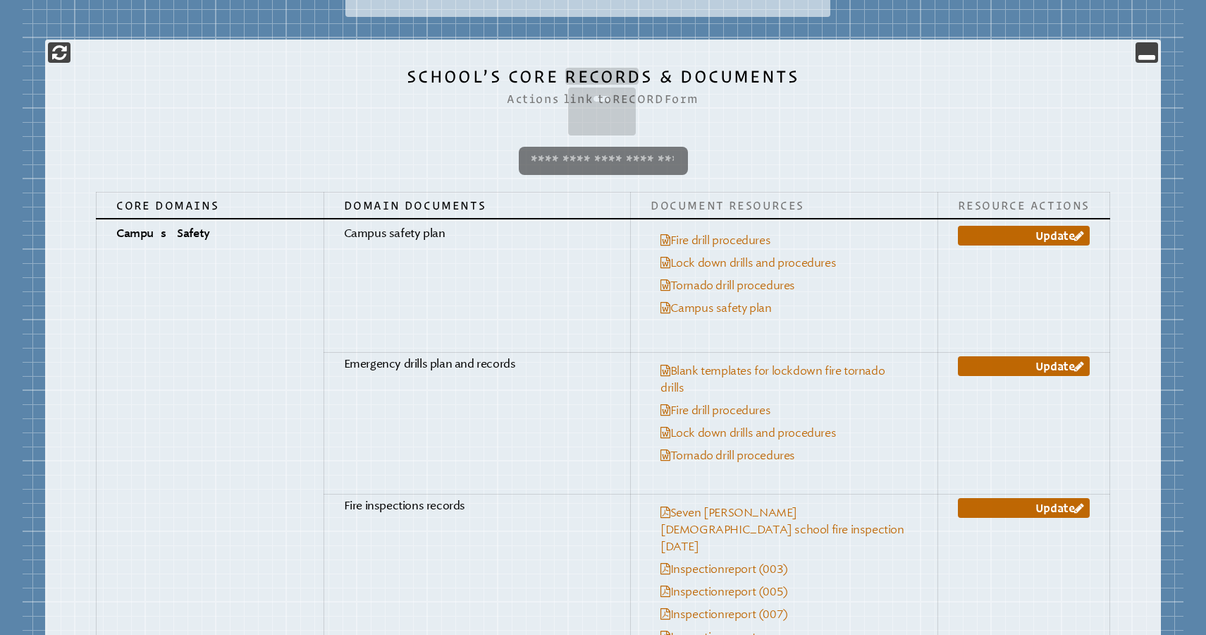
scroll to position [649, 0]
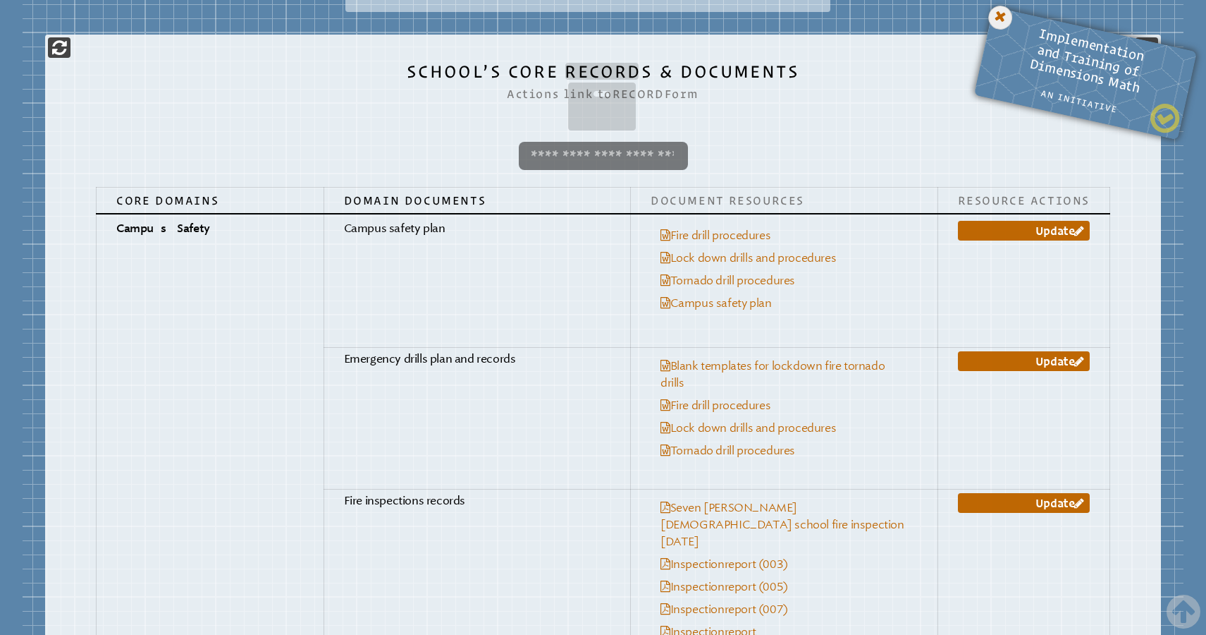
click at [1000, 23] on icon at bounding box center [1000, 18] width 29 height 29
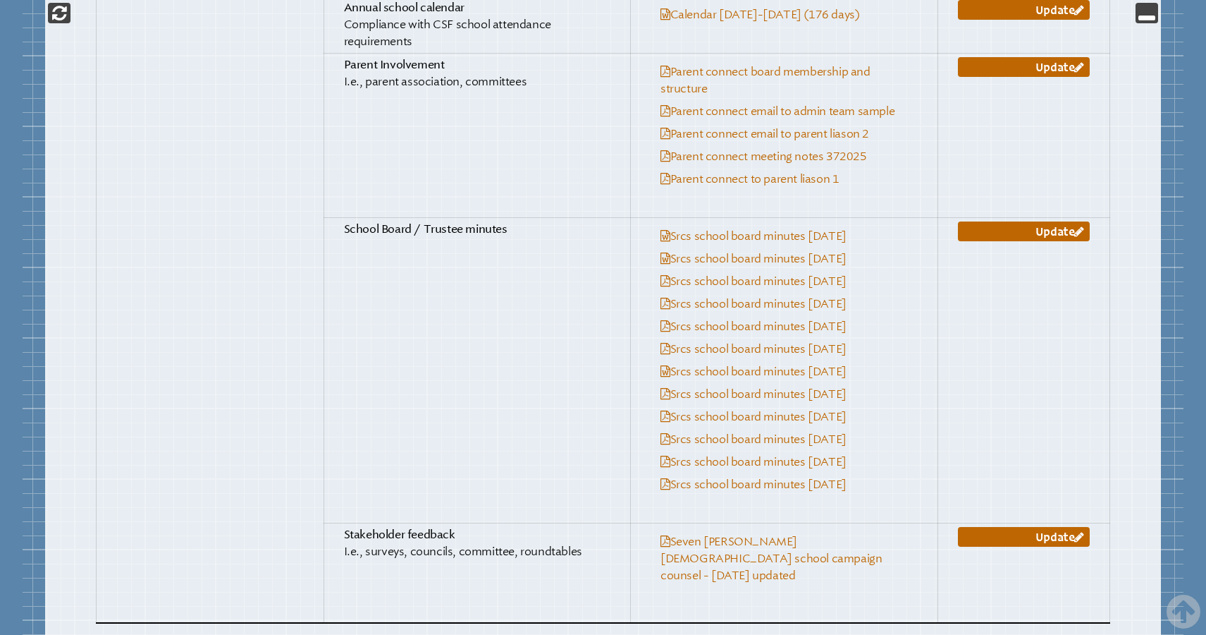
scroll to position [5209, 0]
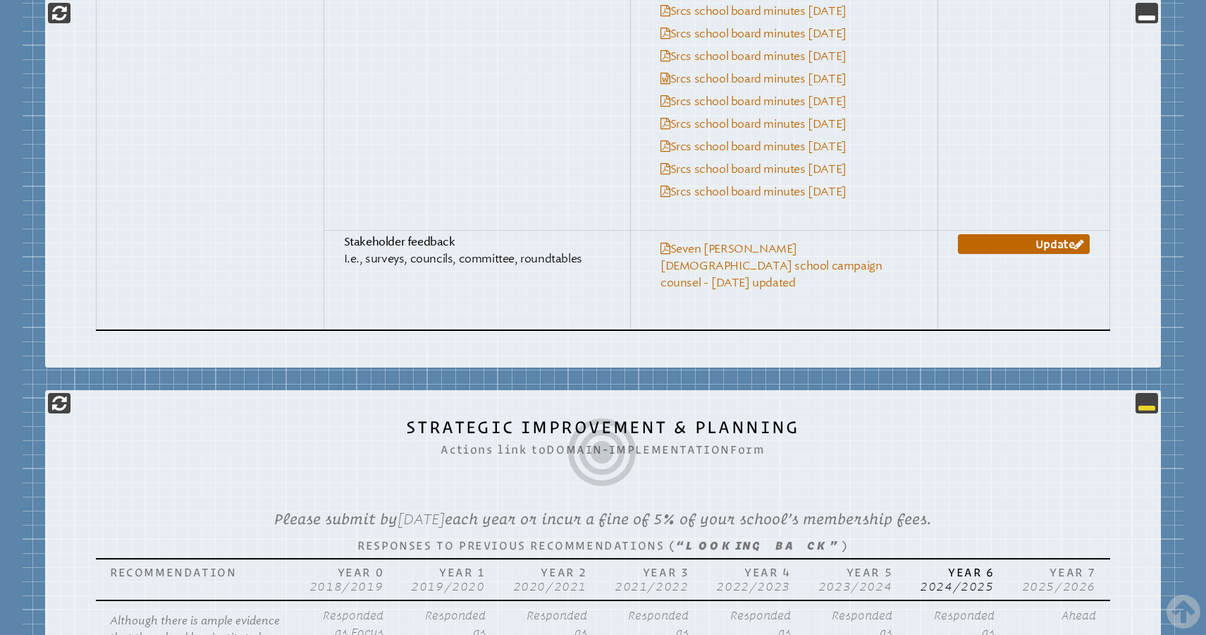
click at [1149, 394] on icon at bounding box center [1147, 402] width 17 height 17
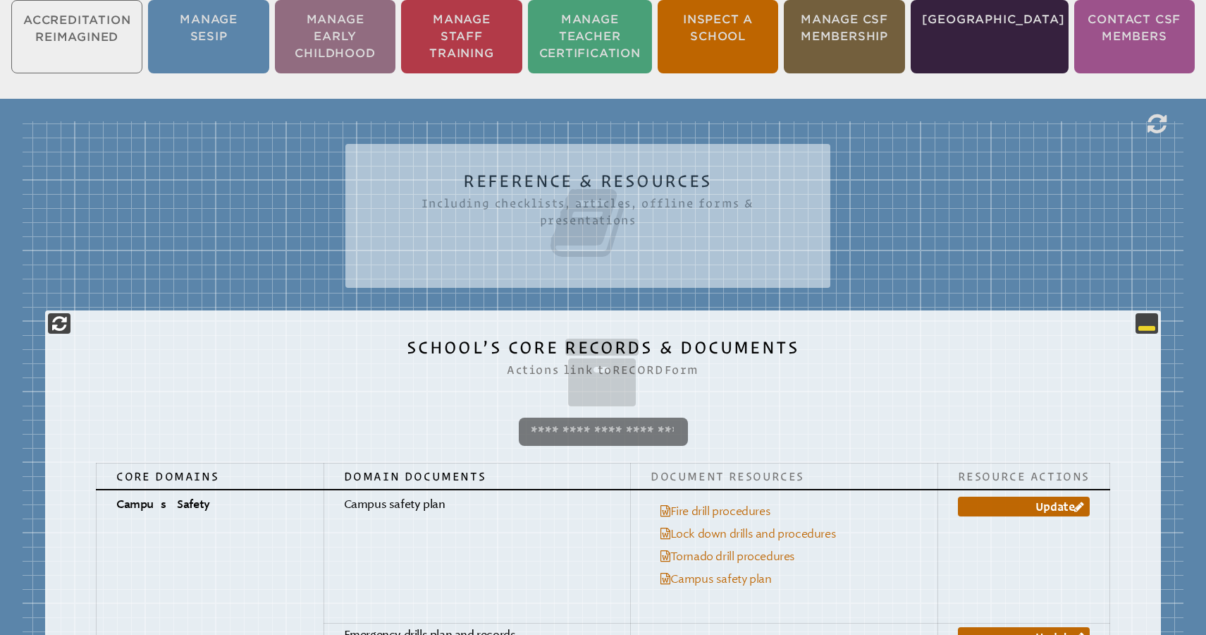
click at [1149, 314] on icon at bounding box center [1147, 322] width 17 height 17
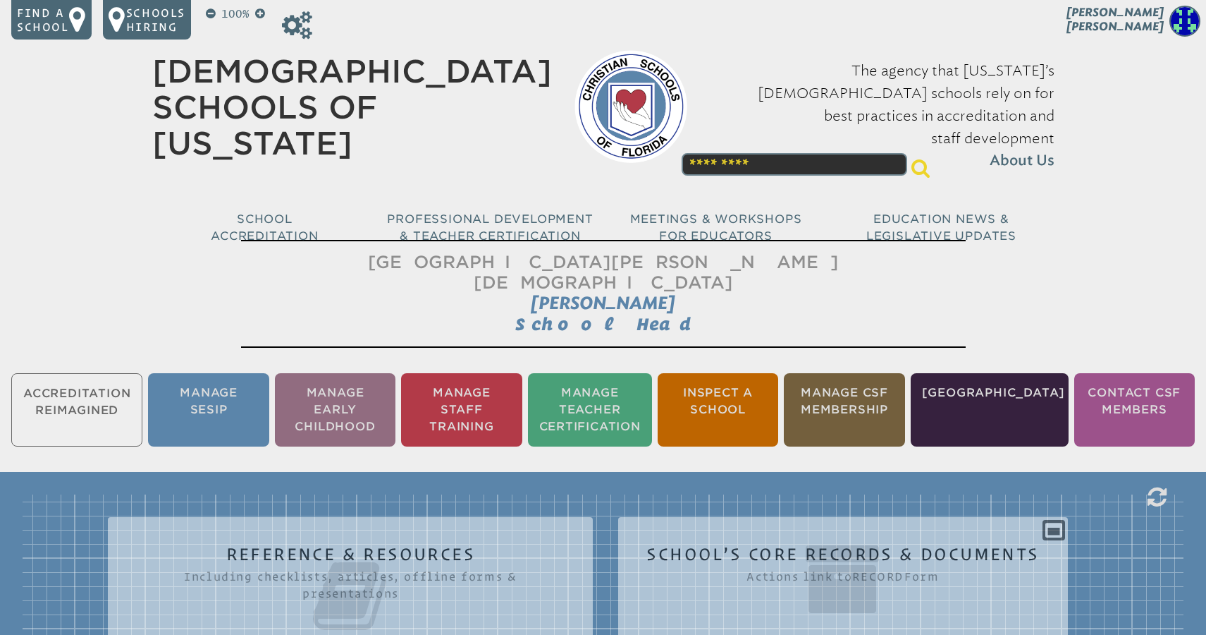
scroll to position [0, 0]
click at [1158, 16] on span "[PERSON_NAME]" at bounding box center [1115, 19] width 97 height 27
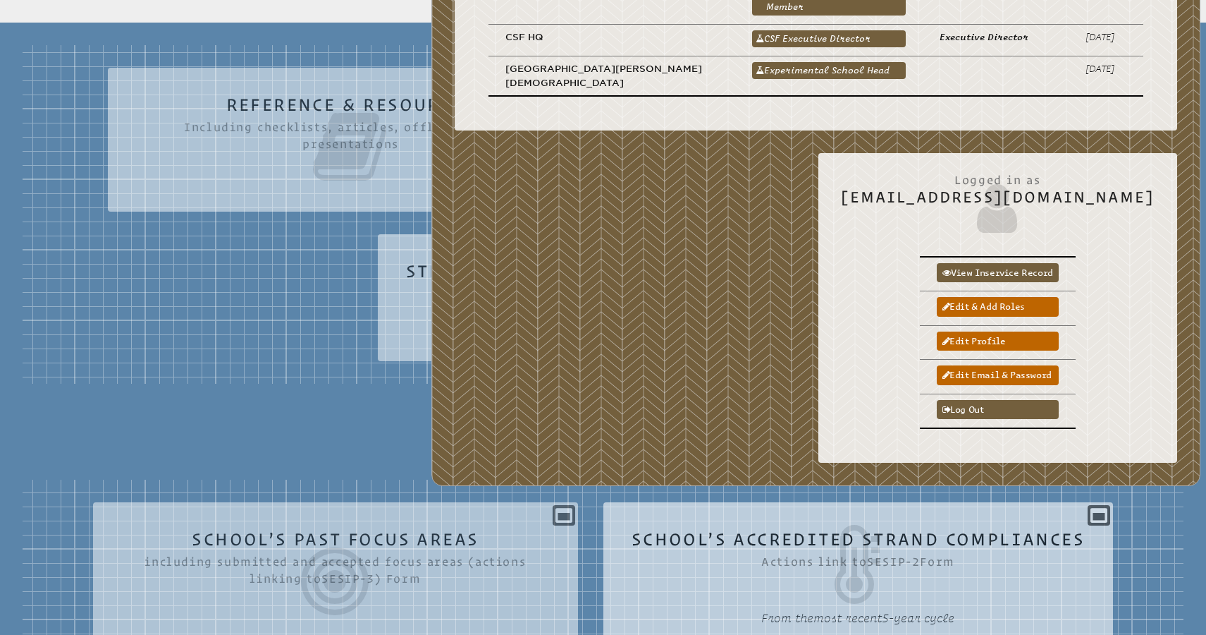
scroll to position [475, 0]
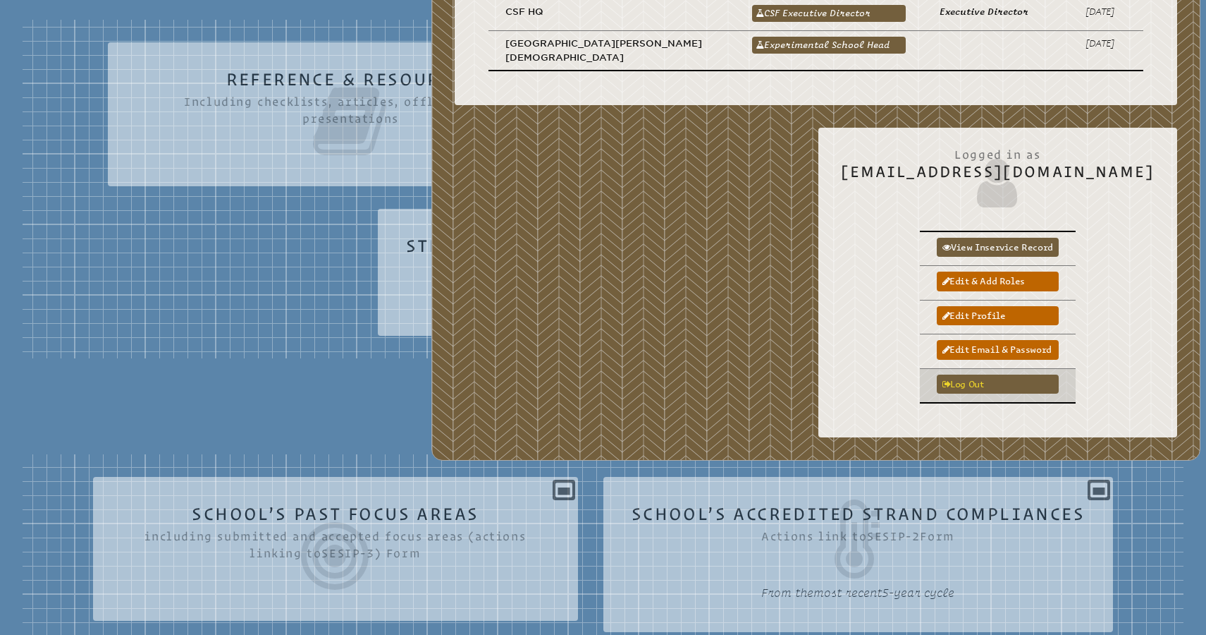
click at [1006, 374] on link "Log out" at bounding box center [998, 383] width 122 height 19
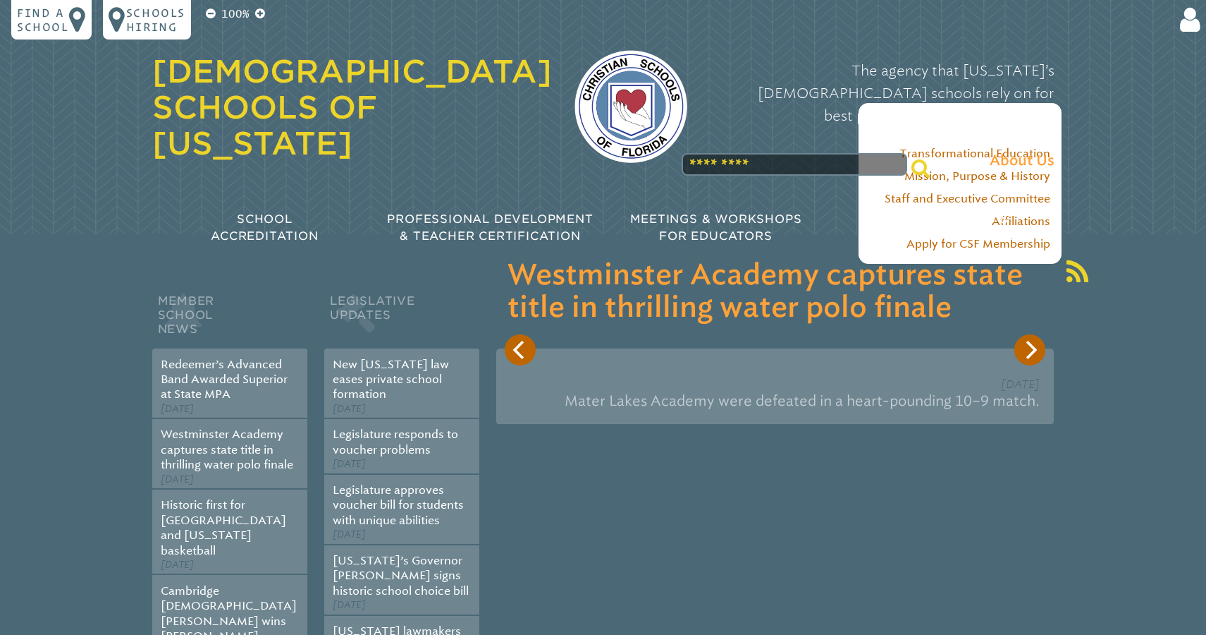
scroll to position [128, 0]
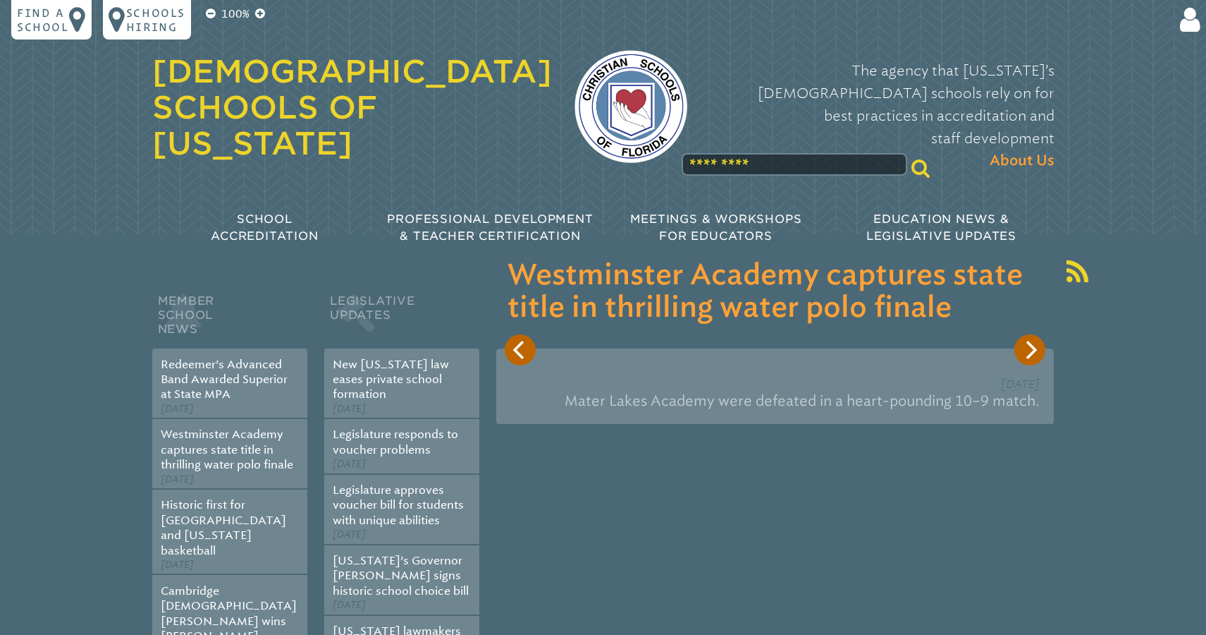
click at [1140, 214] on div "100% Find a school Schools Hiring Login Email Password Stay logged in? ****** F…" at bounding box center [603, 133] width 1206 height 267
